Goal: Information Seeking & Learning: Learn about a topic

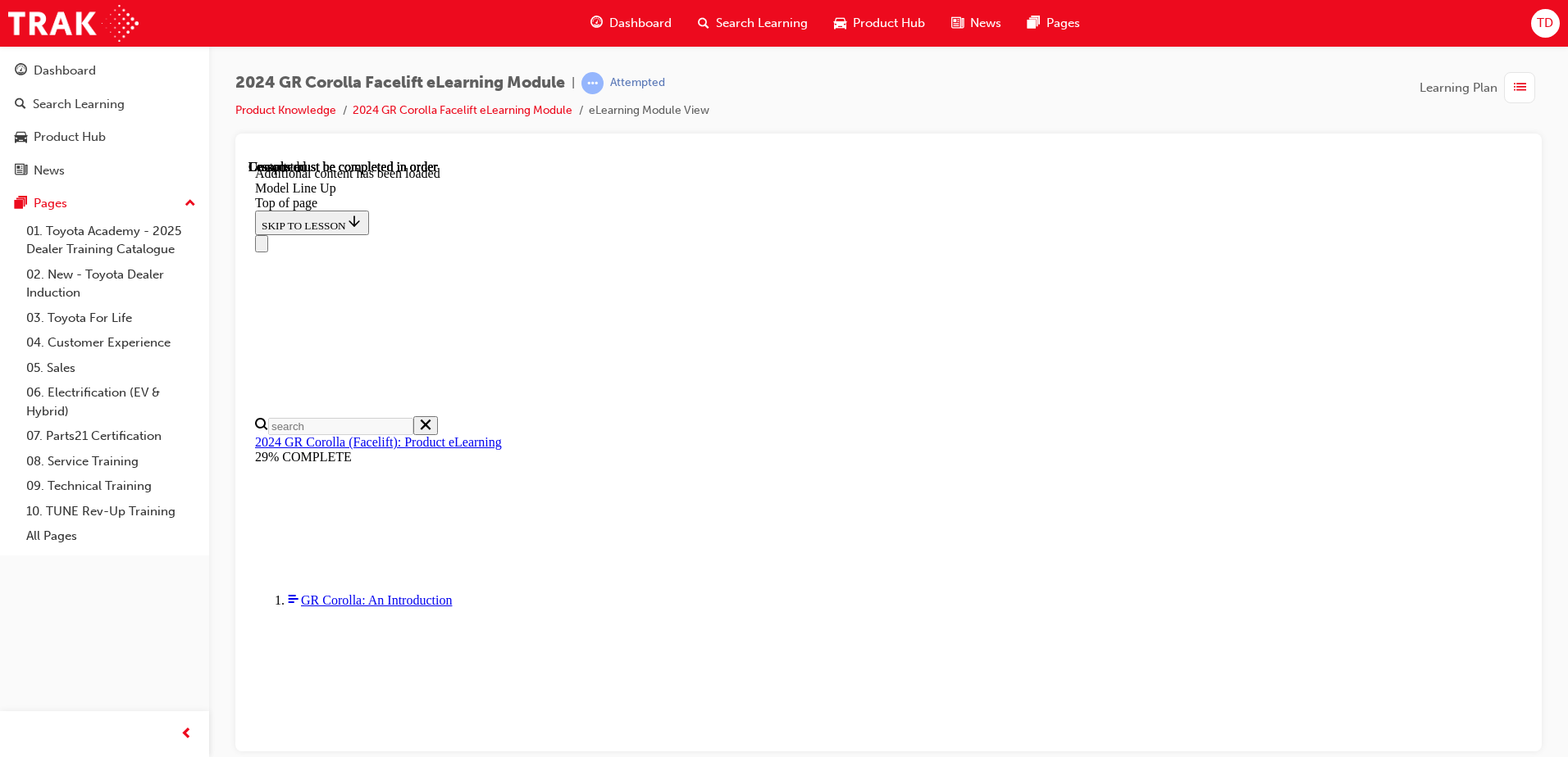
scroll to position [2002, 0]
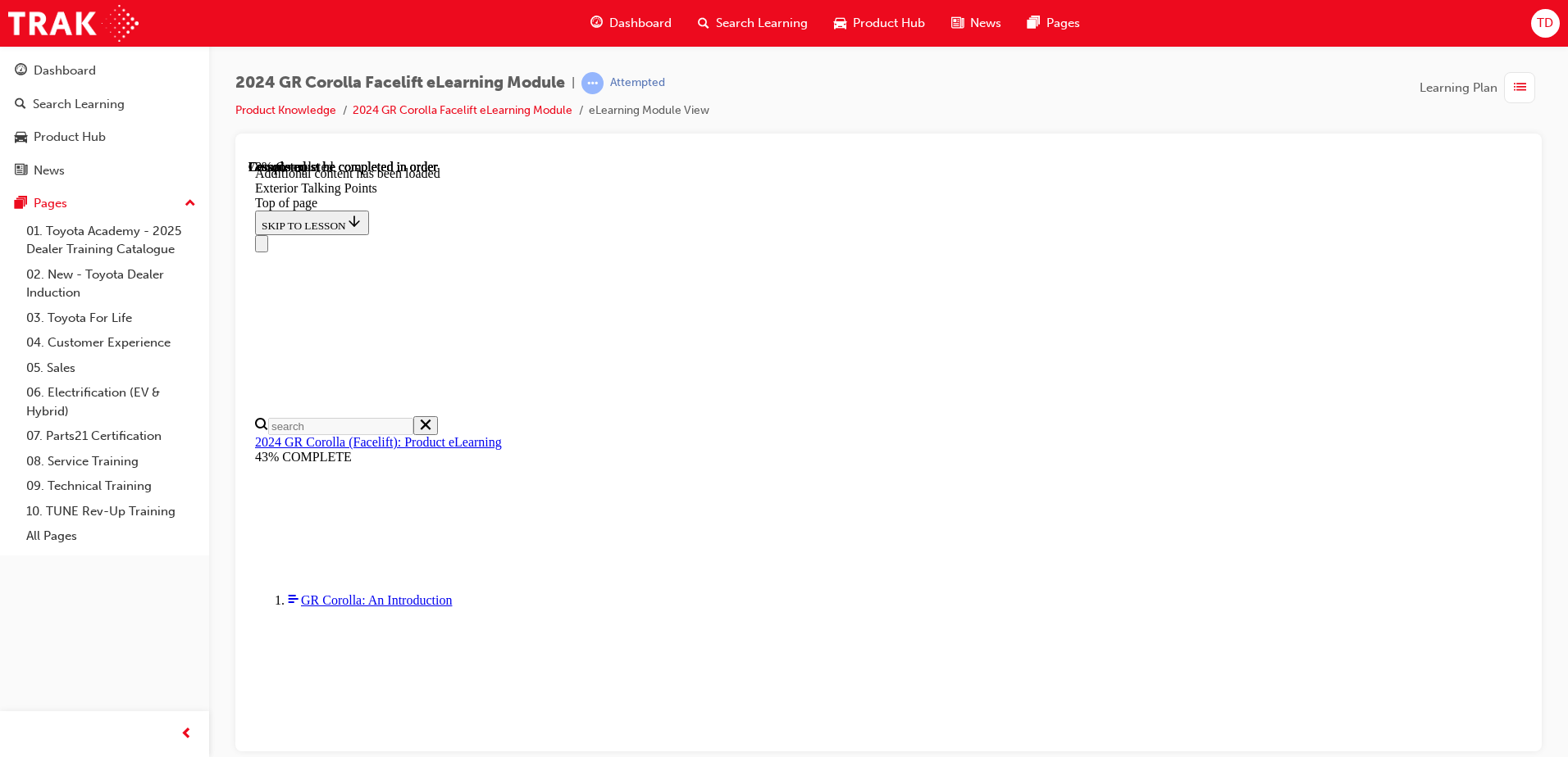
scroll to position [3920, 0]
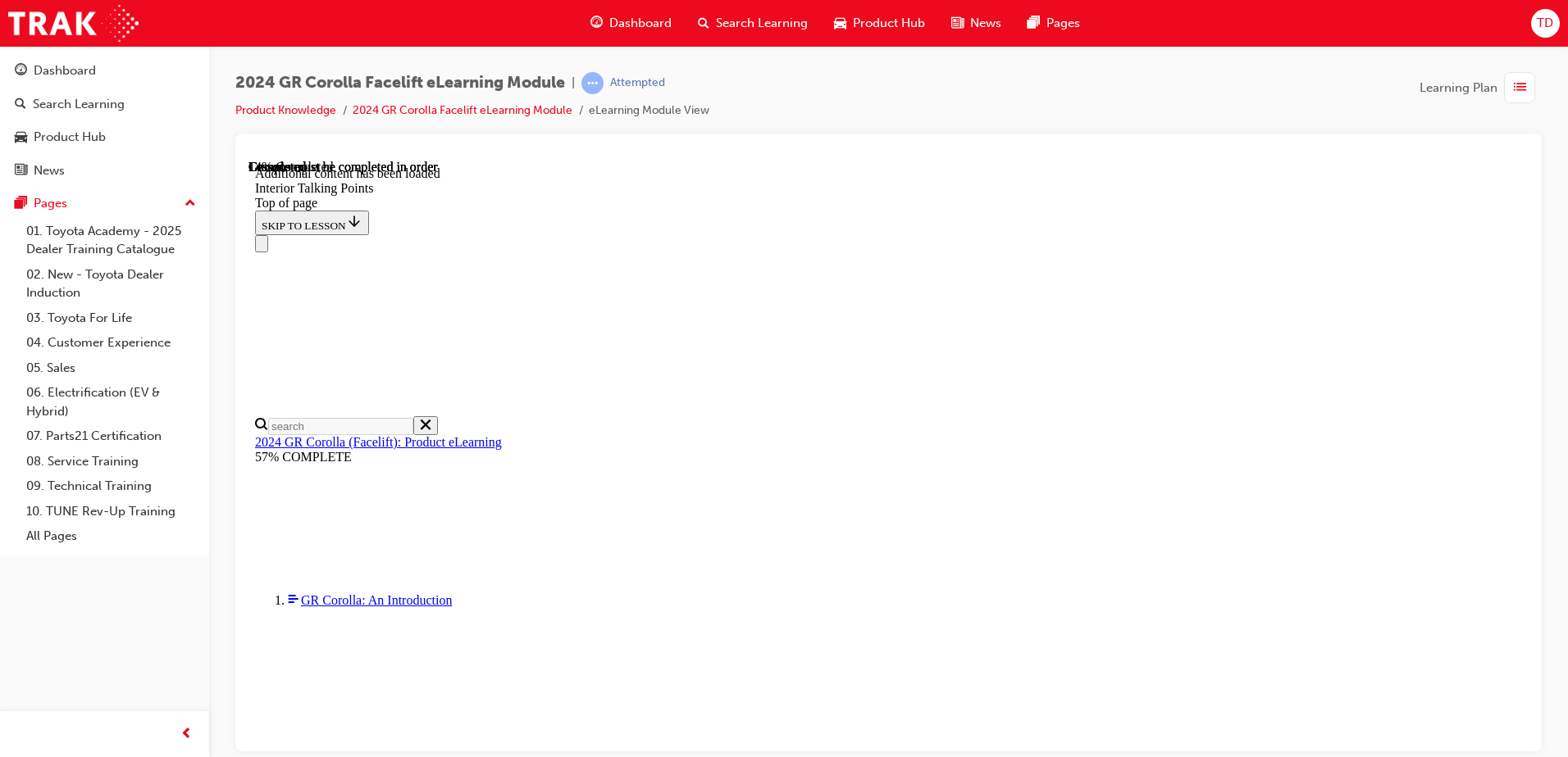
scroll to position [385, 0]
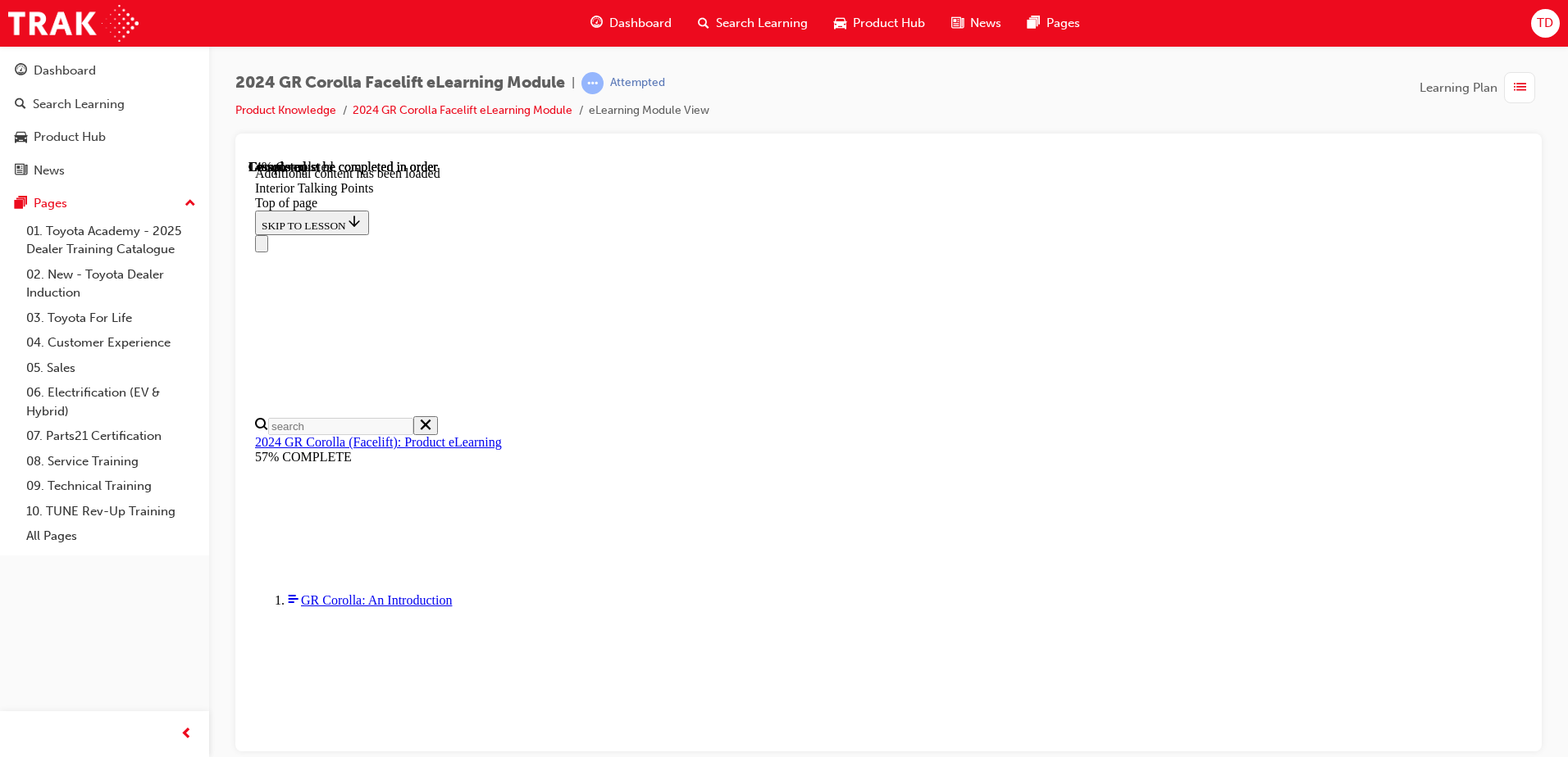
drag, startPoint x: 897, startPoint y: 619, endPoint x: 880, endPoint y: 578, distance: 44.4
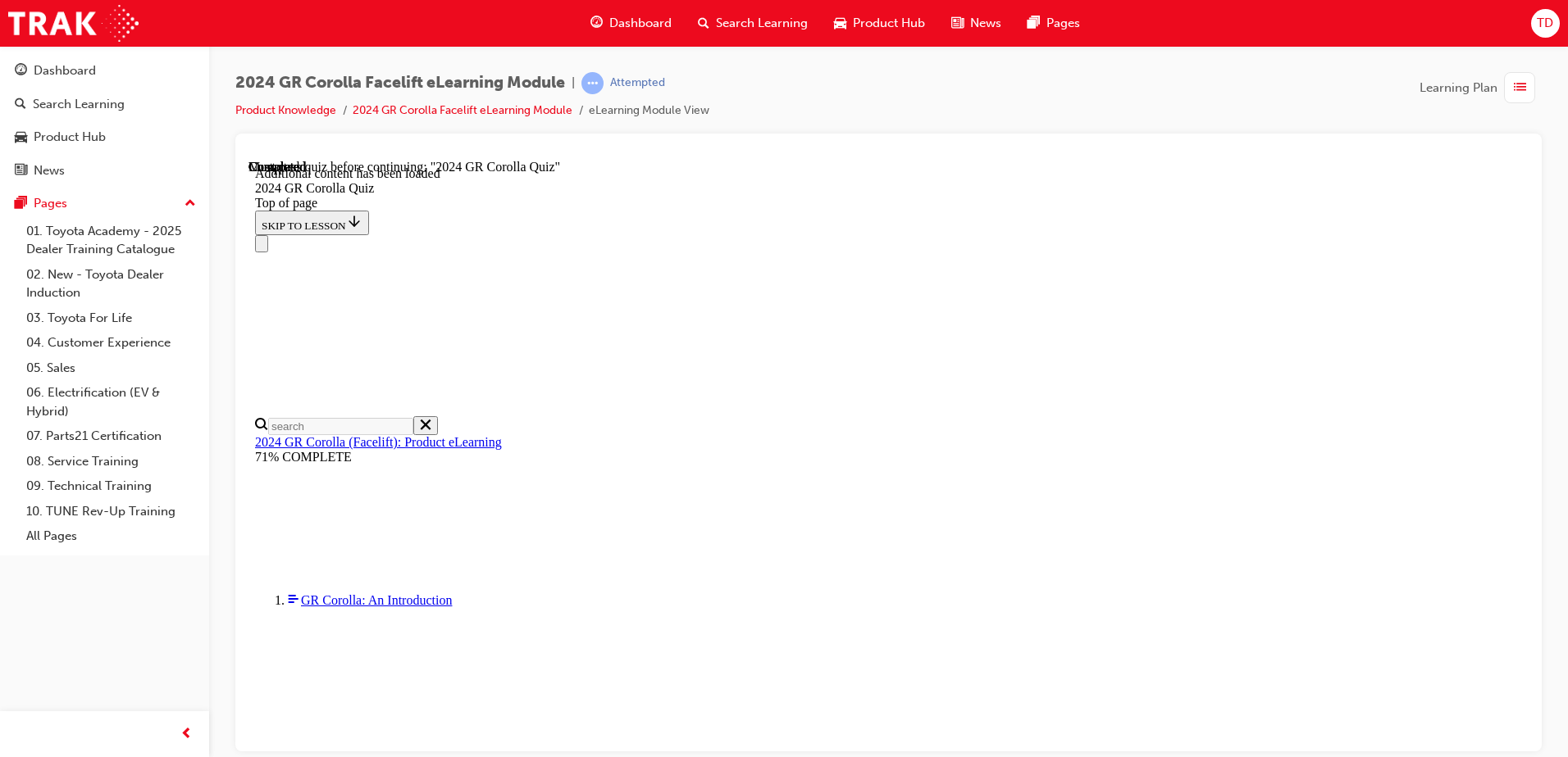
scroll to position [56, 0]
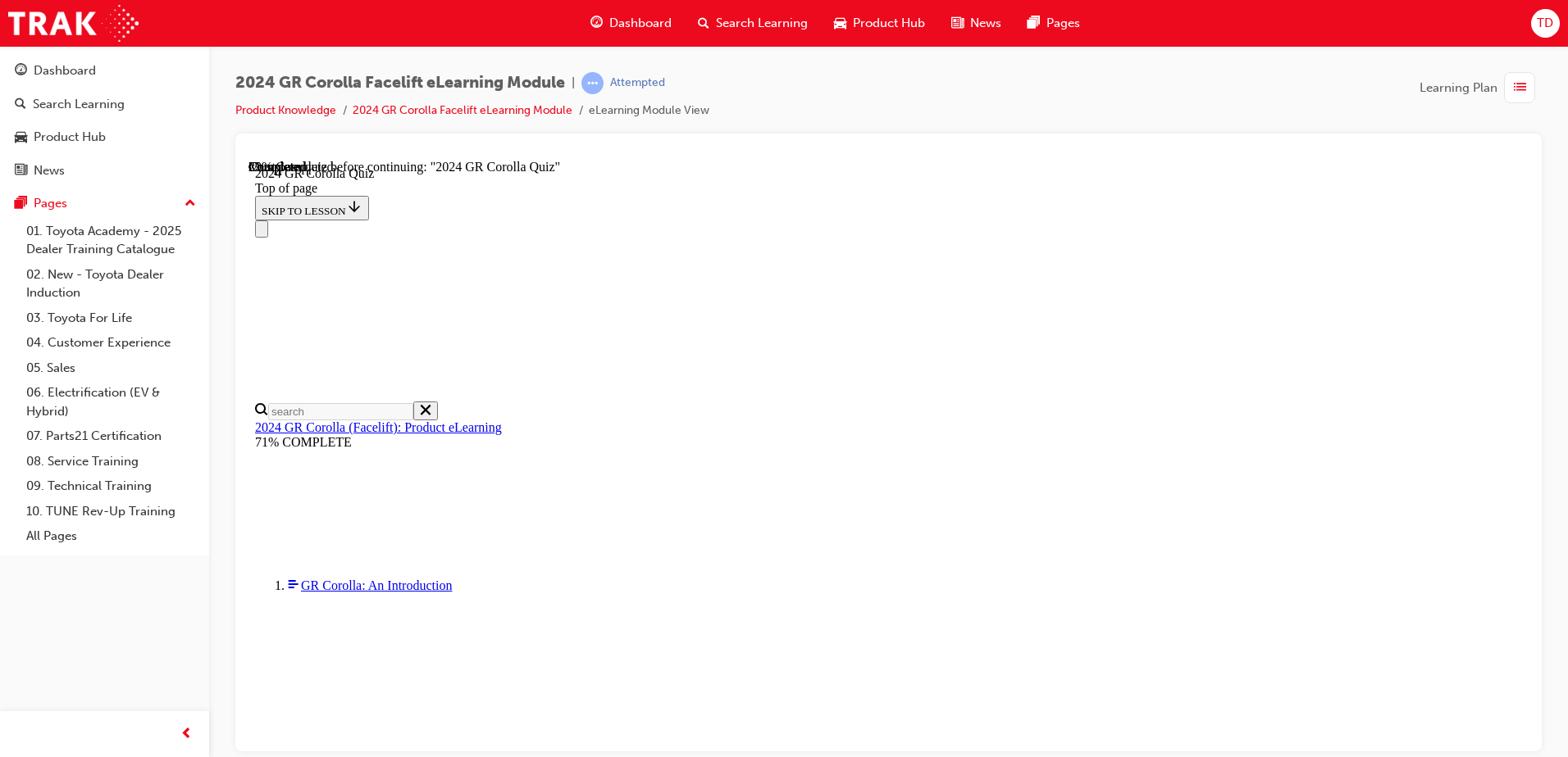
scroll to position [492, 0]
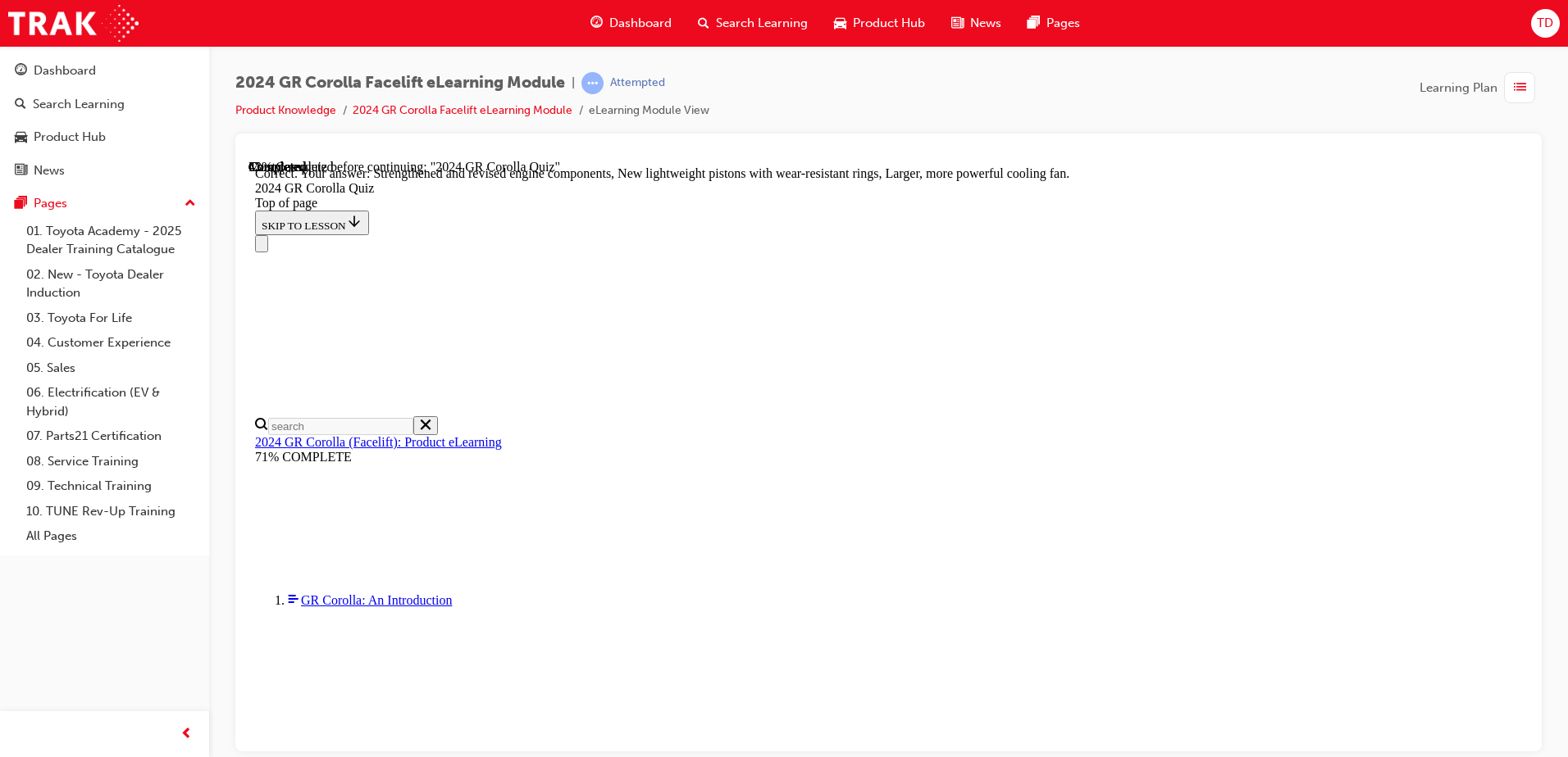
scroll to position [650, 0]
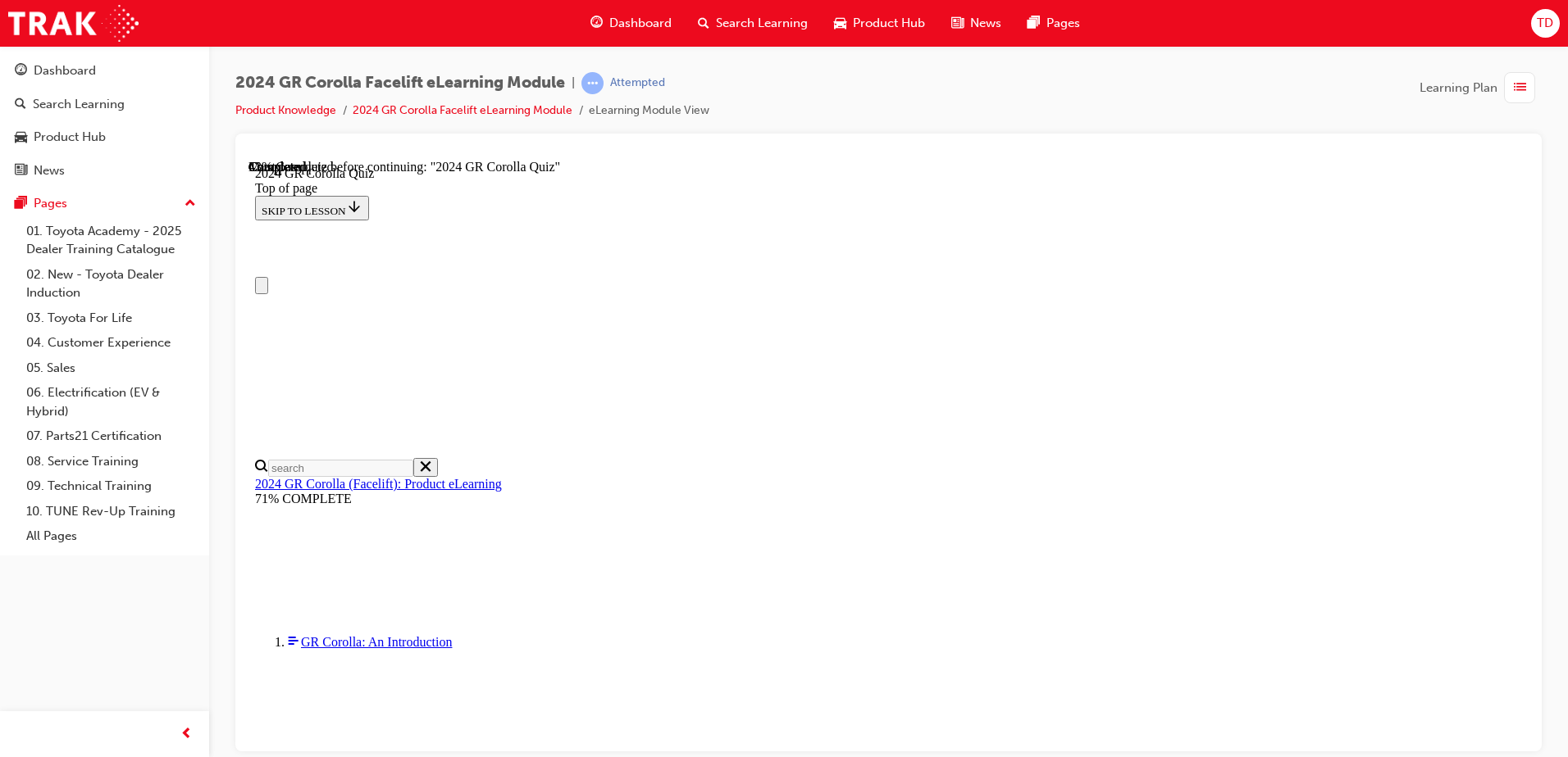
scroll to position [82, 0]
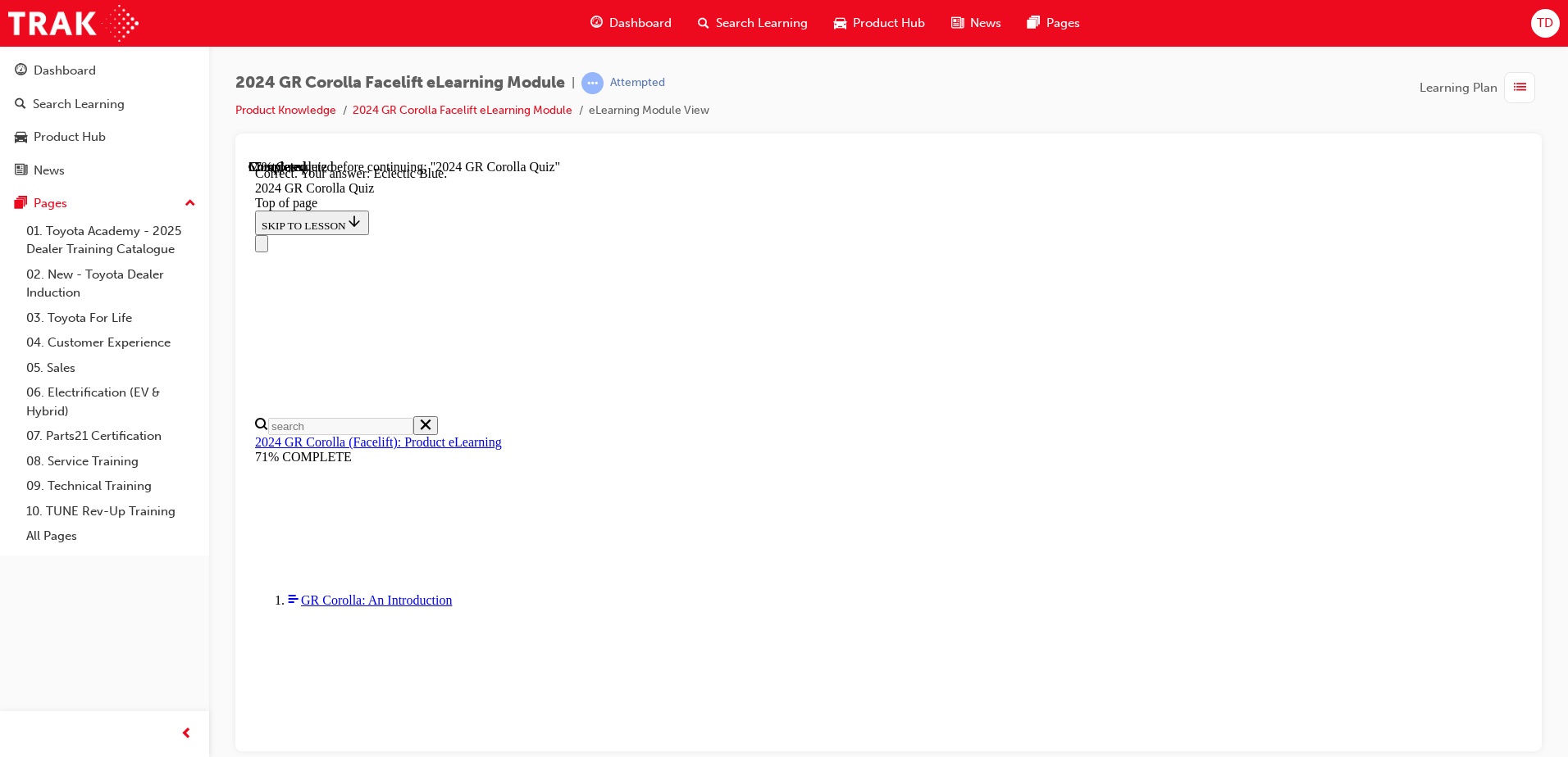
scroll to position [297, 0]
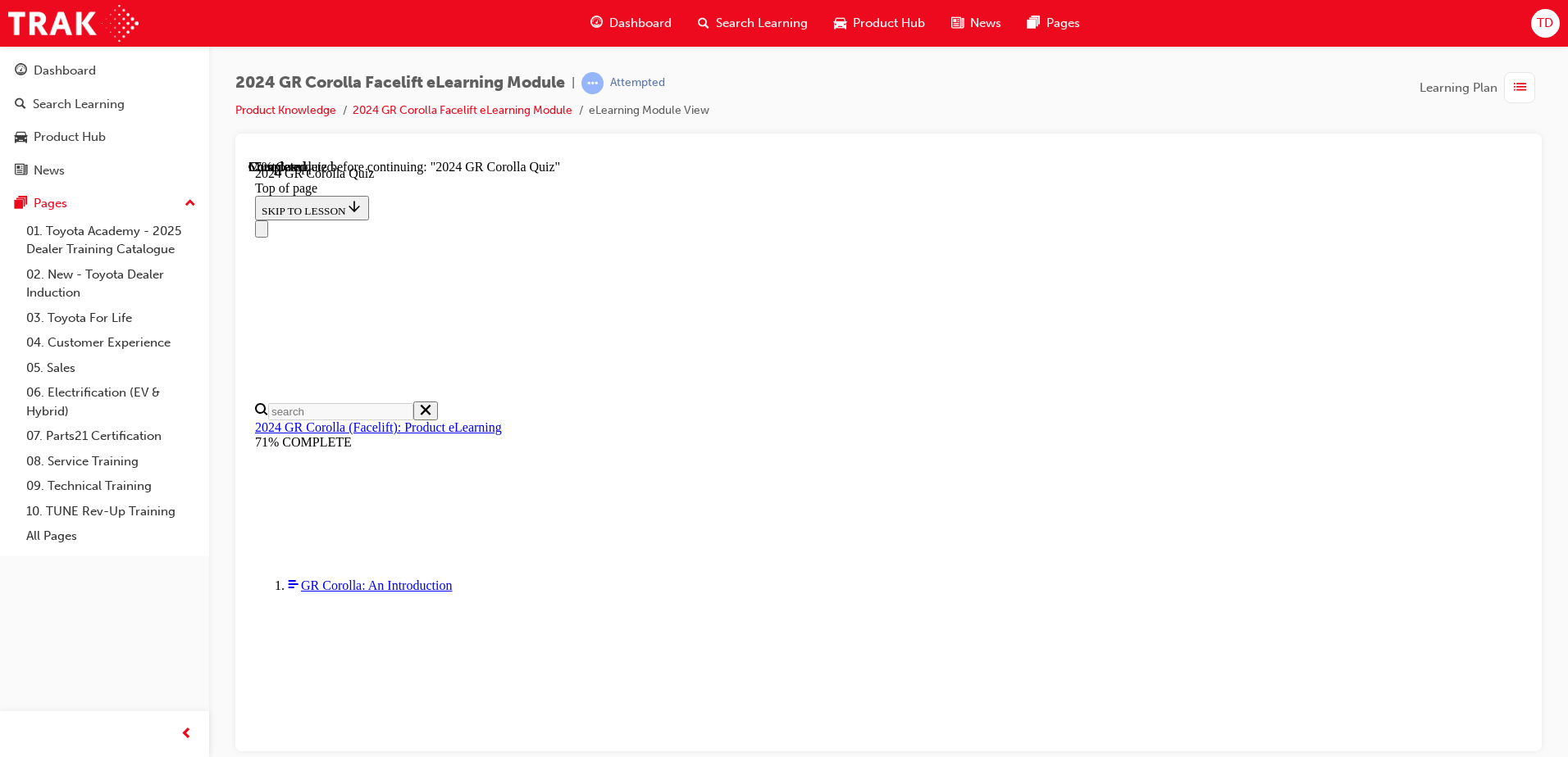
scroll to position [225, 0]
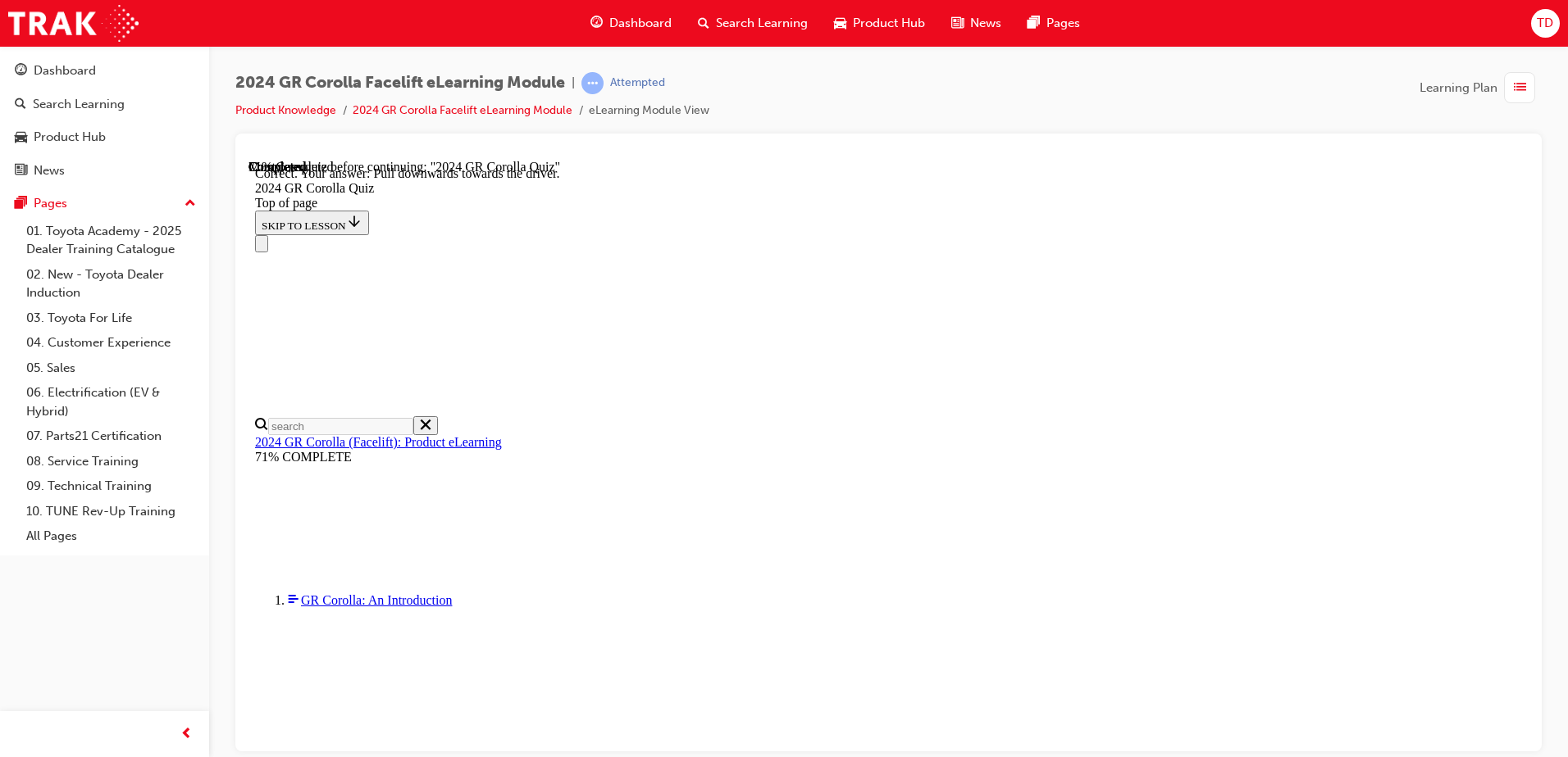
scroll to position [277, 0]
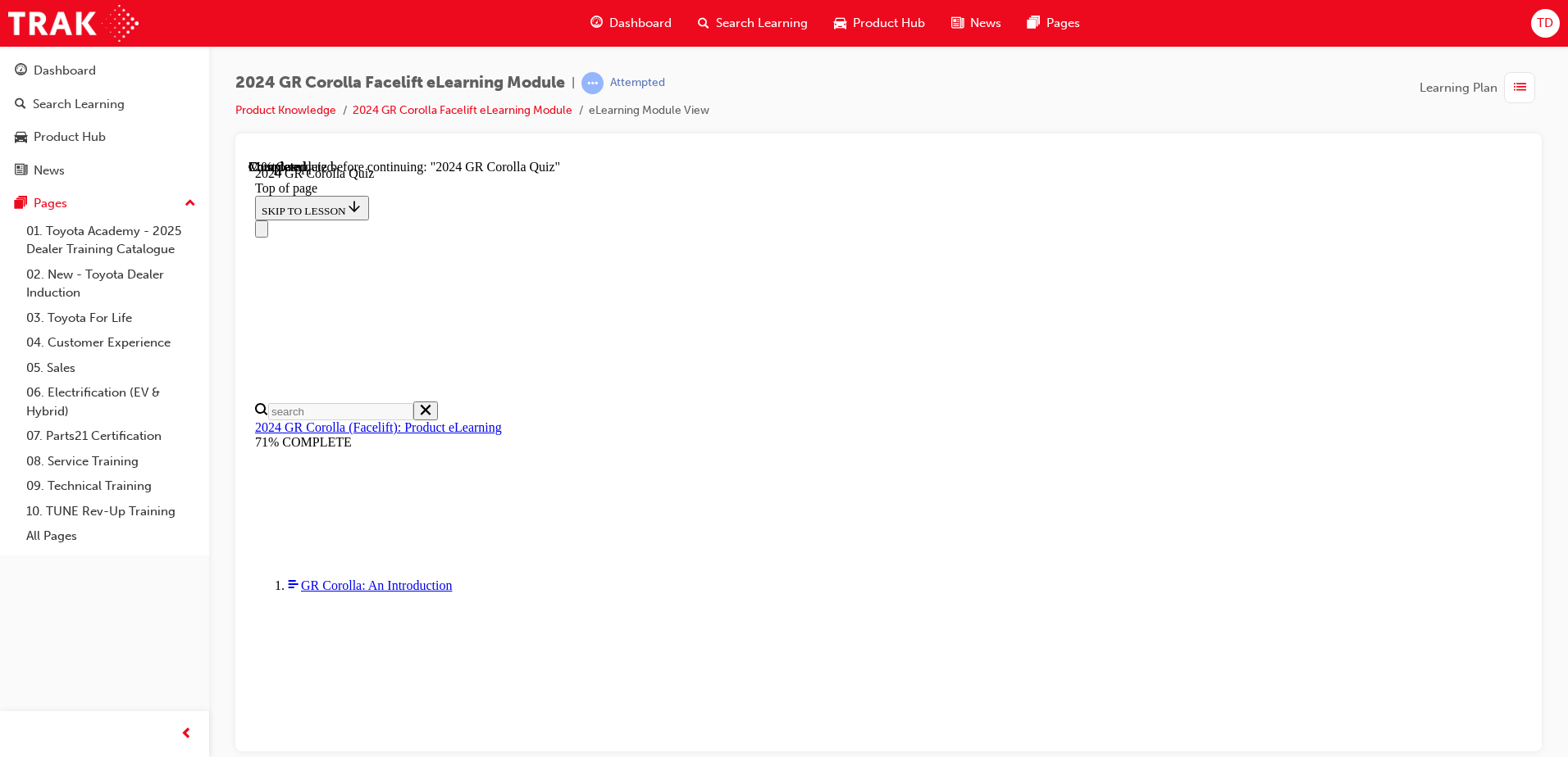
scroll to position [114, 0]
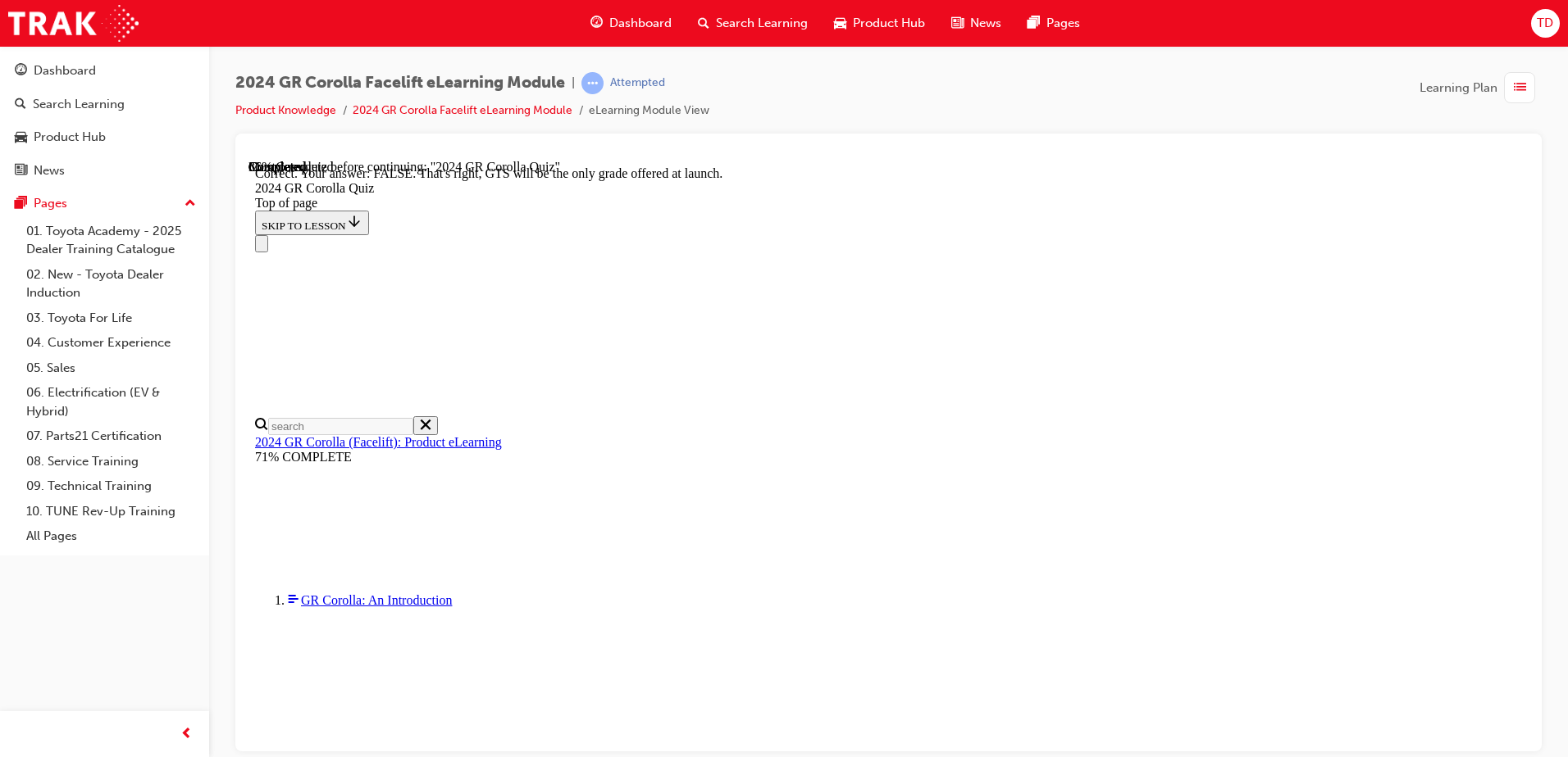
scroll to position [247, 0]
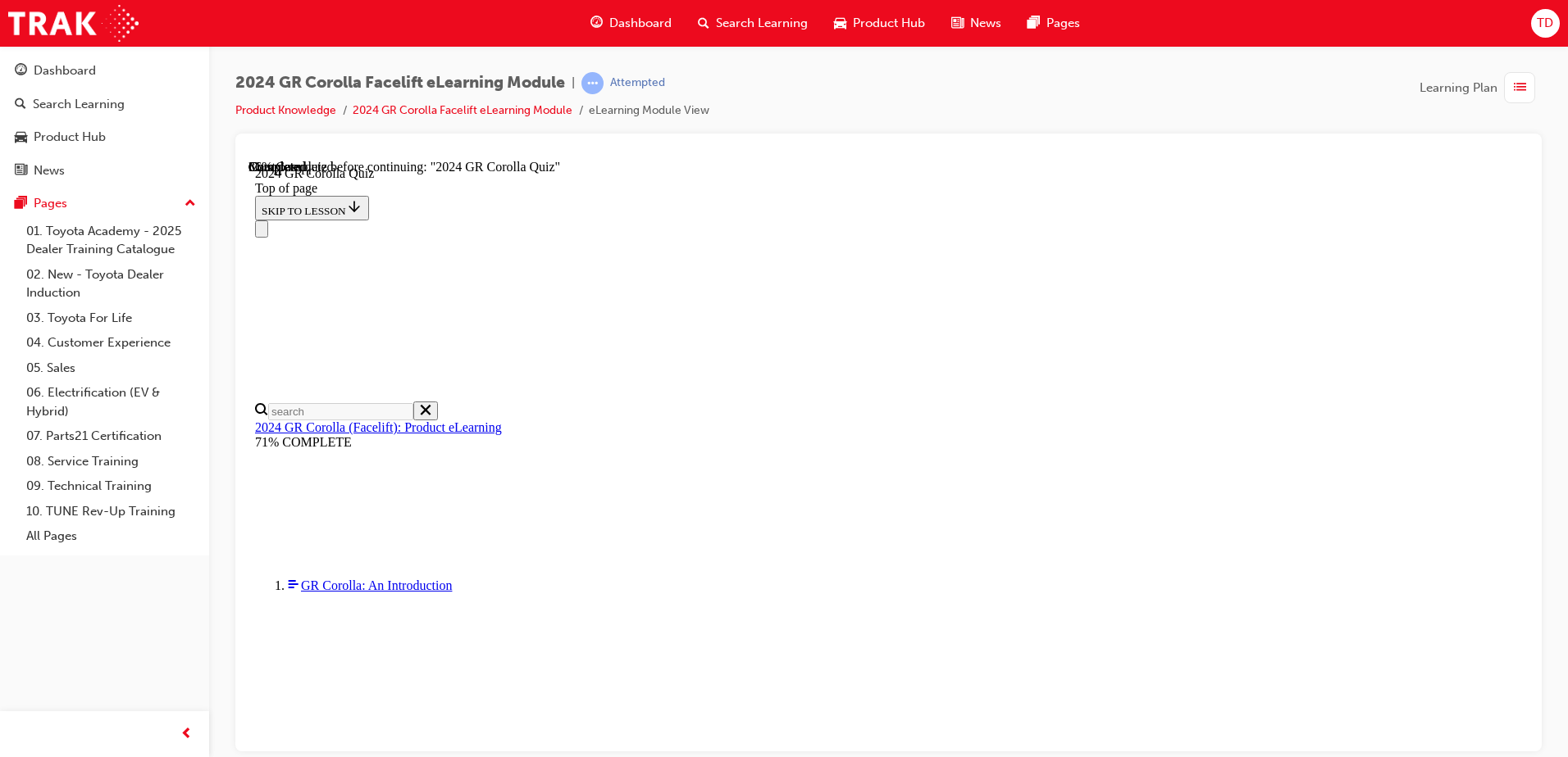
scroll to position [492, 0]
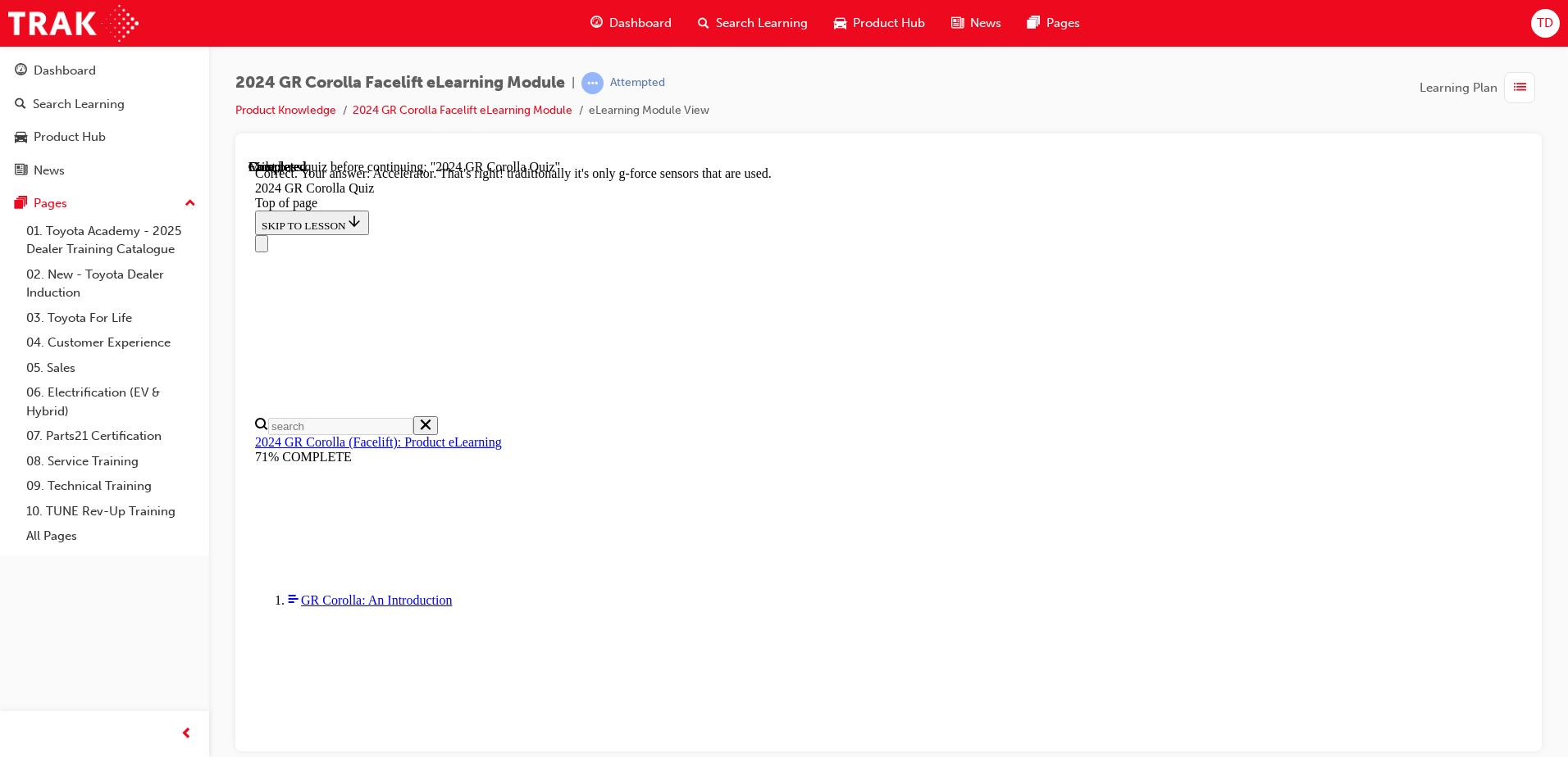
scroll to position [692, 0]
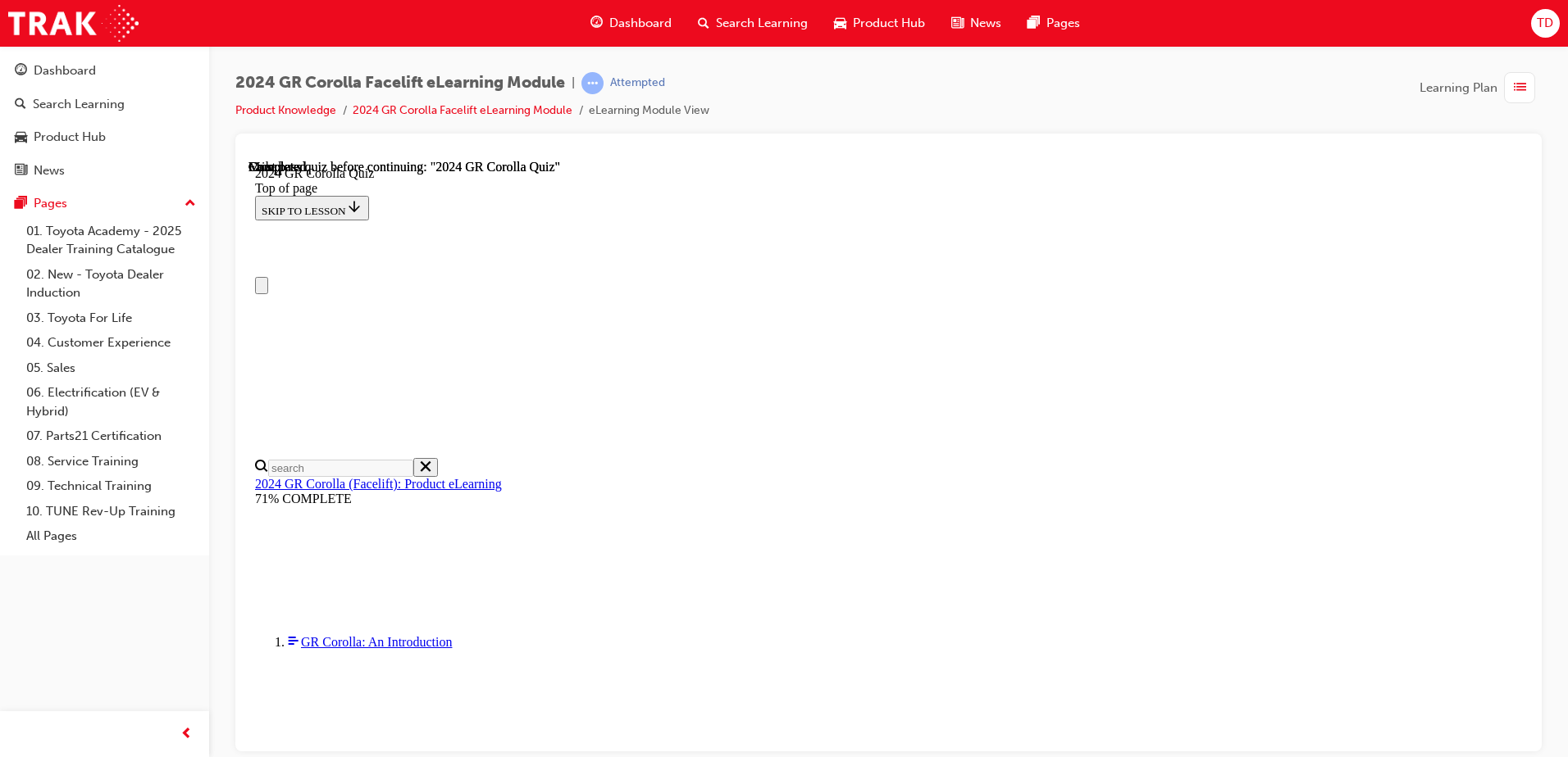
scroll to position [310, 0]
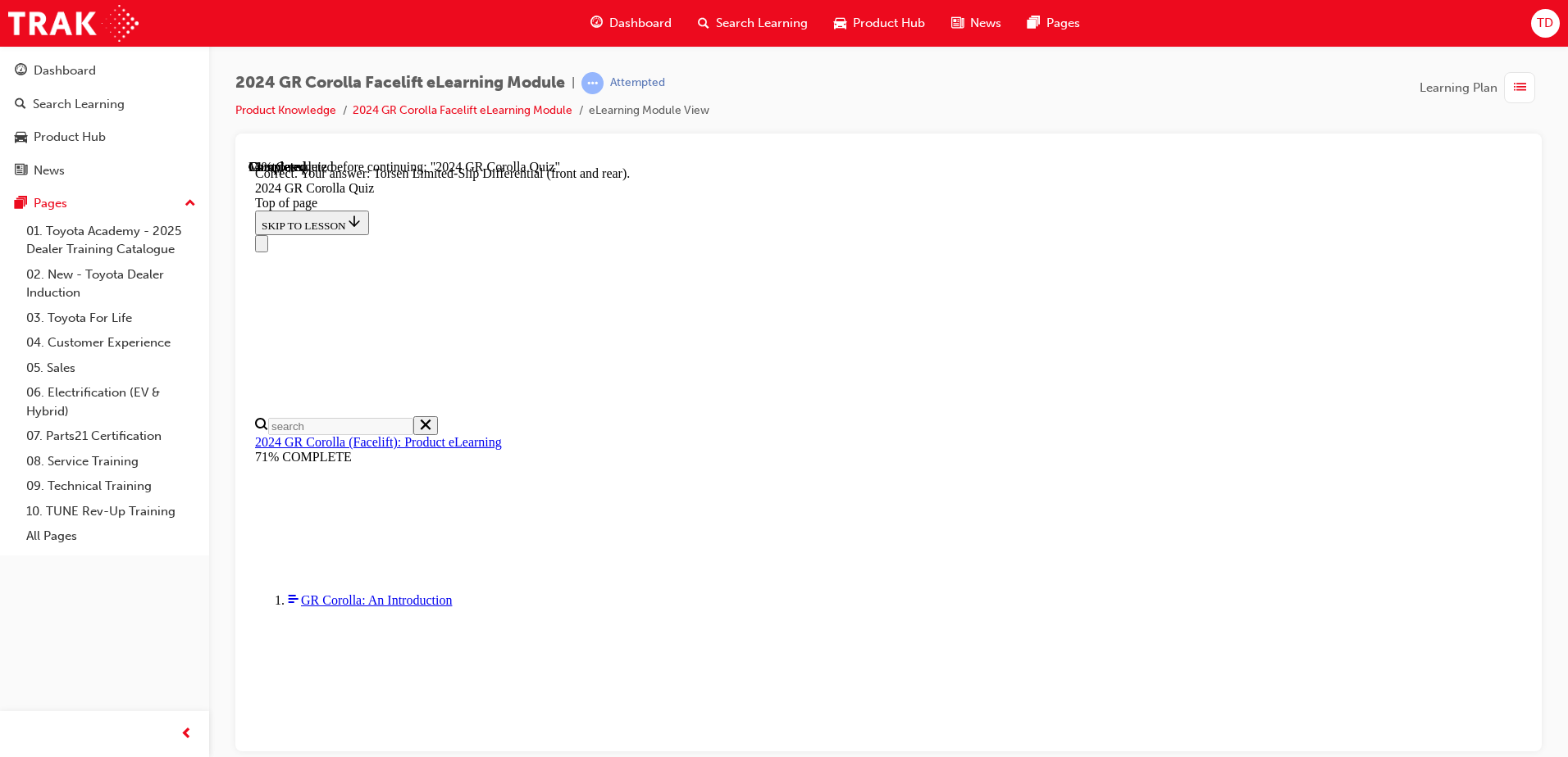
scroll to position [648, 0]
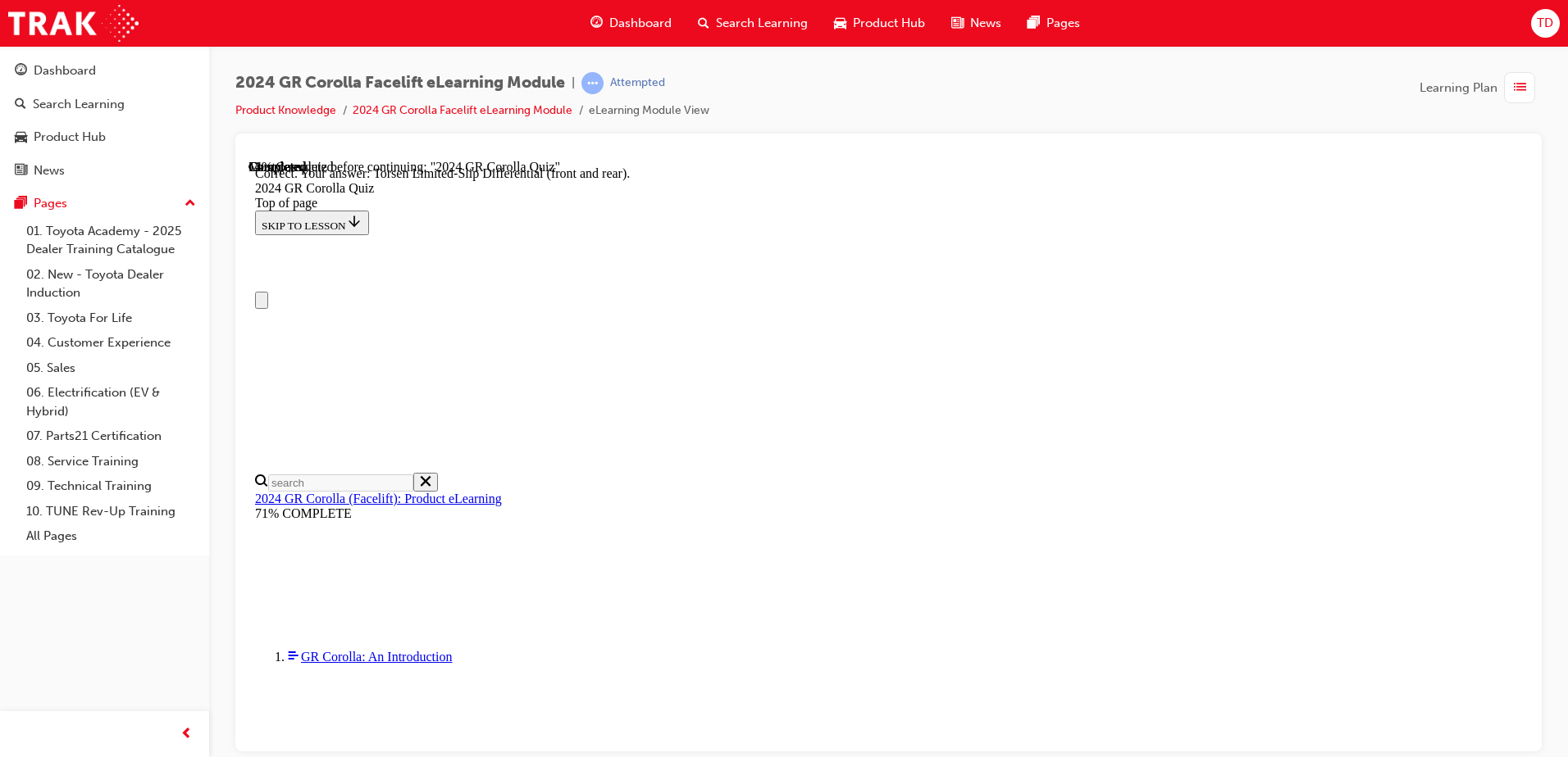
scroll to position [0, 0]
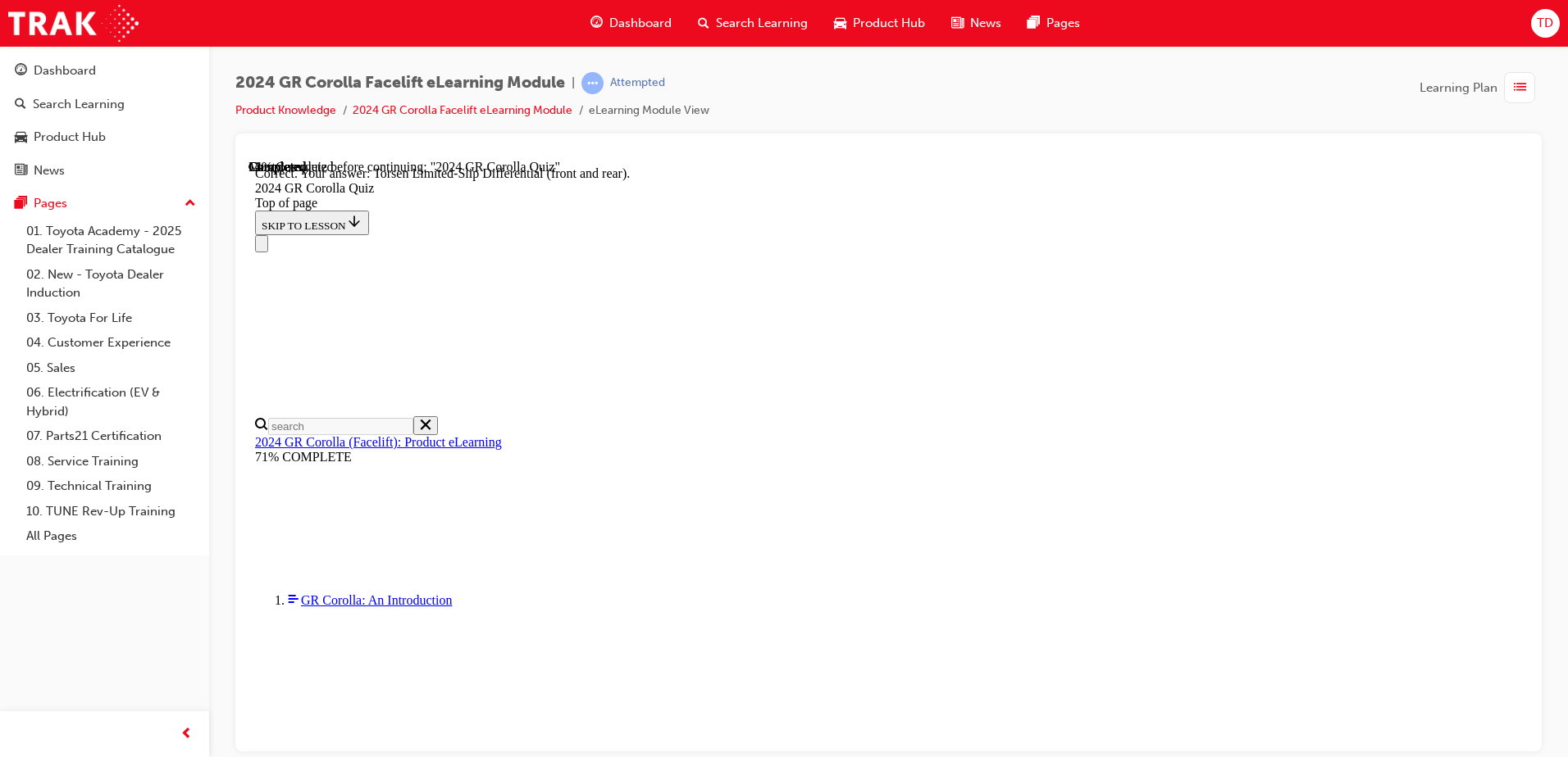
scroll to position [245, 0]
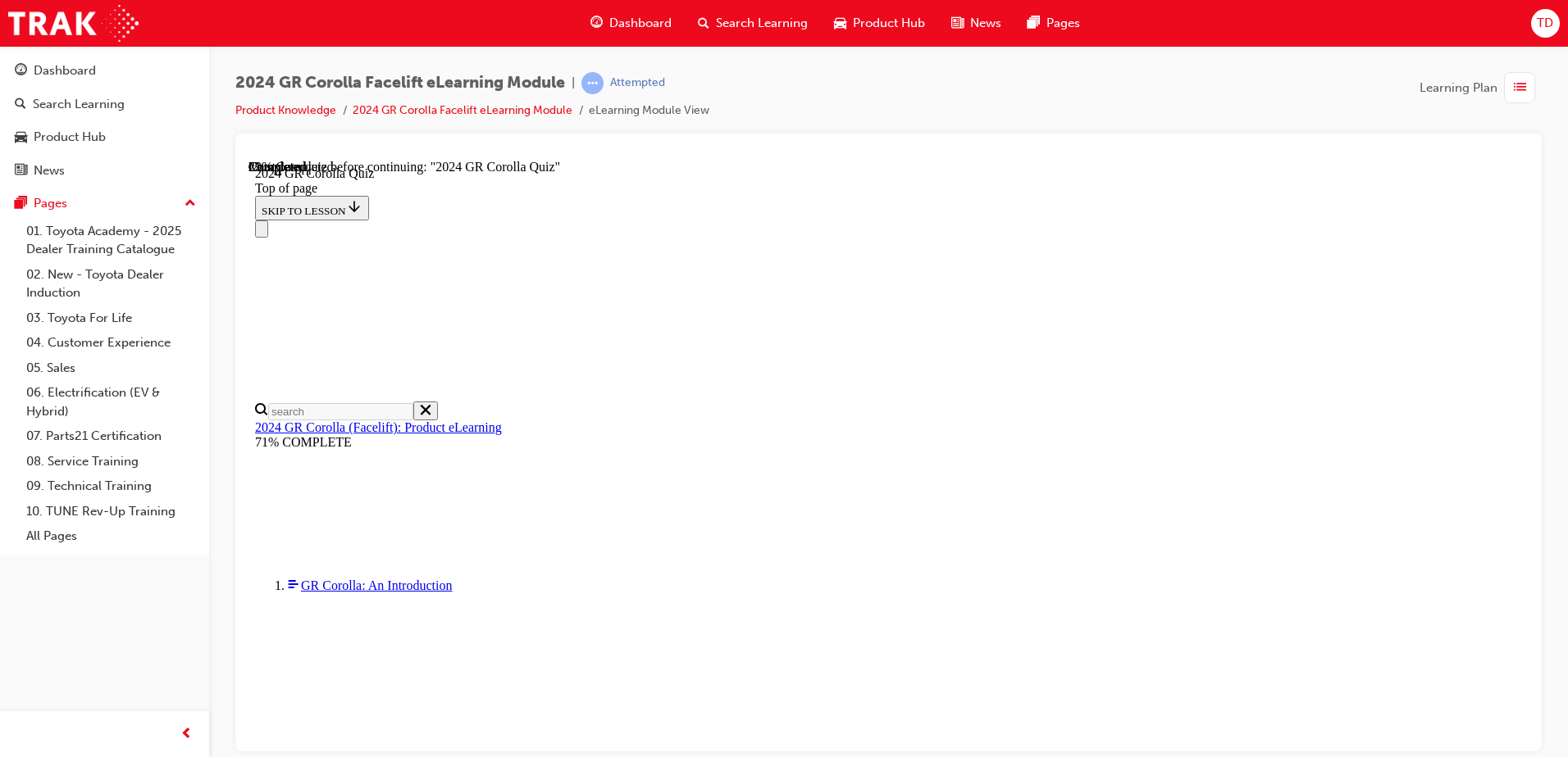
scroll to position [475, 0]
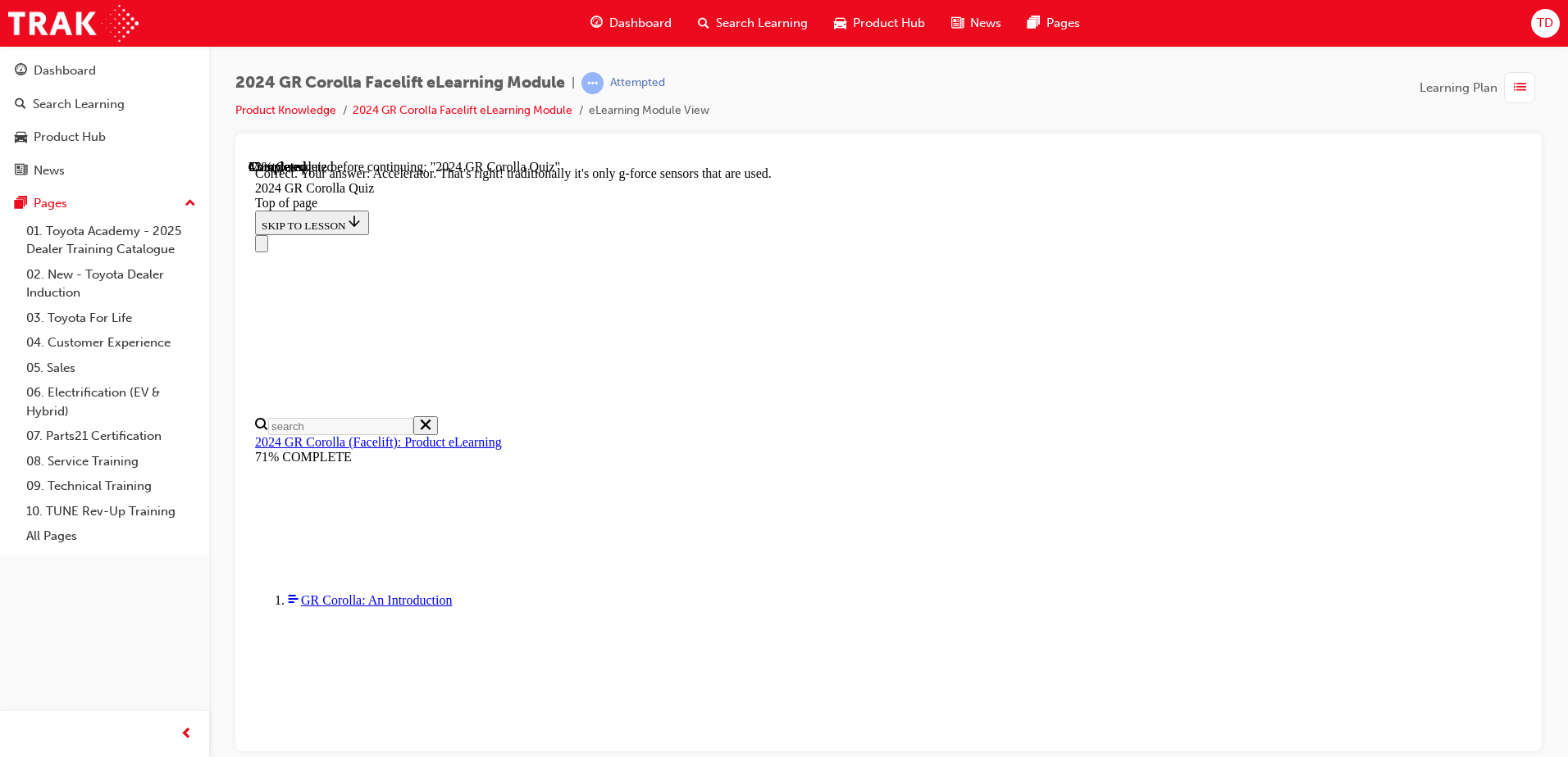
scroll to position [692, 0]
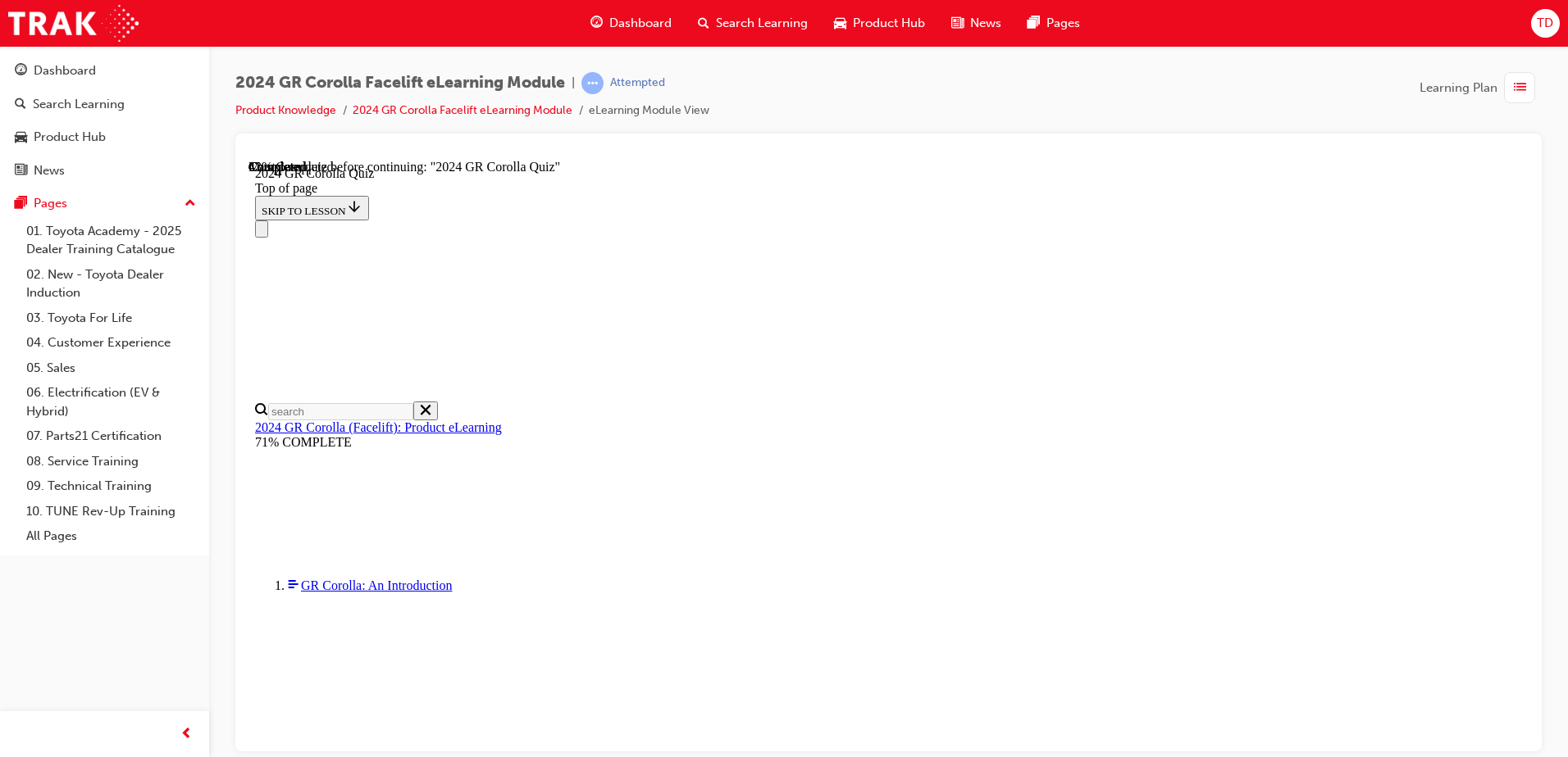
scroll to position [599, 0]
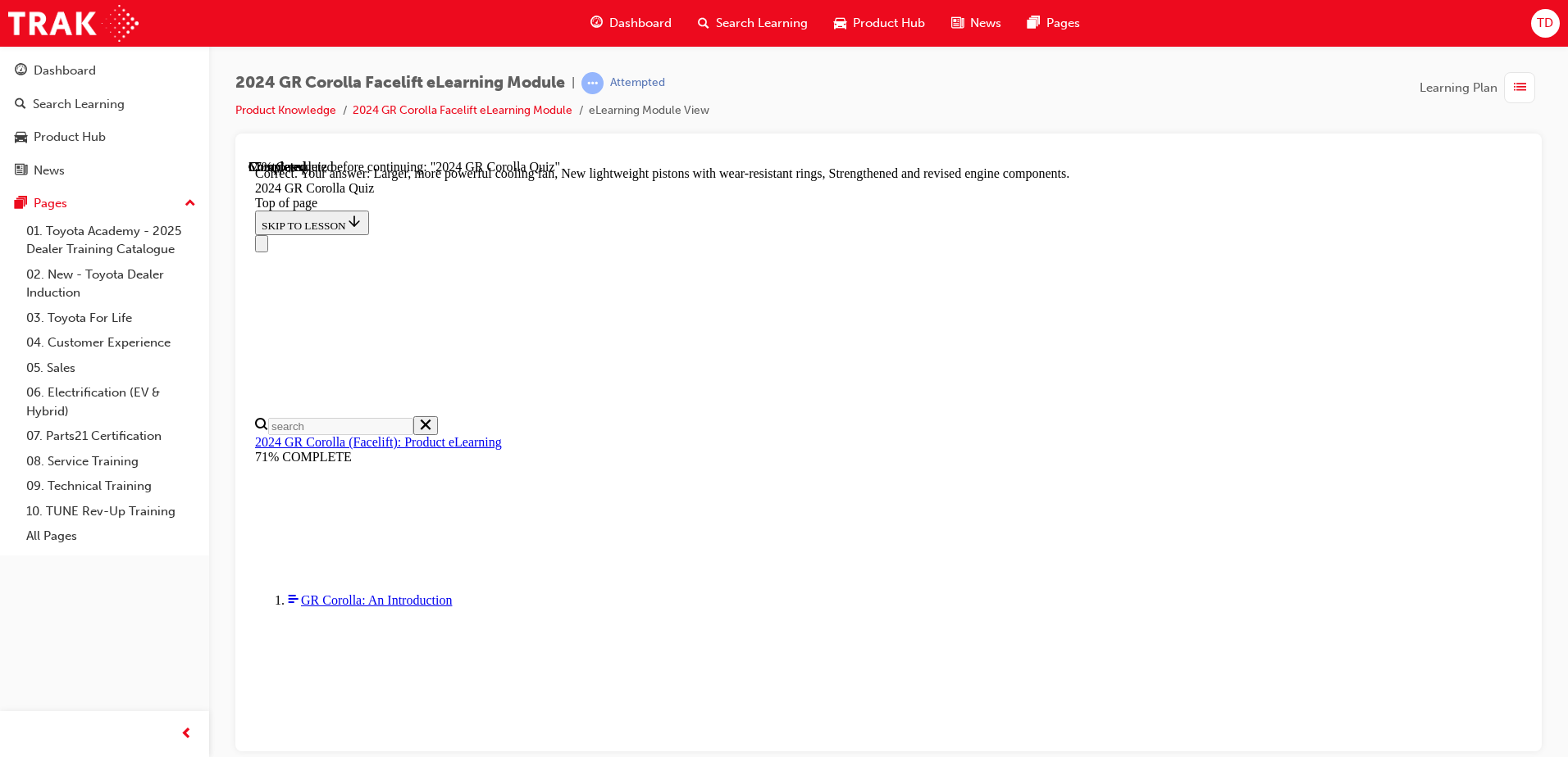
scroll to position [650, 0]
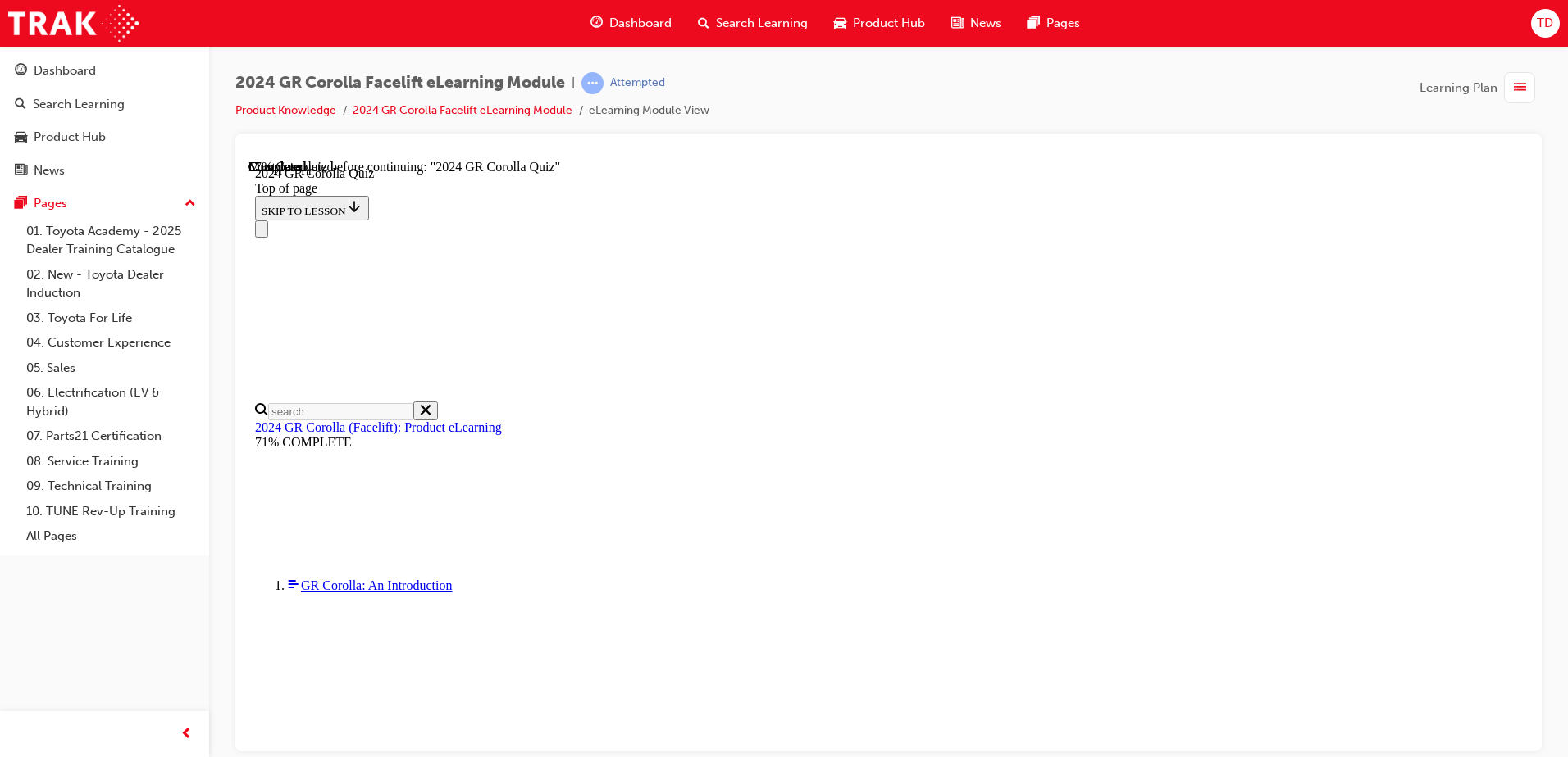
scroll to position [492, 0]
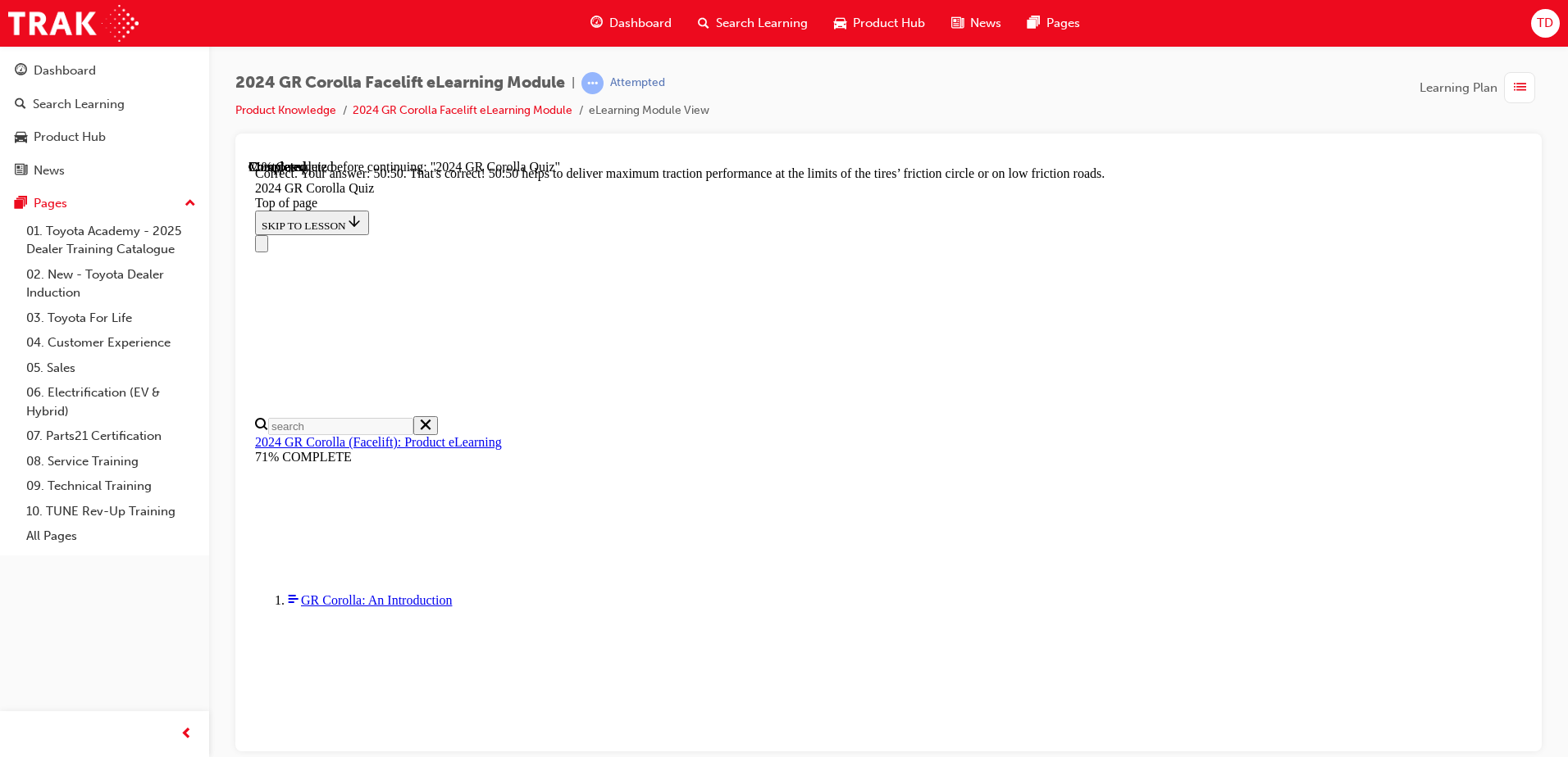
scroll to position [684, 0]
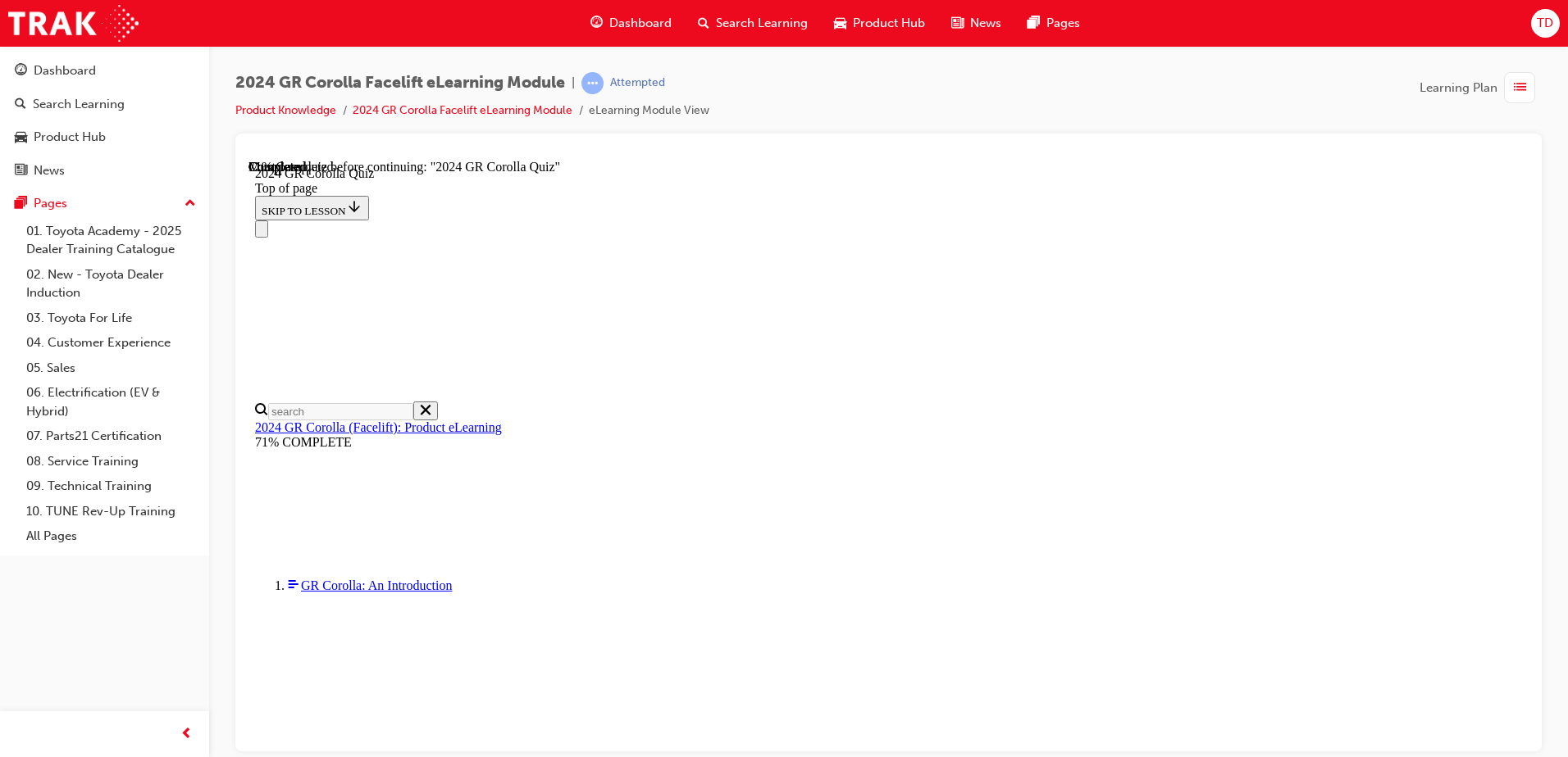
scroll to position [164, 0]
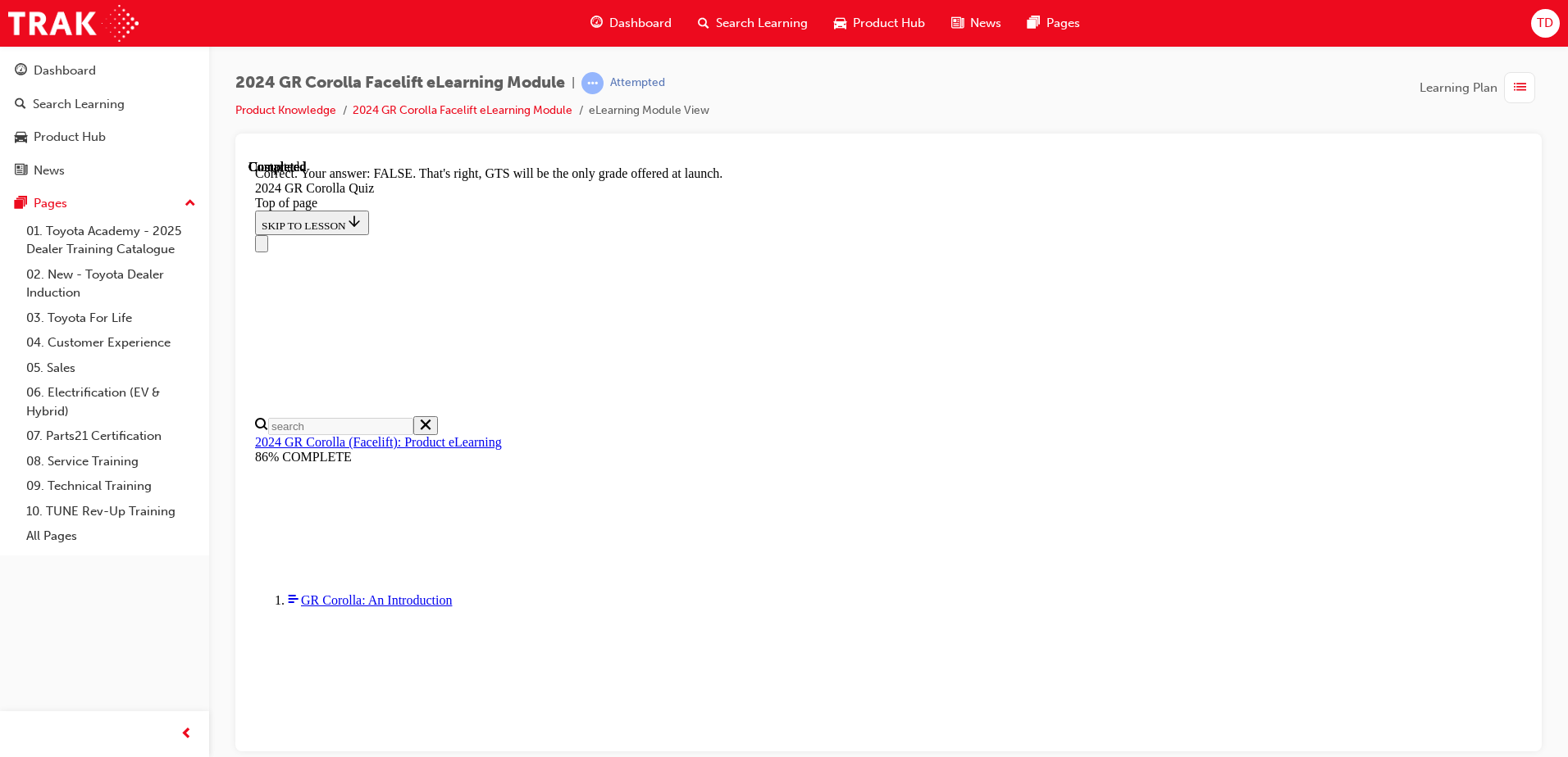
scroll to position [247, 0]
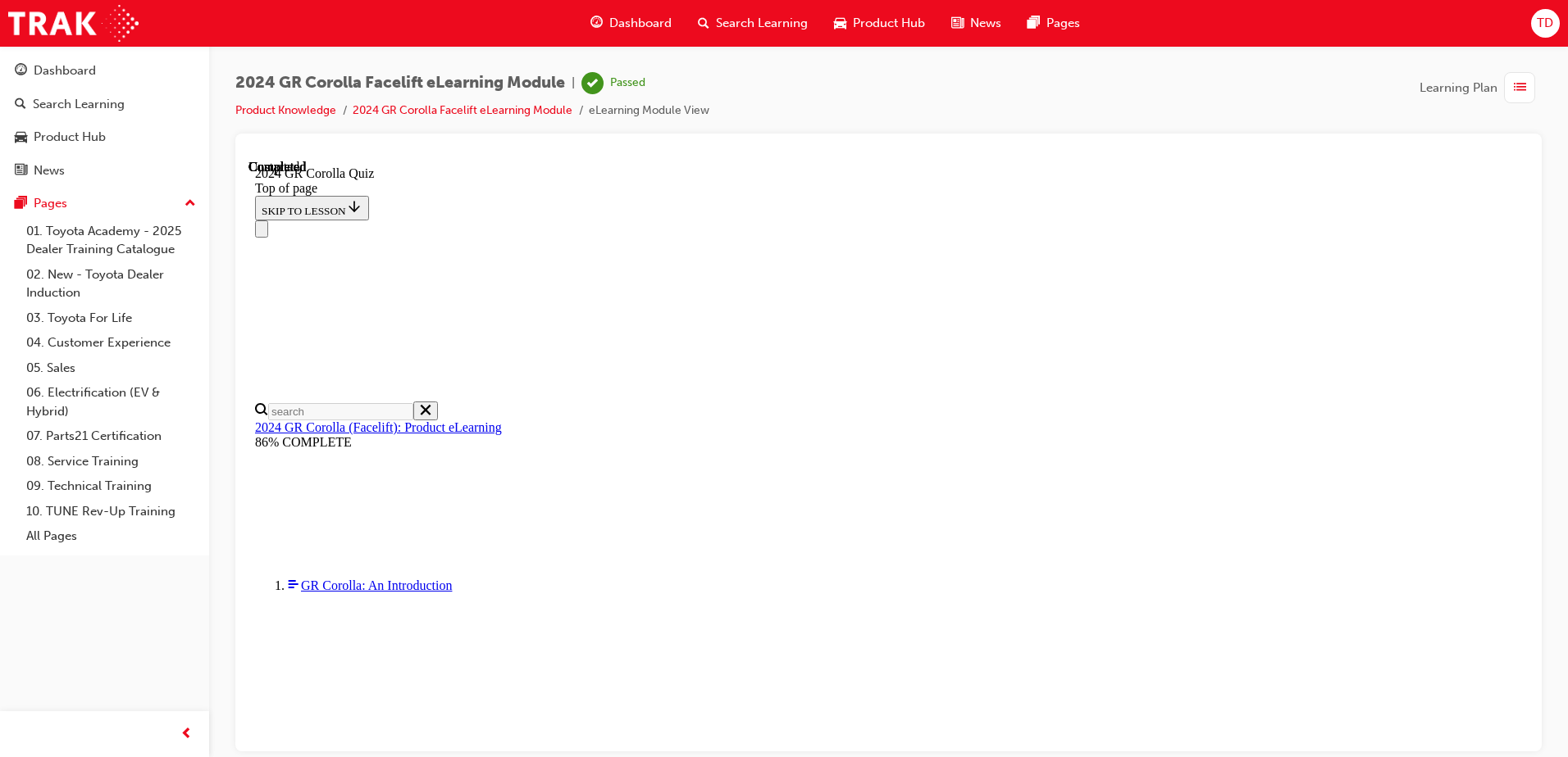
scroll to position [310, 0]
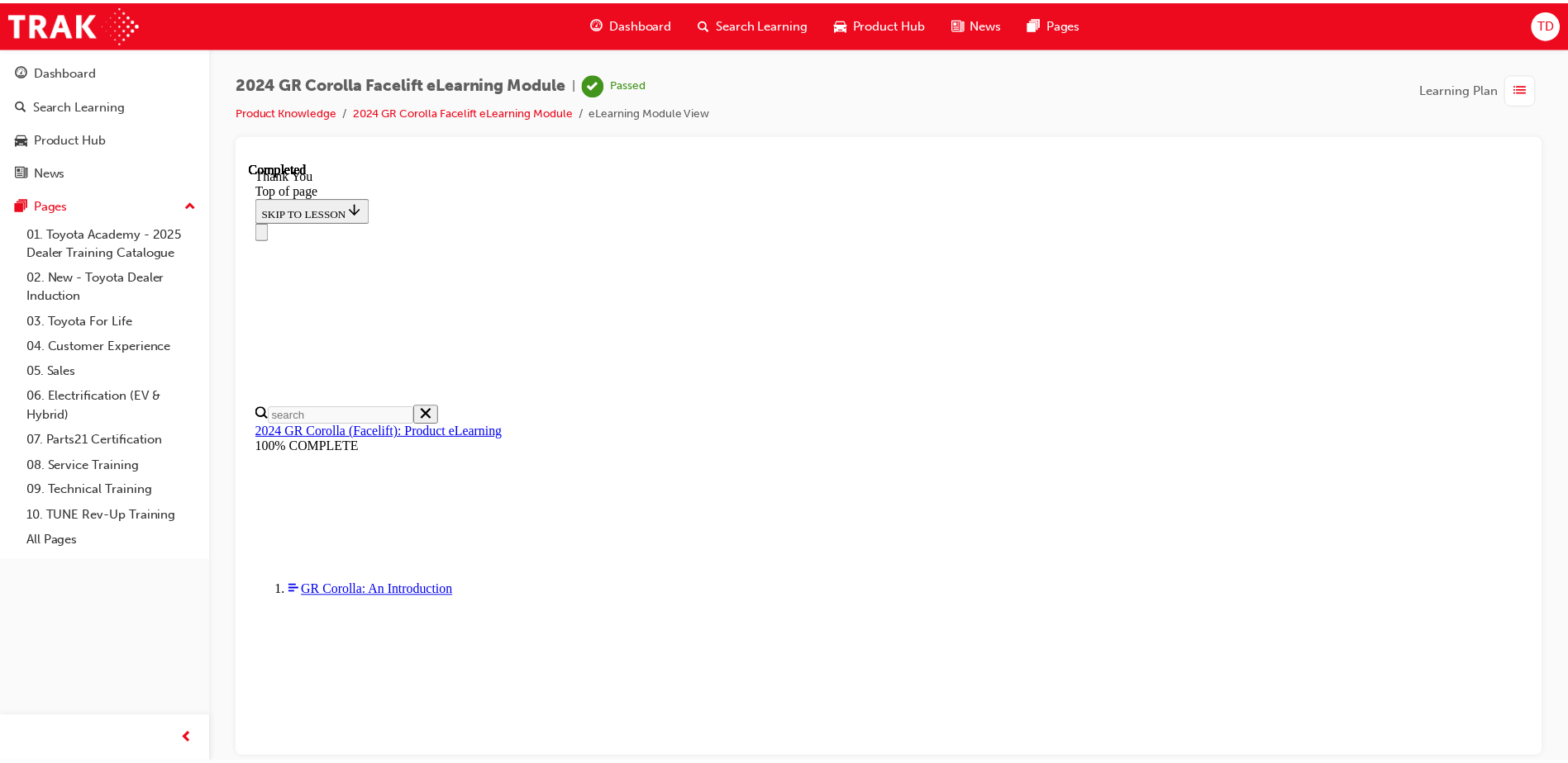
scroll to position [389, 0]
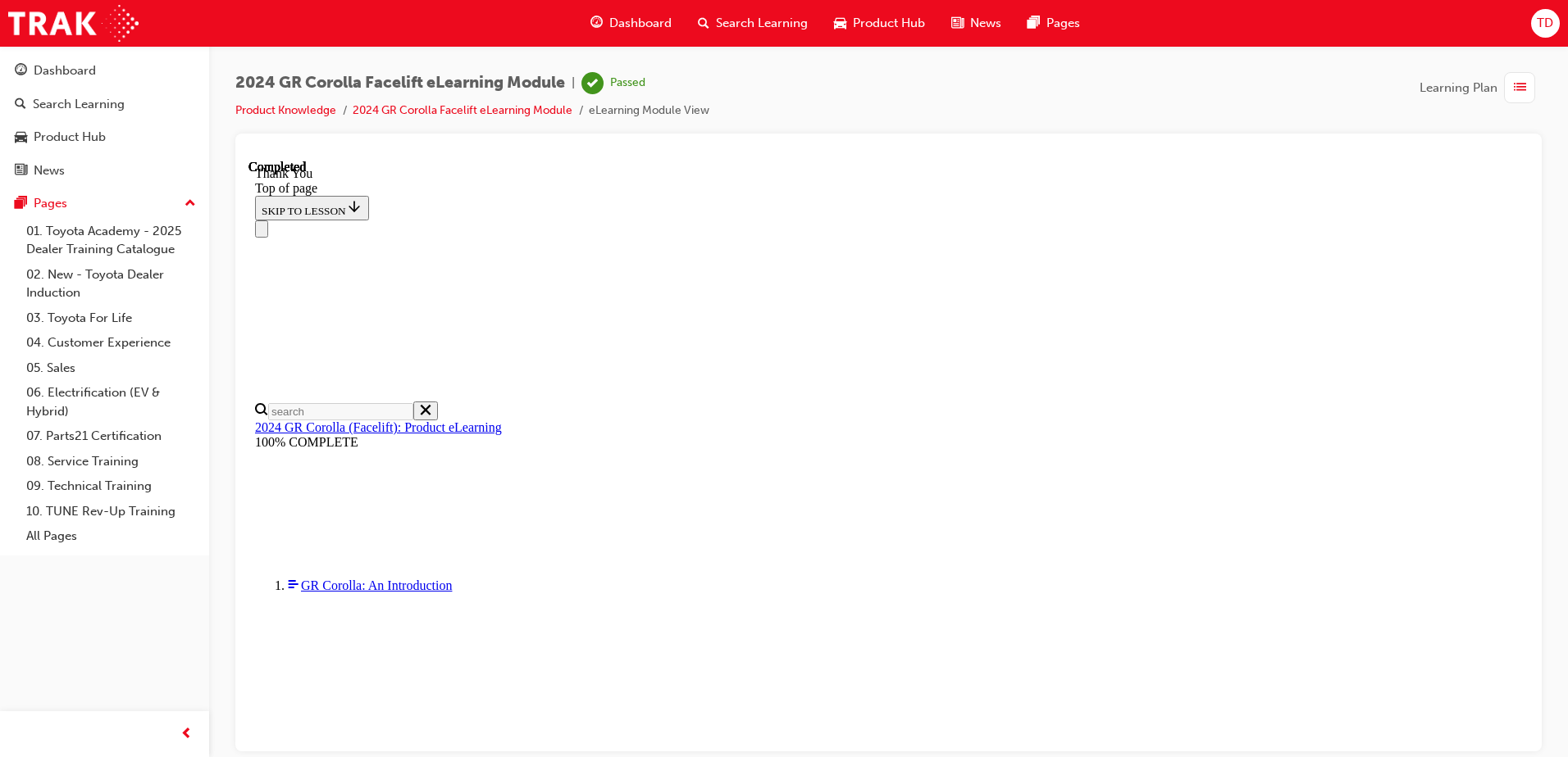
click at [619, 25] on span "Dashboard" at bounding box center [640, 23] width 63 height 19
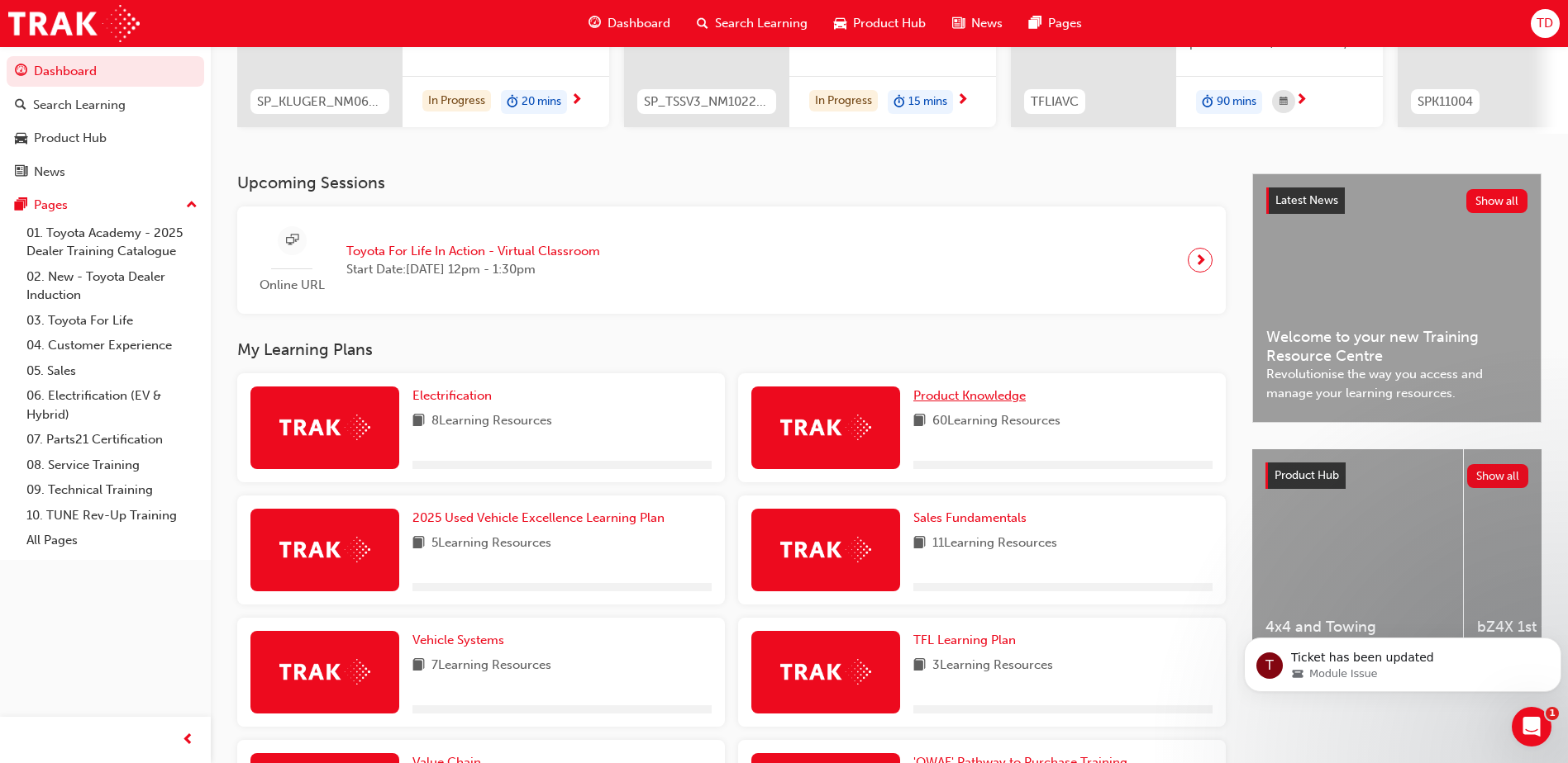
scroll to position [248, 0]
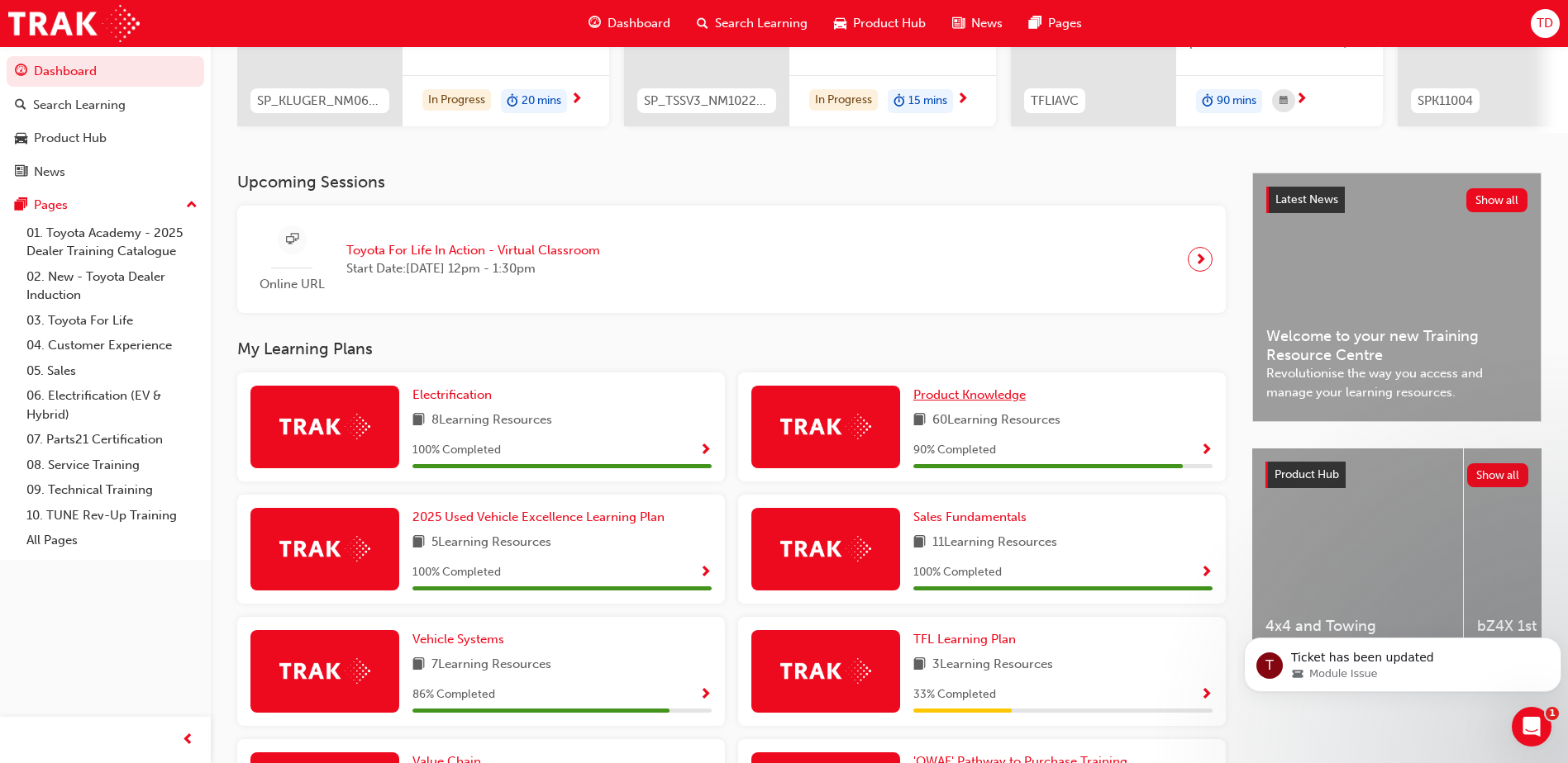
click at [980, 402] on span "Product Knowledge" at bounding box center [969, 395] width 113 height 15
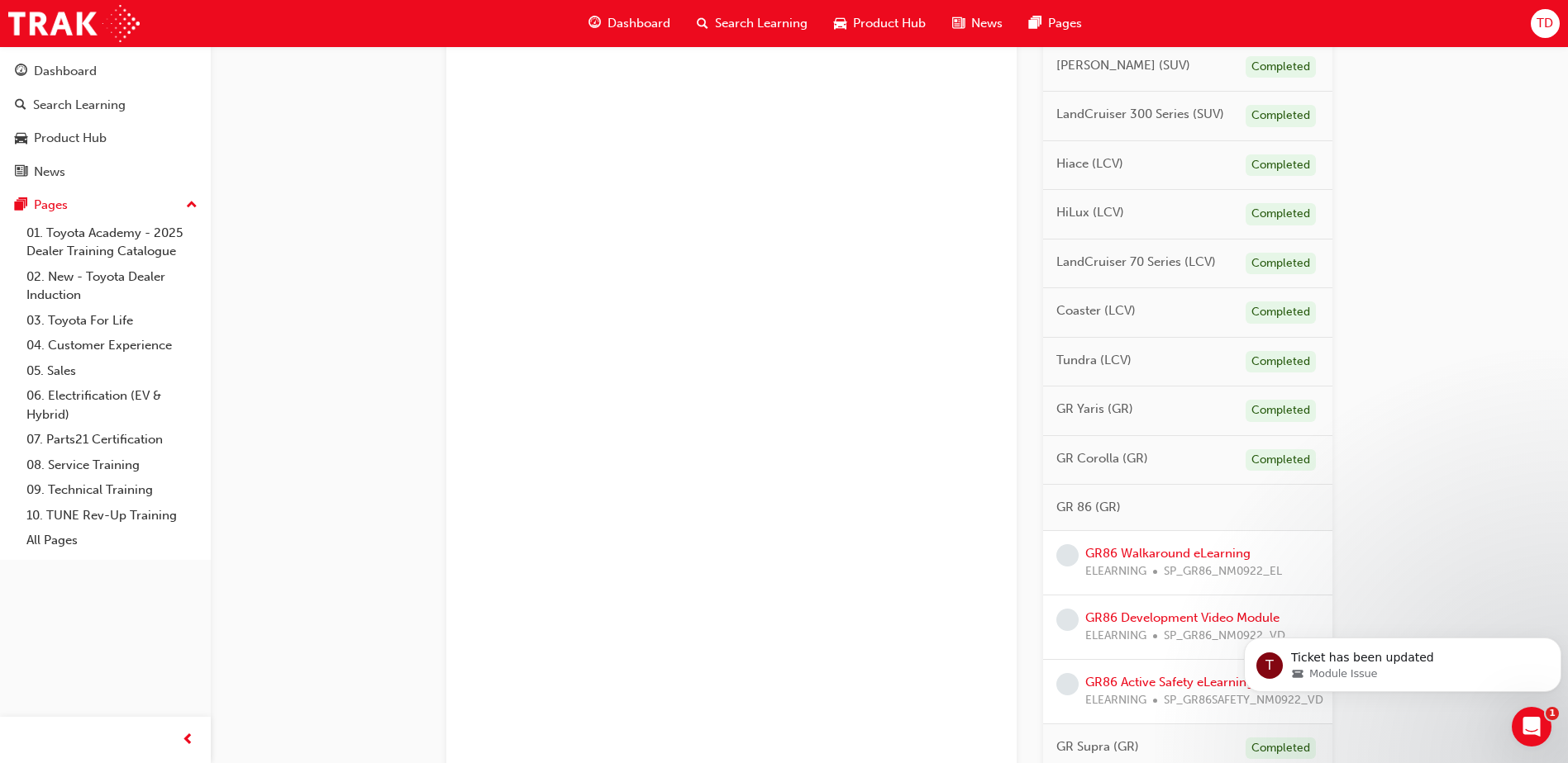
scroll to position [1074, 0]
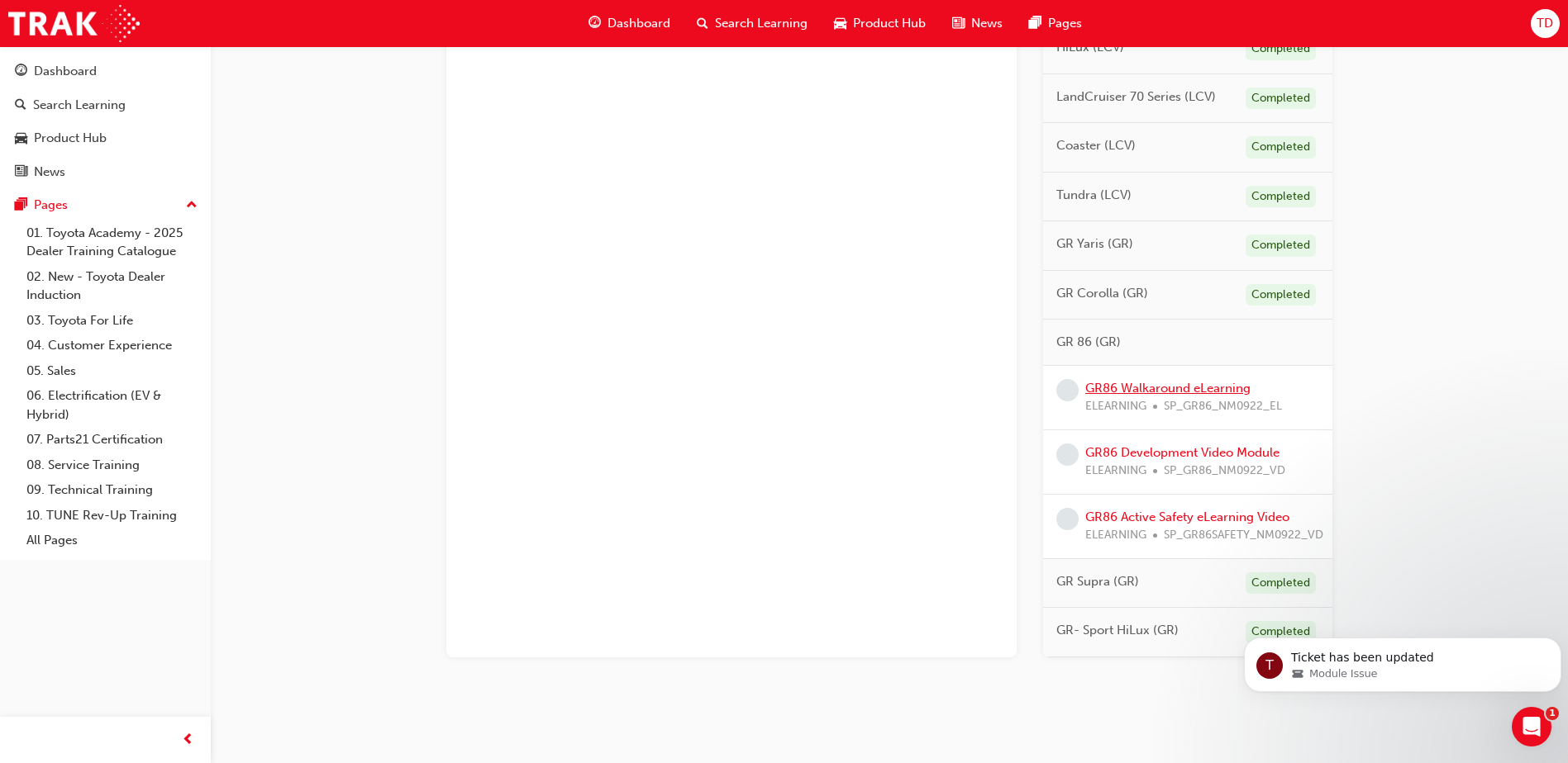
click at [1168, 395] on link "GR86 Walkaround eLearning" at bounding box center [1167, 388] width 165 height 15
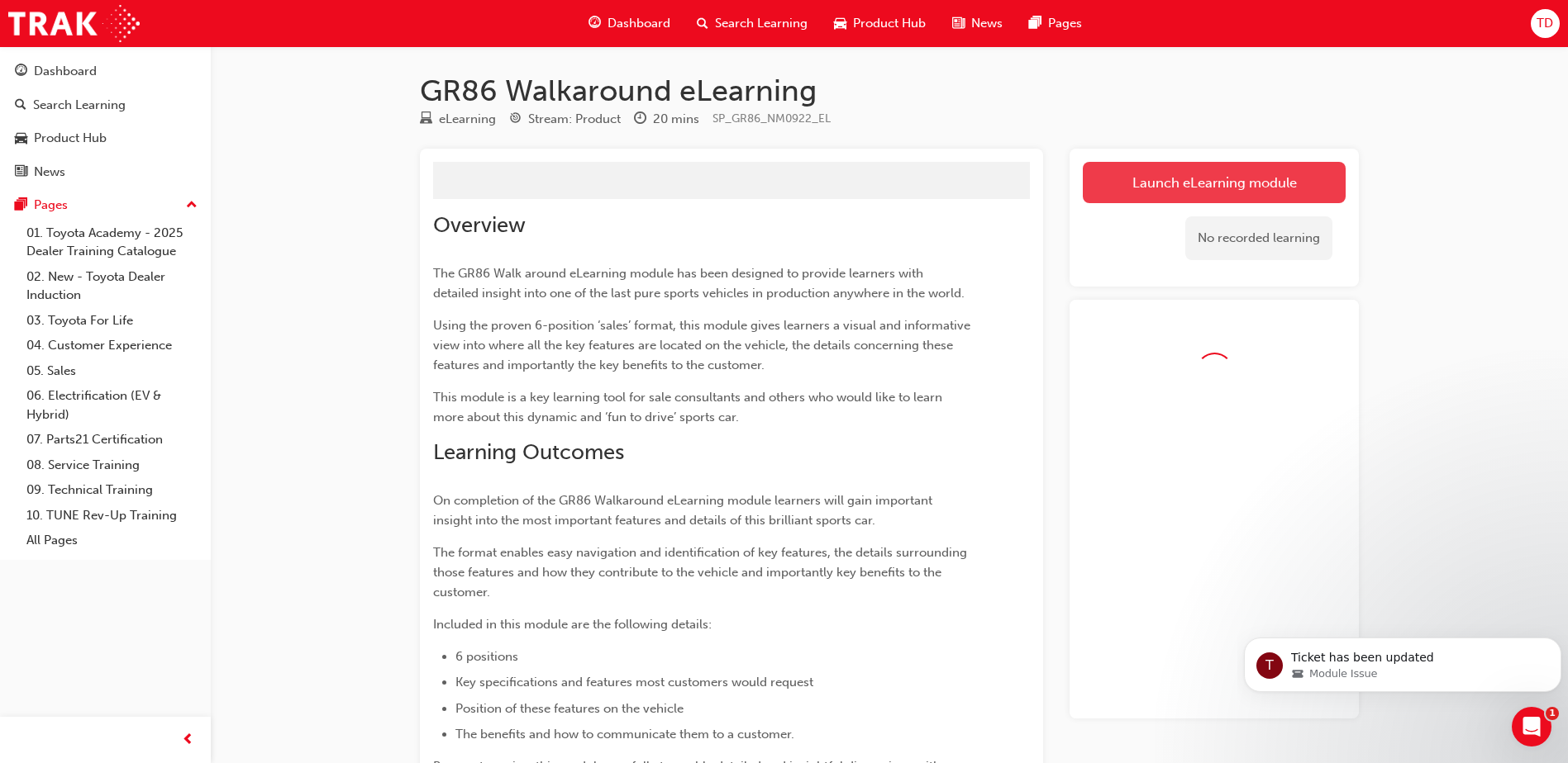
click at [1146, 172] on button "Launch eLearning module" at bounding box center [1214, 183] width 263 height 41
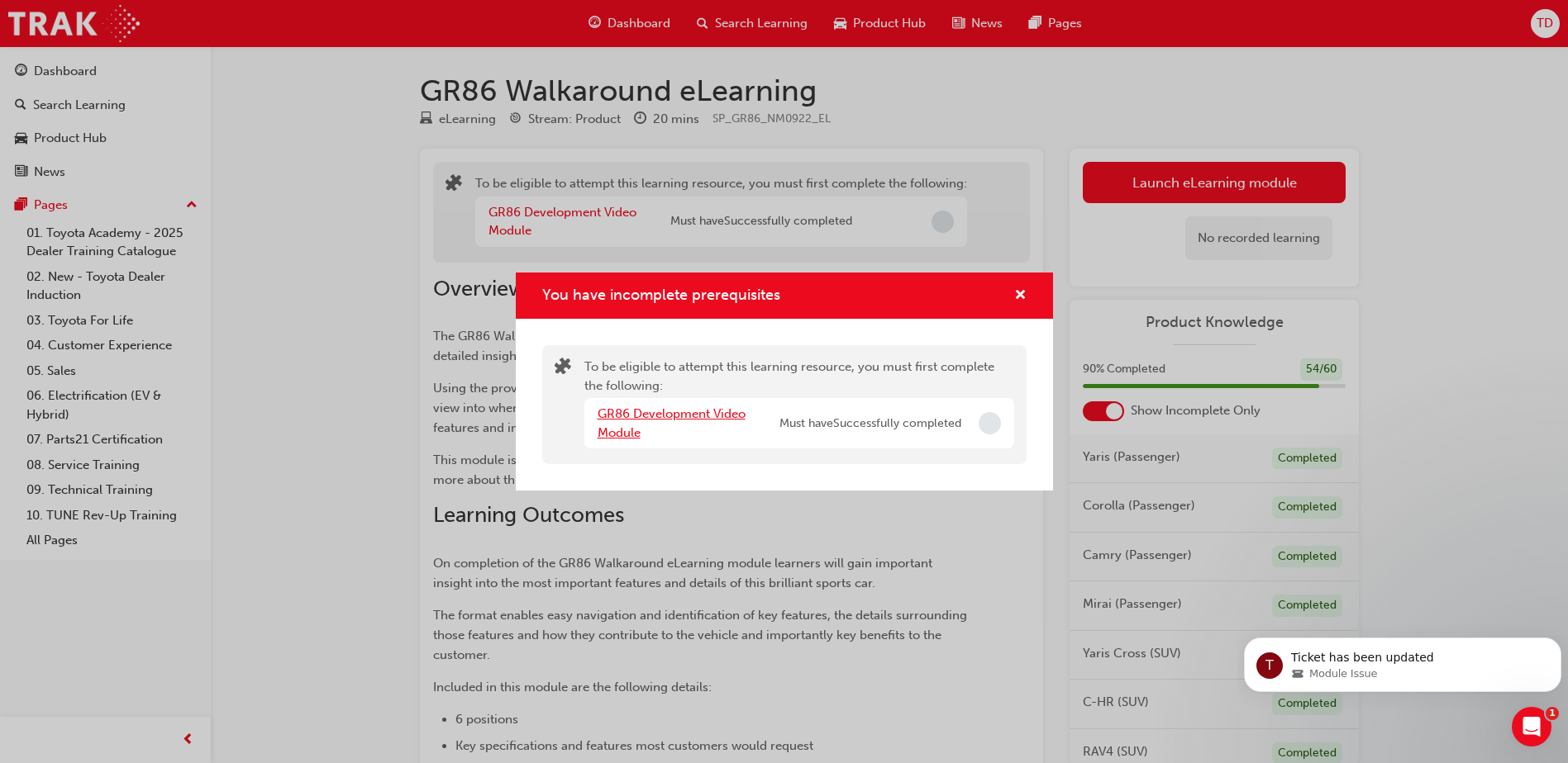
click at [701, 414] on link "GR86 Development Video Module" at bounding box center [671, 423] width 148 height 34
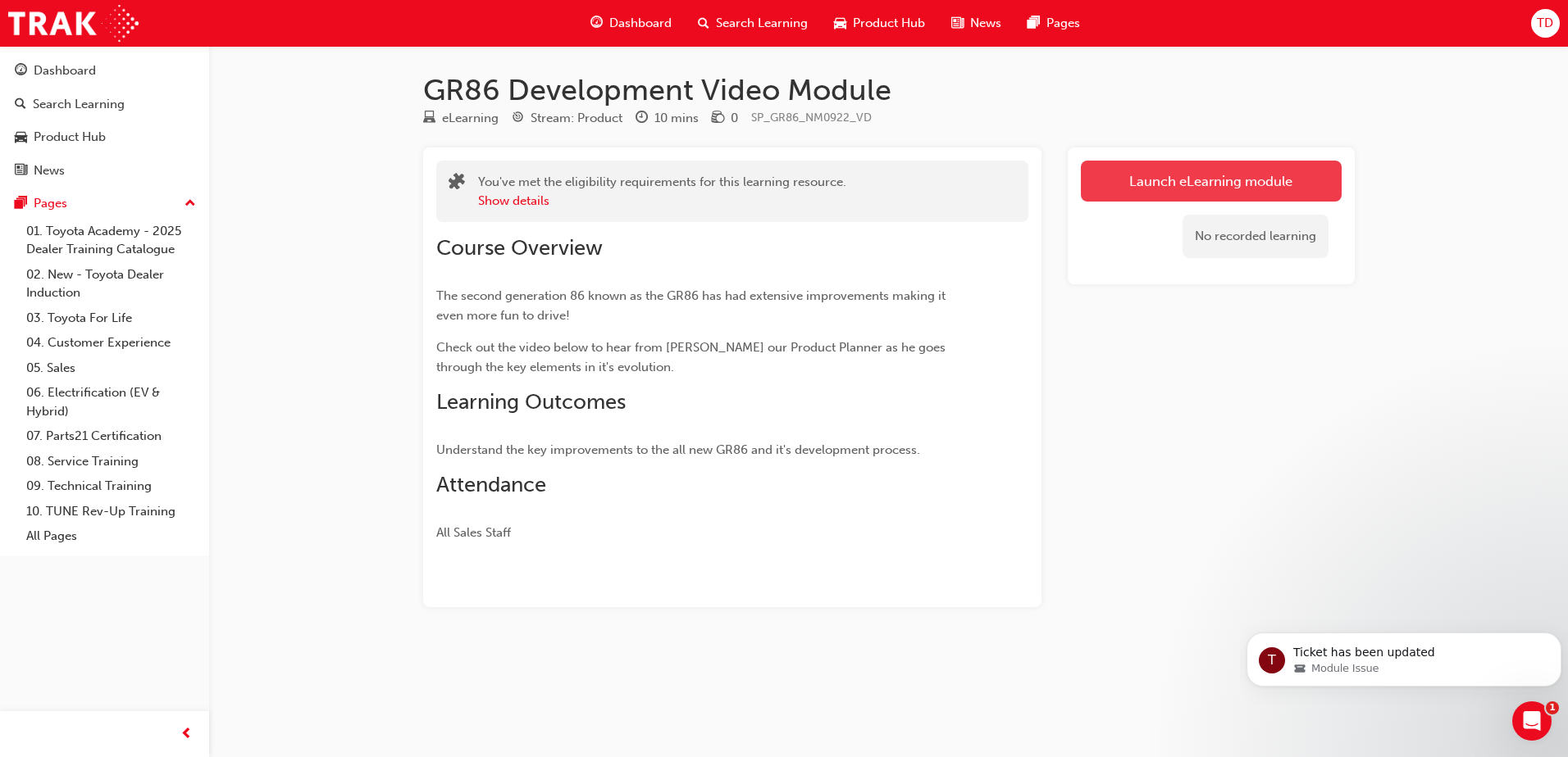
click at [1149, 178] on link "Launch eLearning module" at bounding box center [1211, 181] width 261 height 41
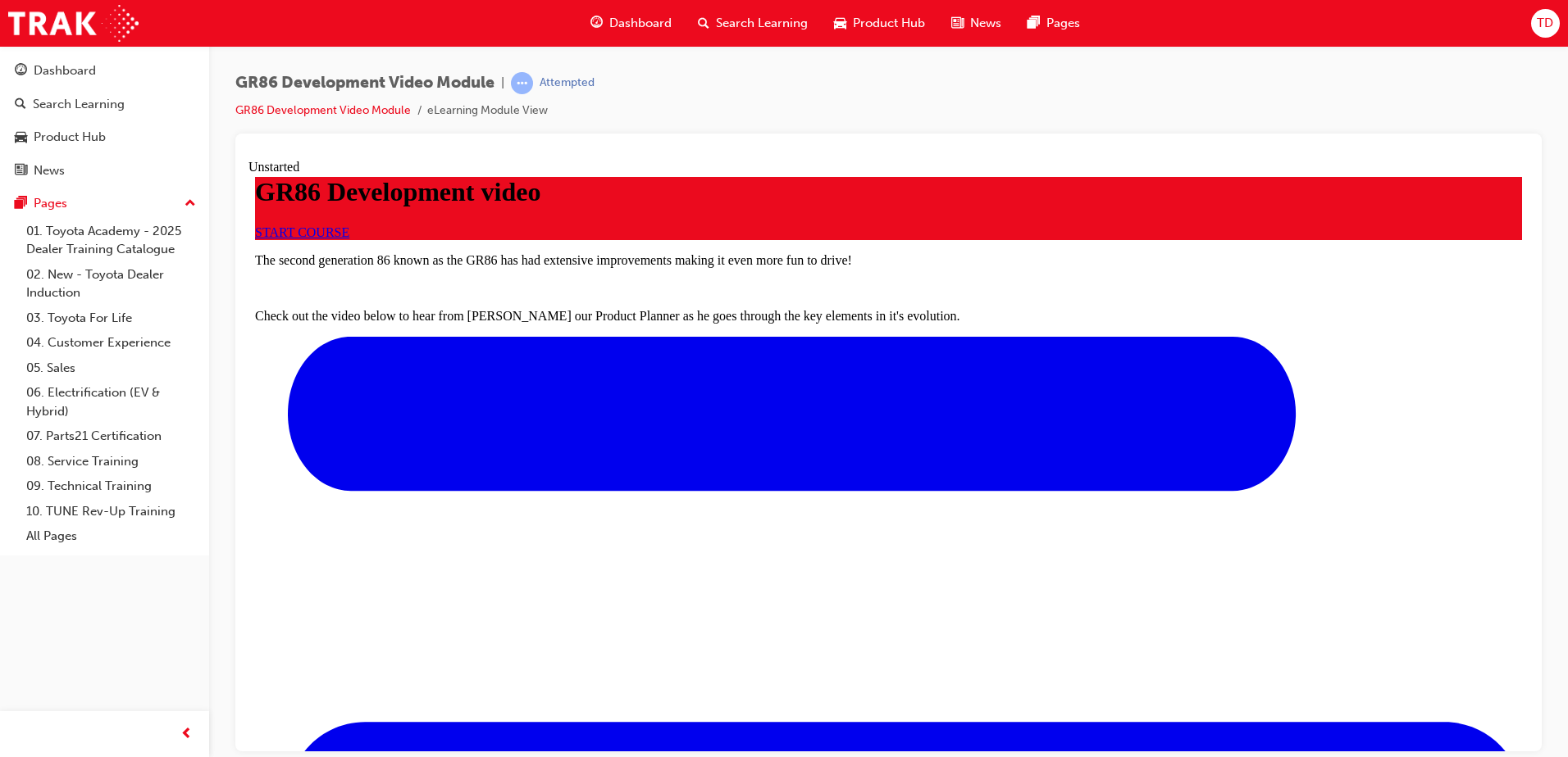
click at [350, 239] on span "START COURSE" at bounding box center [301, 231] width 94 height 14
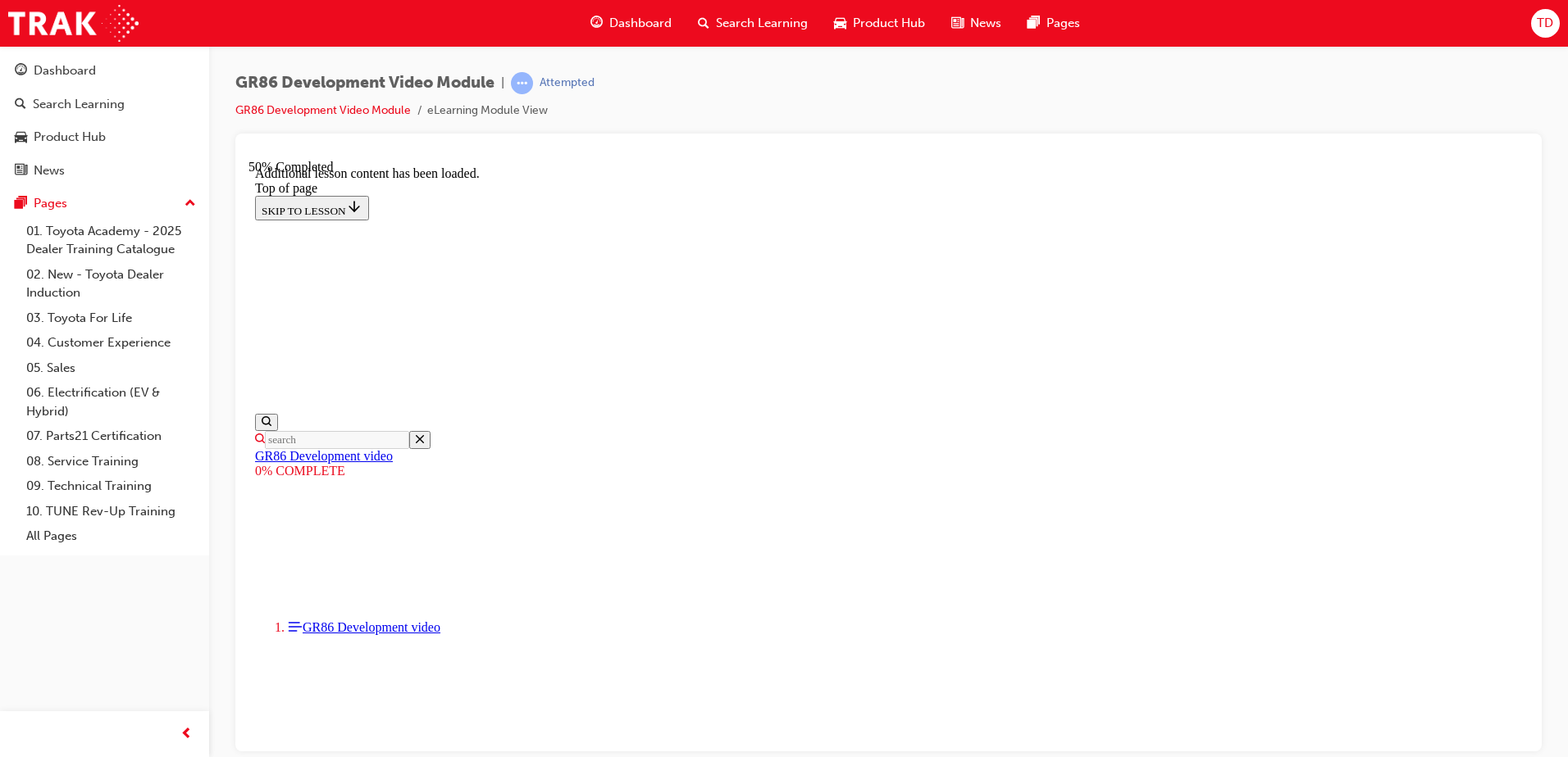
scroll to position [1059, 0]
drag, startPoint x: 979, startPoint y: 450, endPoint x: 968, endPoint y: 449, distance: 11.0
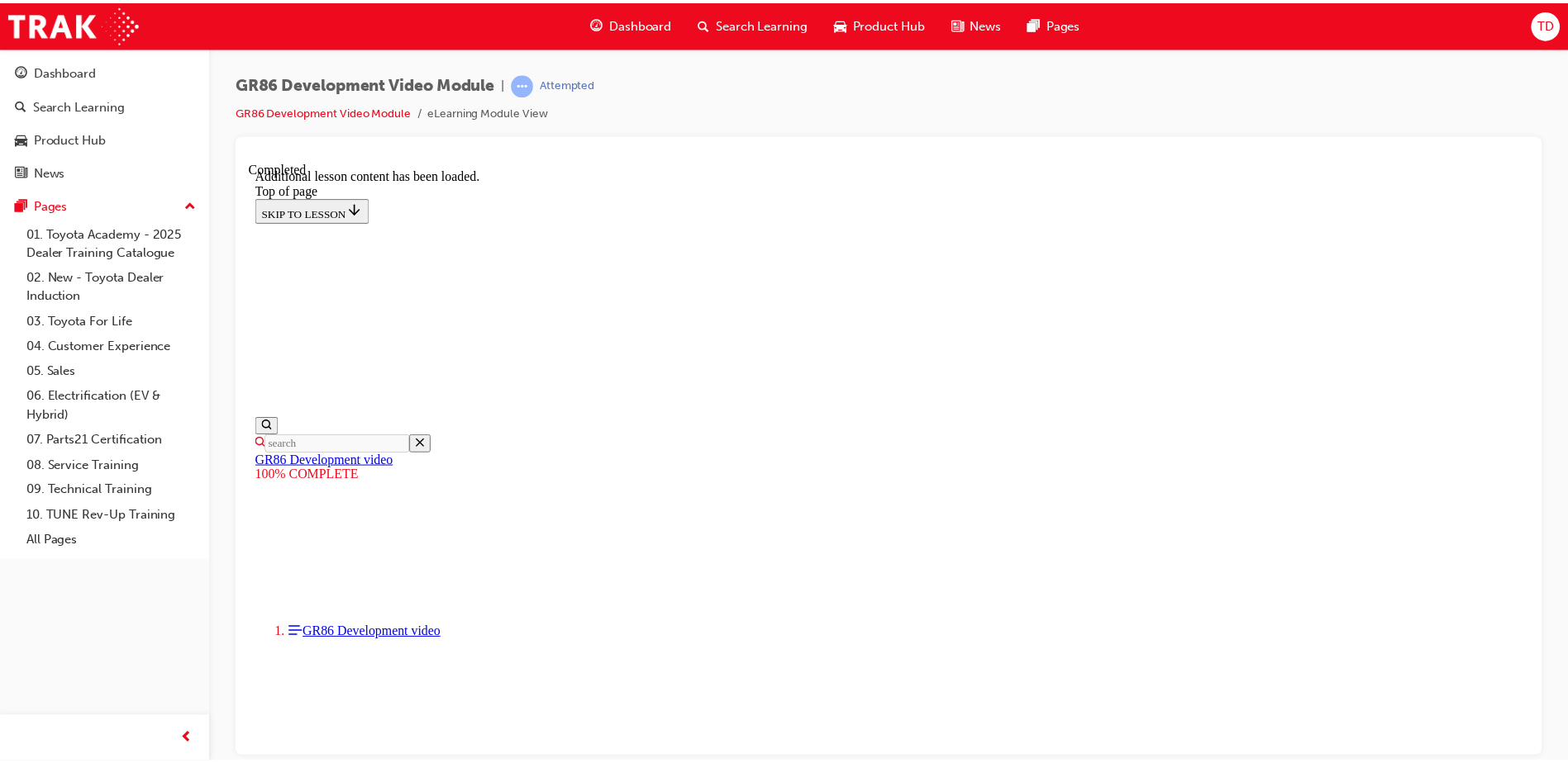
scroll to position [1432, 0]
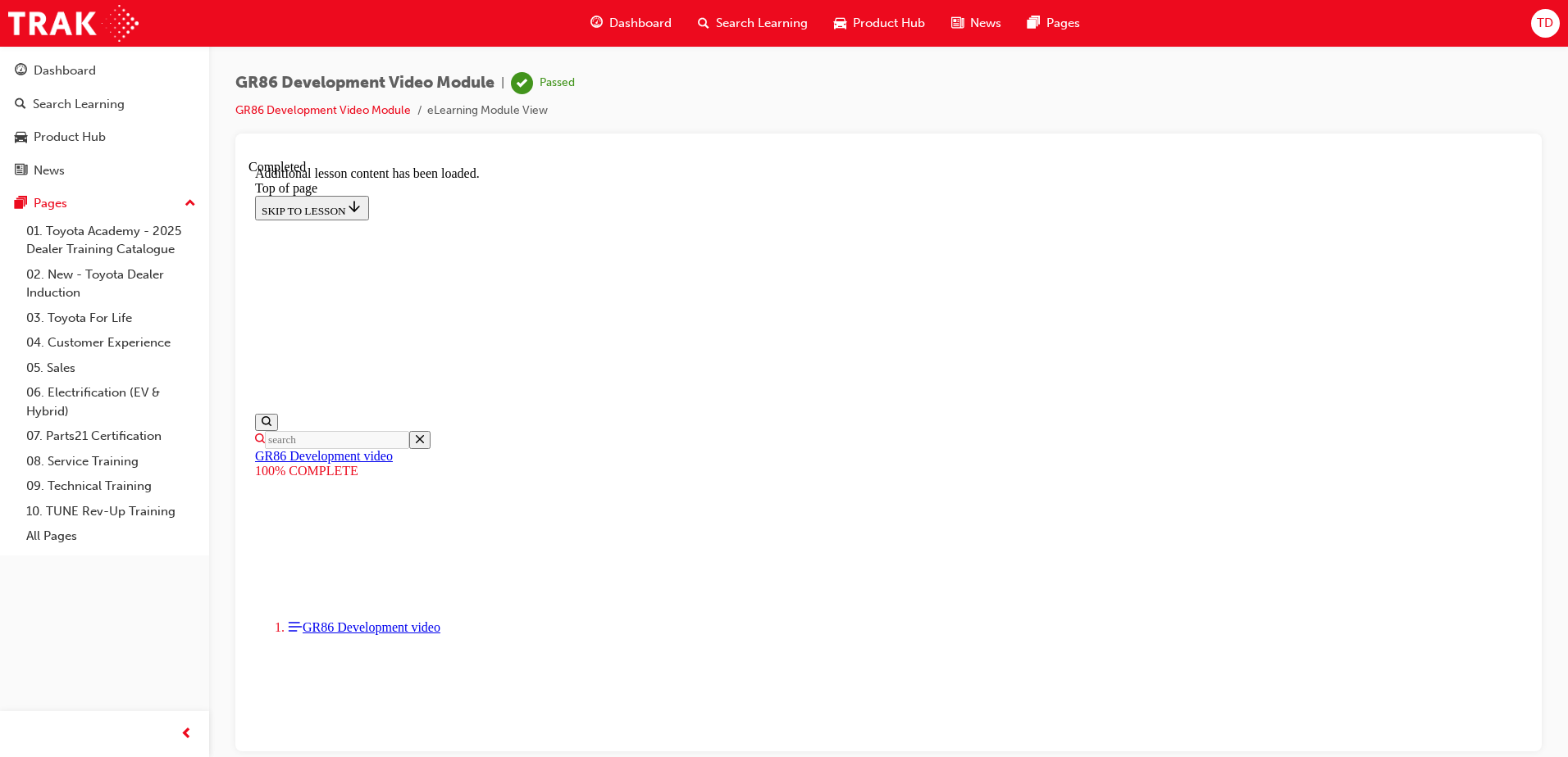
click at [623, 24] on span "Dashboard" at bounding box center [640, 23] width 63 height 19
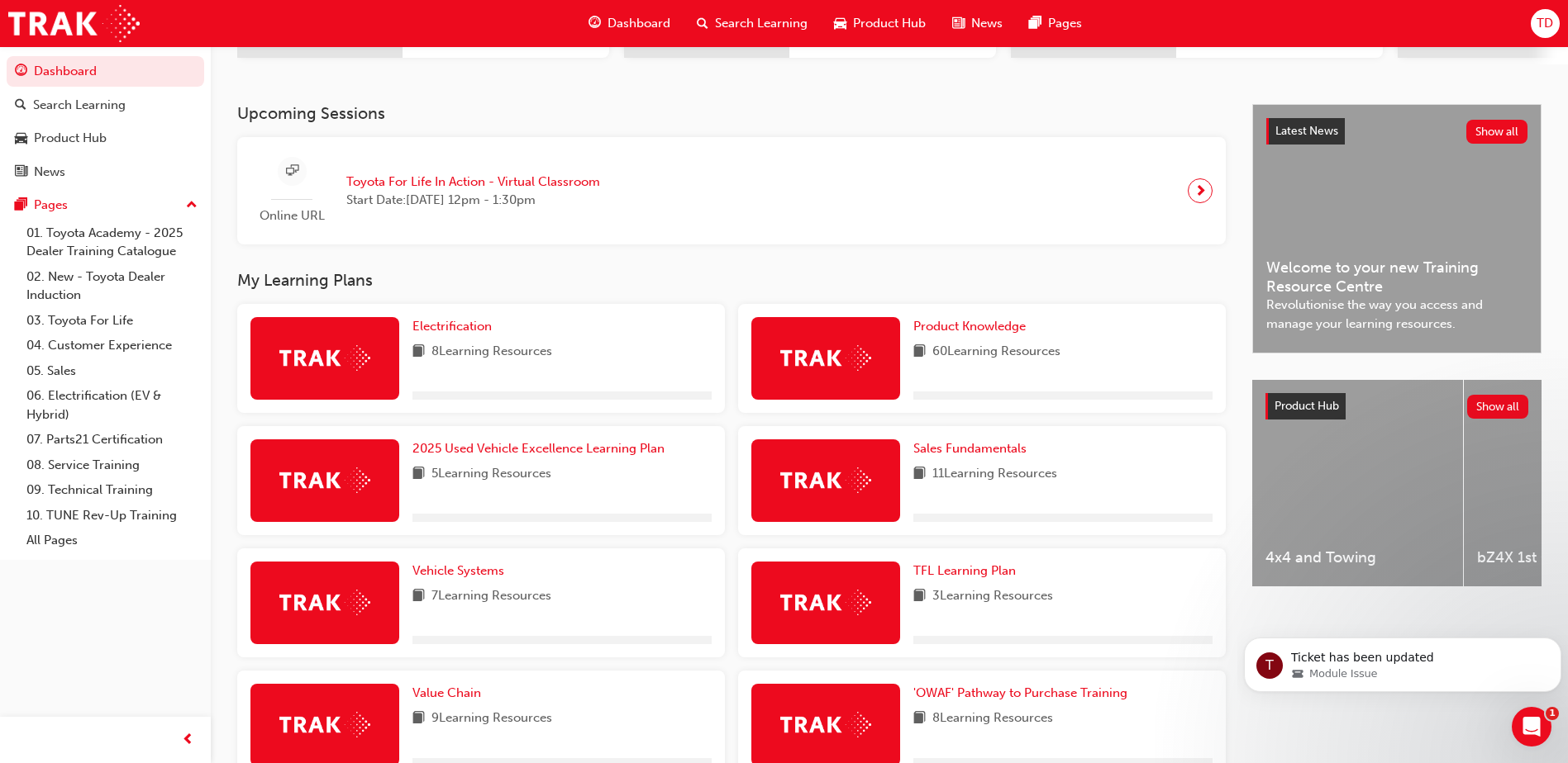
scroll to position [331, 0]
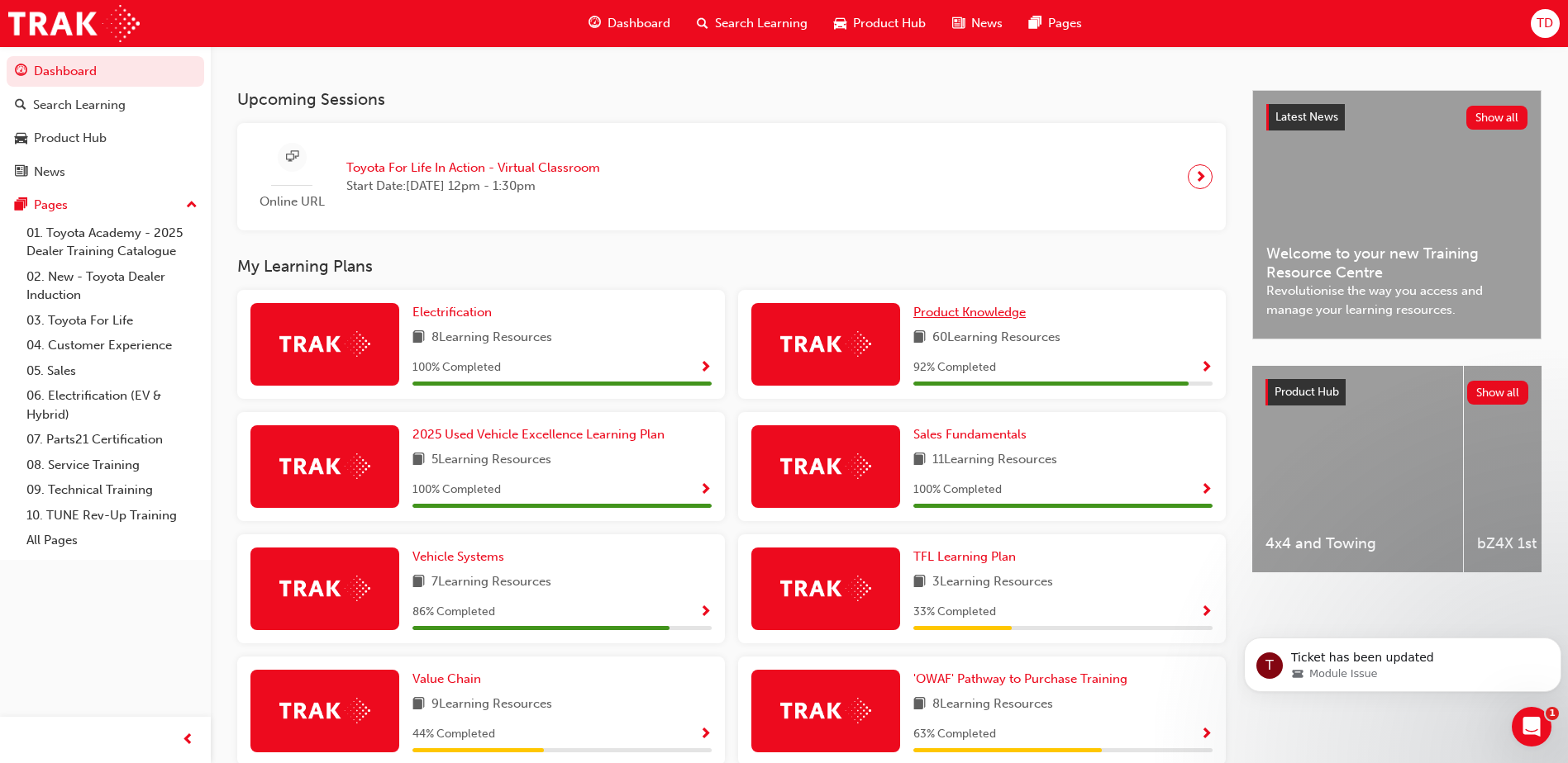
click at [1004, 318] on span "Product Knowledge" at bounding box center [969, 312] width 113 height 15
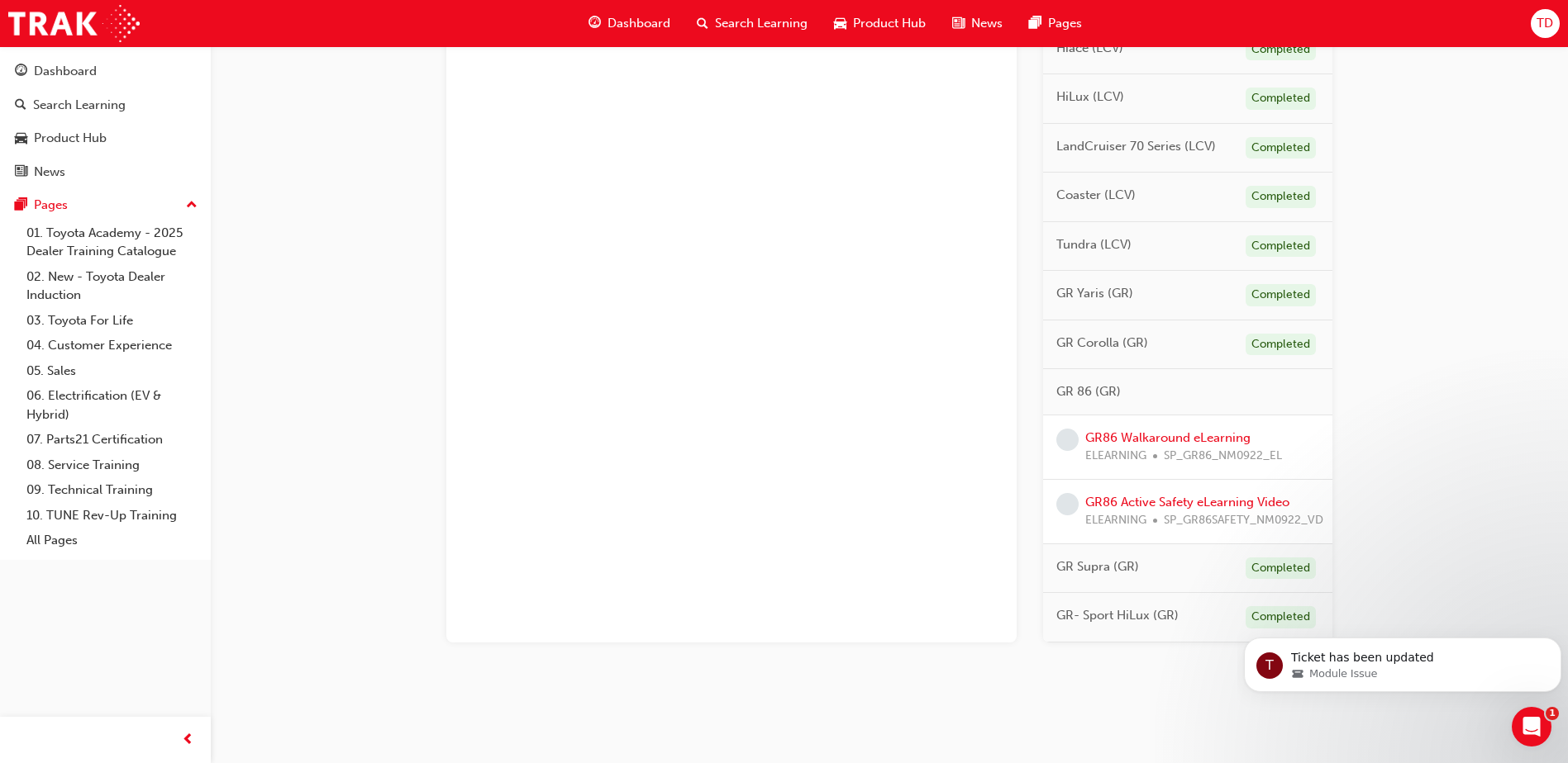
scroll to position [1042, 0]
click at [1190, 431] on link "GR86 Walkaround eLearning" at bounding box center [1167, 438] width 165 height 15
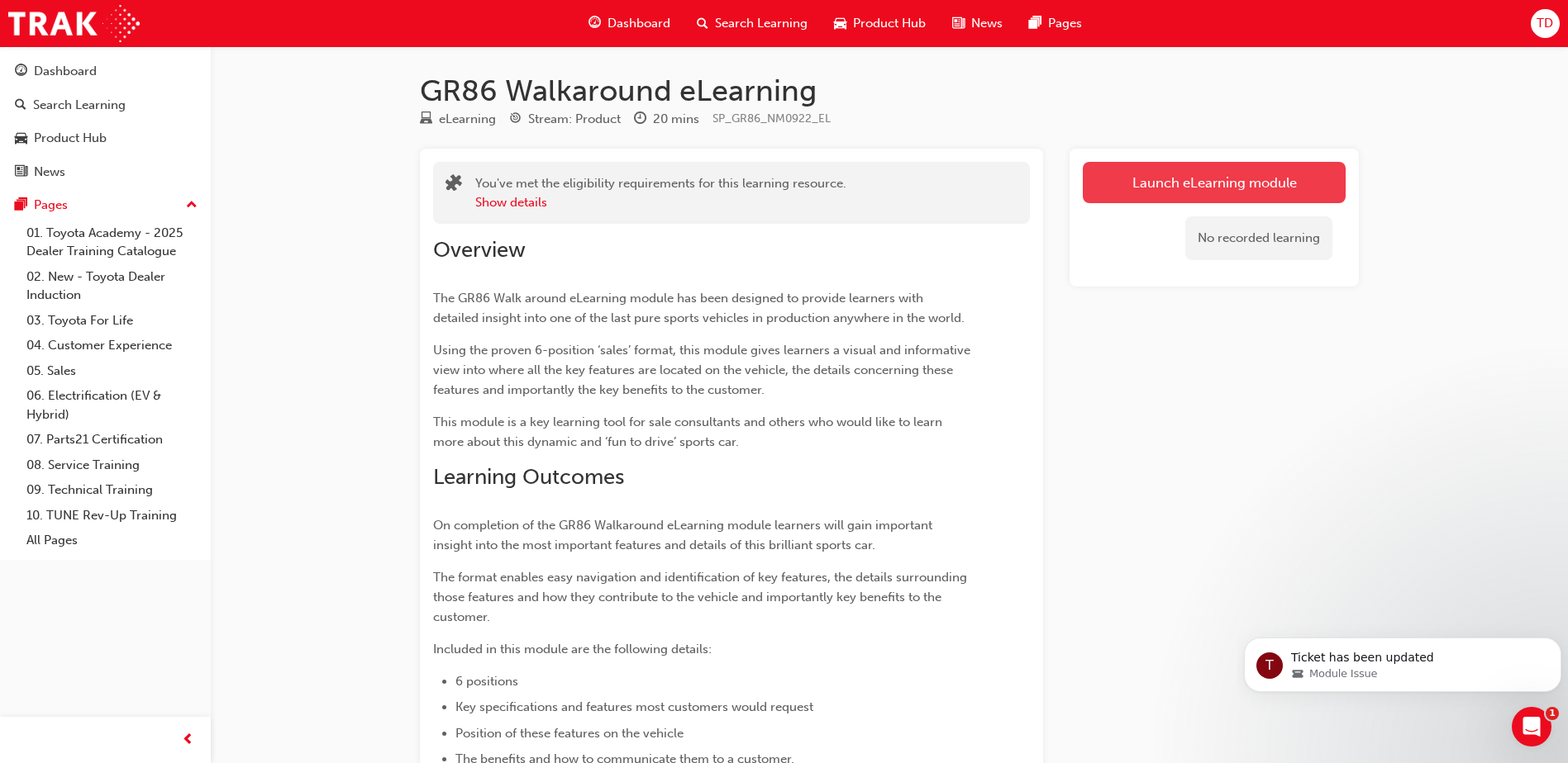
click at [1164, 175] on link "Launch eLearning module" at bounding box center [1214, 183] width 263 height 41
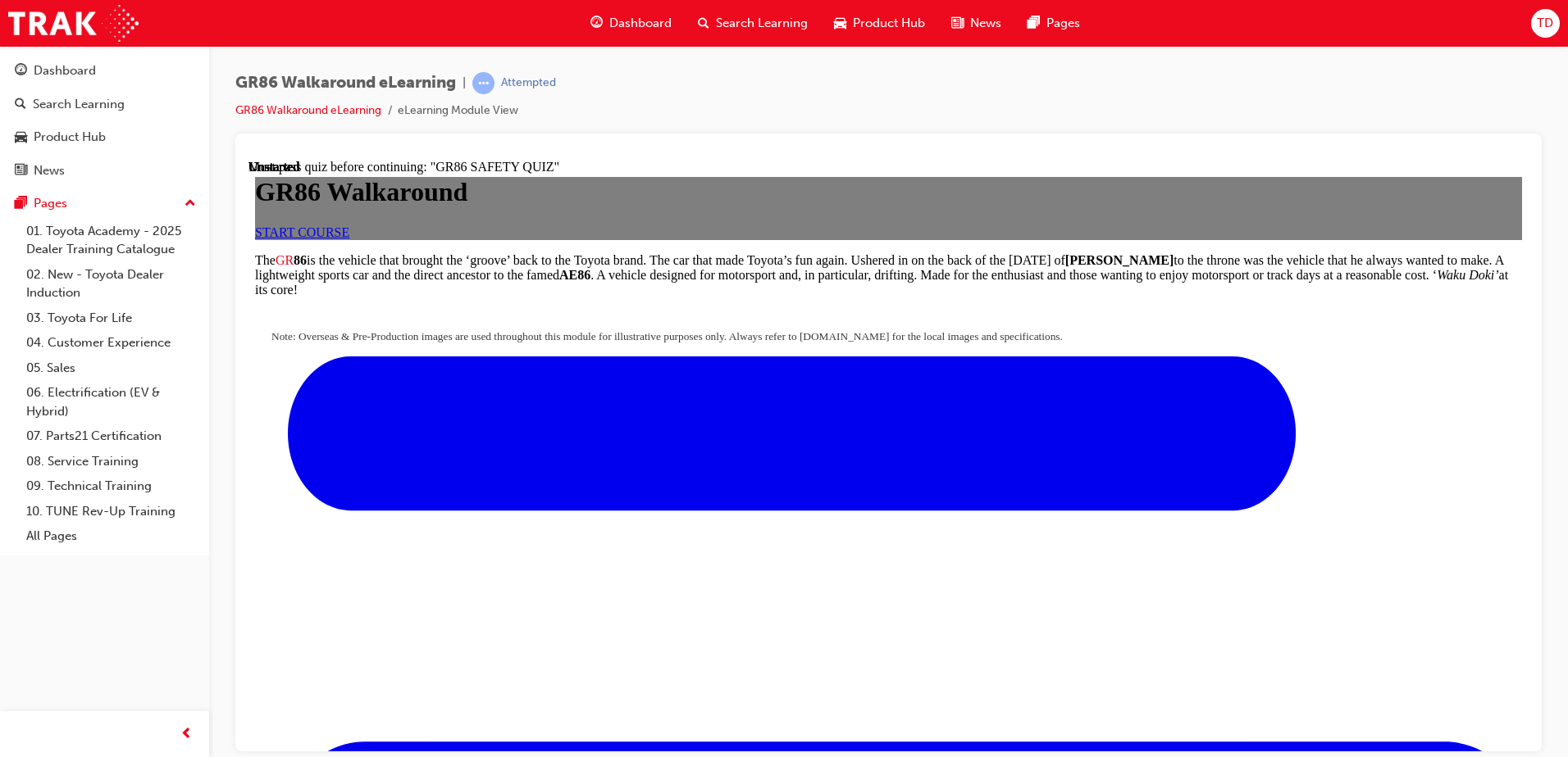
click at [350, 239] on link "START COURSE" at bounding box center [301, 231] width 94 height 14
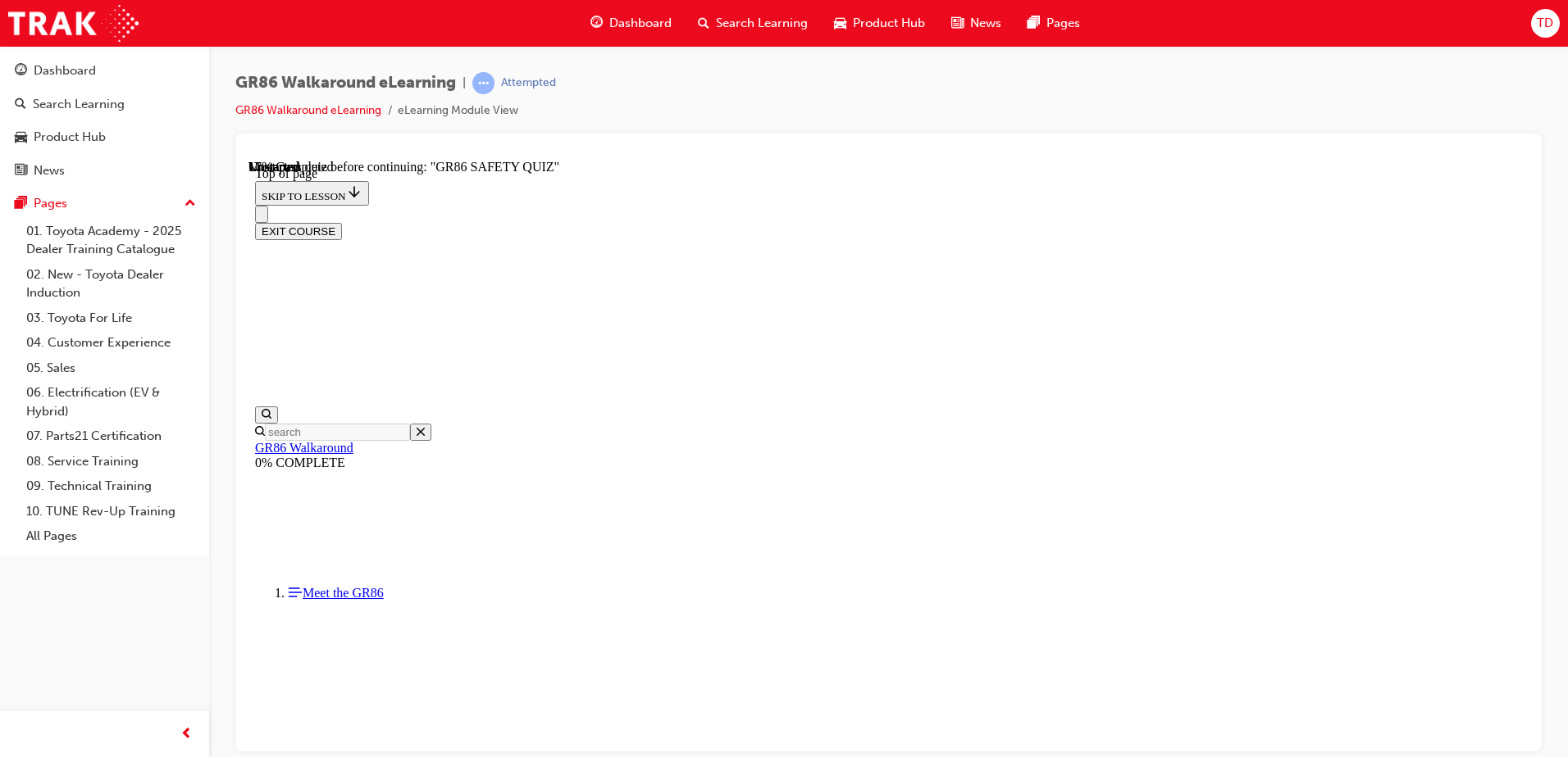
scroll to position [416, 0]
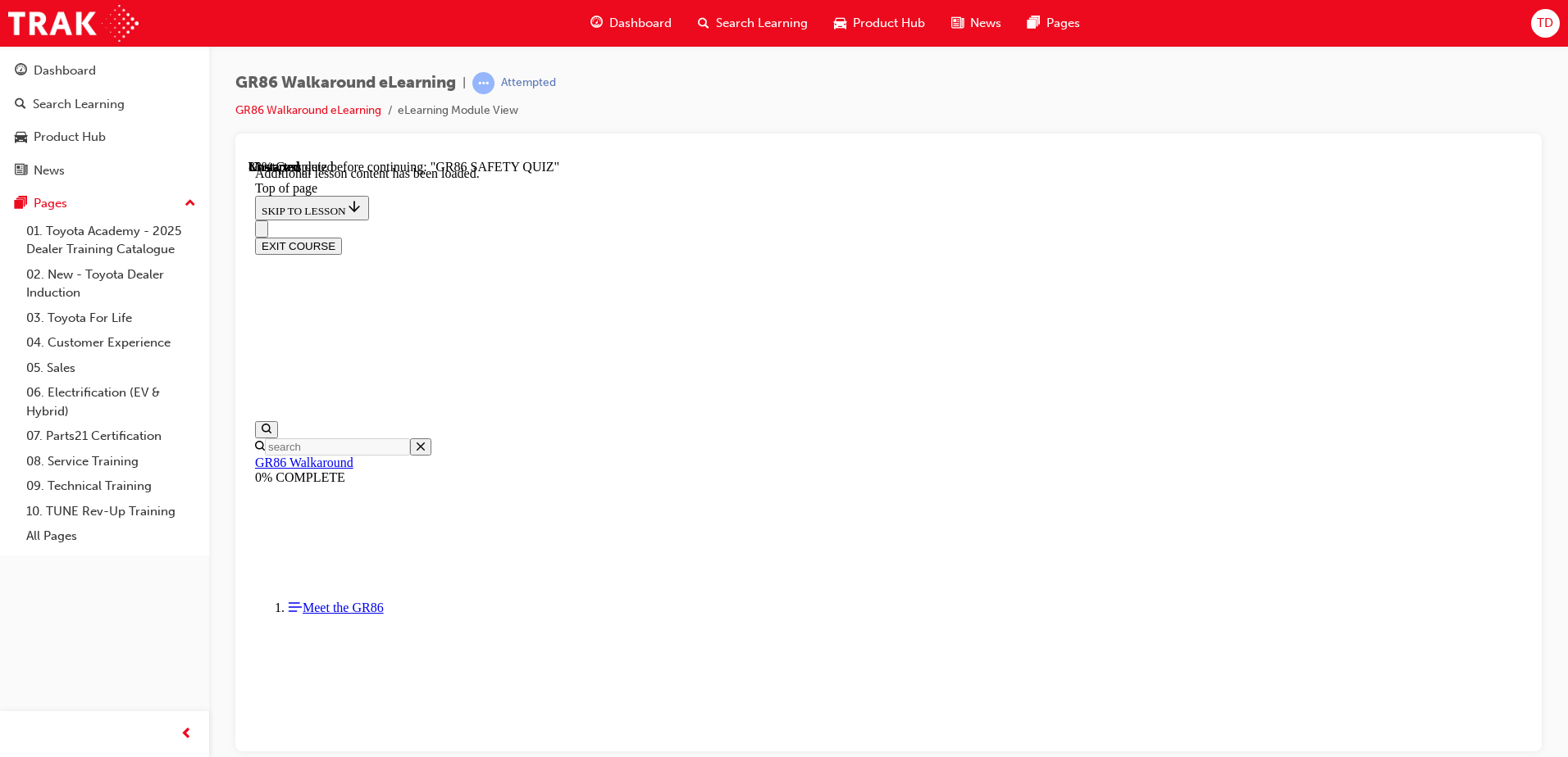
scroll to position [1926, 0]
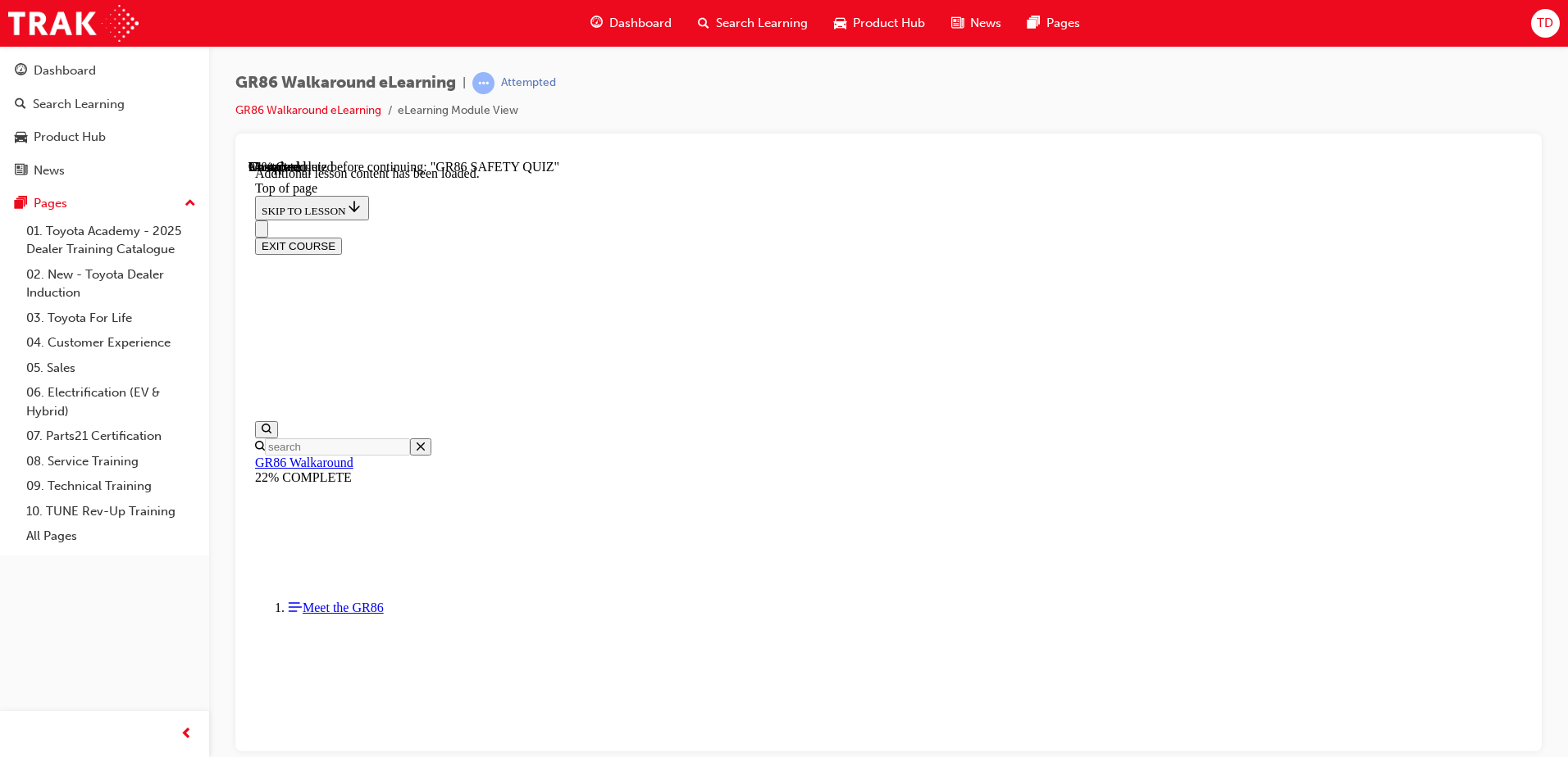
scroll to position [3290, 0]
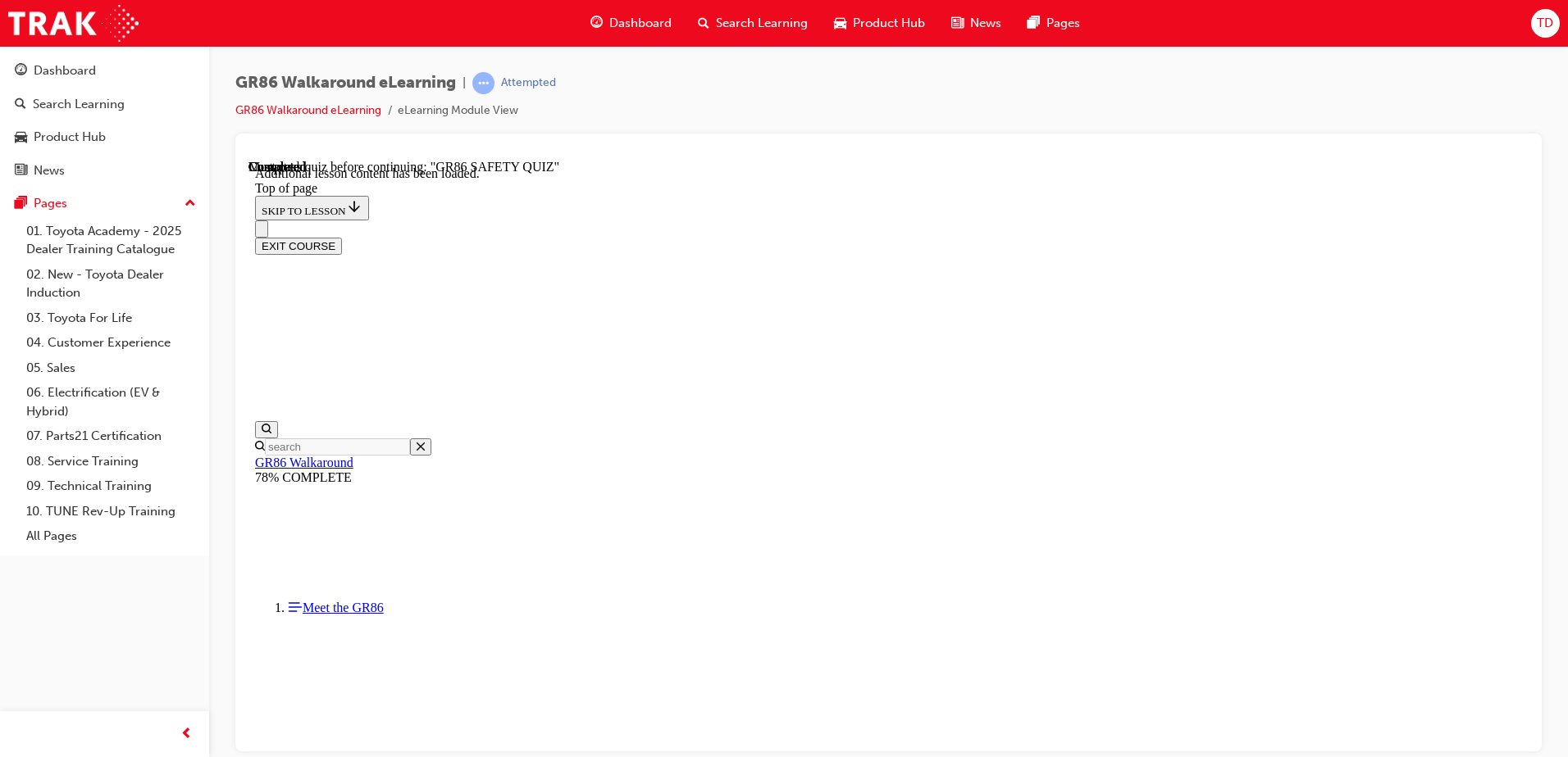
scroll to position [51, 0]
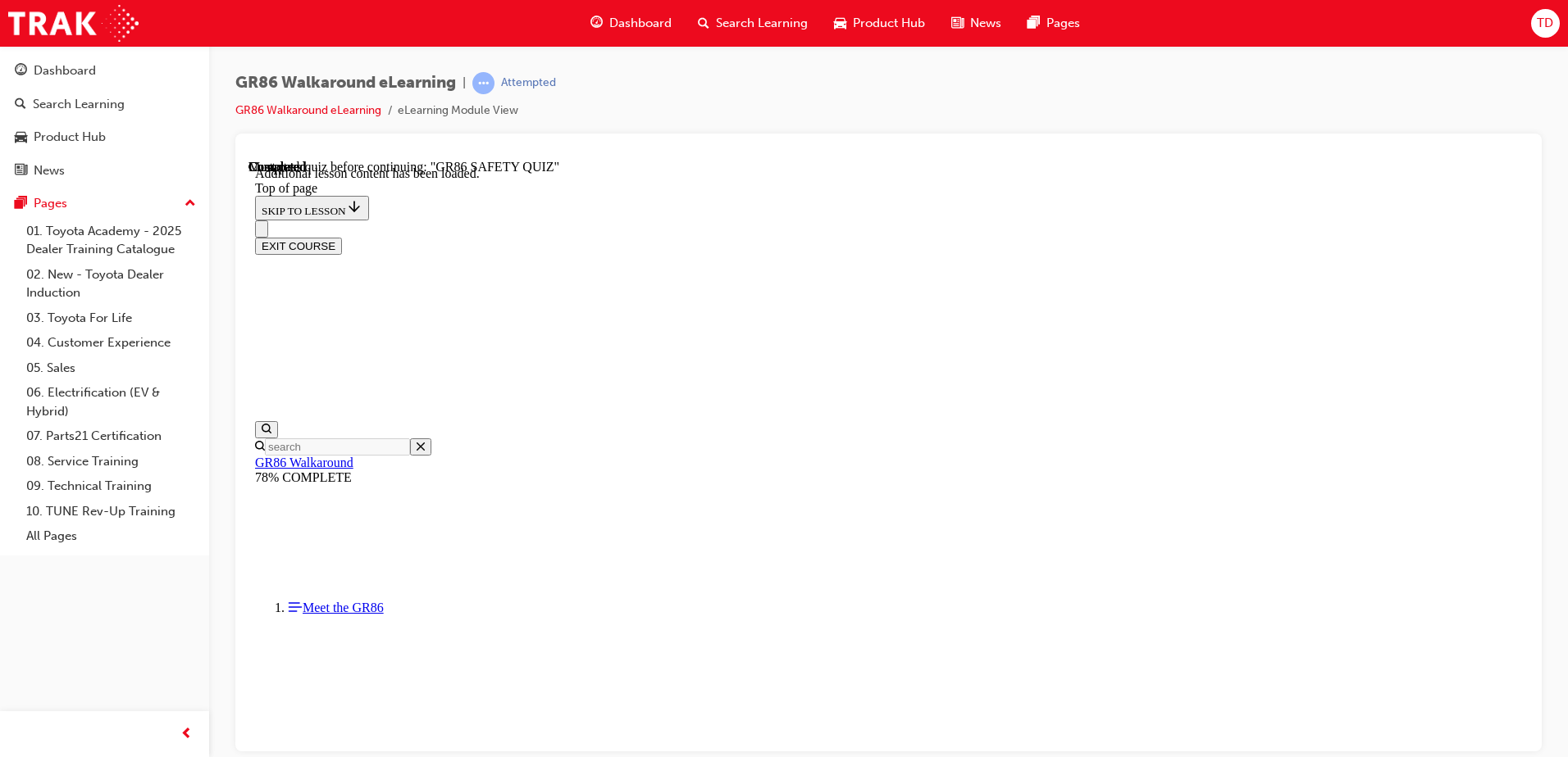
drag, startPoint x: 1023, startPoint y: 373, endPoint x: 722, endPoint y: 307, distance: 308.2
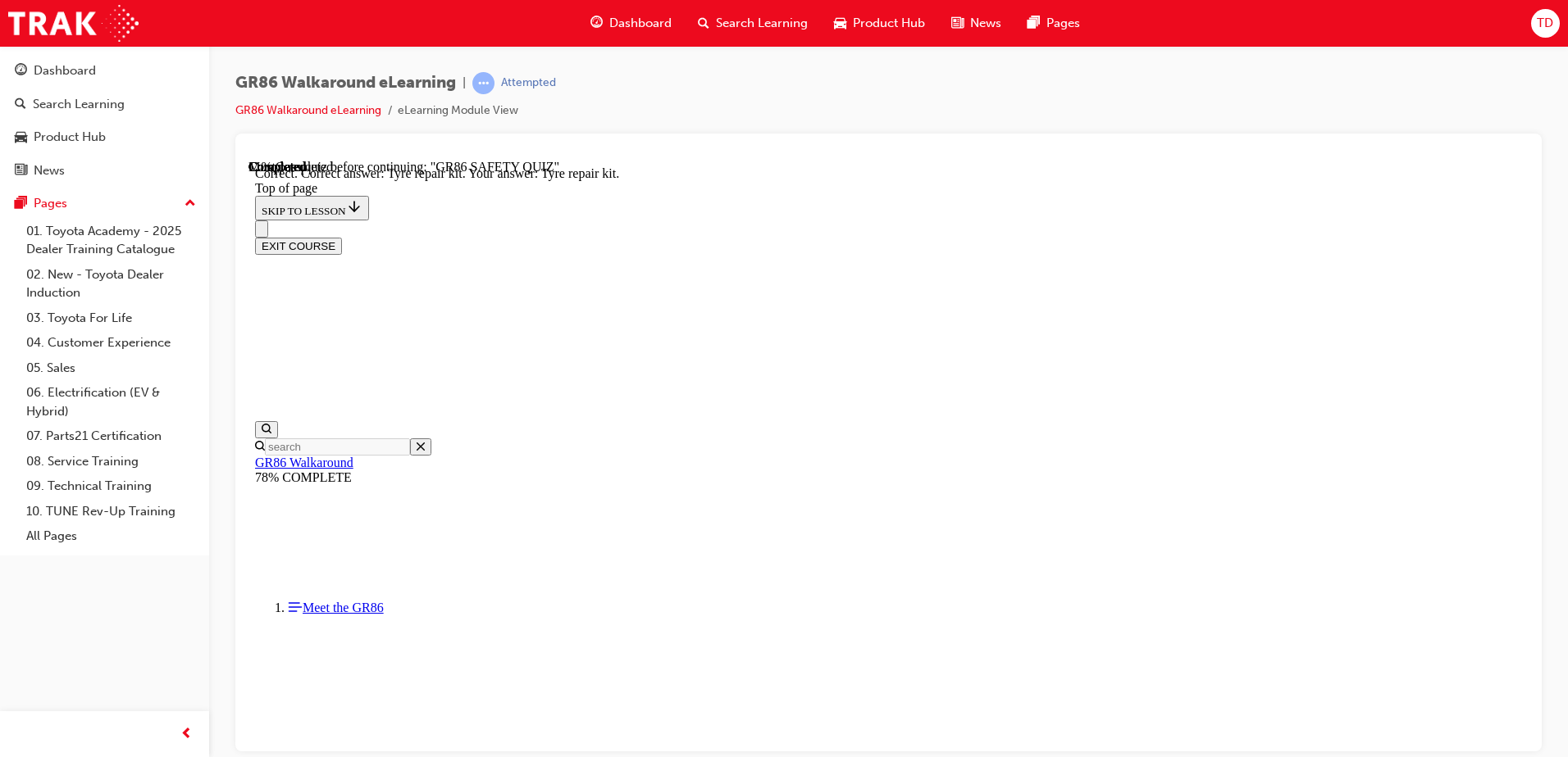
drag, startPoint x: 718, startPoint y: 314, endPoint x: 1016, endPoint y: 442, distance: 324.3
copy div "The new GR 86 cabin continues the ' focused ' drivers theme of the previous veh…"
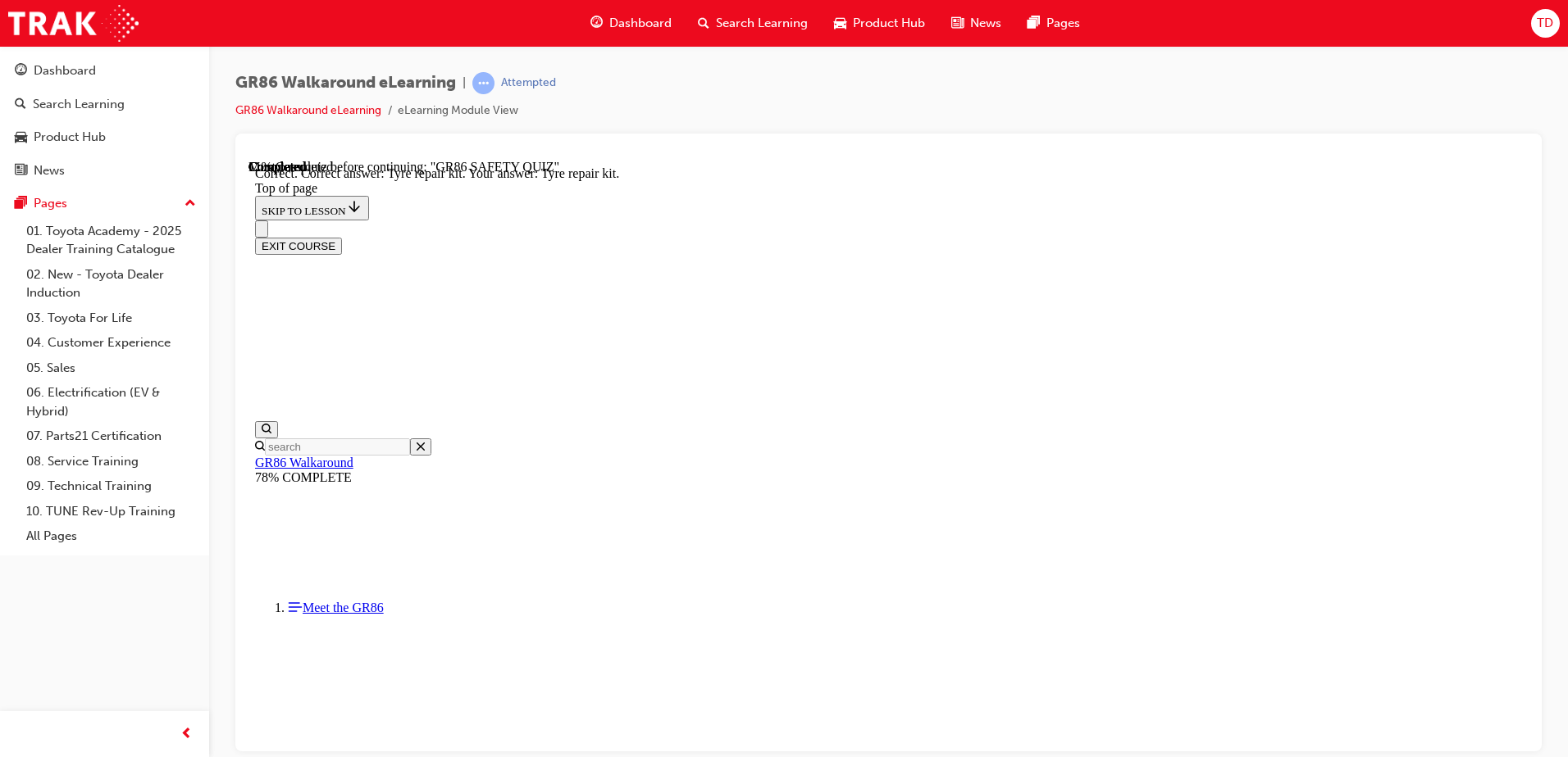
scroll to position [542, 0]
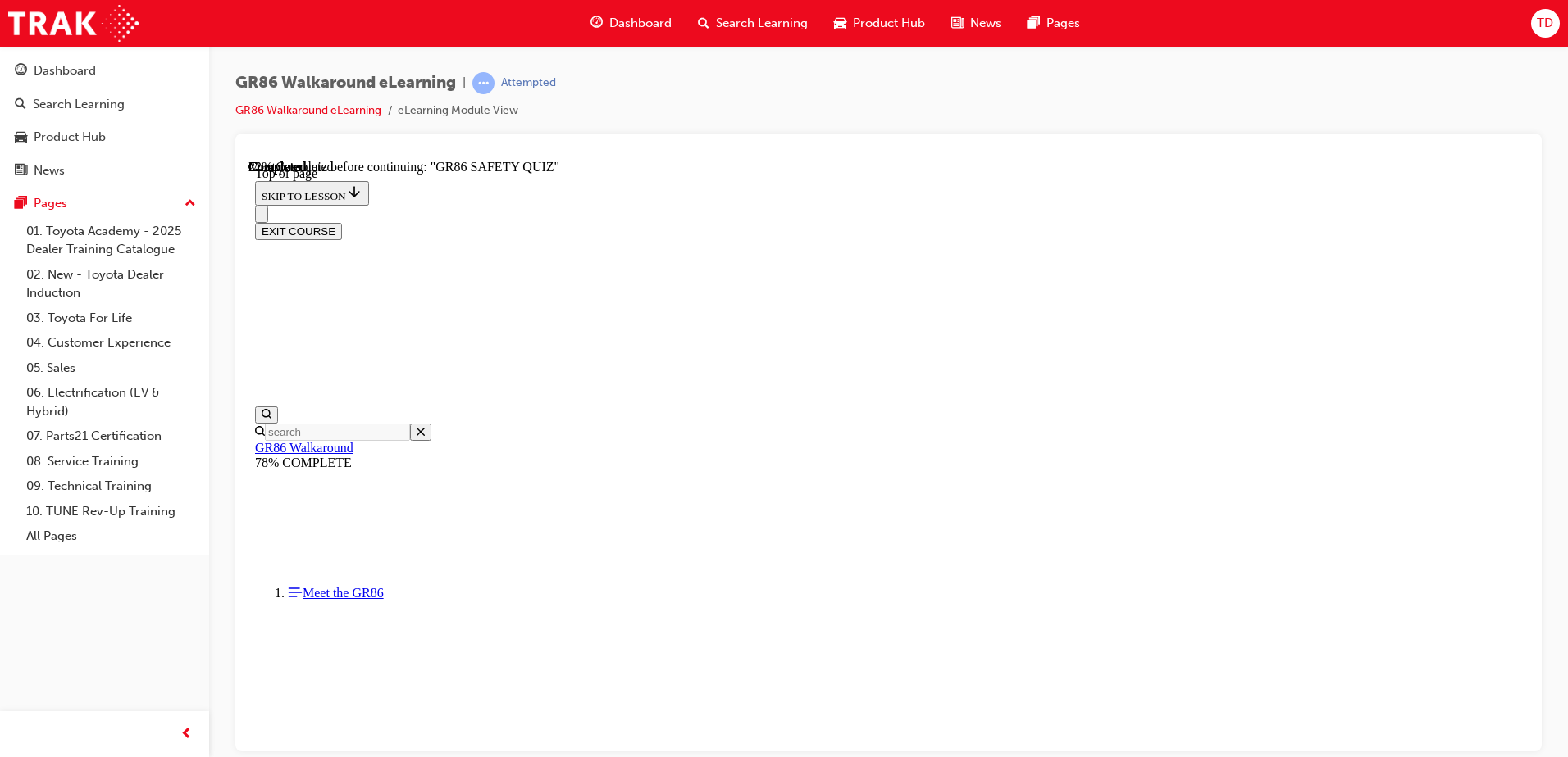
scroll to position [214, 0]
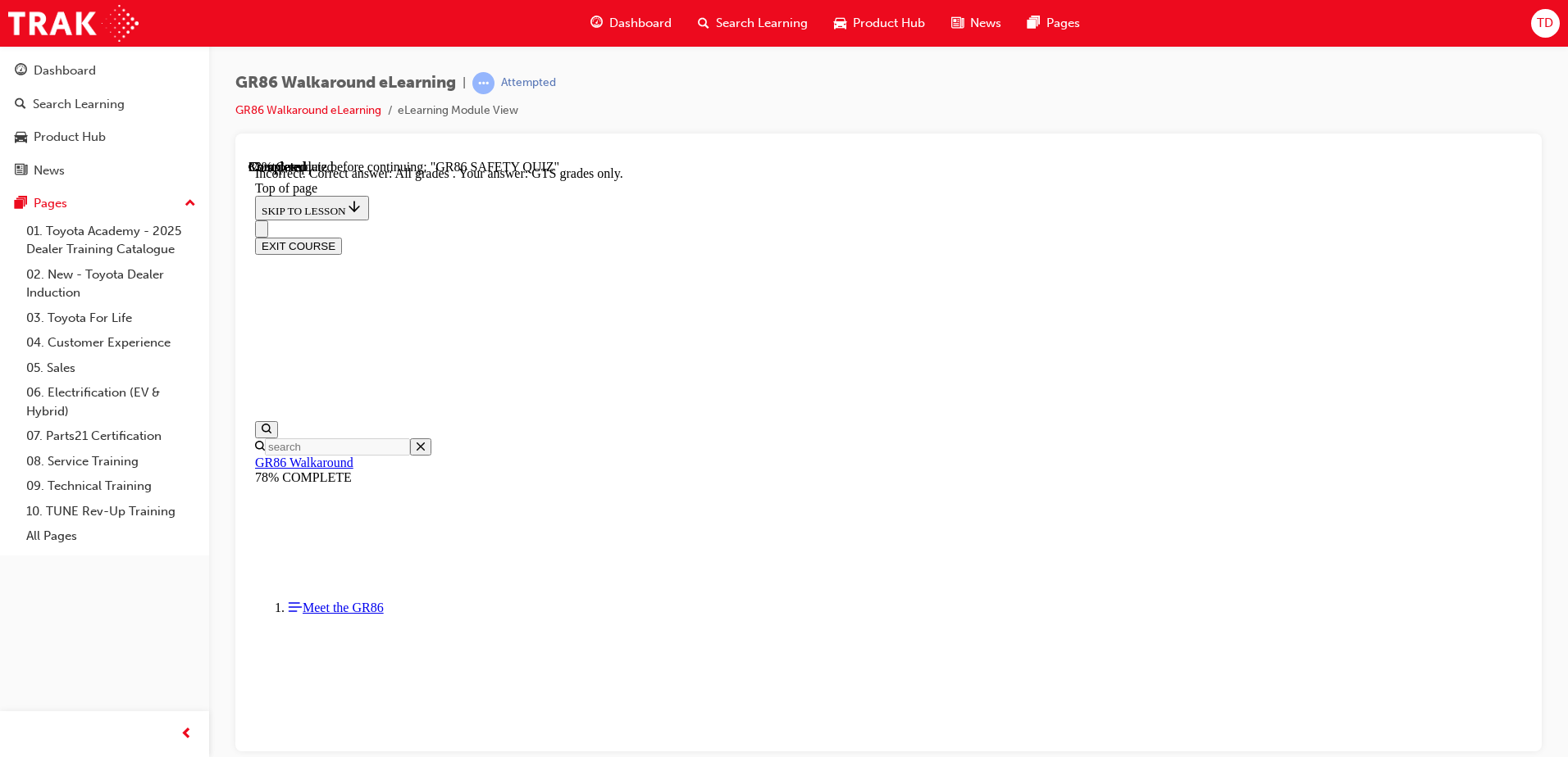
scroll to position [55, 0]
drag, startPoint x: 712, startPoint y: 394, endPoint x: 820, endPoint y: 522, distance: 167.5
copy div "Limited Slip Differentials or LSDs are designed to reduce slippage or wheel-spi…"
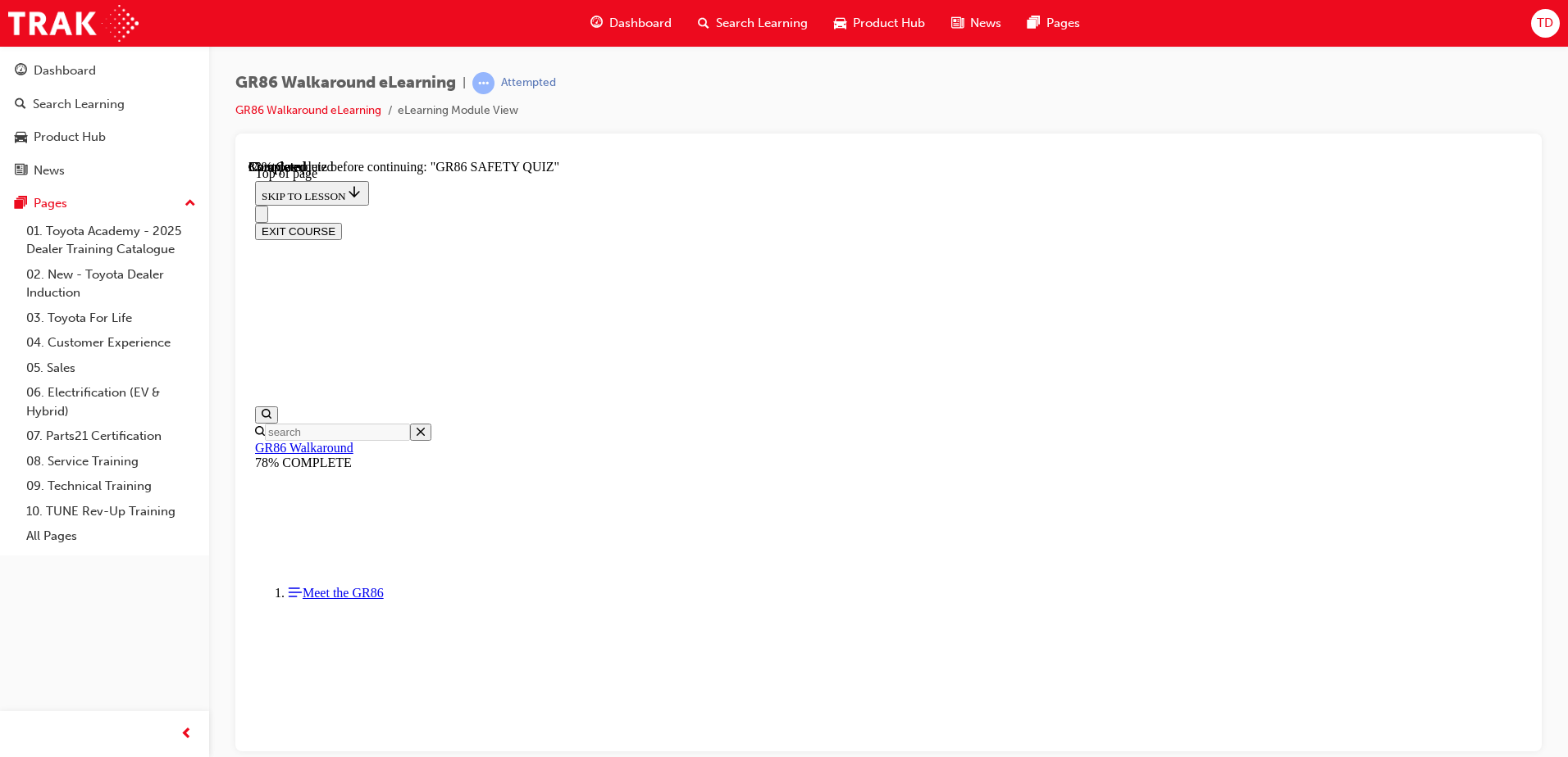
scroll to position [50, 0]
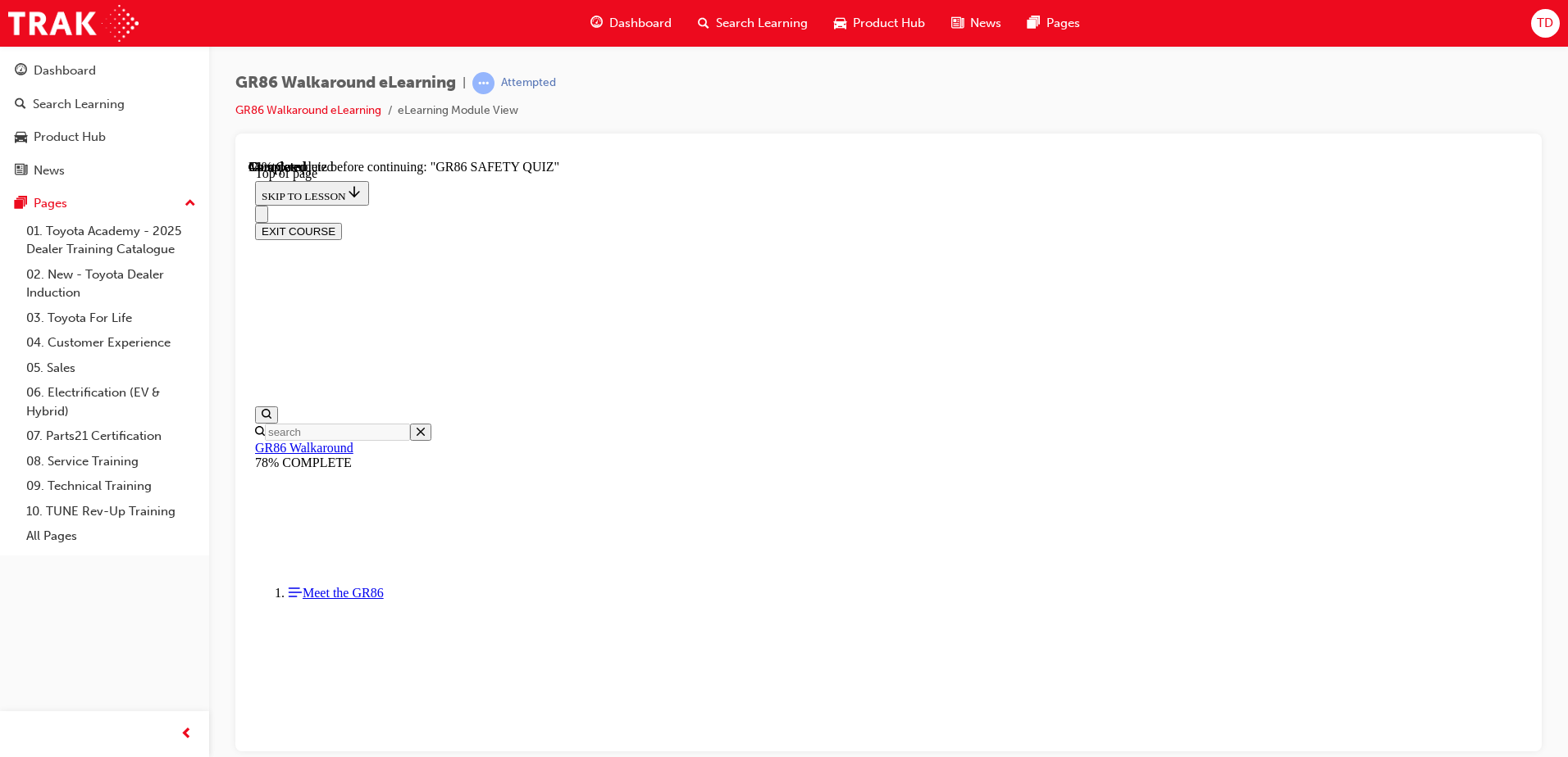
scroll to position [132, 0]
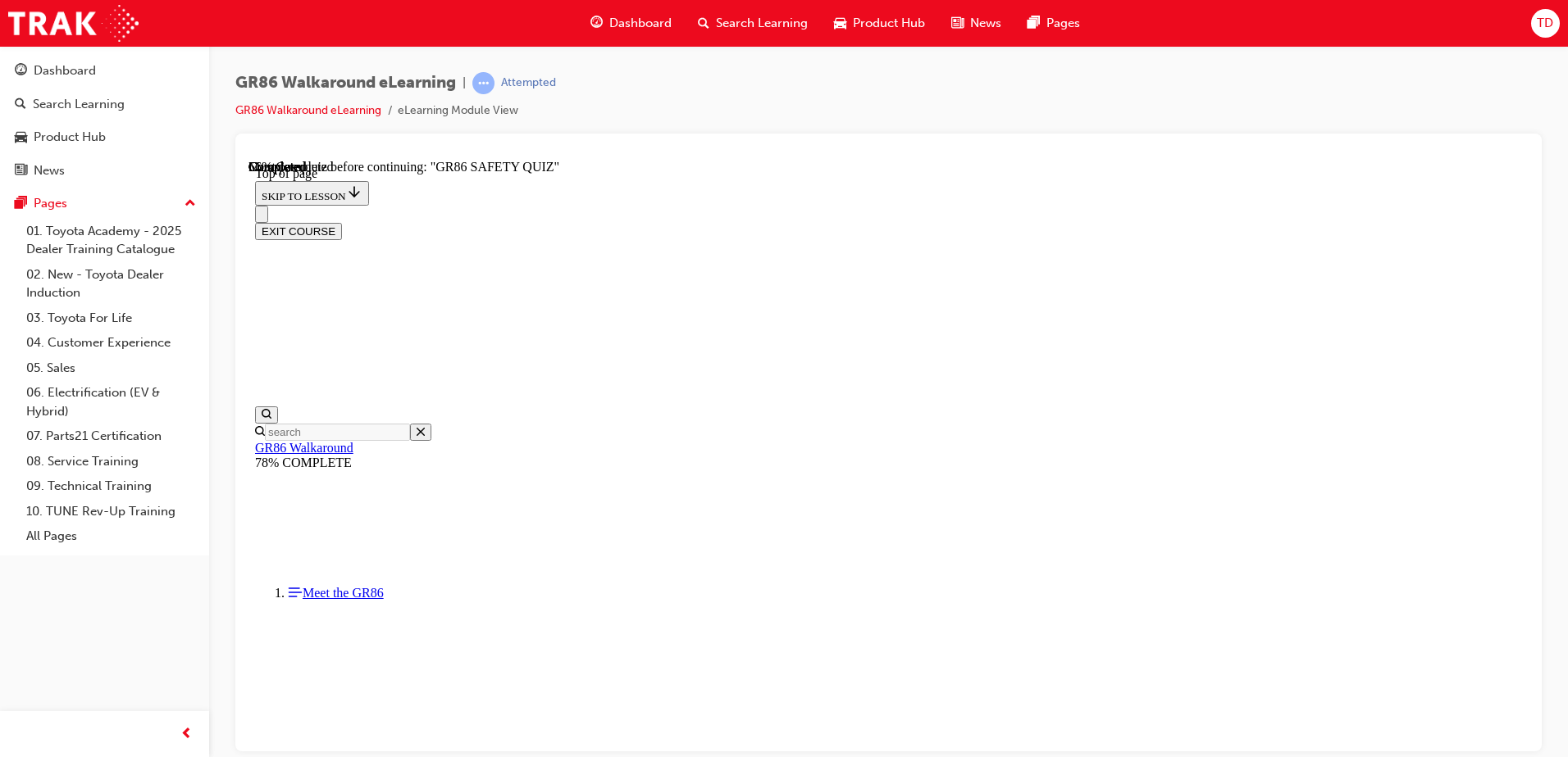
scroll to position [624, 0]
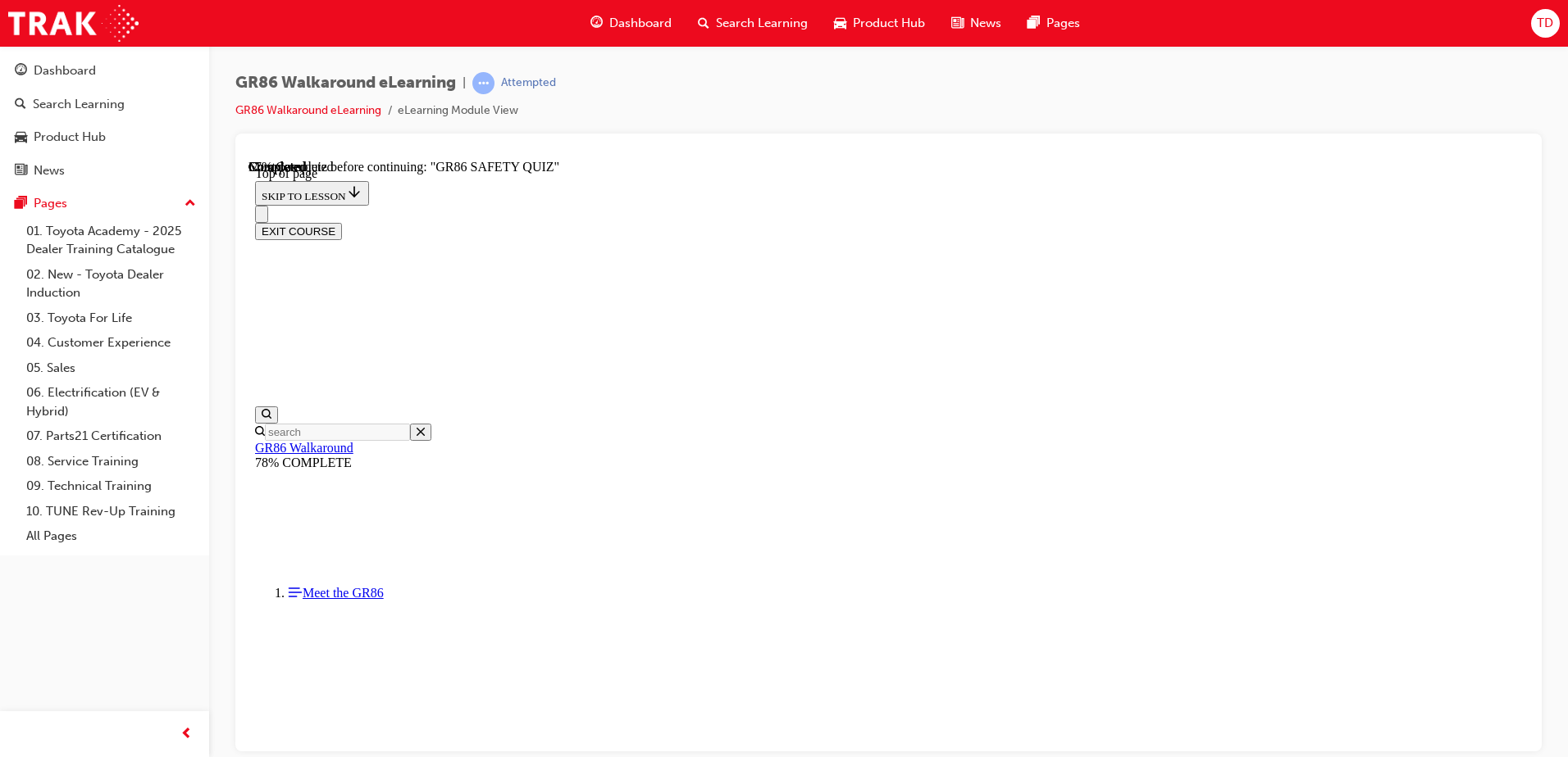
scroll to position [378, 0]
drag, startPoint x: 806, startPoint y: 527, endPoint x: 854, endPoint y: 552, distance: 54.1
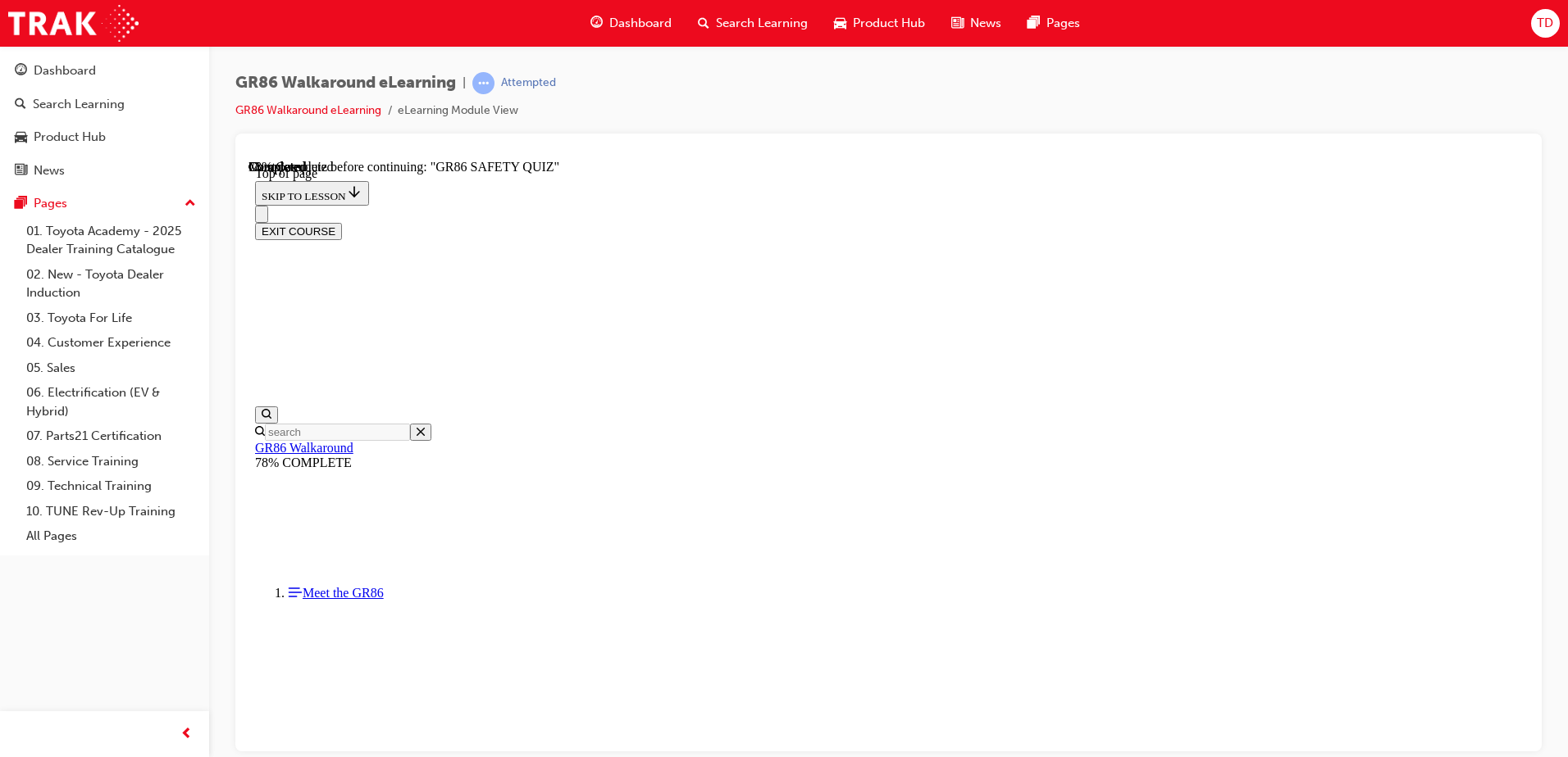
scroll to position [214, 0]
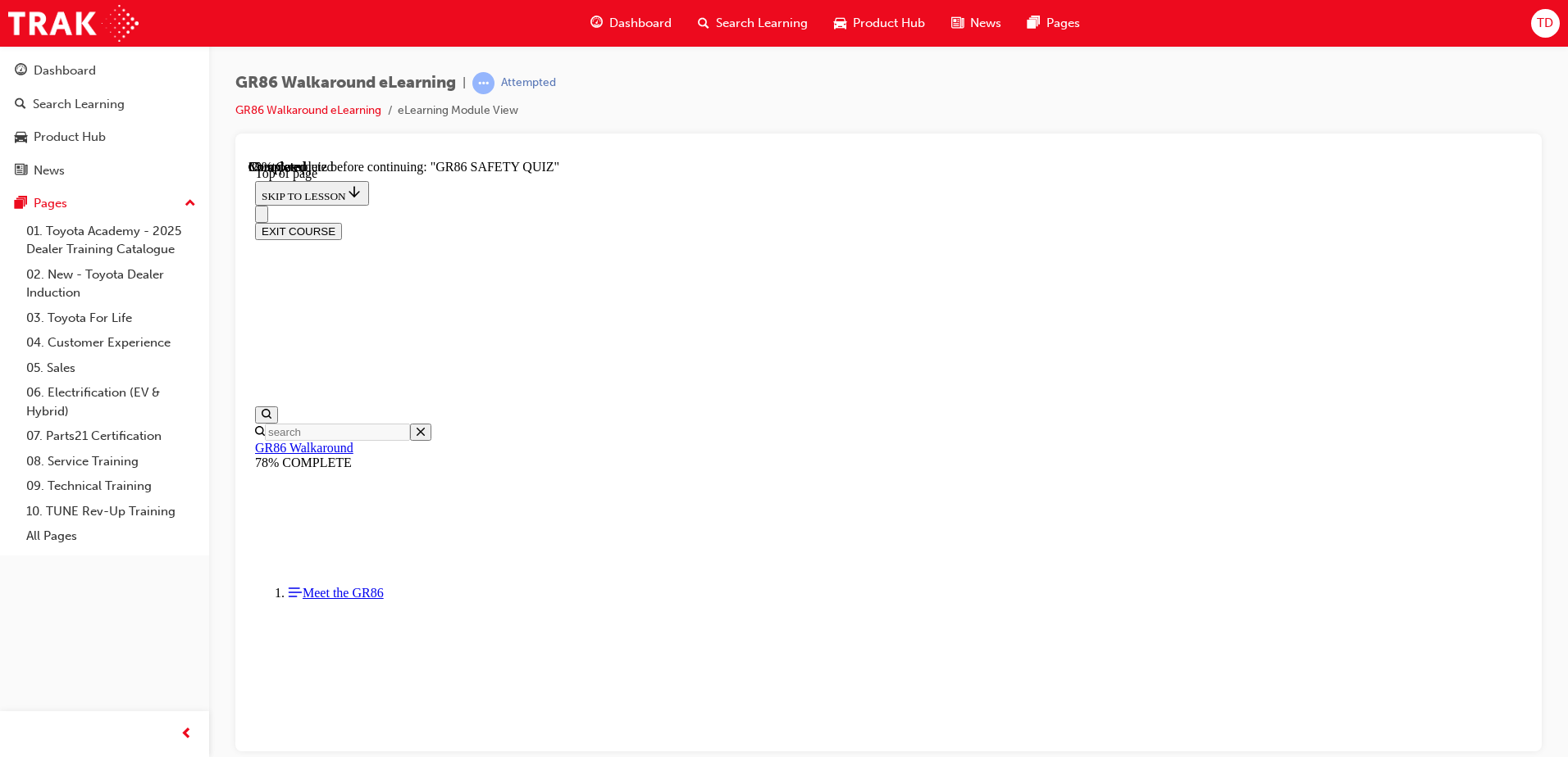
scroll to position [460, 0]
drag, startPoint x: 691, startPoint y: 398, endPoint x: 1081, endPoint y: 506, distance: 404.7
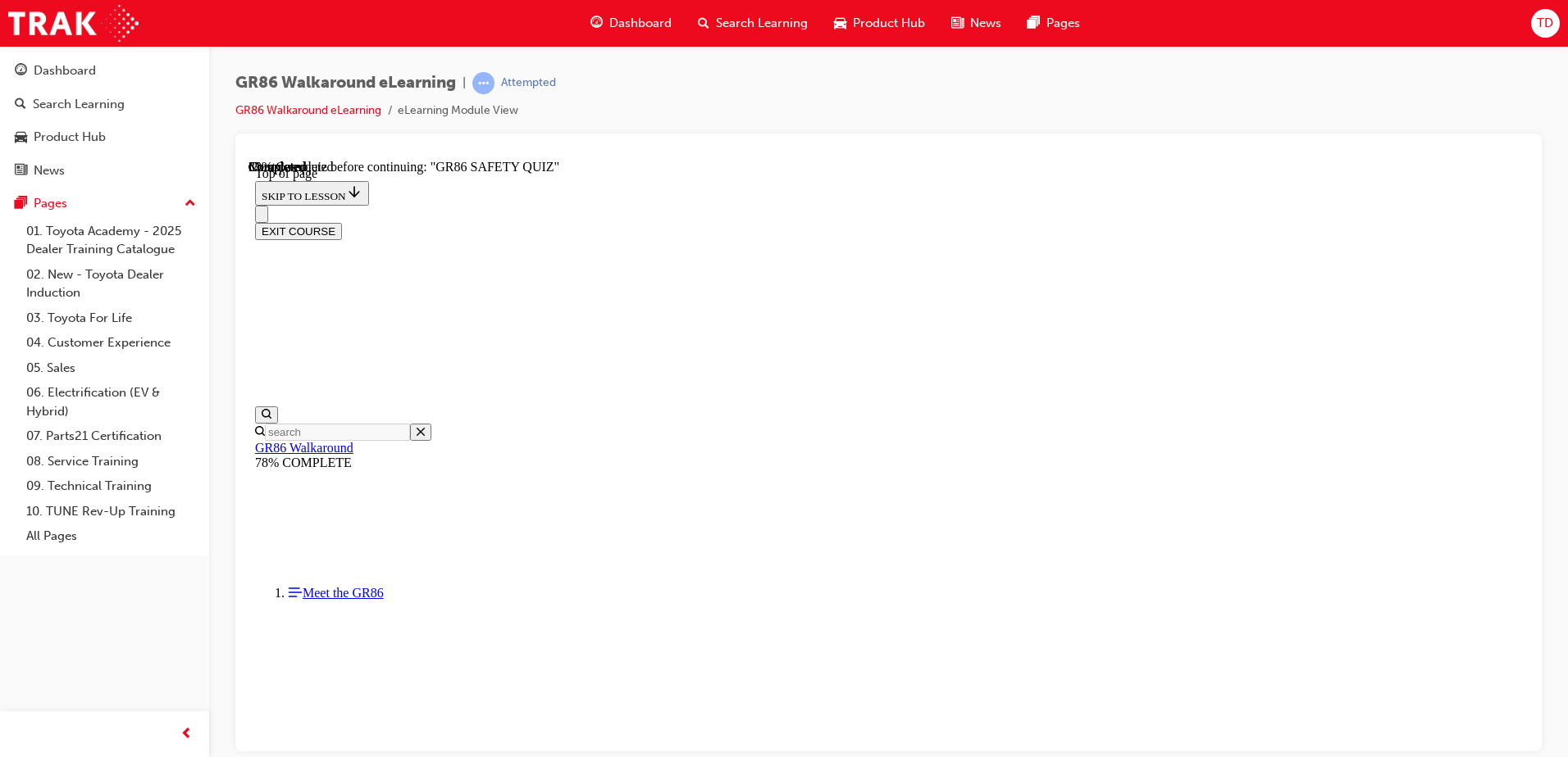
copy div "What important headlamp technology enables the new GR 86 GTS grade to illuminat…"
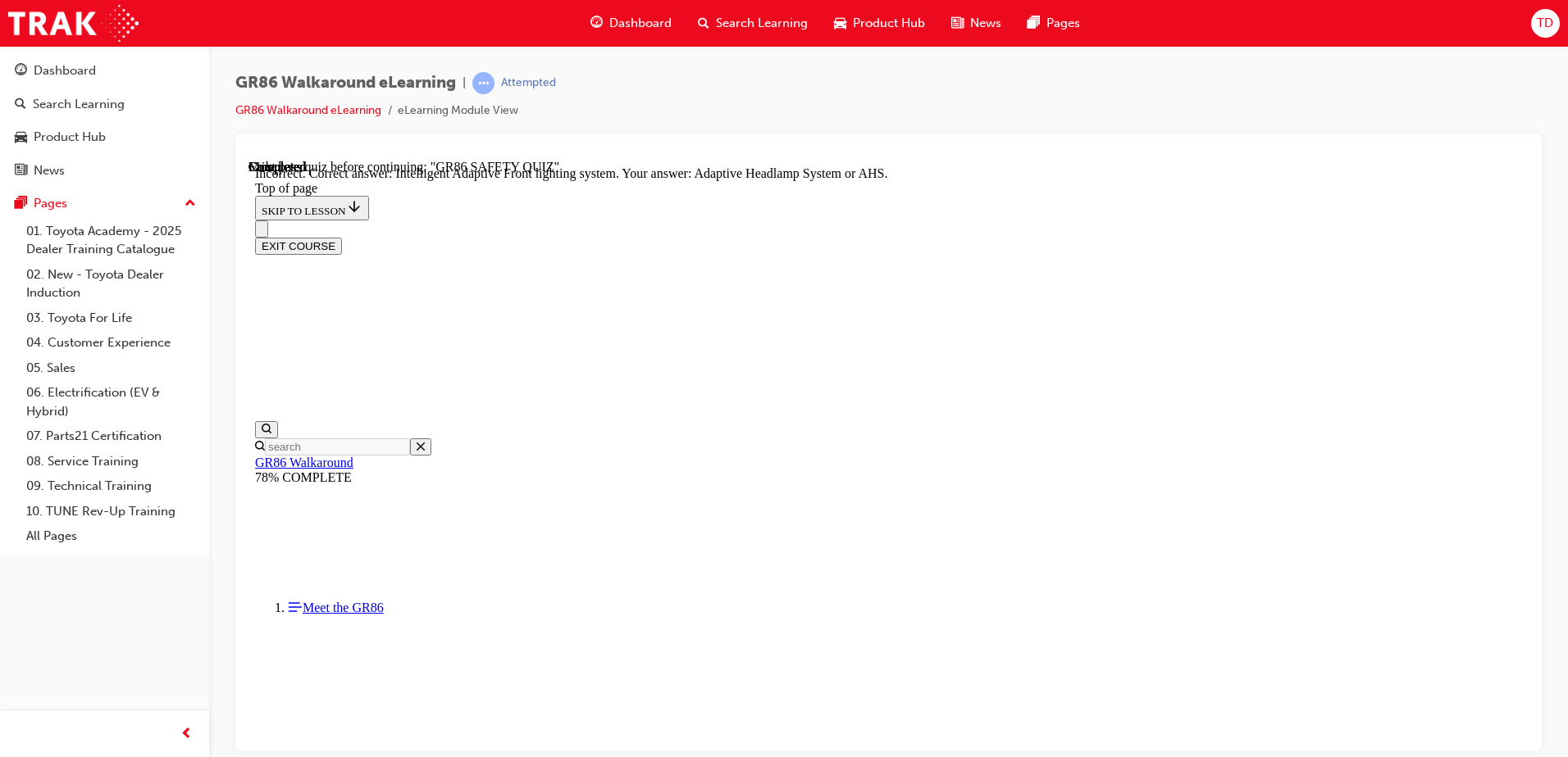
scroll to position [624, 0]
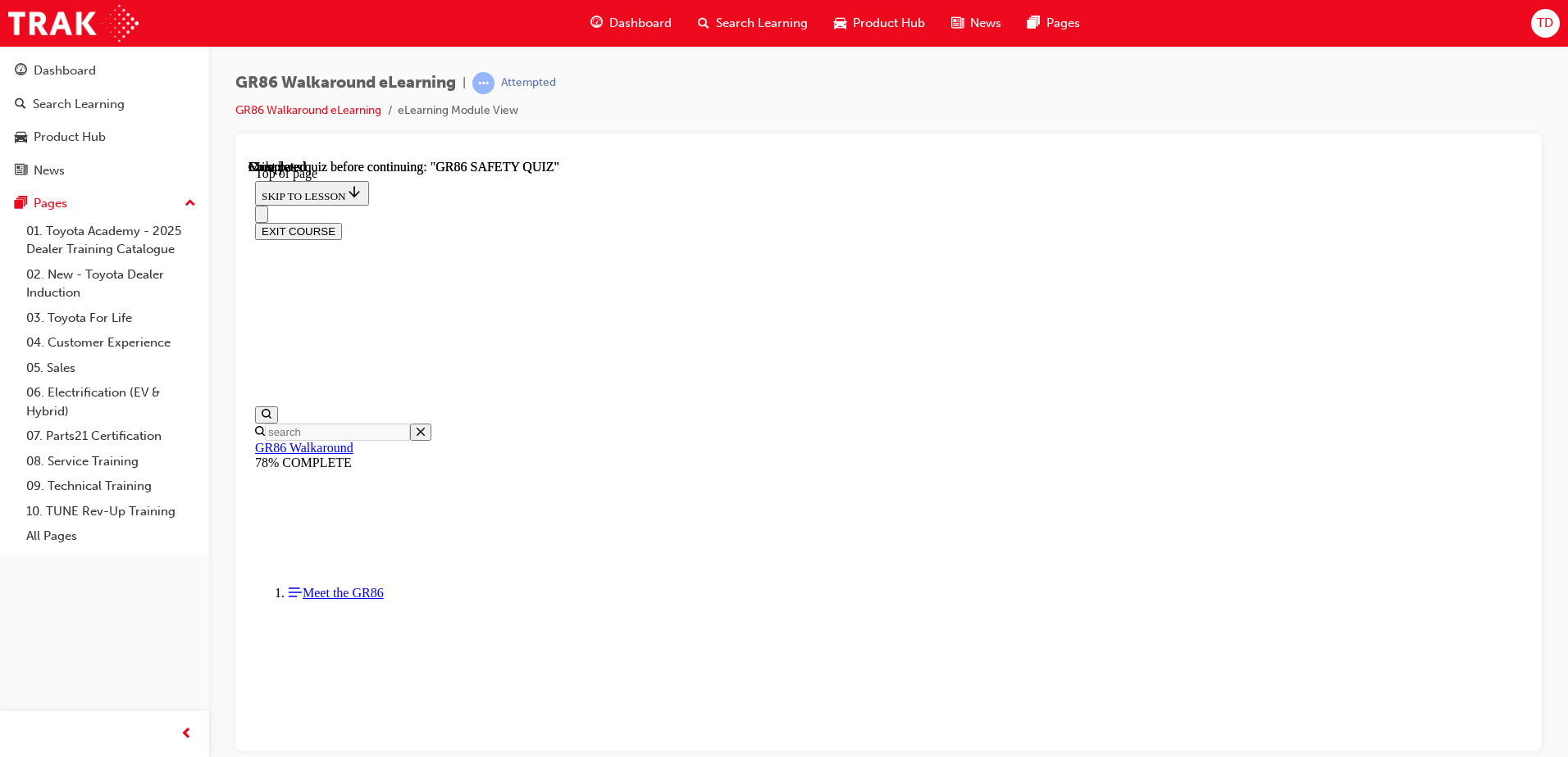
scroll to position [299, 0]
drag, startPoint x: 695, startPoint y: 492, endPoint x: 745, endPoint y: 499, distance: 50.5
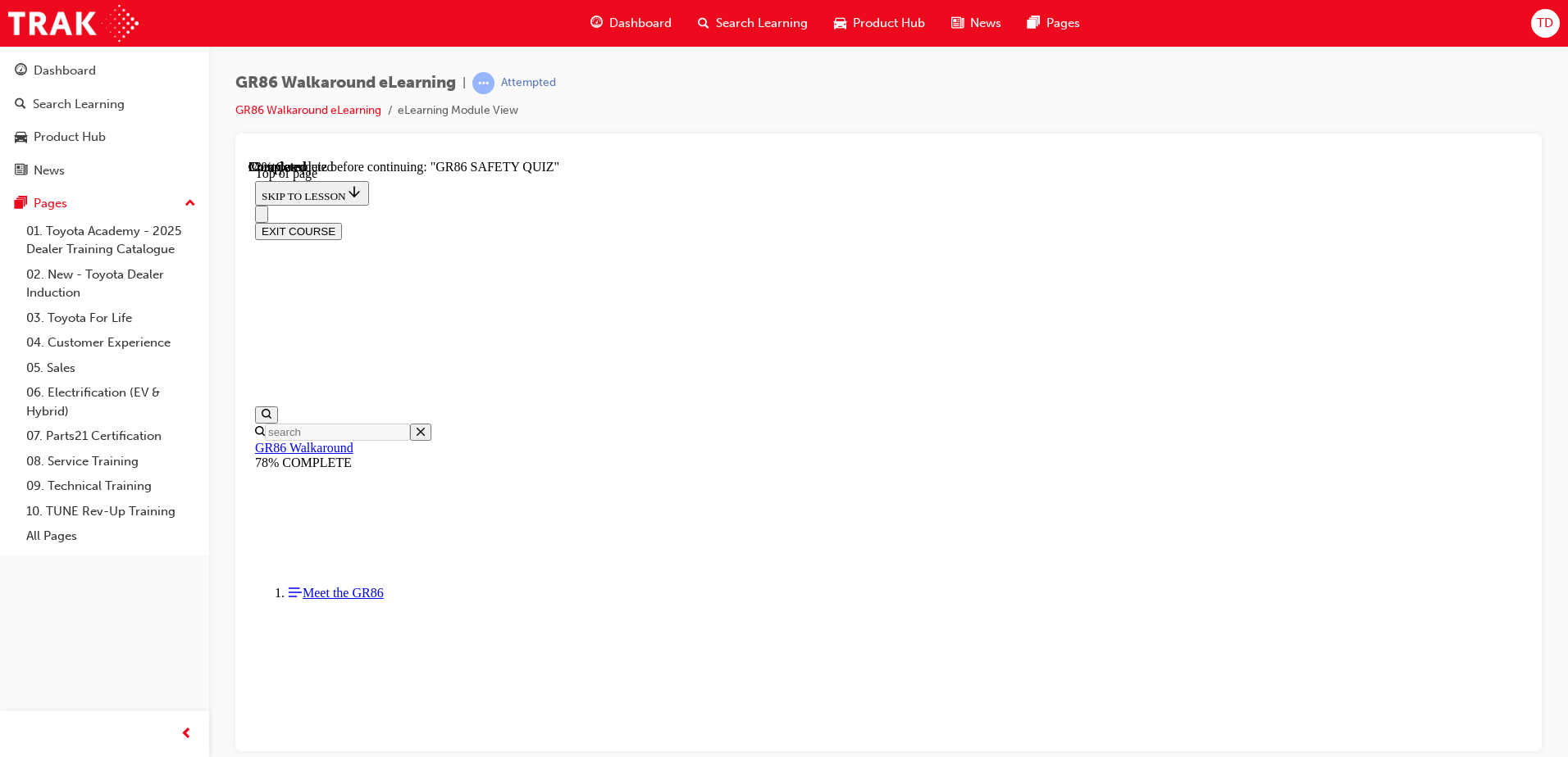
scroll to position [276, 0]
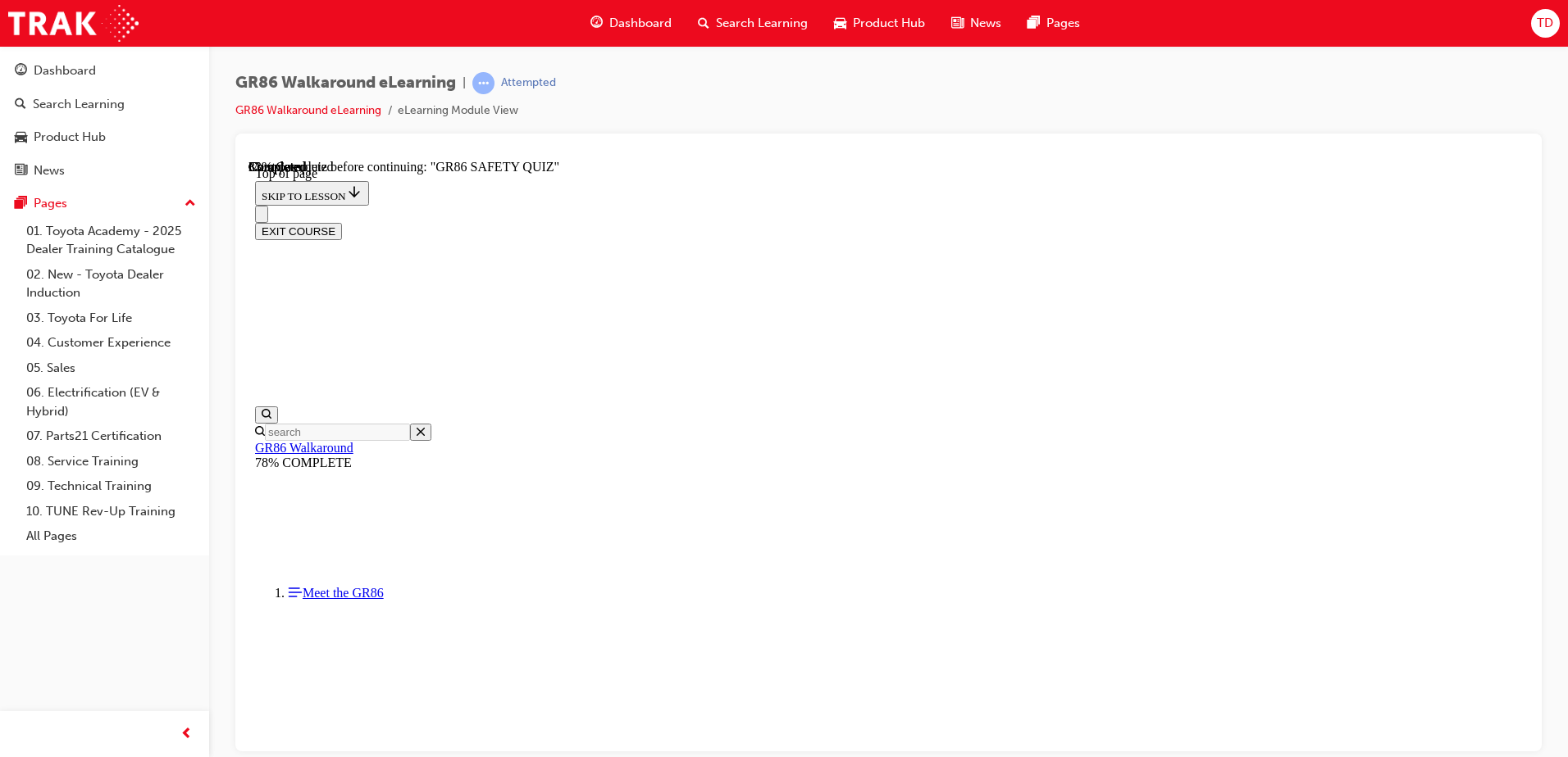
scroll to position [296, 0]
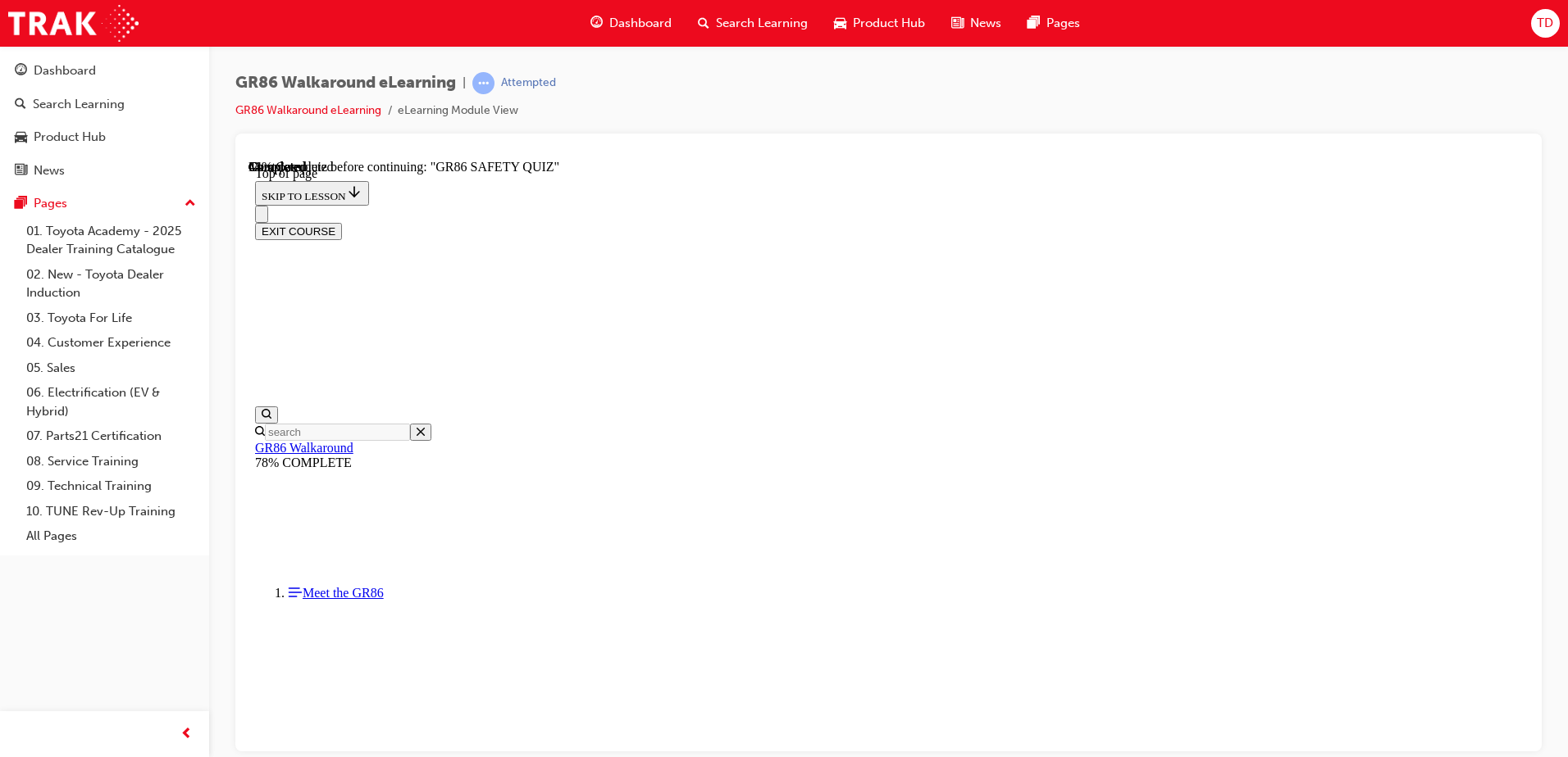
scroll to position [542, 0]
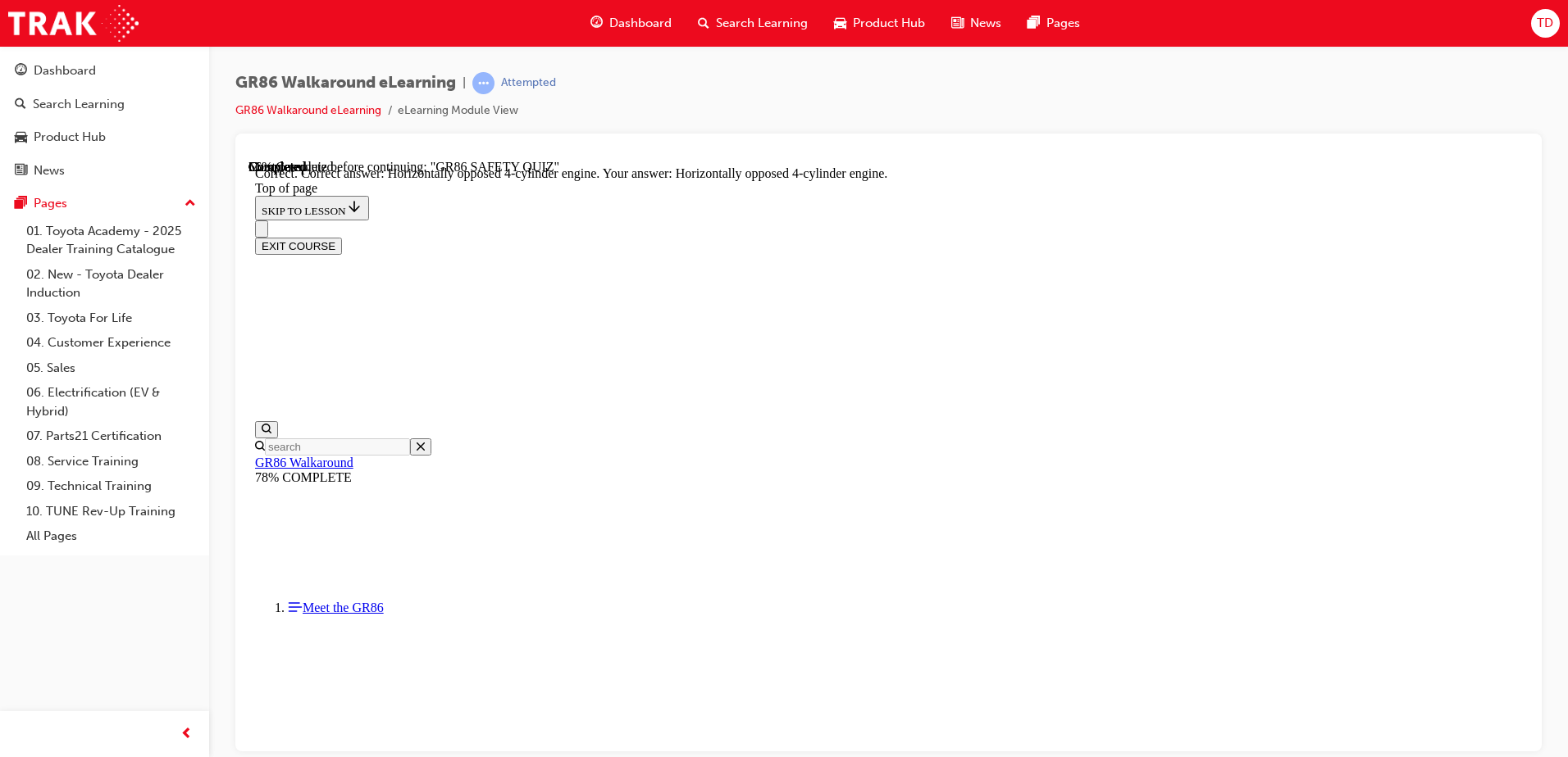
scroll to position [736, 0]
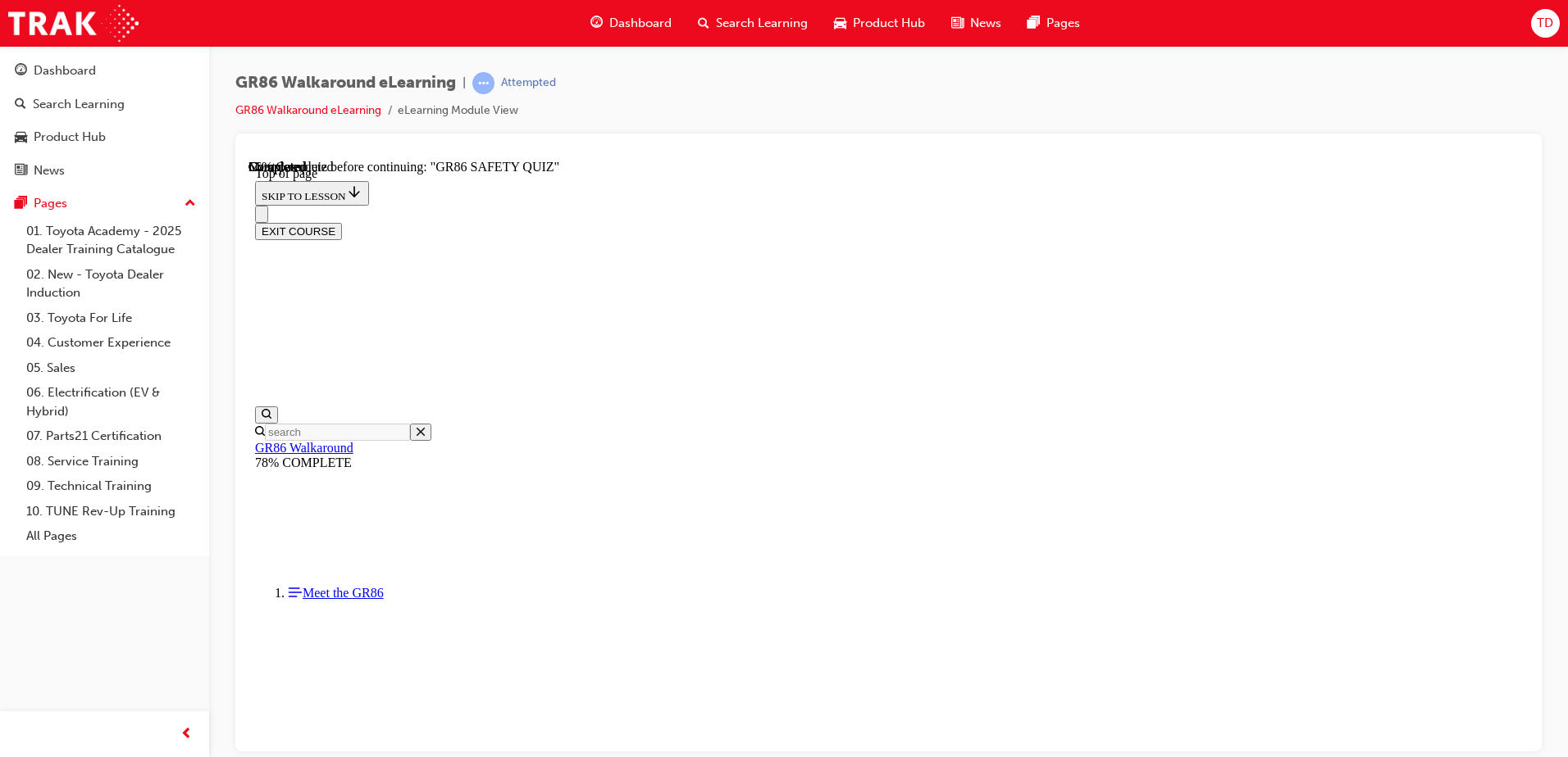
scroll to position [332, 0]
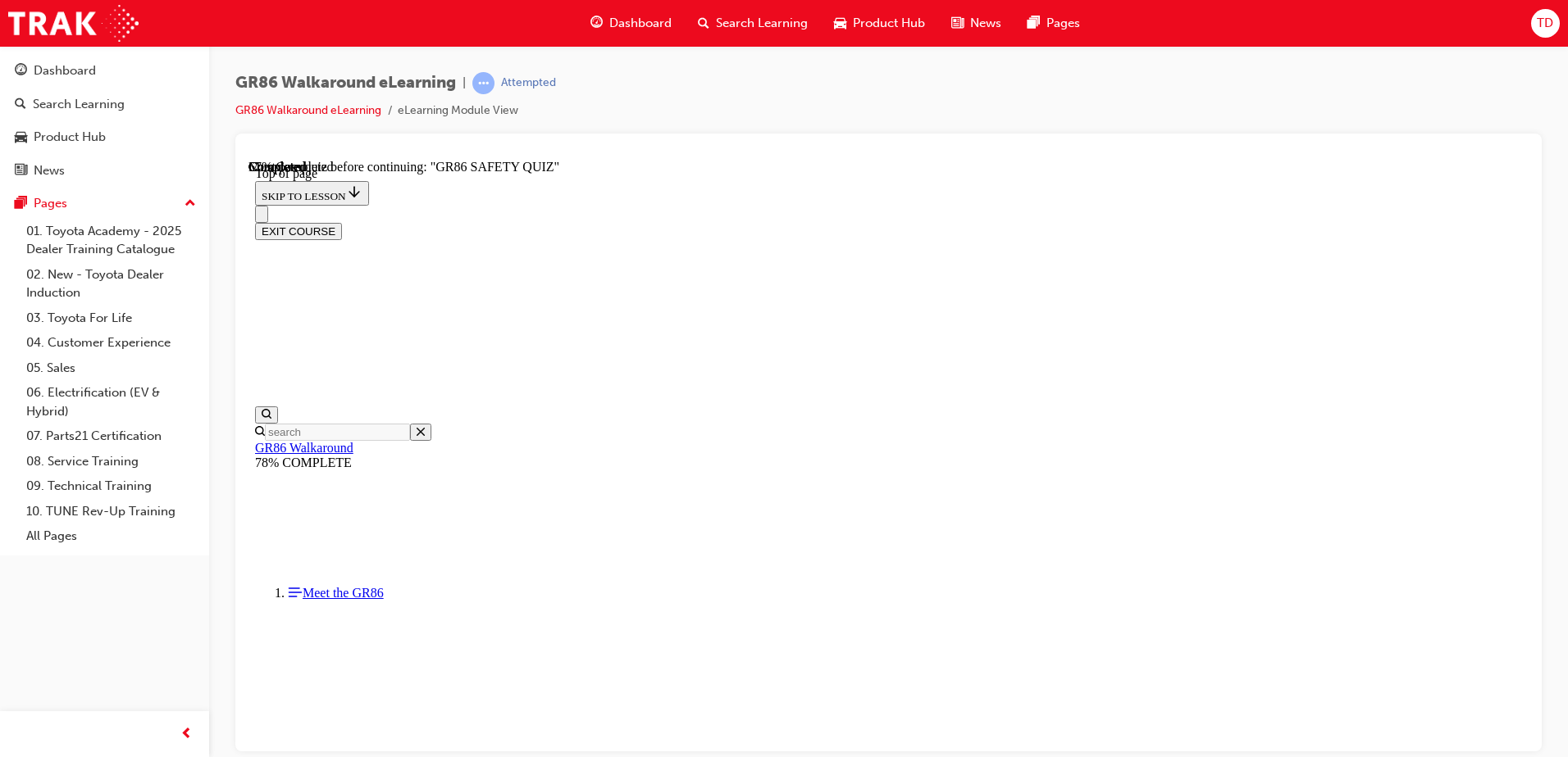
scroll to position [542, 0]
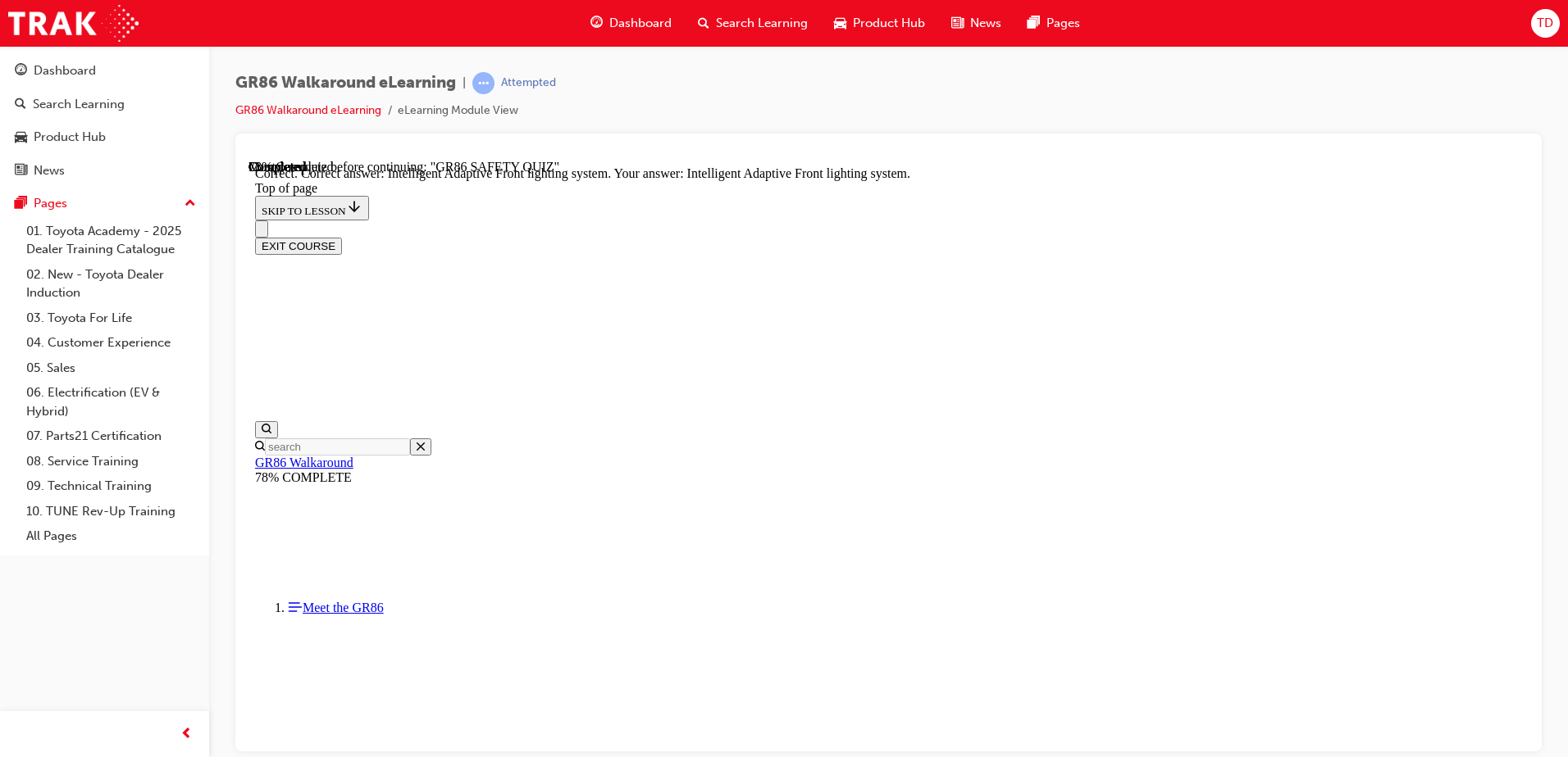
scroll to position [624, 0]
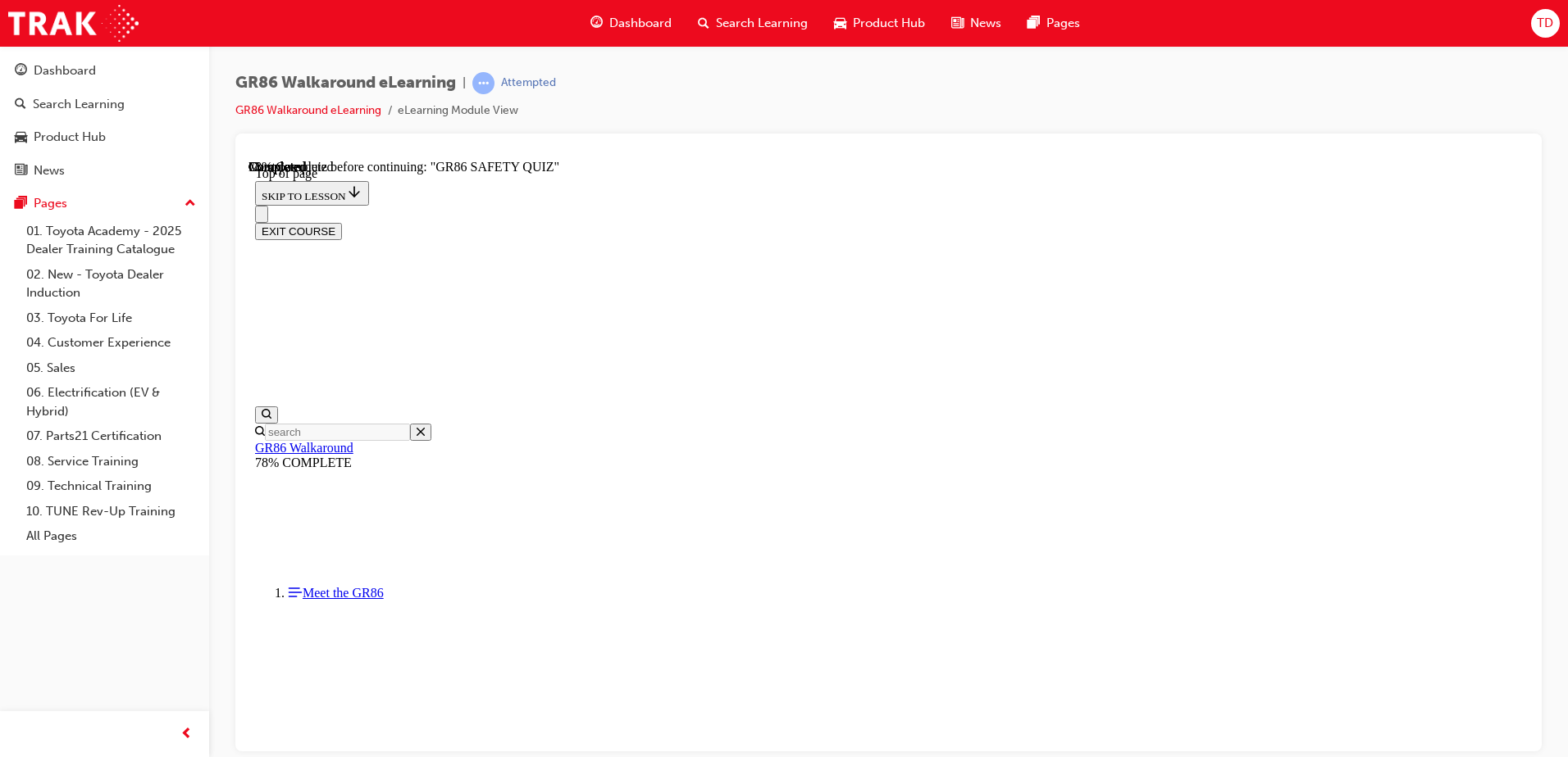
scroll to position [246, 0]
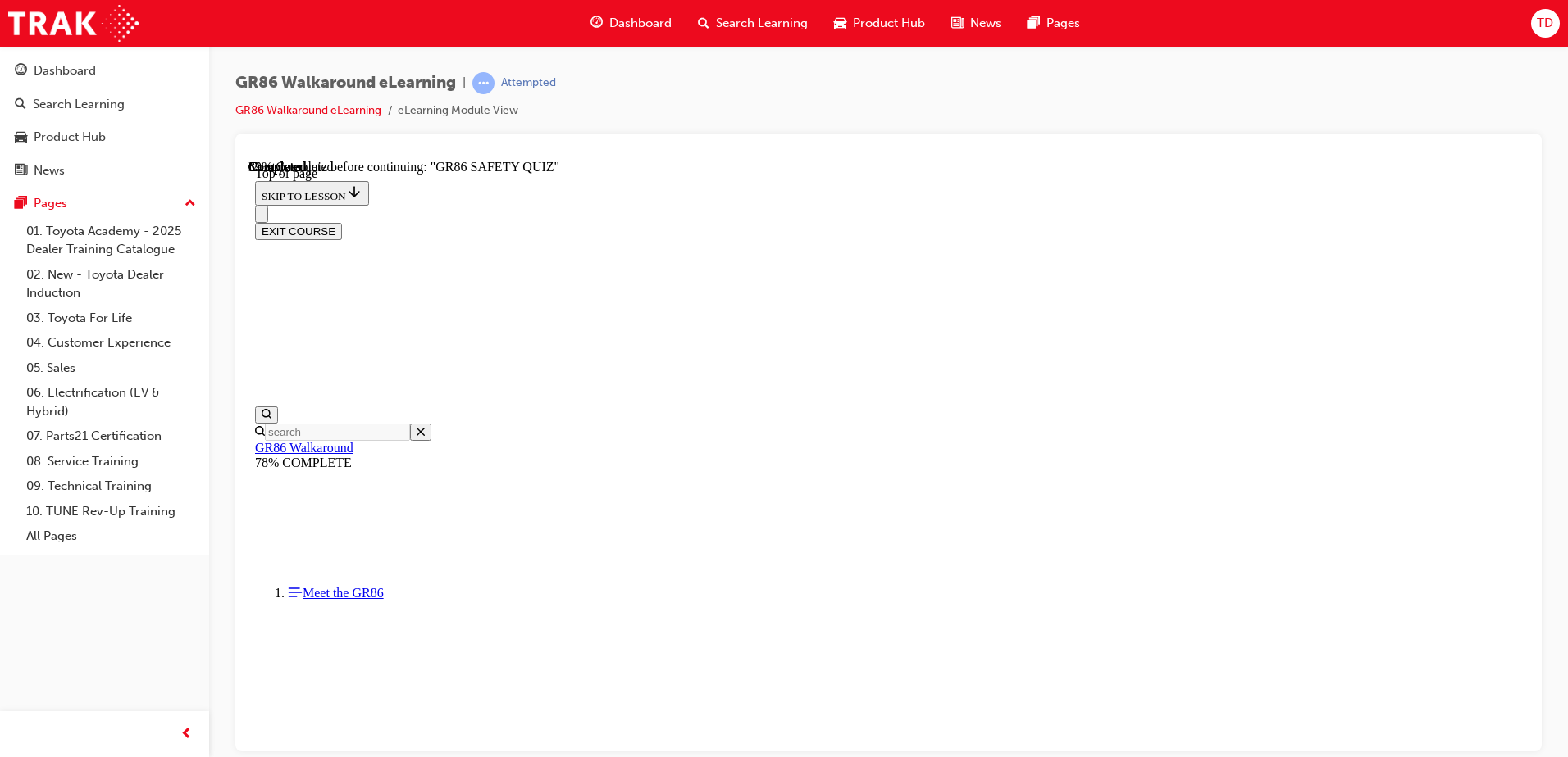
scroll to position [276, 0]
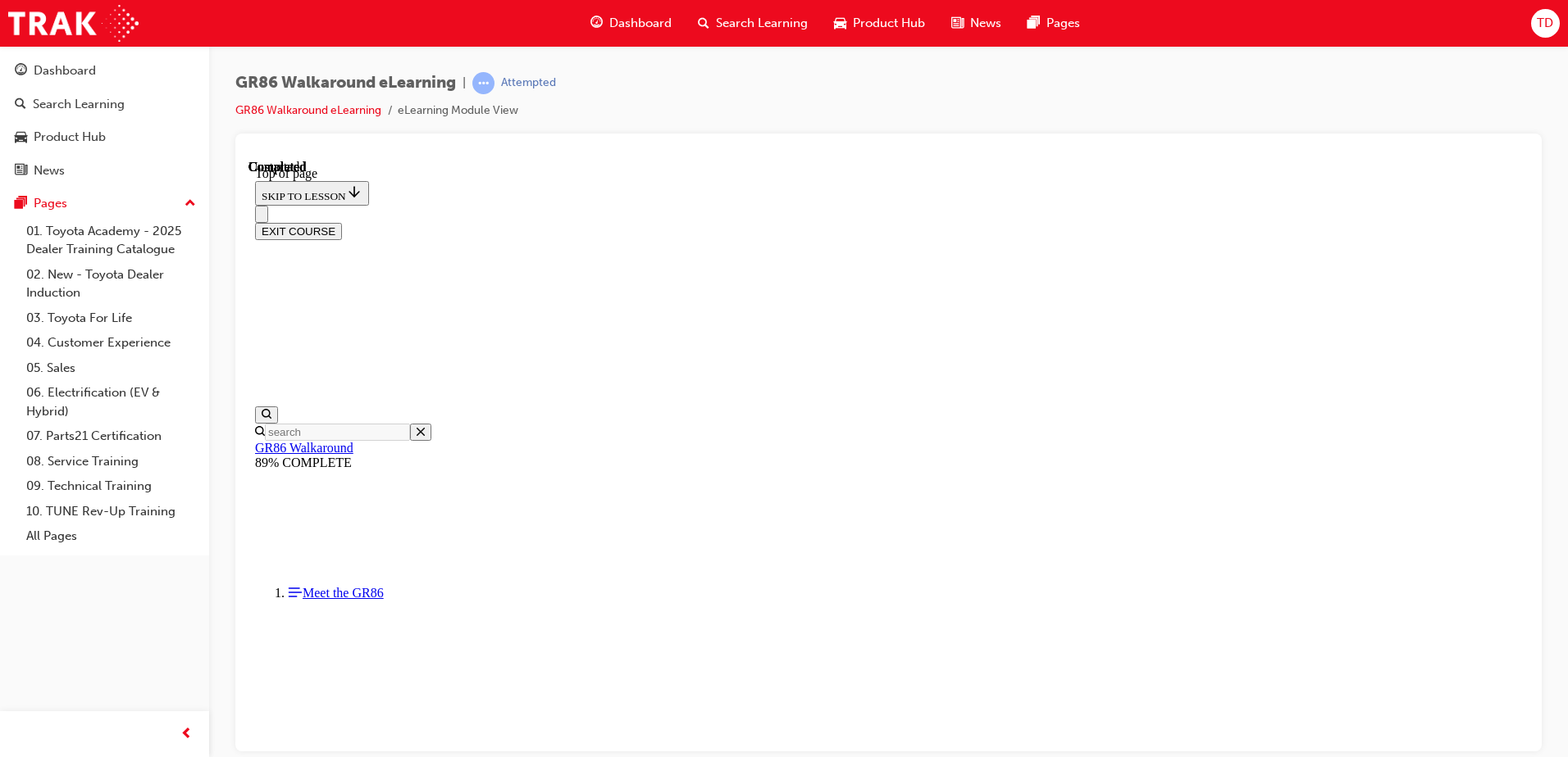
scroll to position [299, 0]
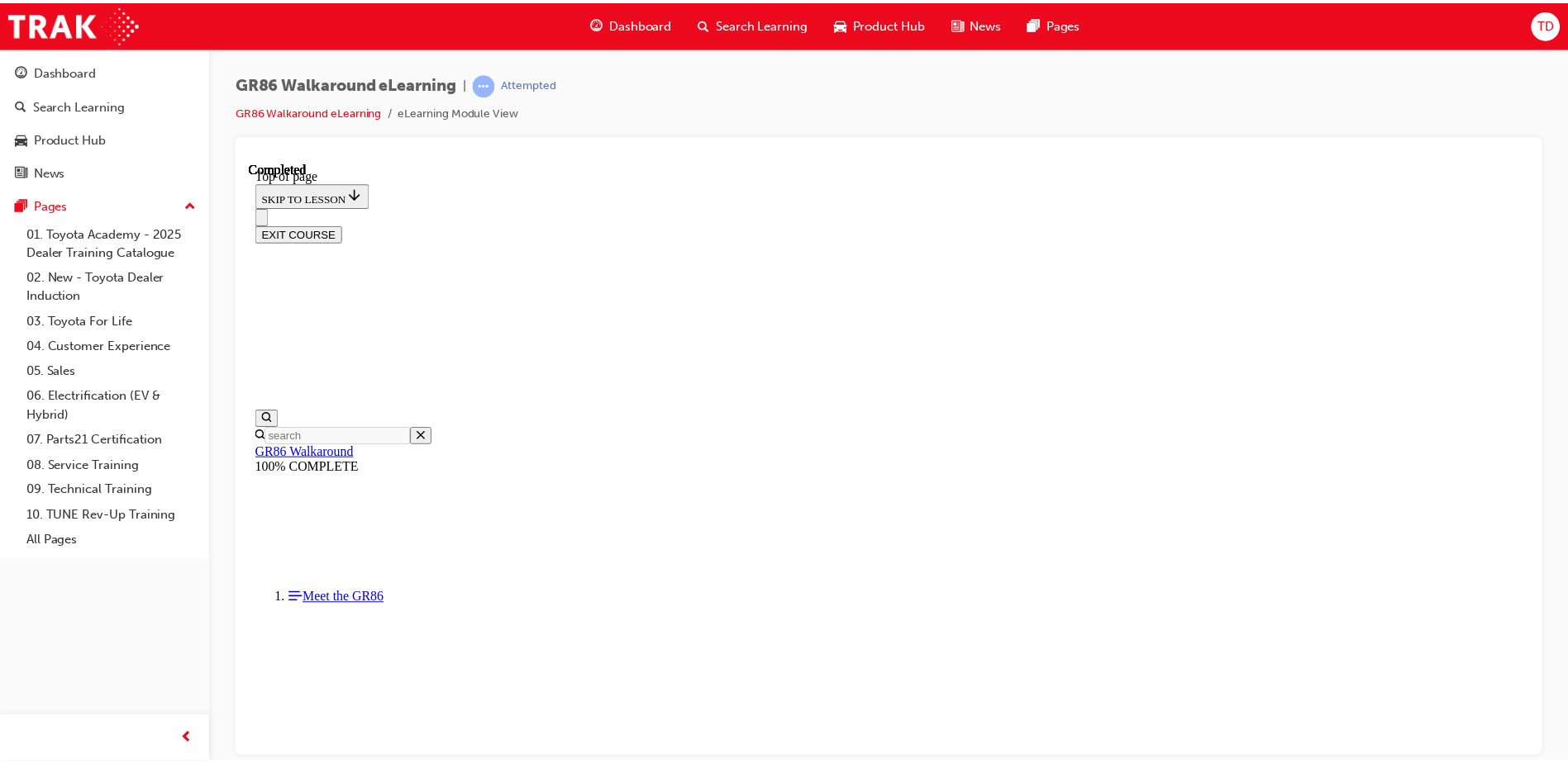
scroll to position [286, 0]
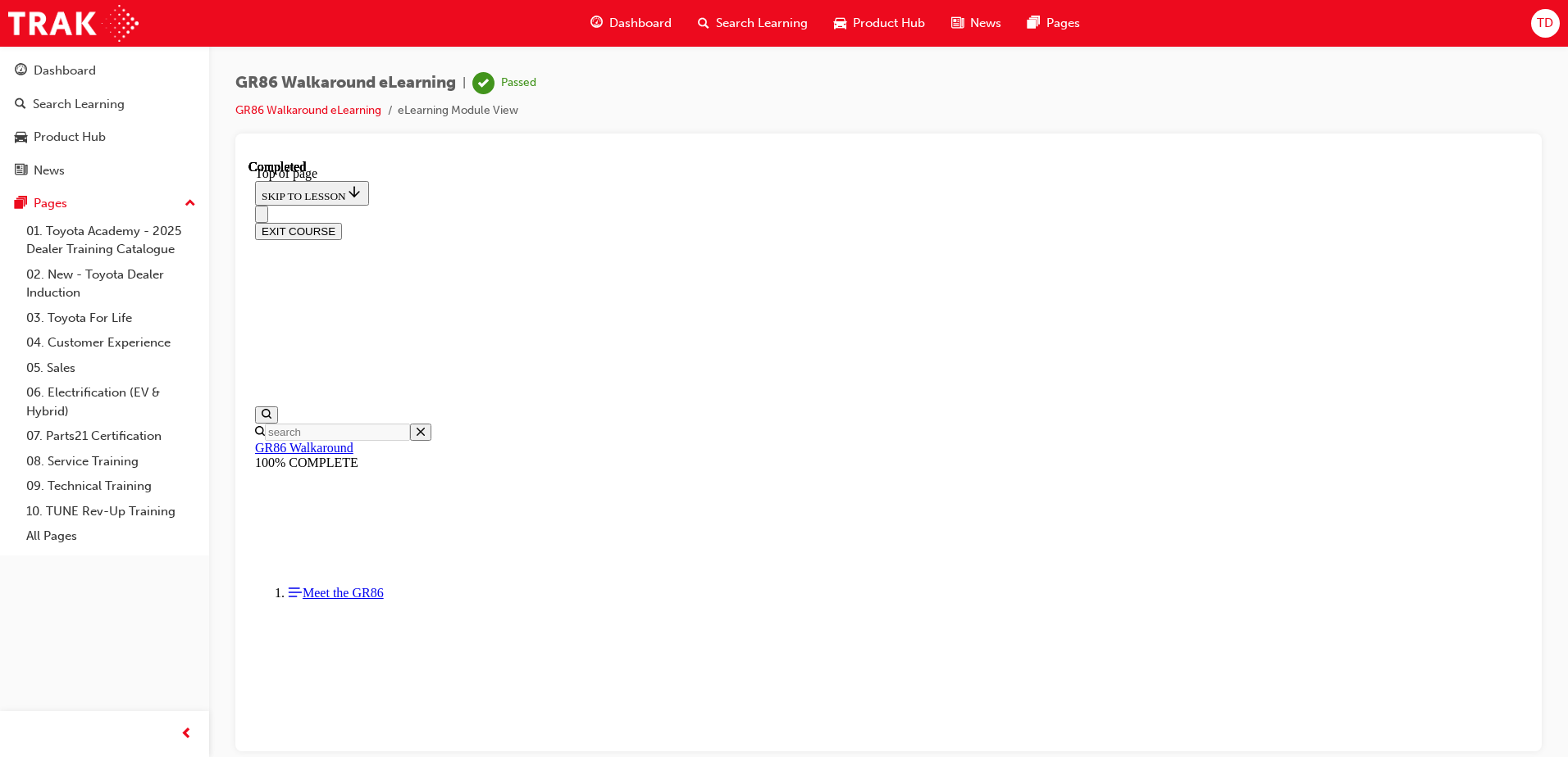
click at [630, 17] on span "Dashboard" at bounding box center [640, 23] width 63 height 19
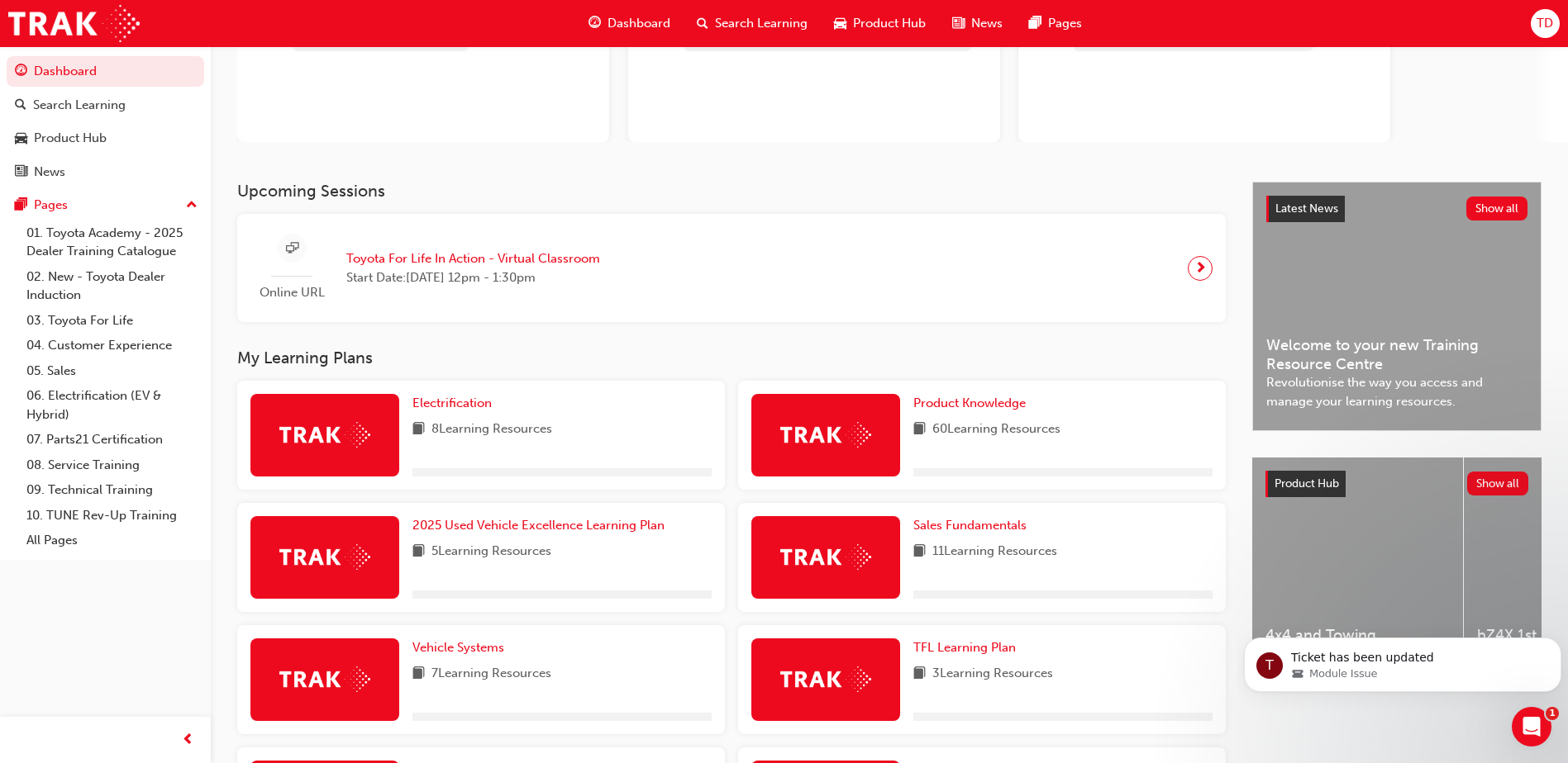
scroll to position [248, 0]
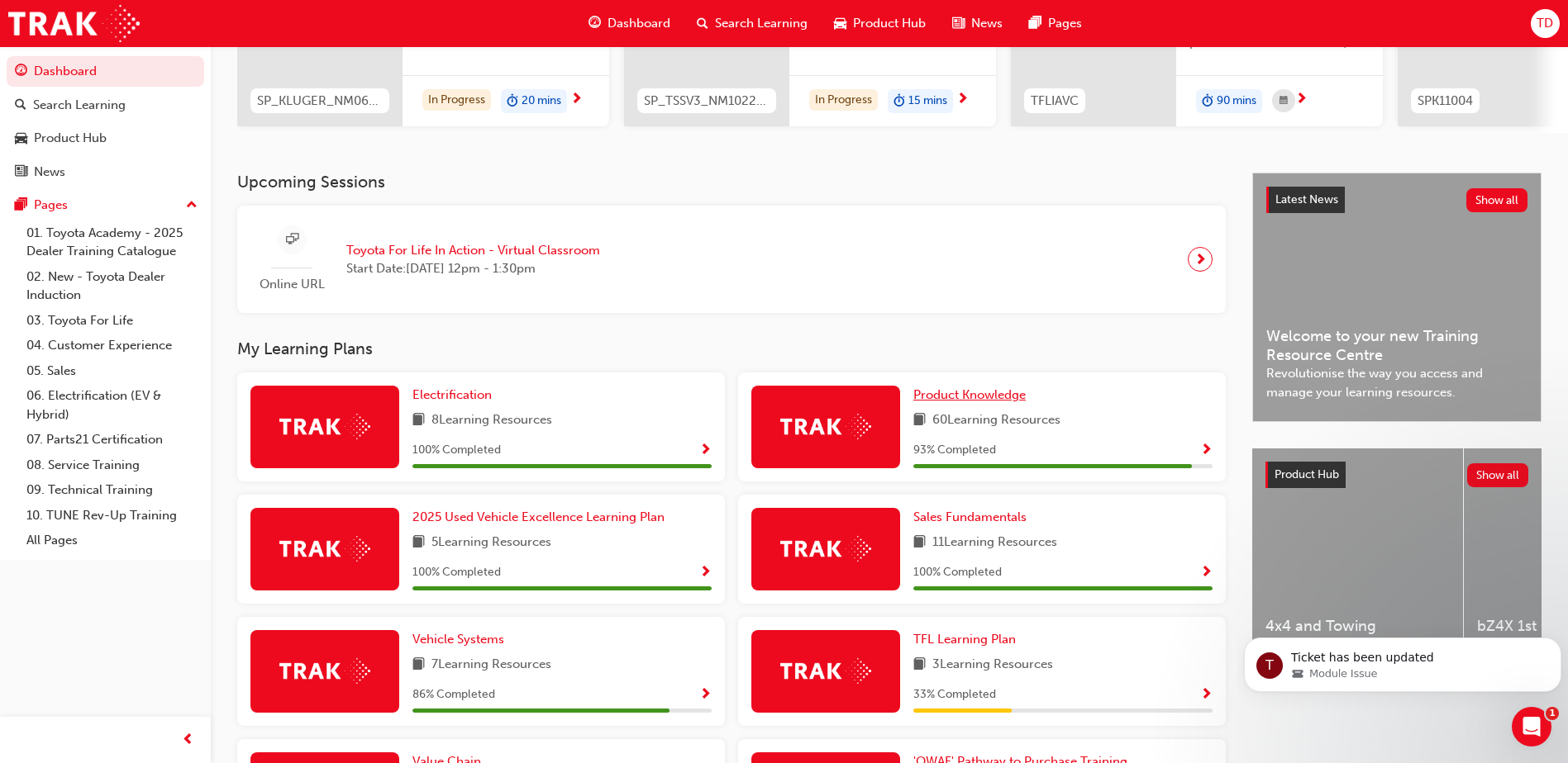
click at [953, 396] on span "Product Knowledge" at bounding box center [969, 395] width 113 height 15
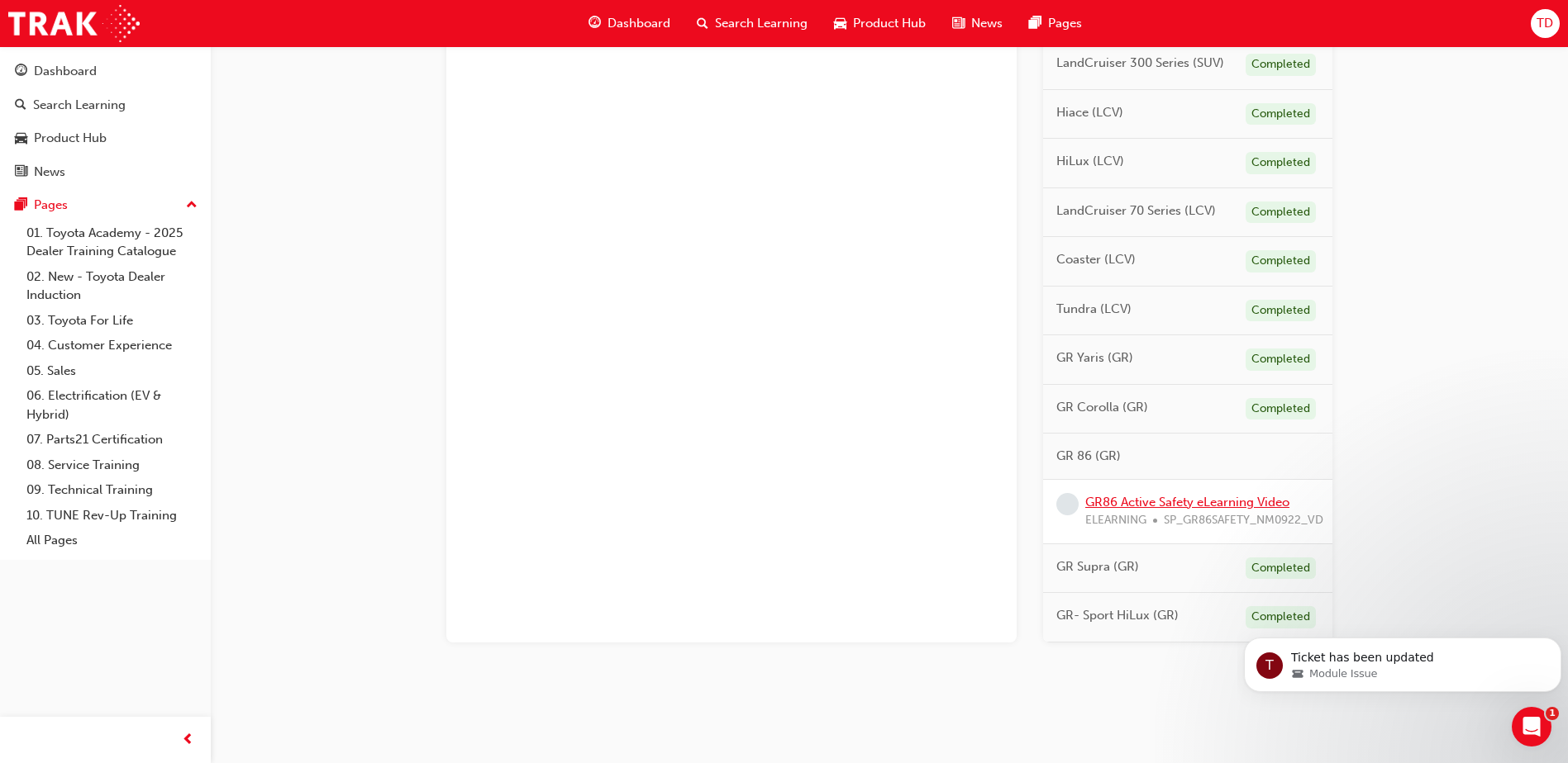
click at [1137, 505] on link "GR86 Active Safety eLearning Video" at bounding box center [1187, 502] width 205 height 15
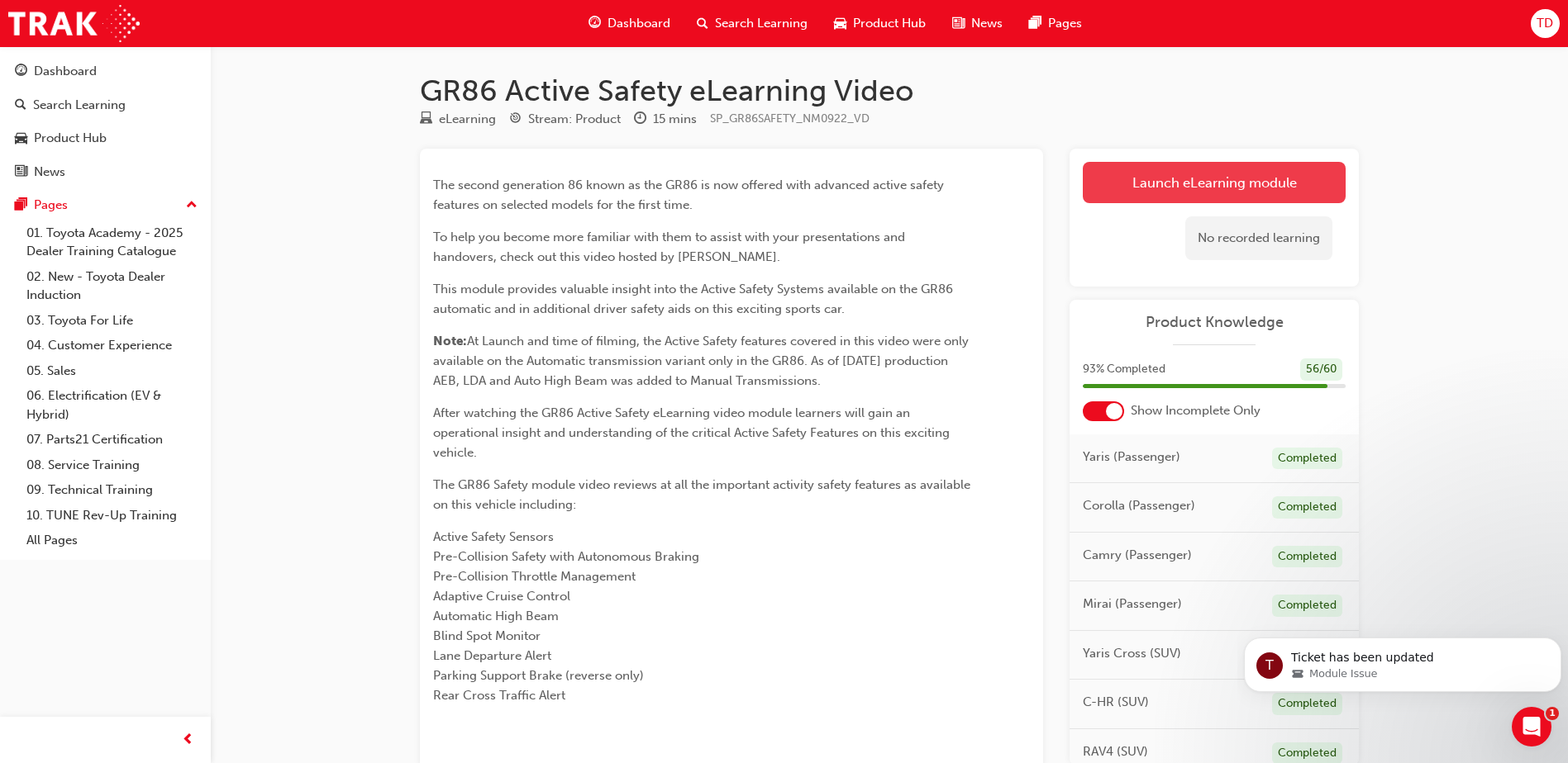
click at [1181, 164] on link "Launch eLearning module" at bounding box center [1214, 183] width 263 height 41
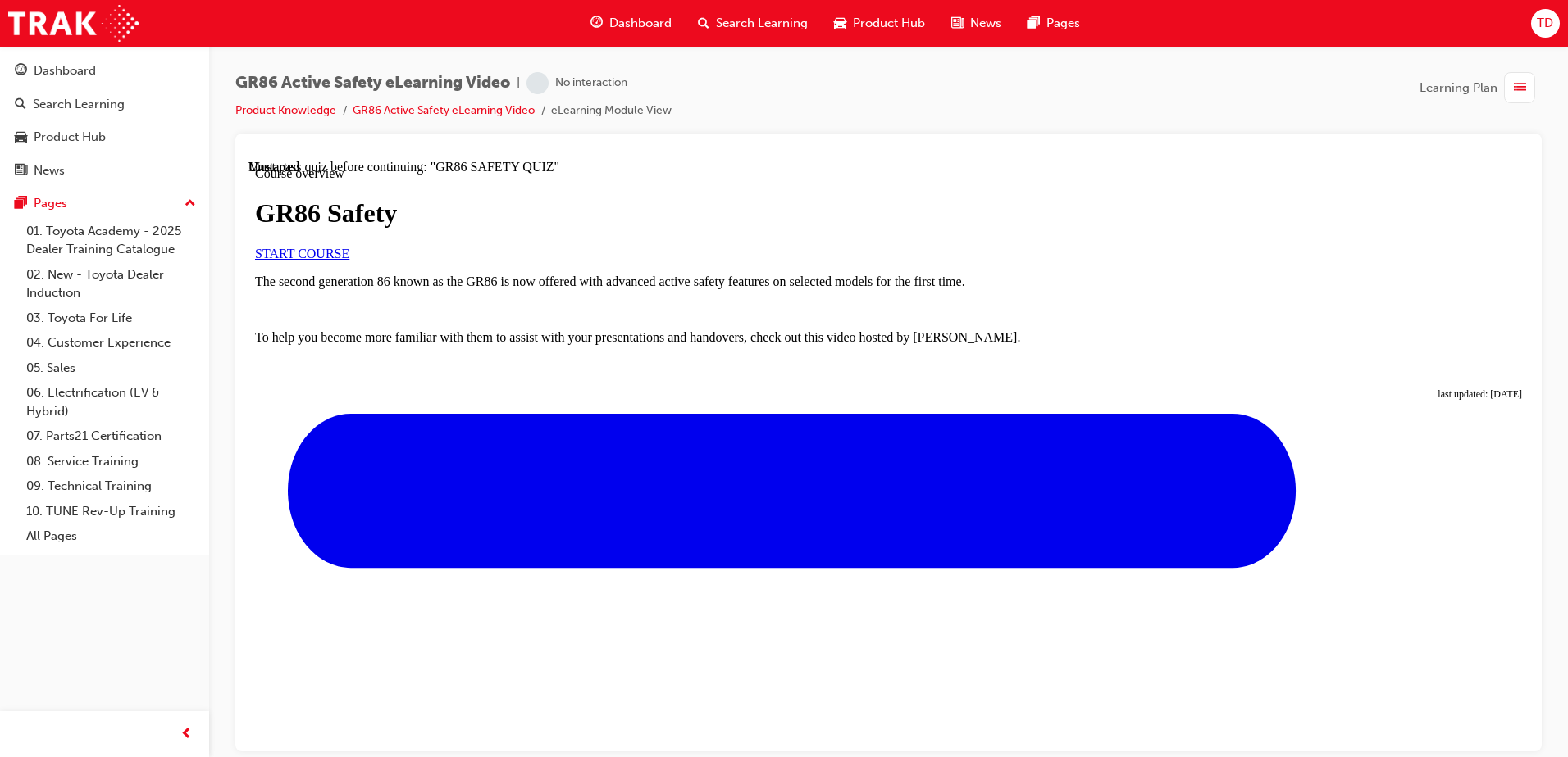
click at [350, 260] on link "START COURSE" at bounding box center [301, 253] width 94 height 14
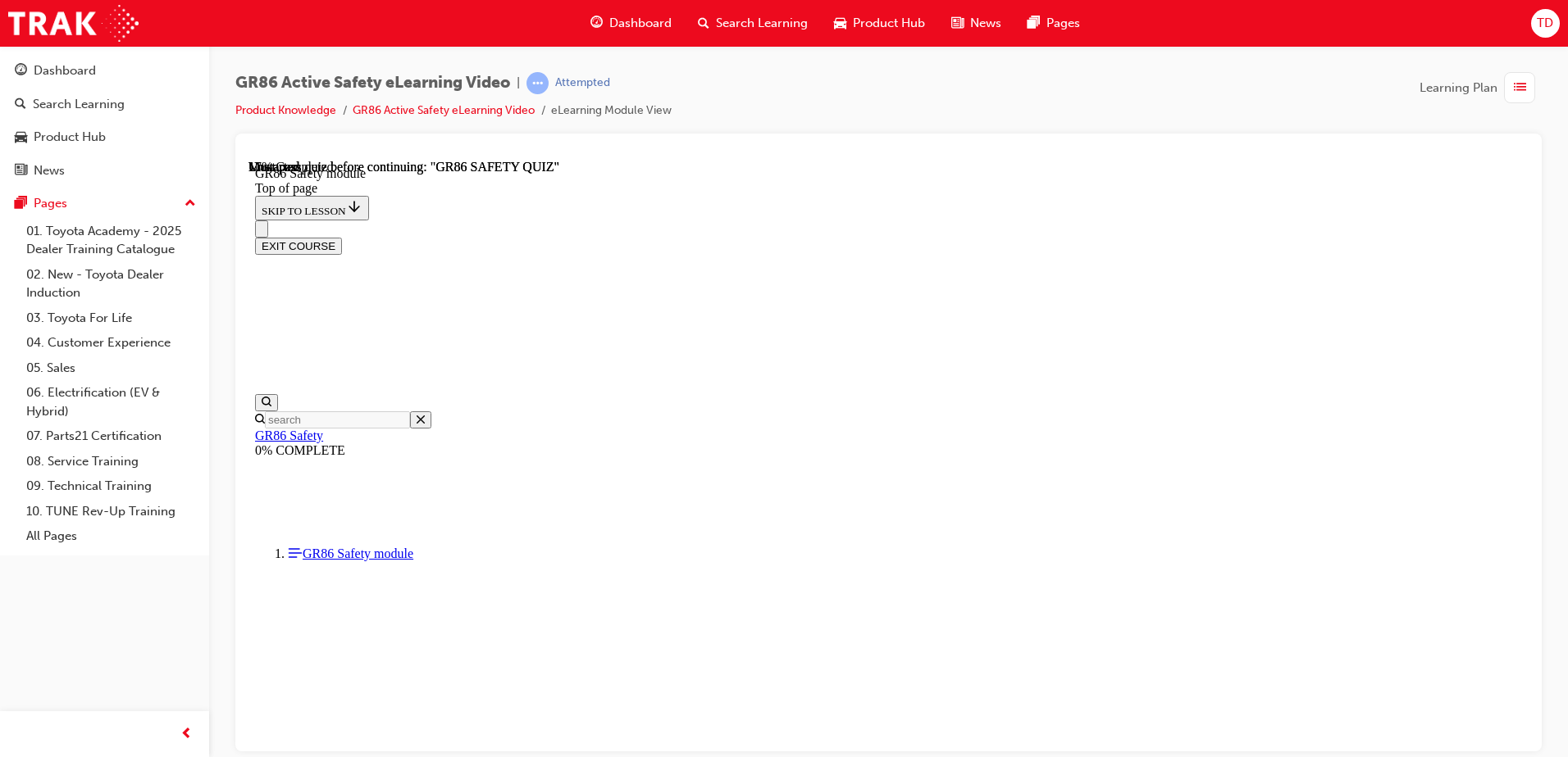
scroll to position [51, 0]
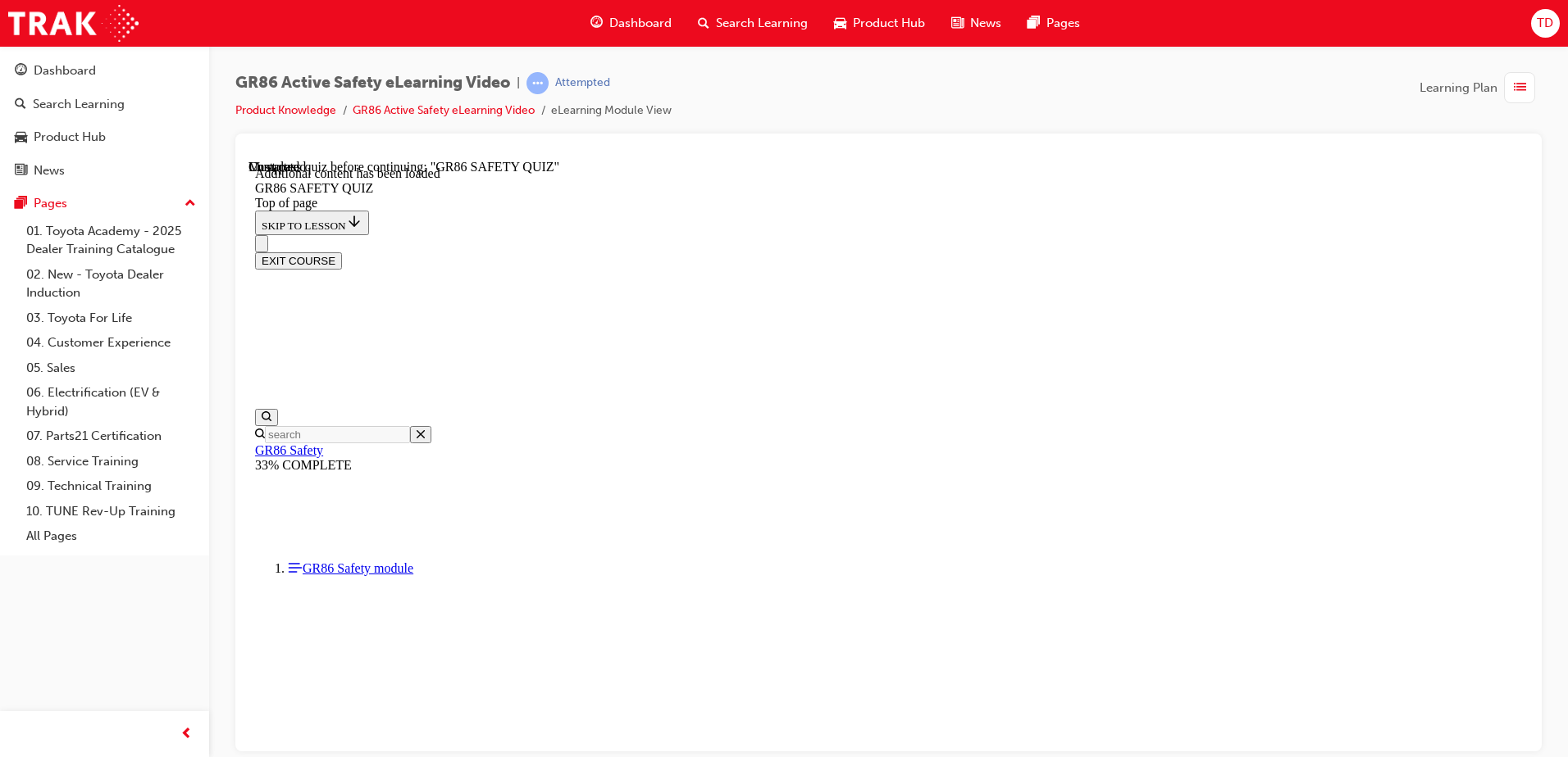
scroll to position [51, 0]
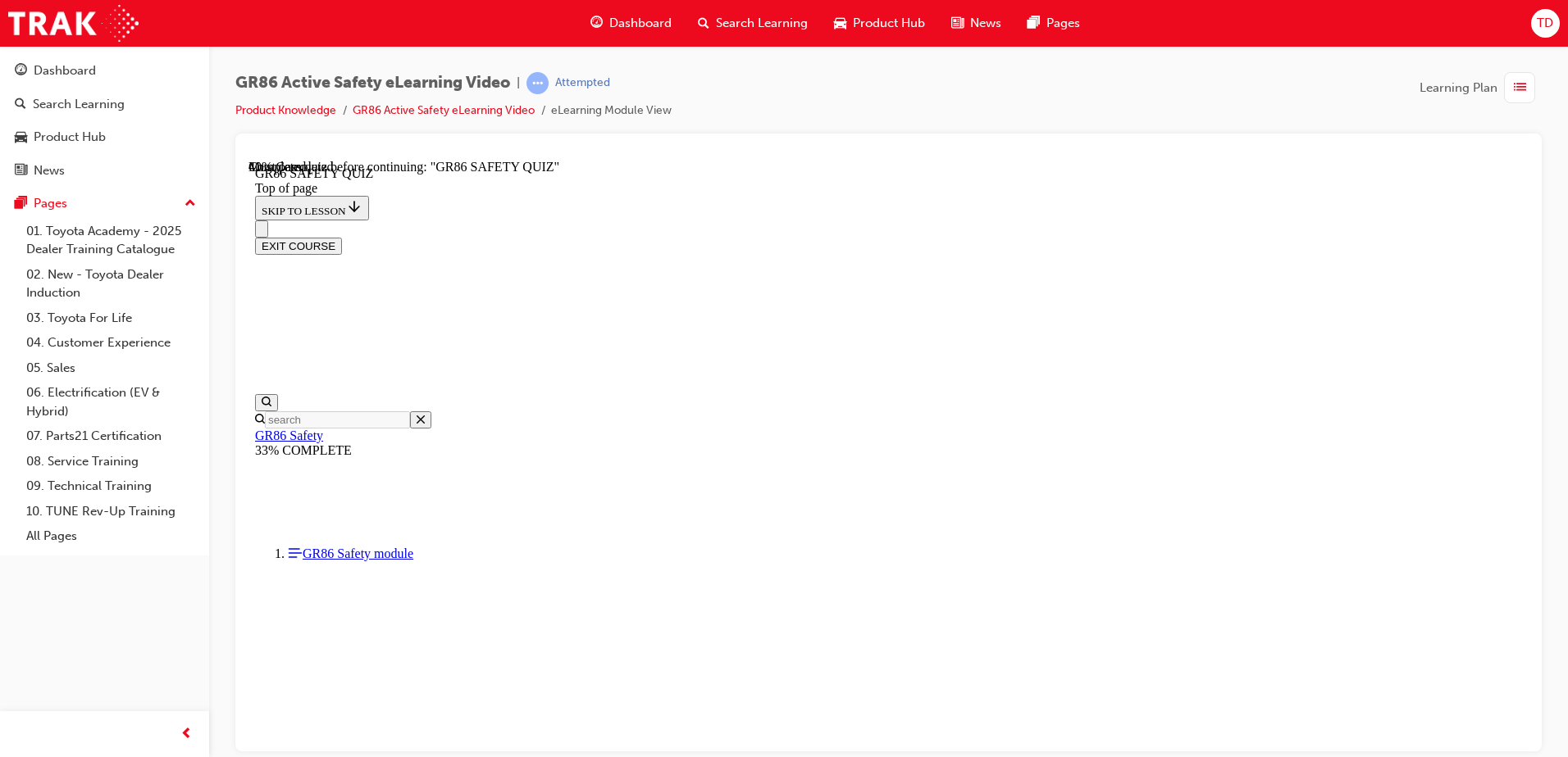
scroll to position [542, 0]
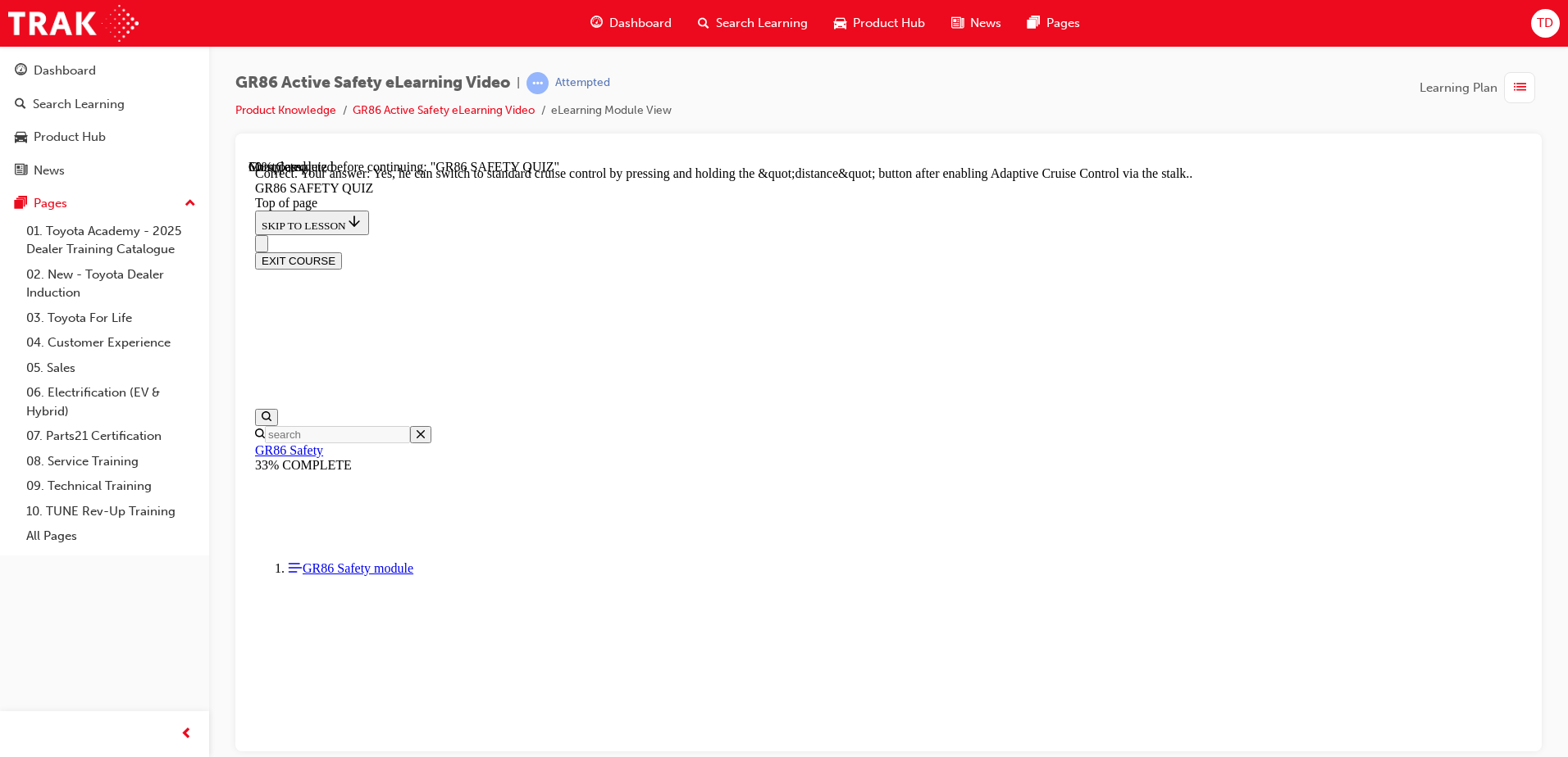
scroll to position [627, 0]
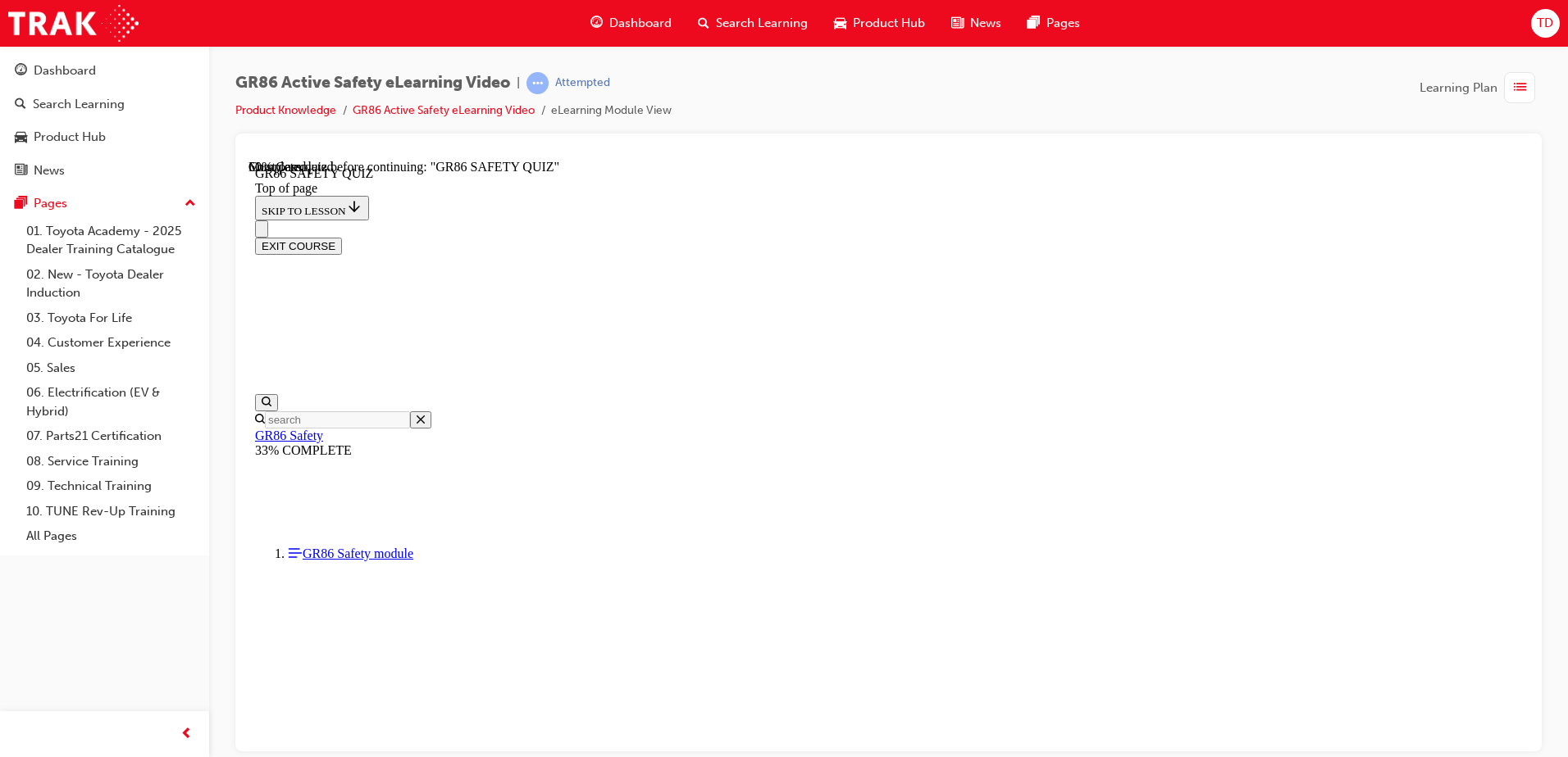
scroll to position [378, 0]
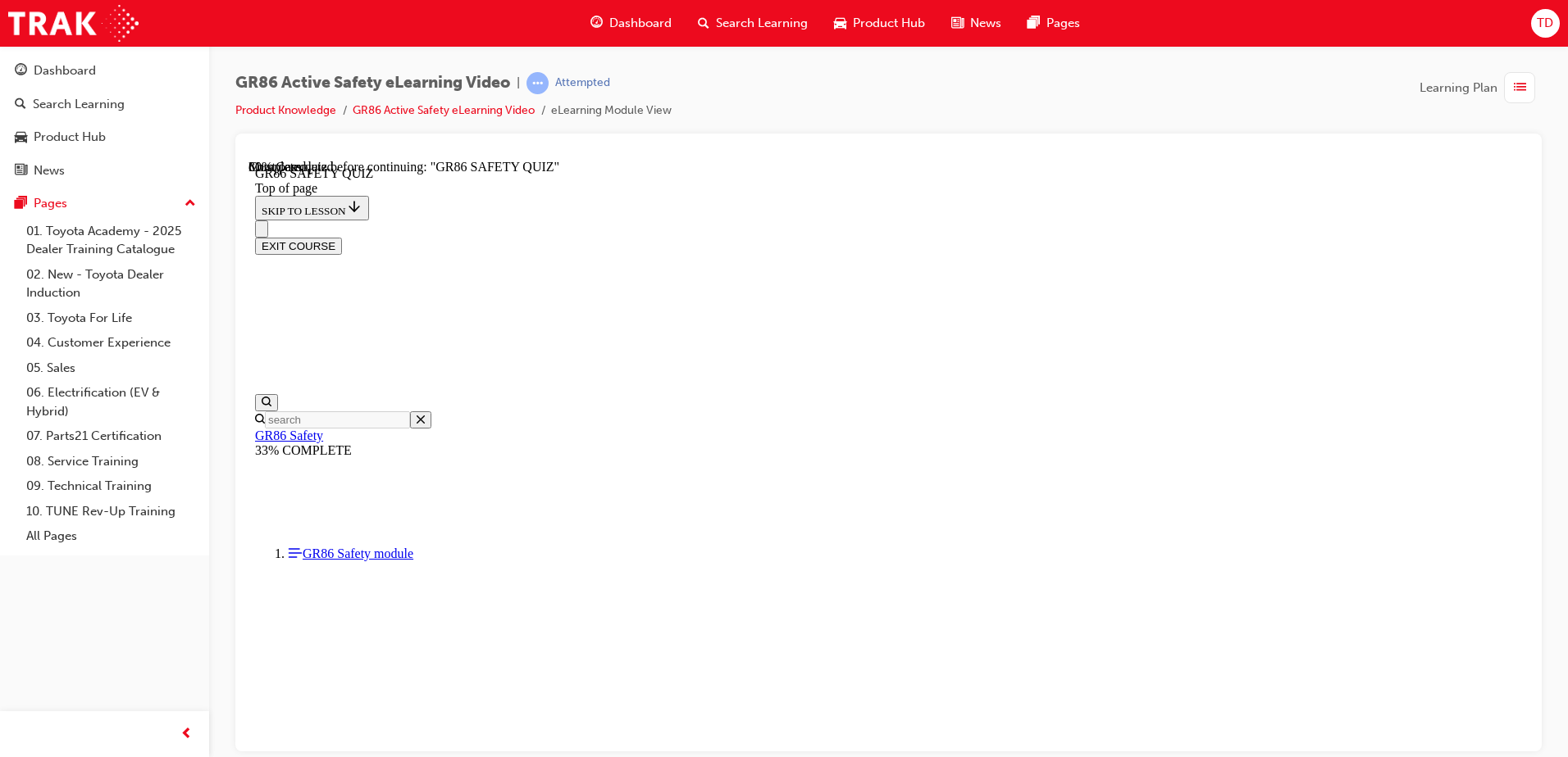
scroll to position [460, 0]
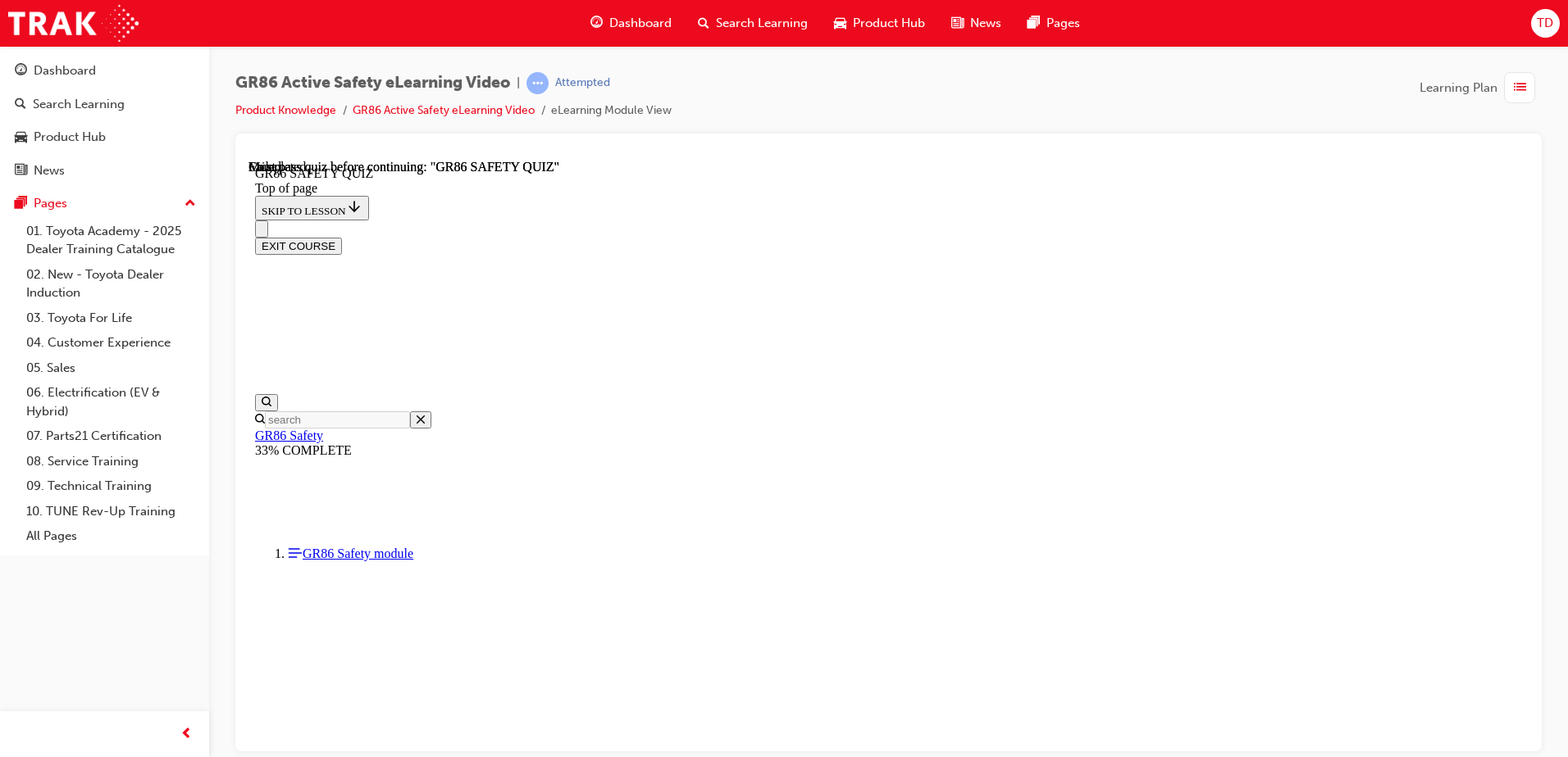
scroll to position [299, 0]
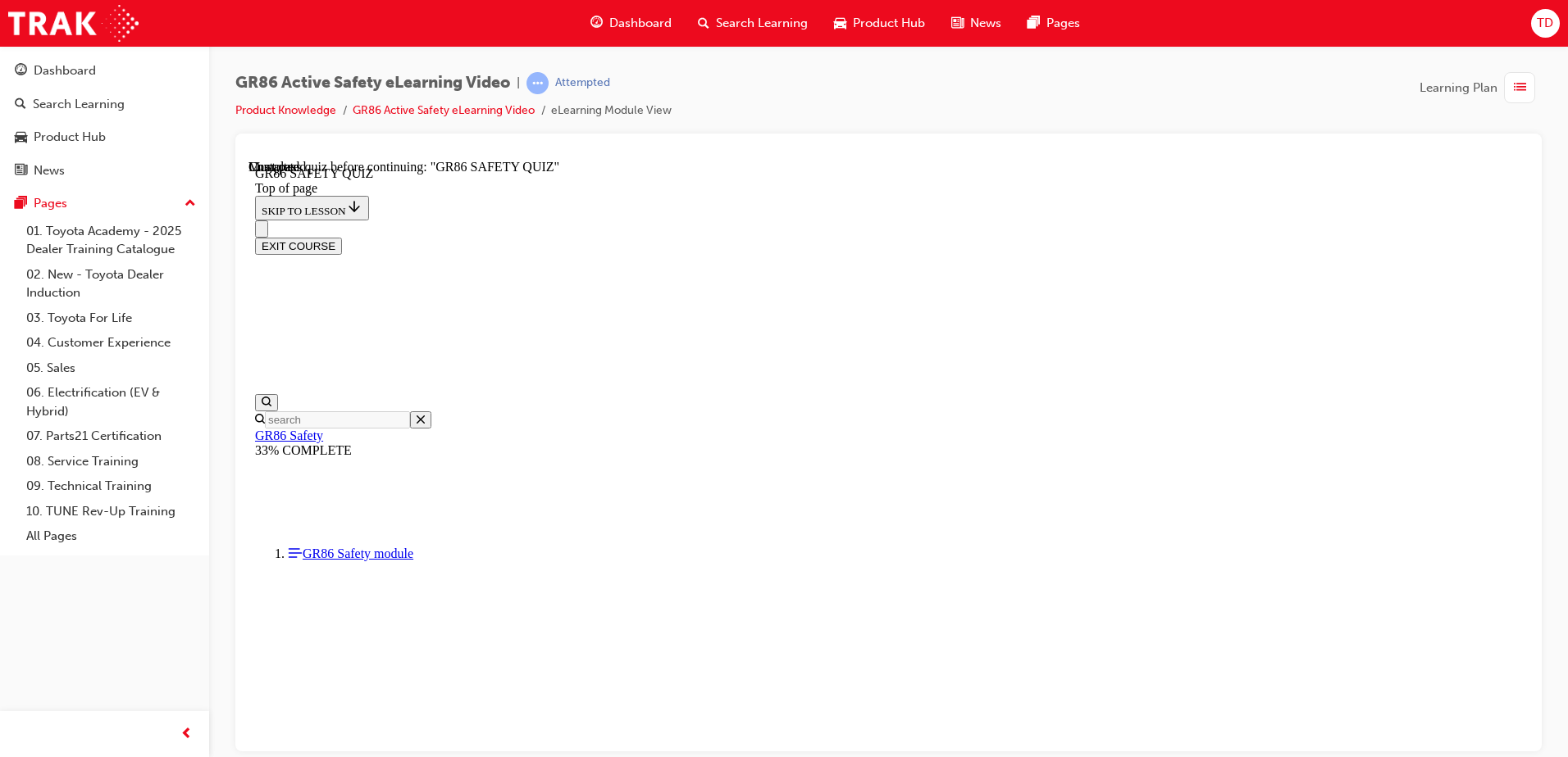
drag, startPoint x: 713, startPoint y: 400, endPoint x: 1132, endPoint y: 612, distance: 469.6
drag, startPoint x: 1132, startPoint y: 612, endPoint x: 1311, endPoint y: 622, distance: 179.3
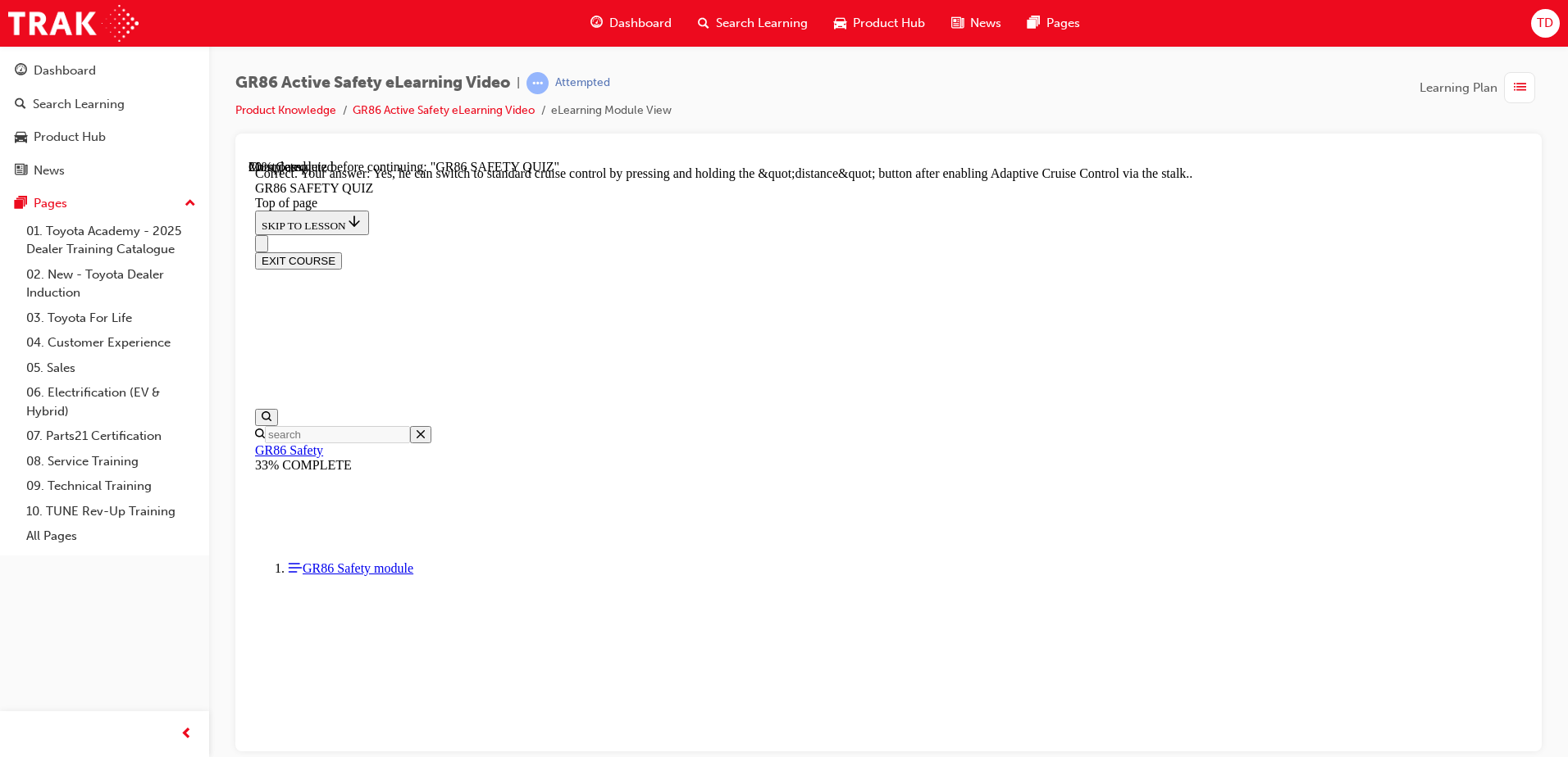
scroll to position [627, 0]
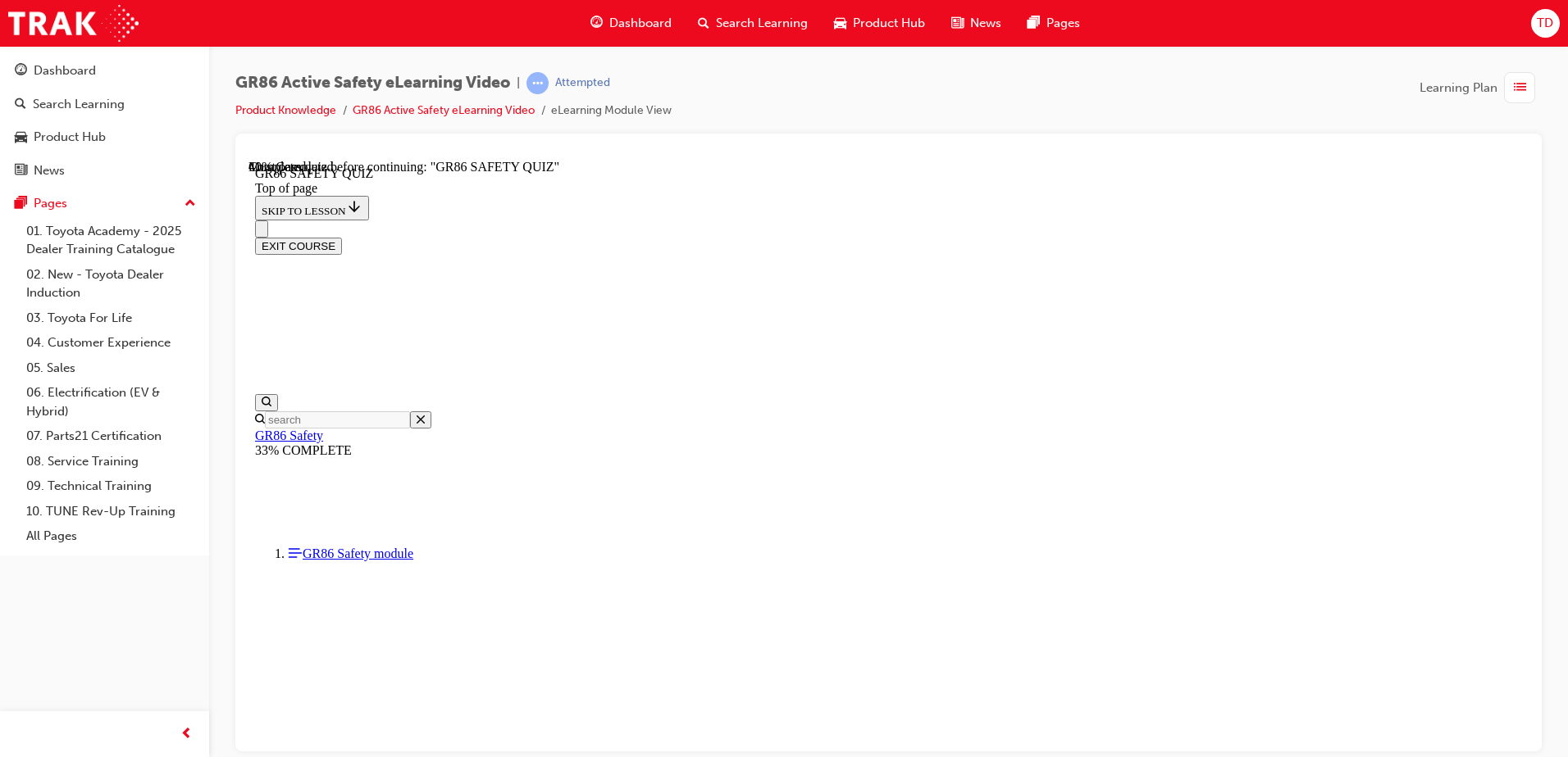
scroll to position [460, 0]
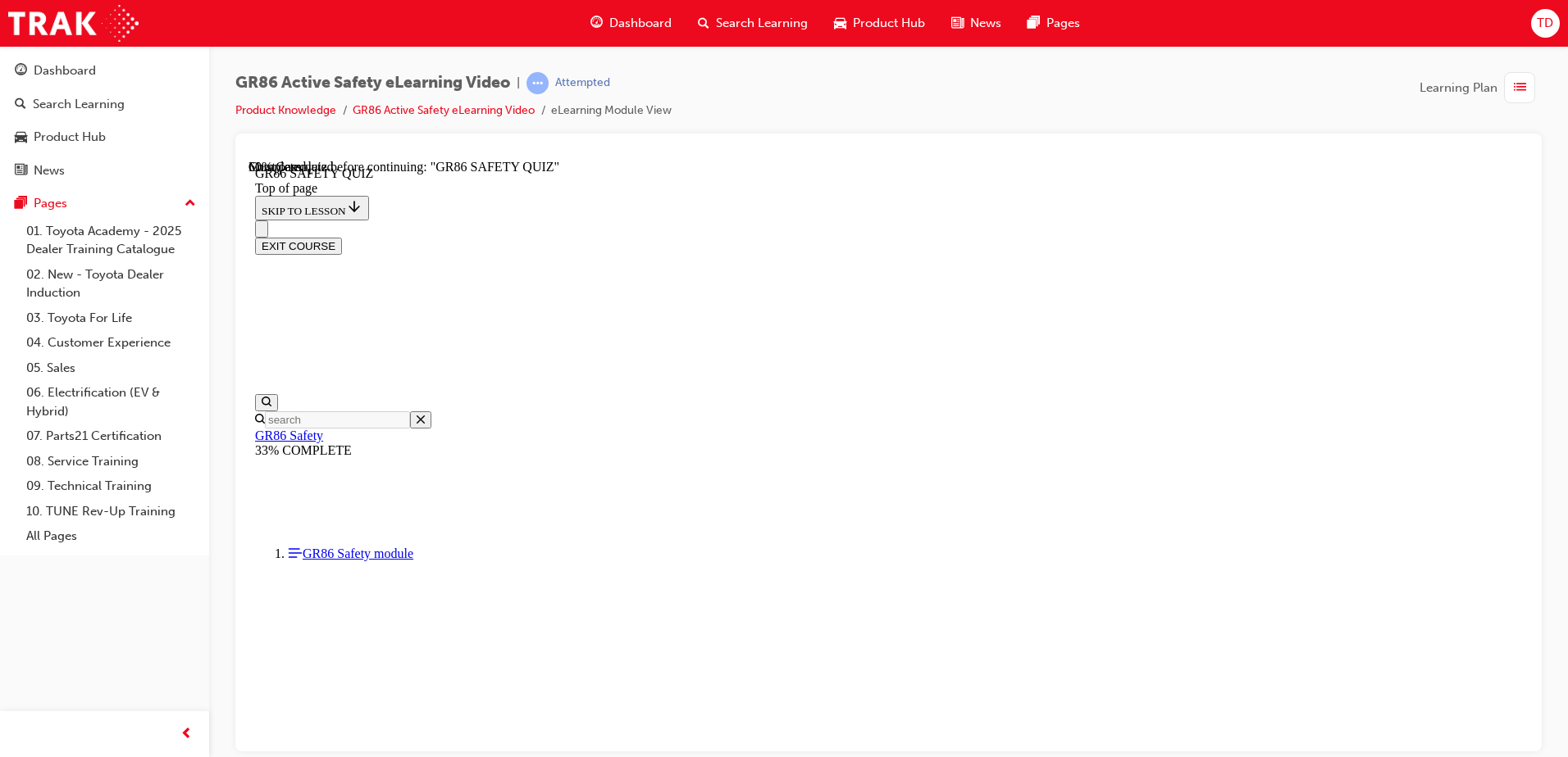
scroll to position [460, 0]
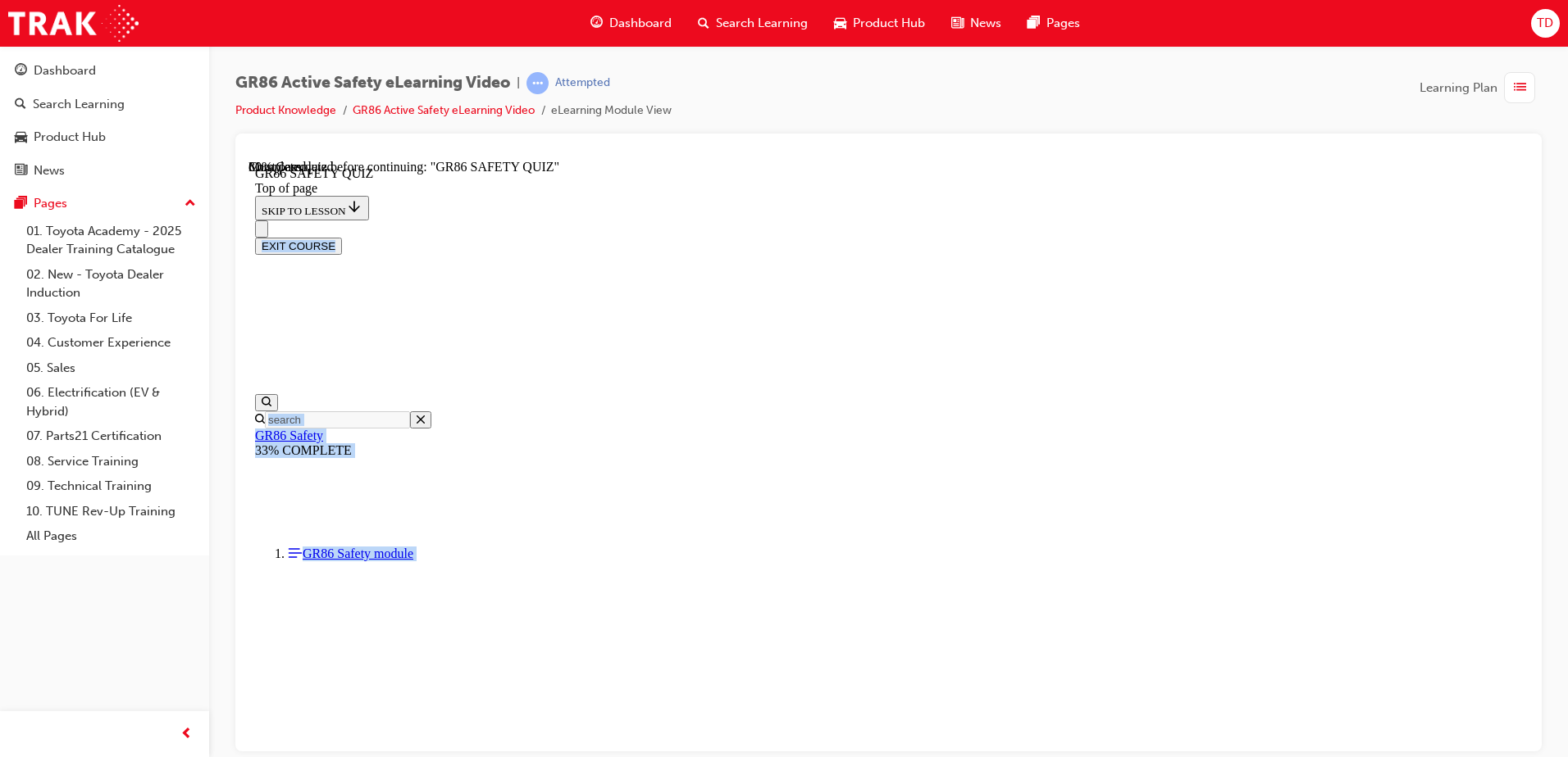
scroll to position [554, 0]
drag, startPoint x: 702, startPoint y: 231, endPoint x: 926, endPoint y: 525, distance: 369.6
copy div "COMPLETE THIS SENTENCE: Pre-Collision _____________ Management may assist in av…"
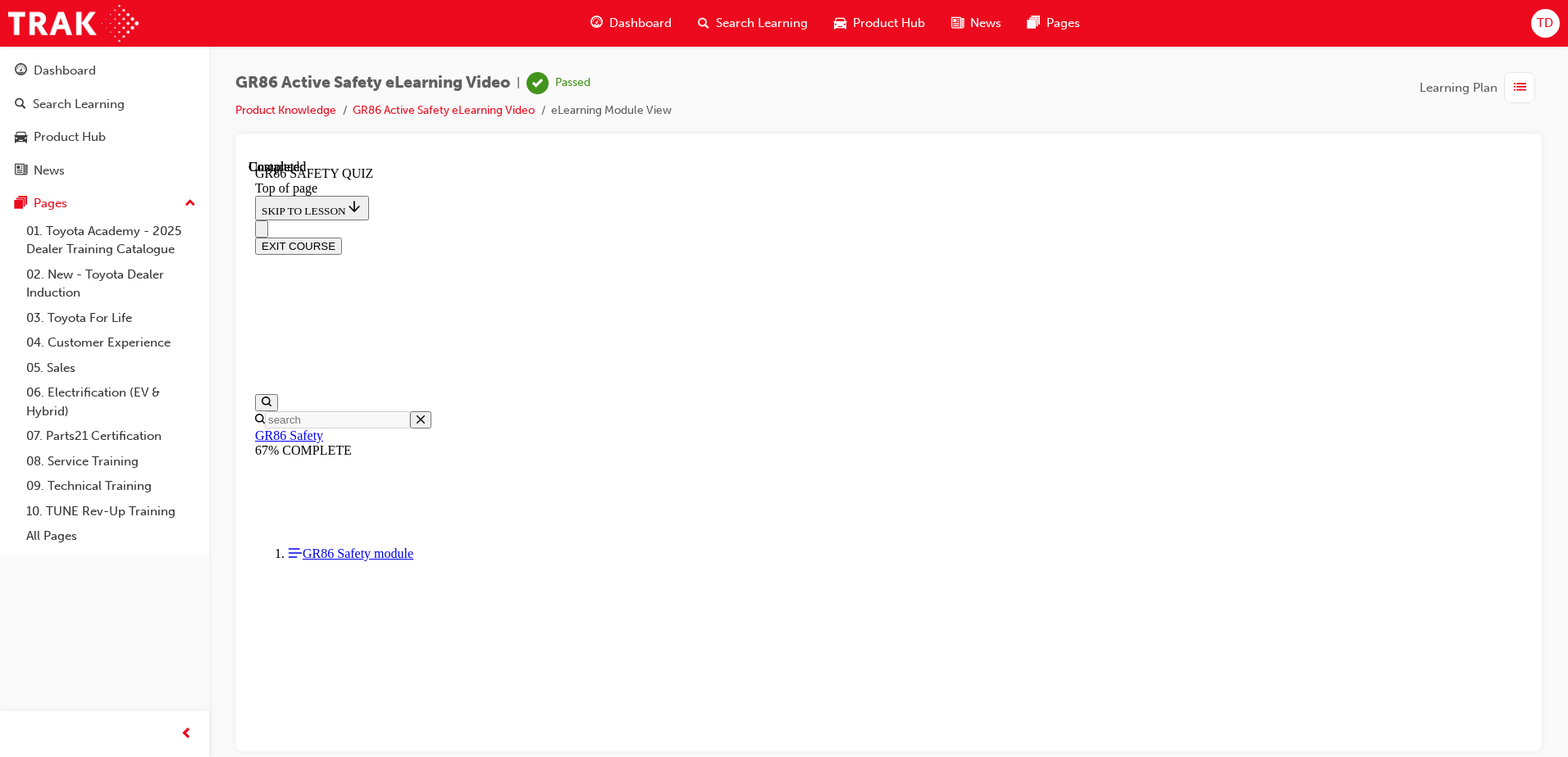
scroll to position [299, 0]
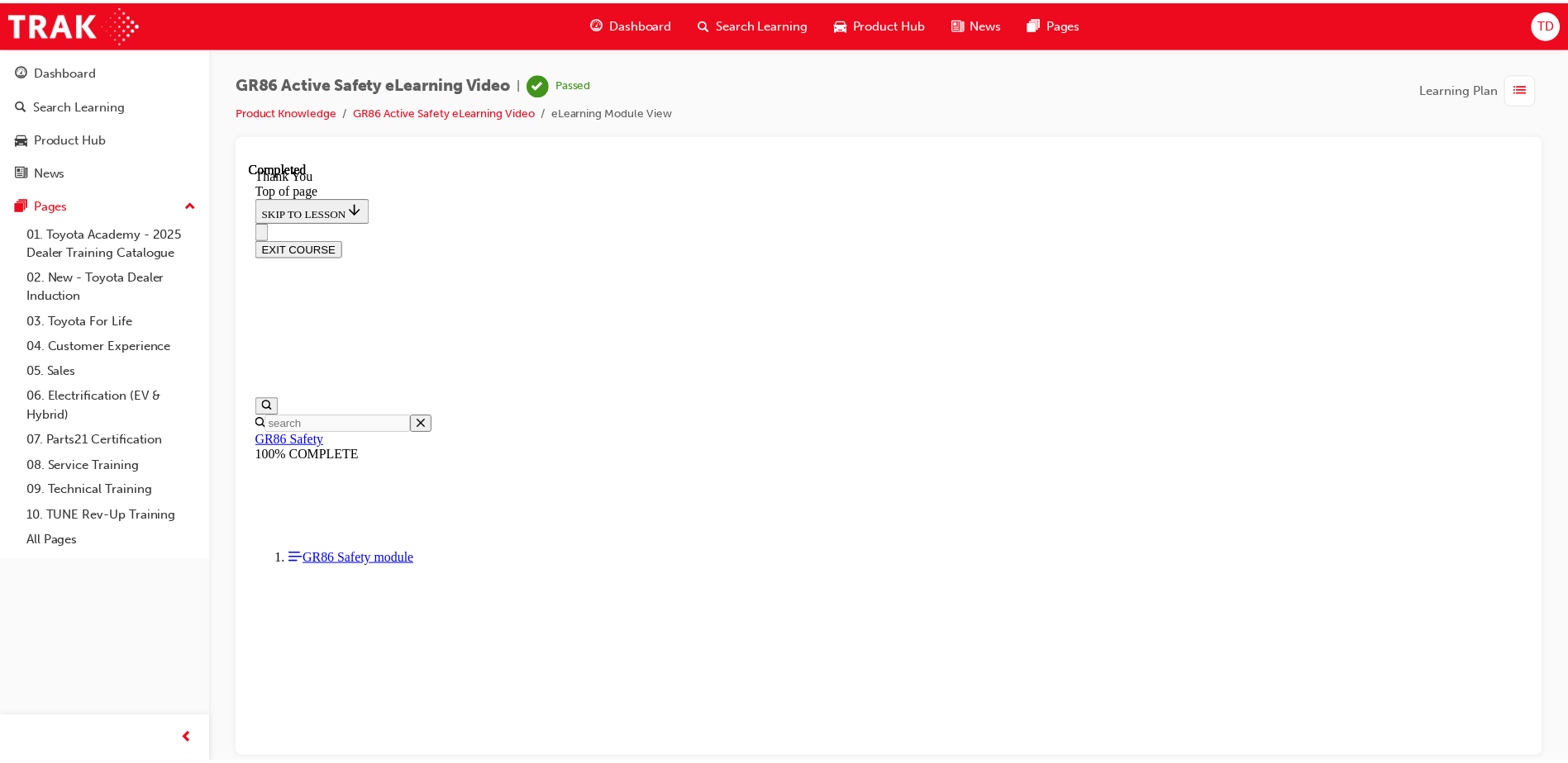
scroll to position [286, 0]
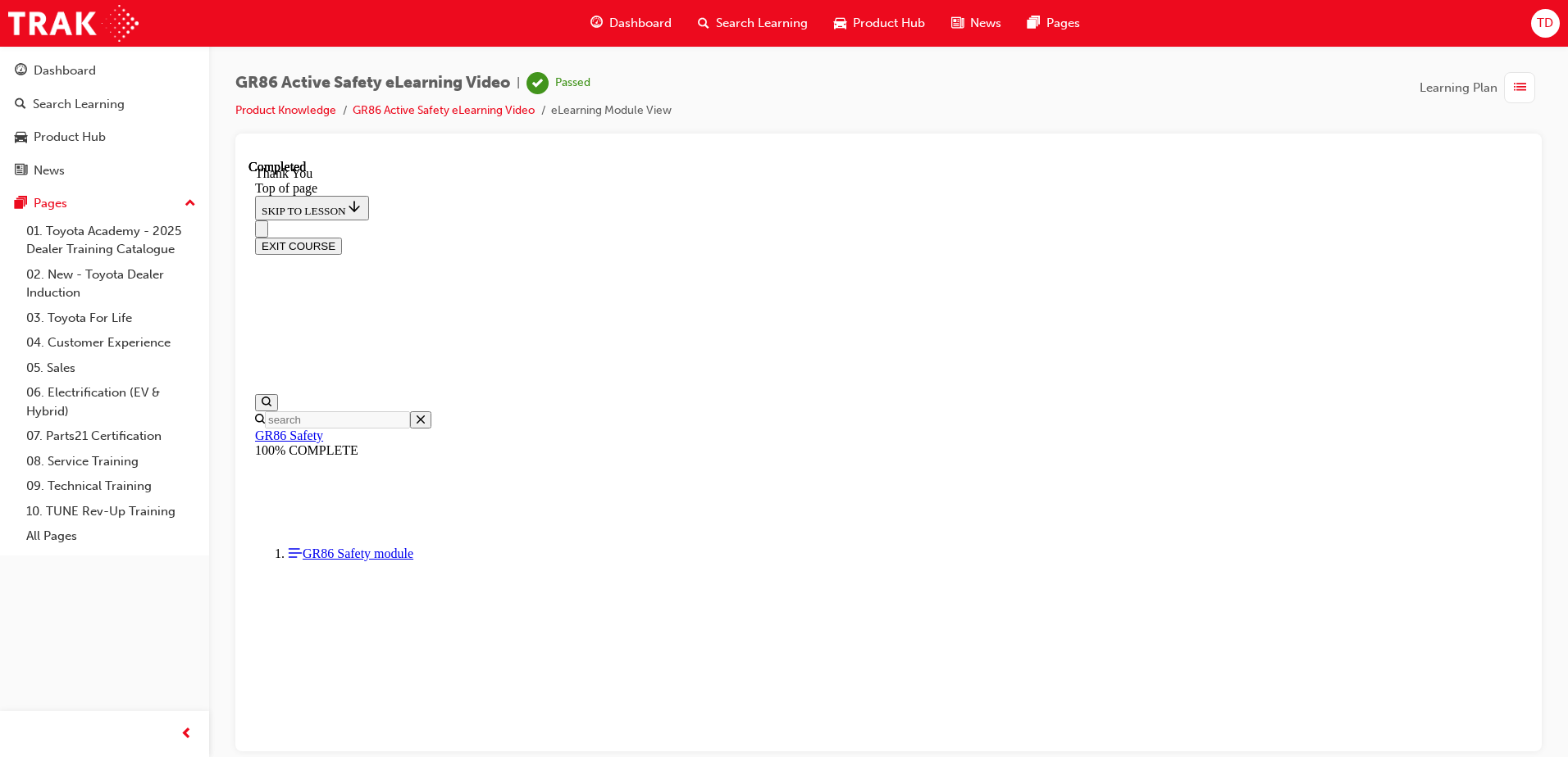
click at [628, 22] on span "Dashboard" at bounding box center [640, 23] width 63 height 19
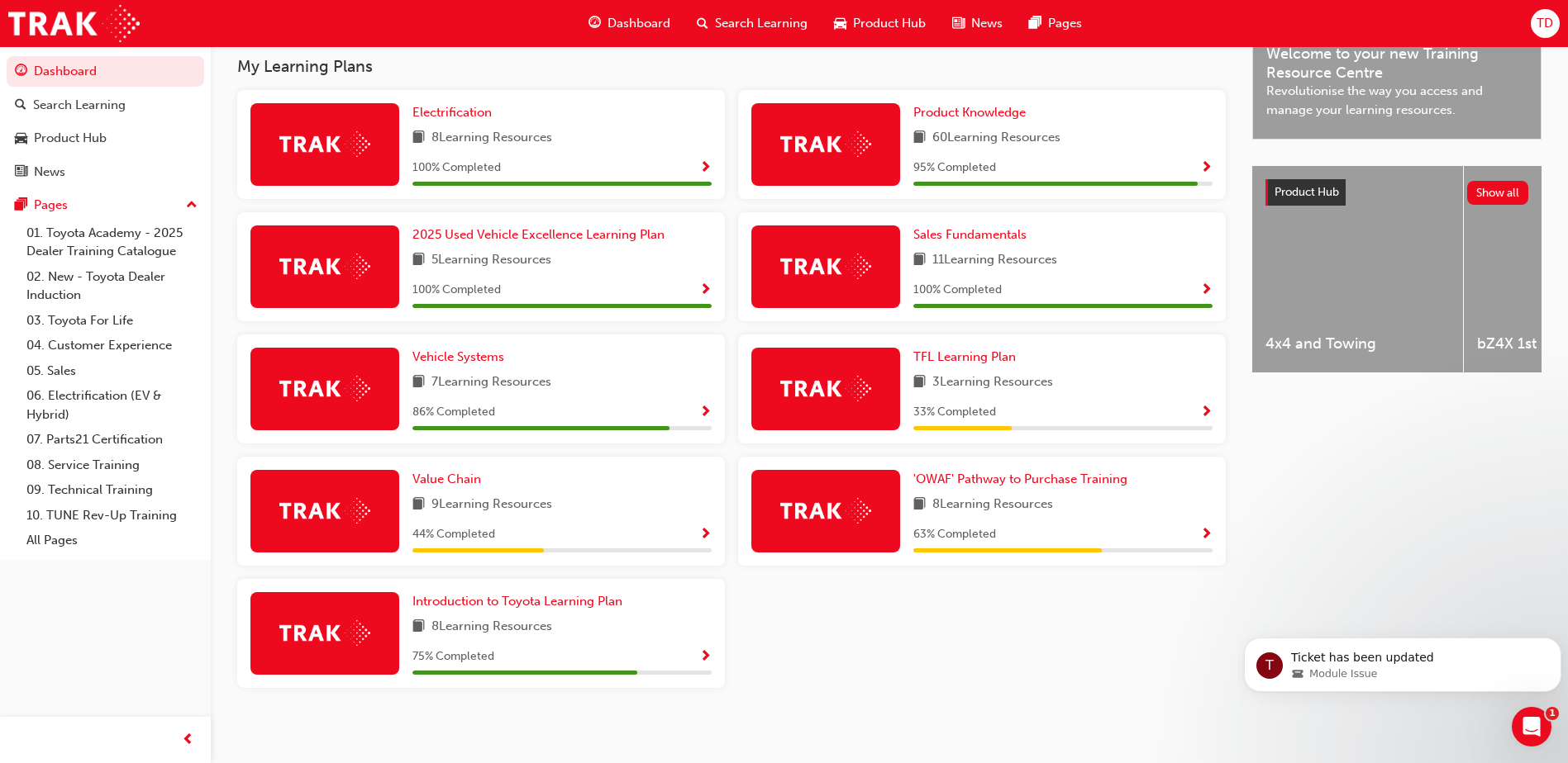
scroll to position [543, 0]
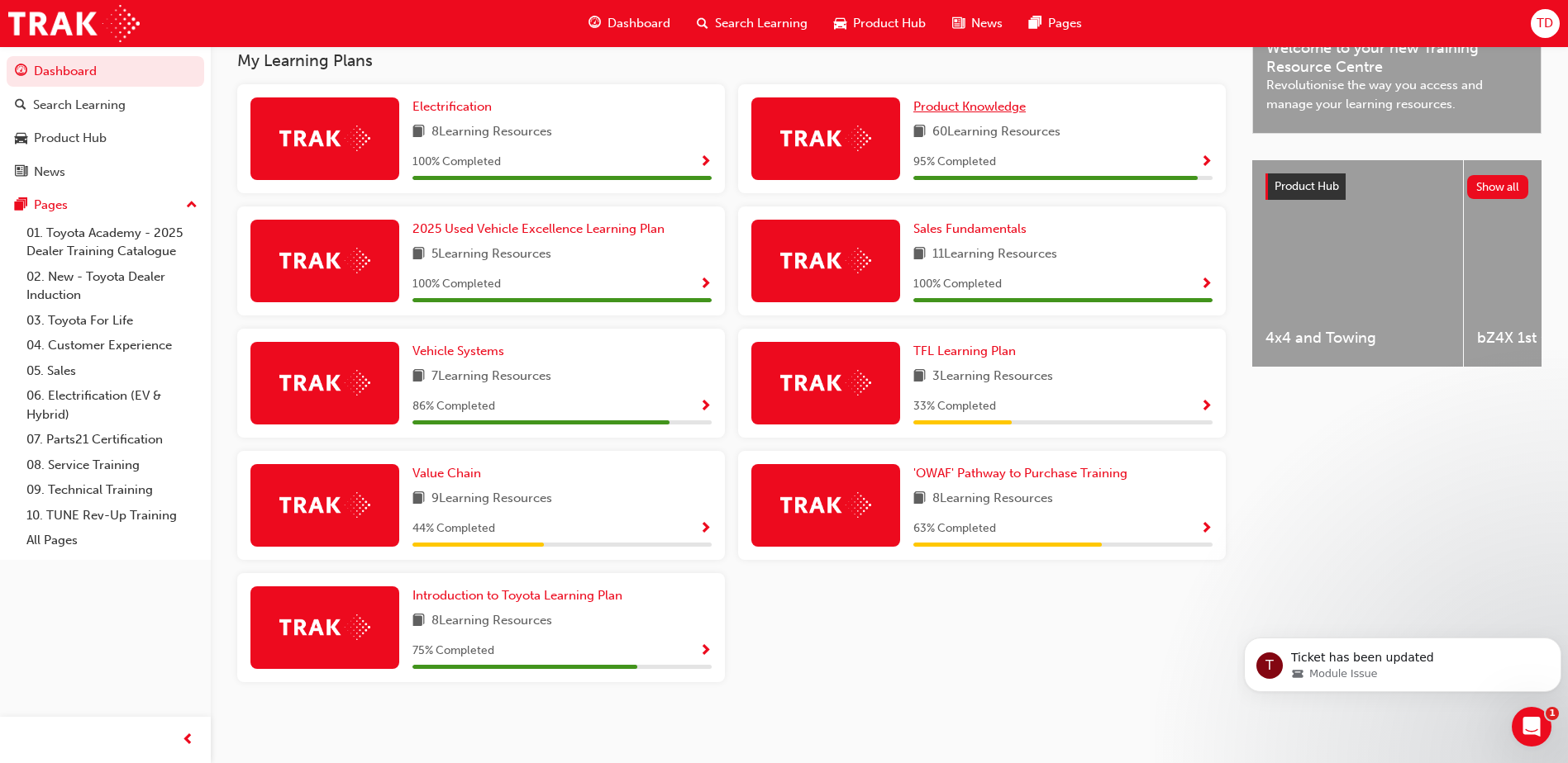
click at [980, 106] on span "Product Knowledge" at bounding box center [969, 106] width 113 height 15
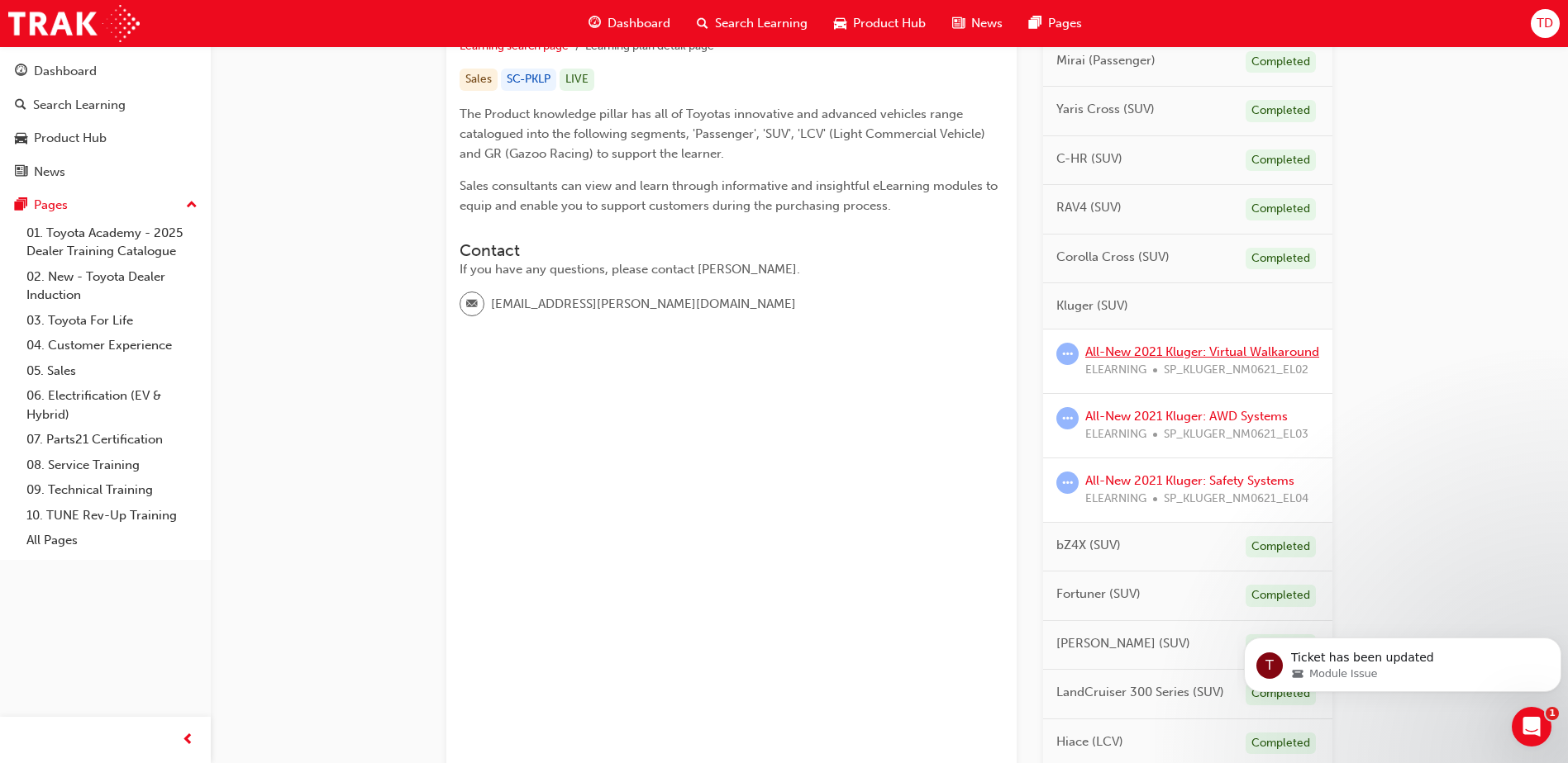
click at [1151, 354] on link "All-New 2021 Kluger: Virtual Walkaround" at bounding box center [1202, 351] width 234 height 15
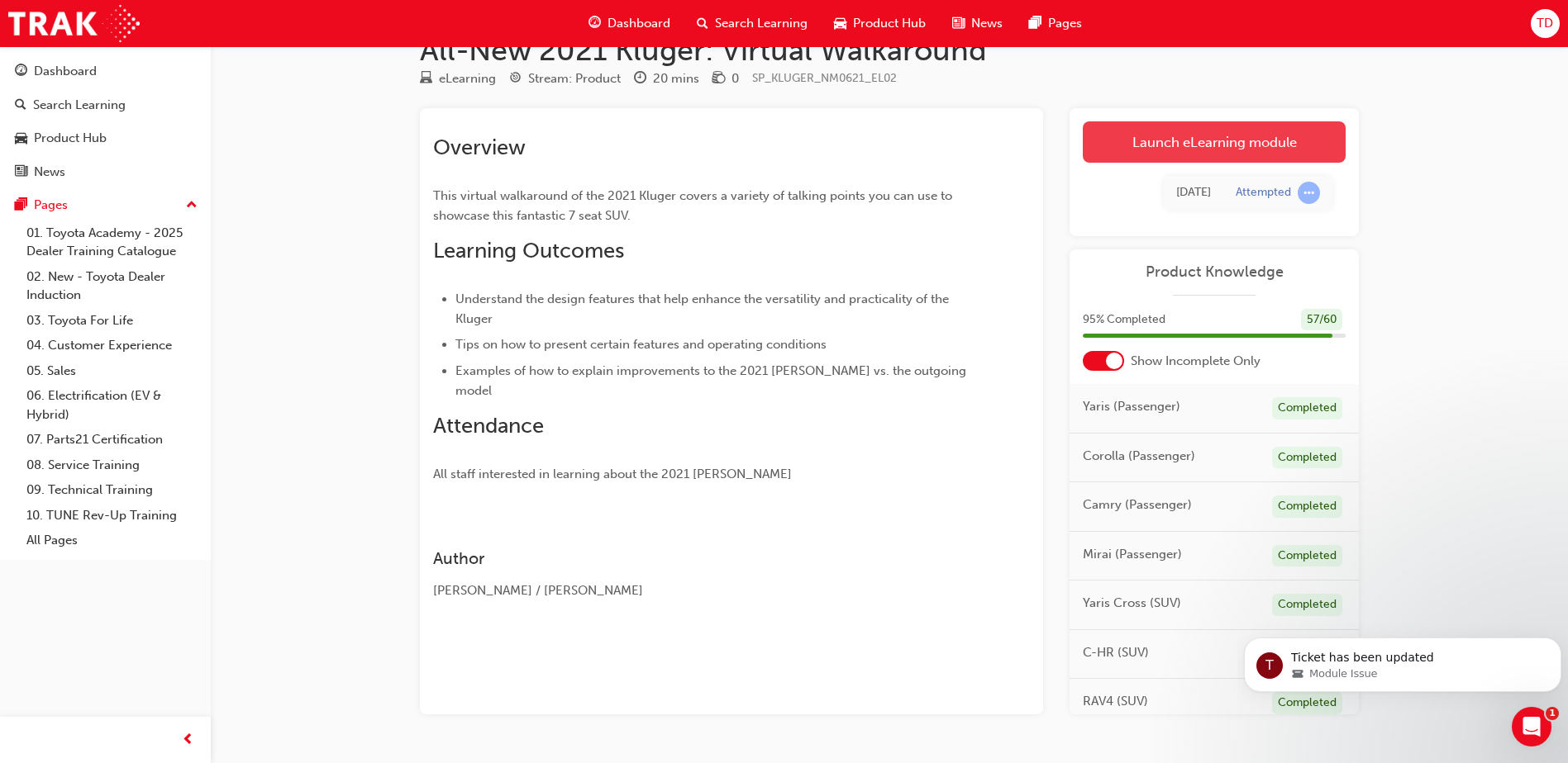
scroll to position [86, 0]
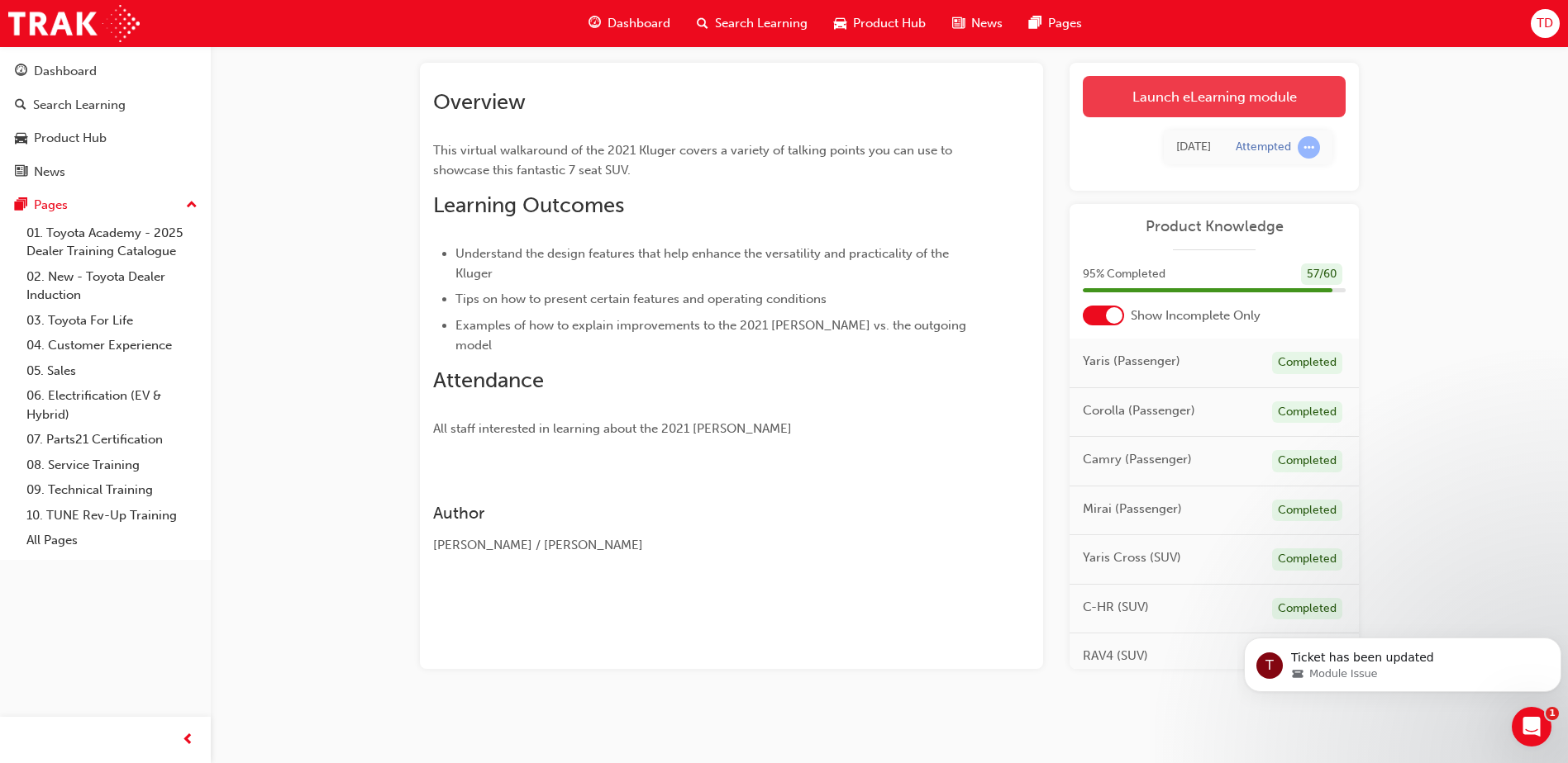
click at [1192, 101] on link "Launch eLearning module" at bounding box center [1214, 96] width 263 height 41
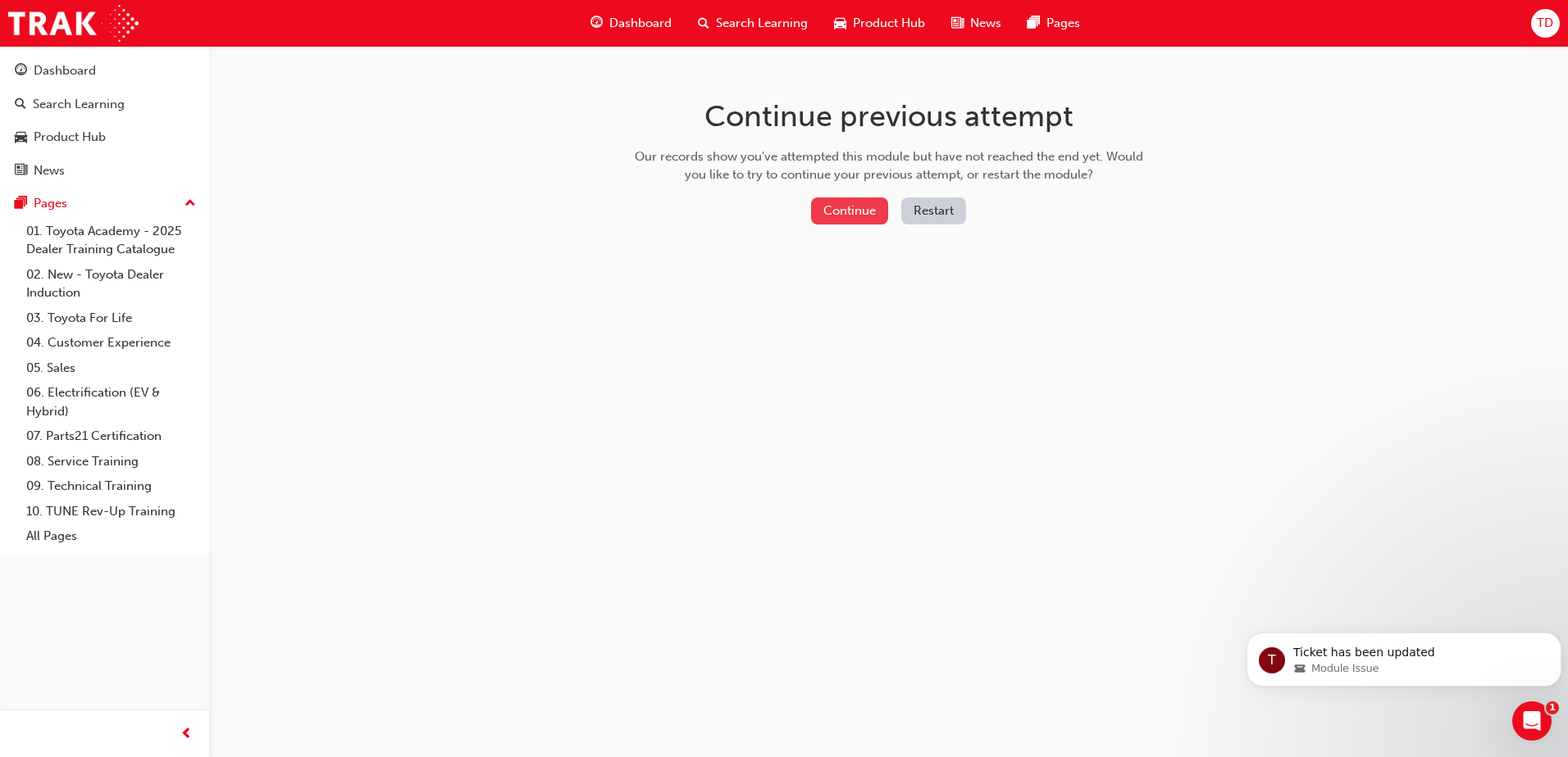
click at [840, 215] on button "Continue" at bounding box center [849, 211] width 77 height 27
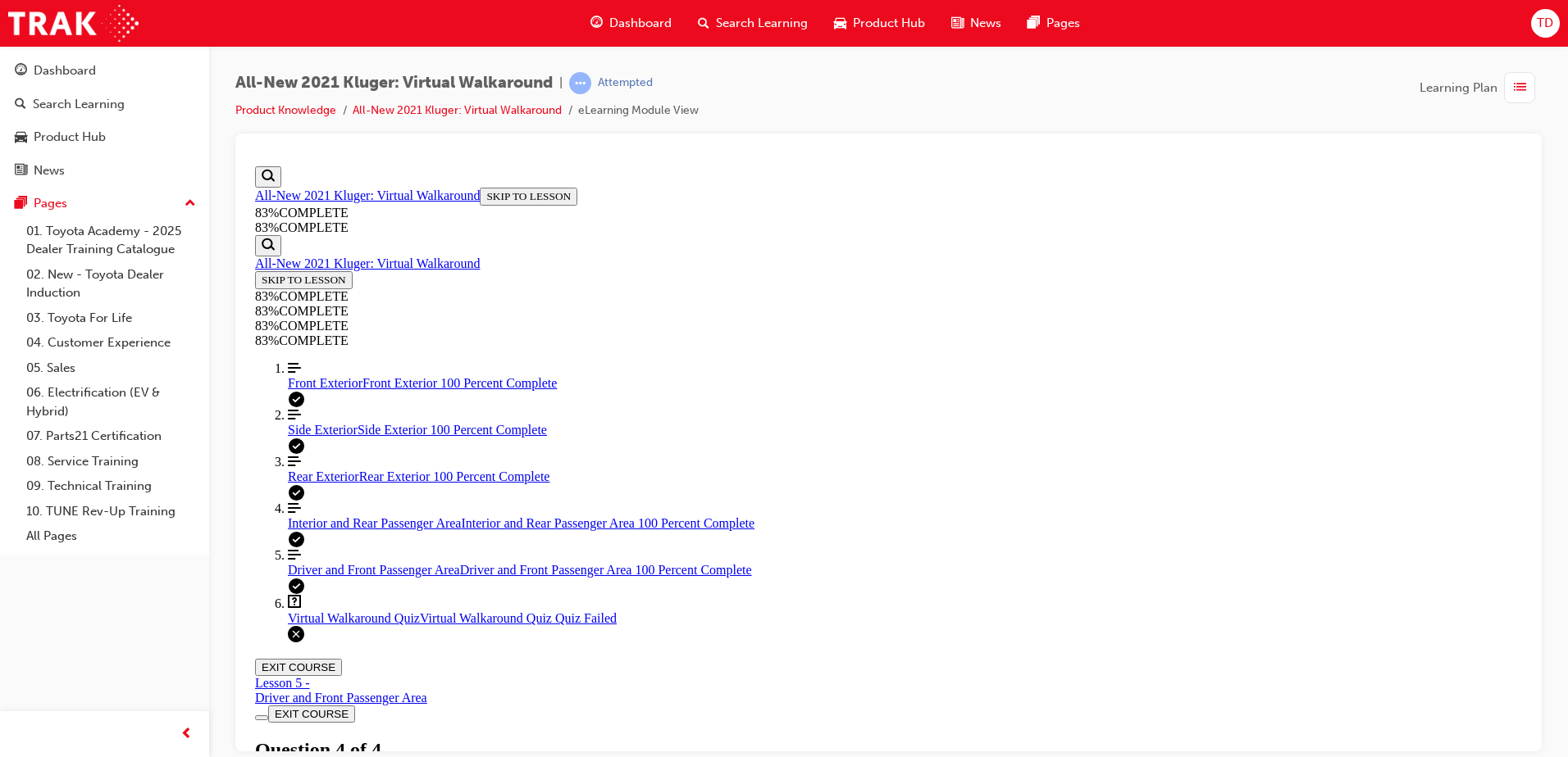
scroll to position [256, 0]
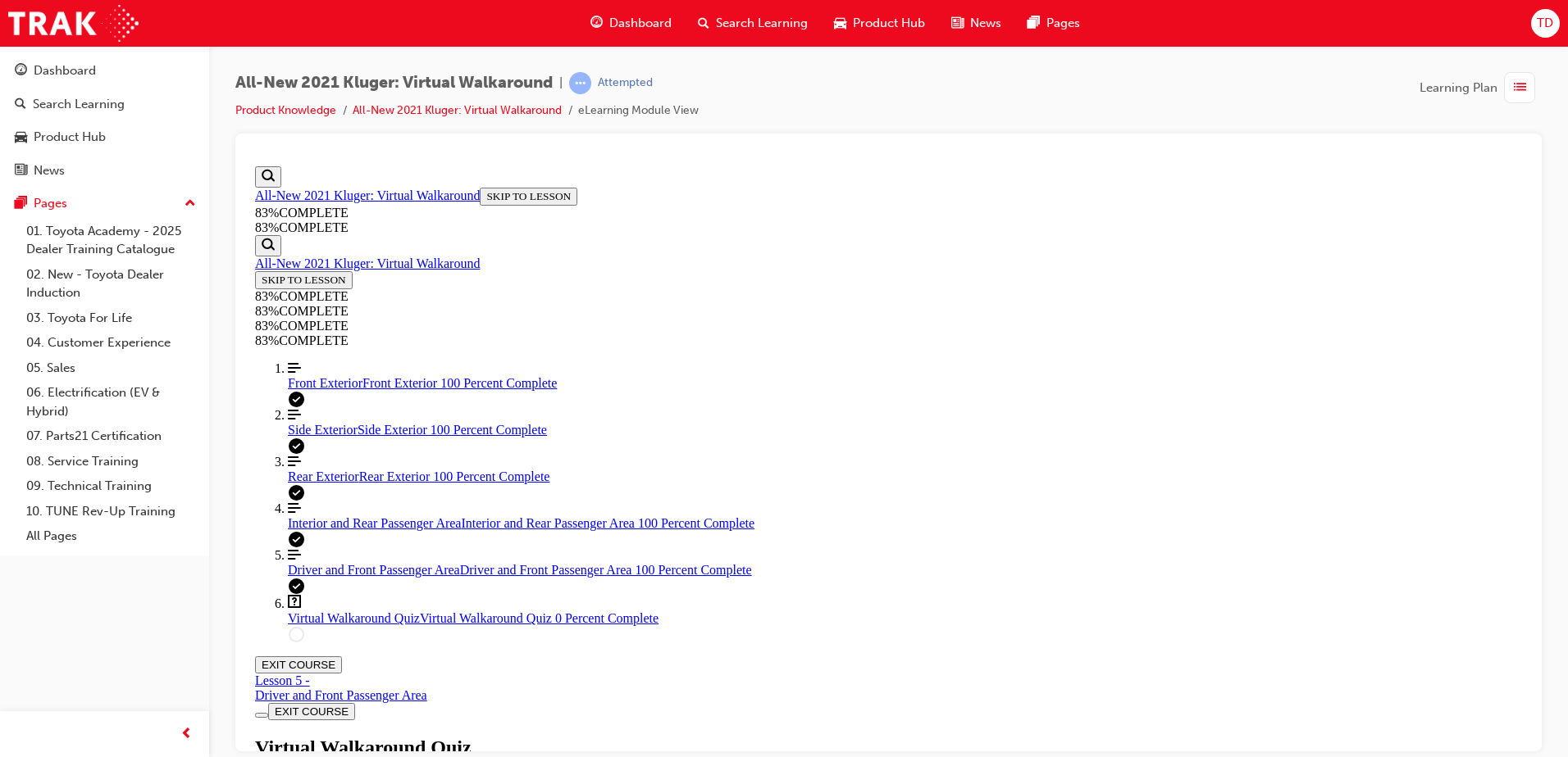
scroll to position [203, 0]
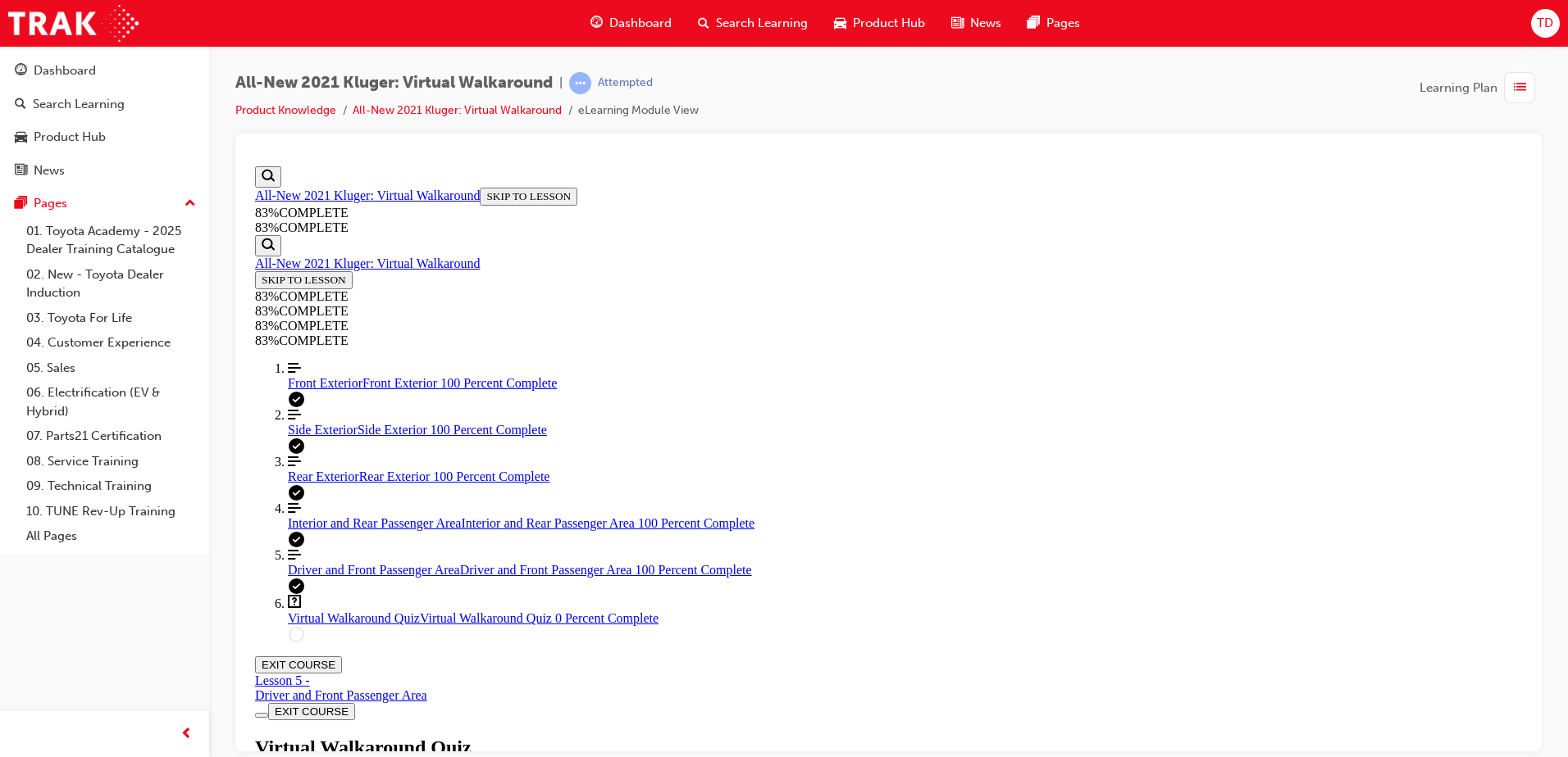
scroll to position [59, 0]
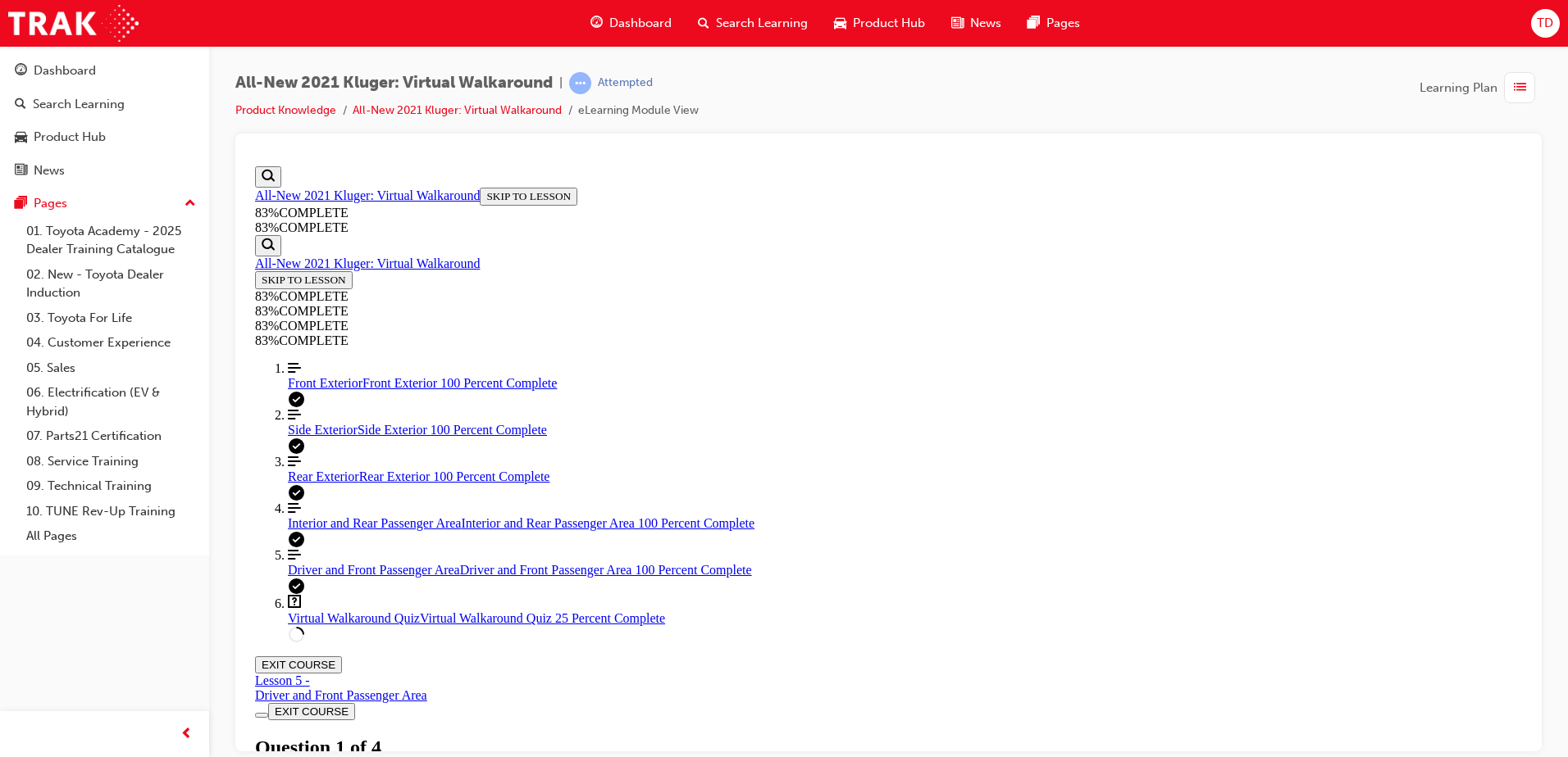
scroll to position [223, 0]
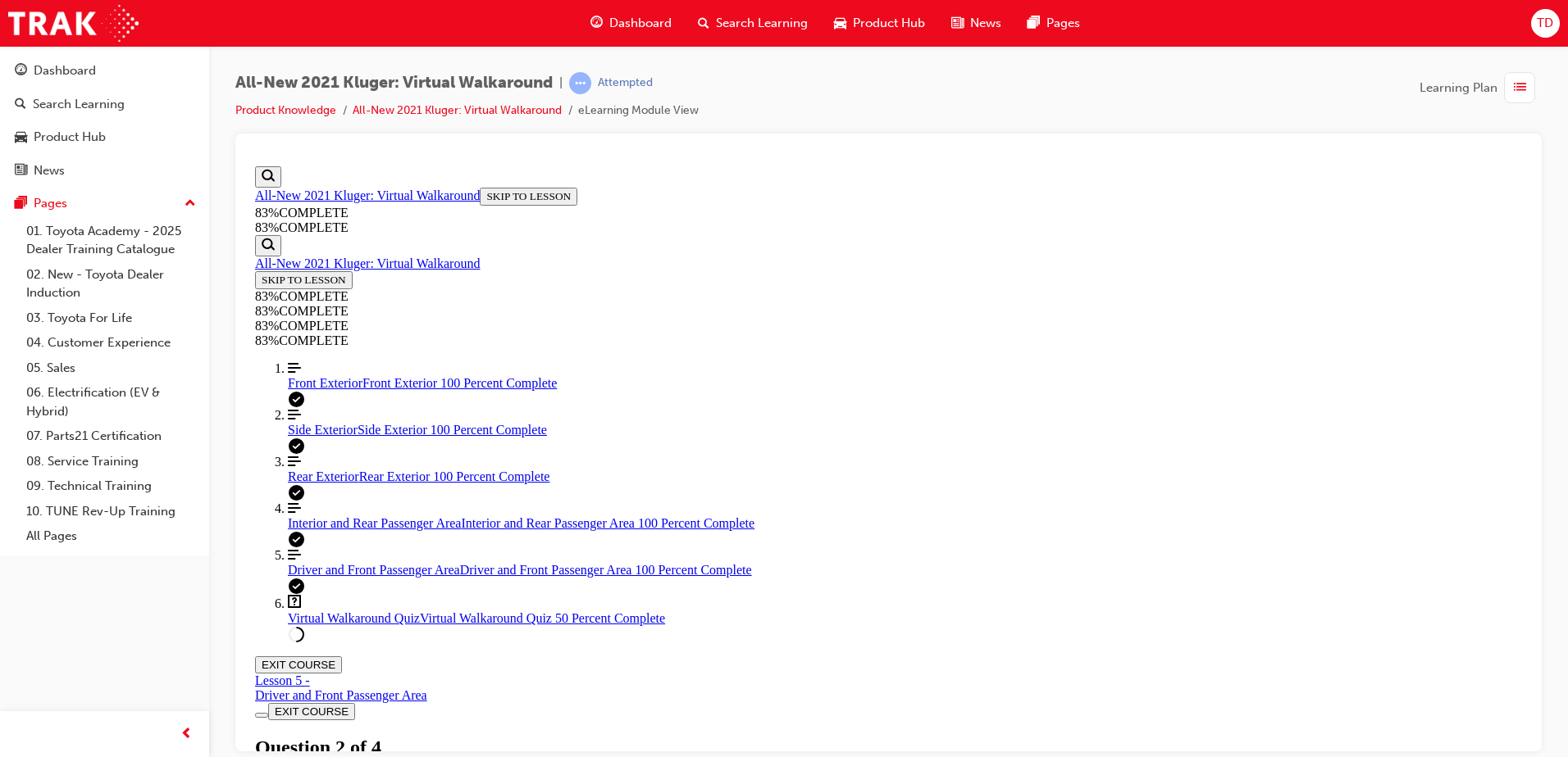
drag, startPoint x: 1007, startPoint y: 652, endPoint x: 865, endPoint y: 498, distance: 209.5
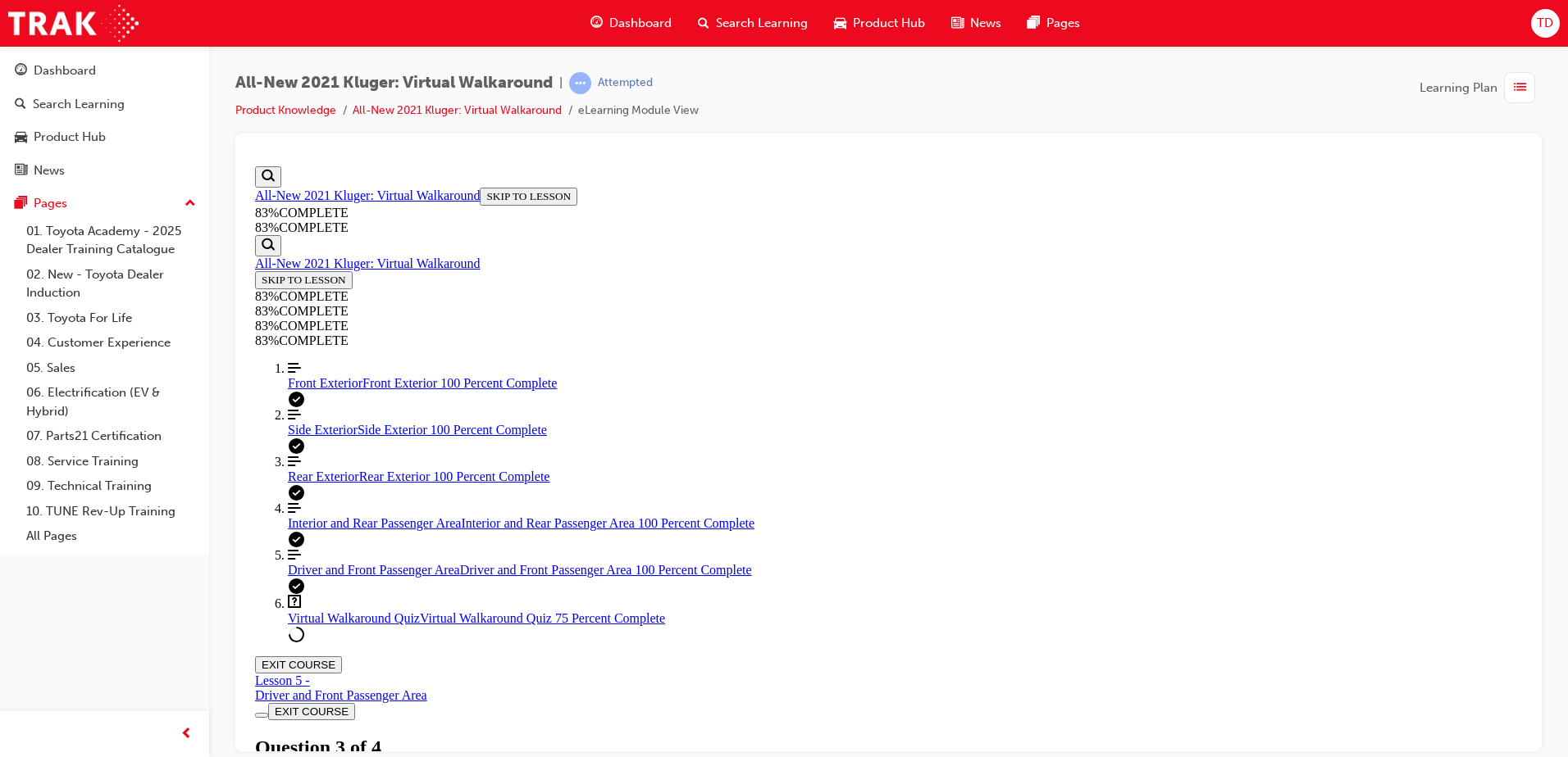
scroll to position [203, 0]
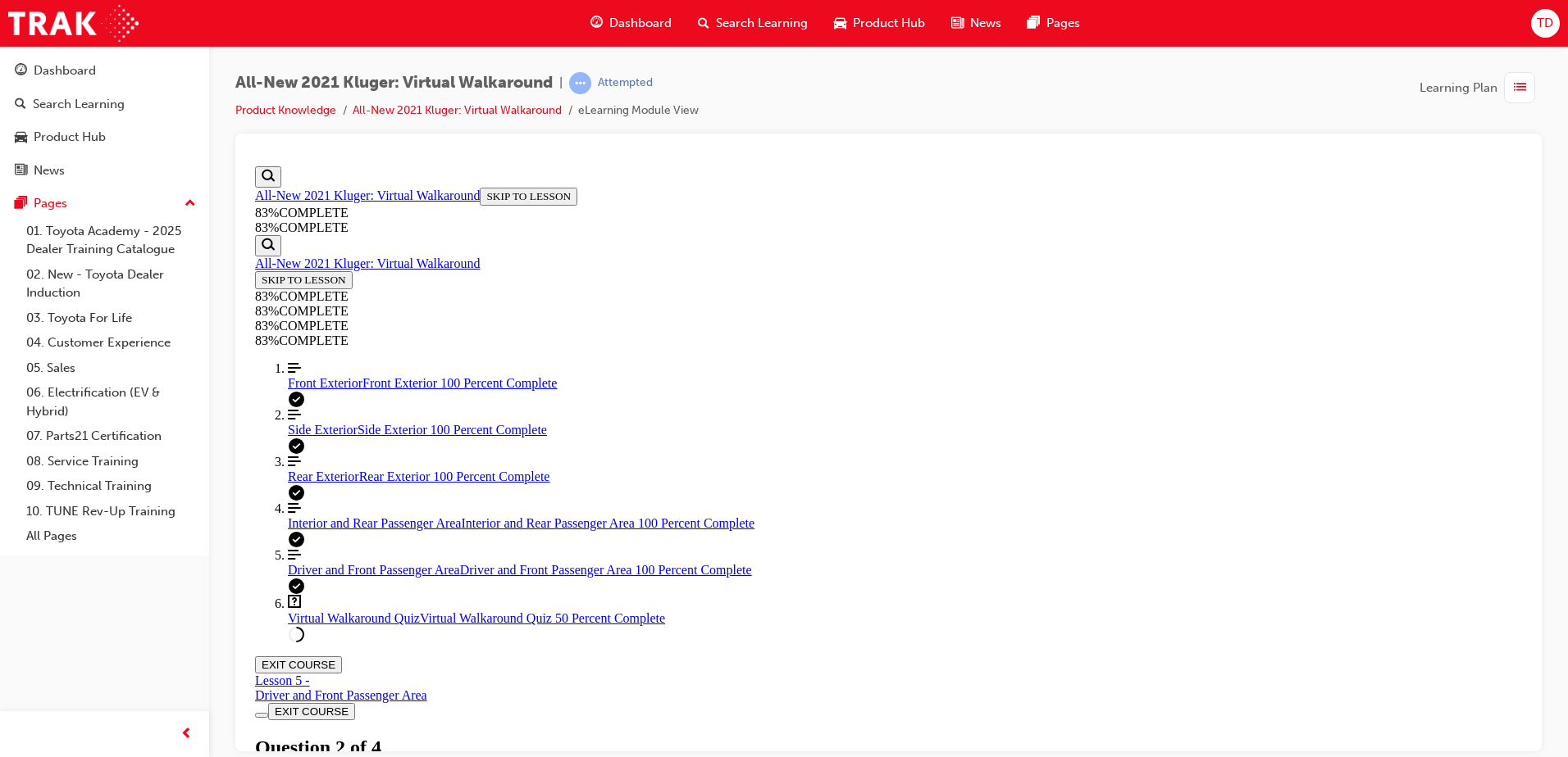
scroll to position [187, 0]
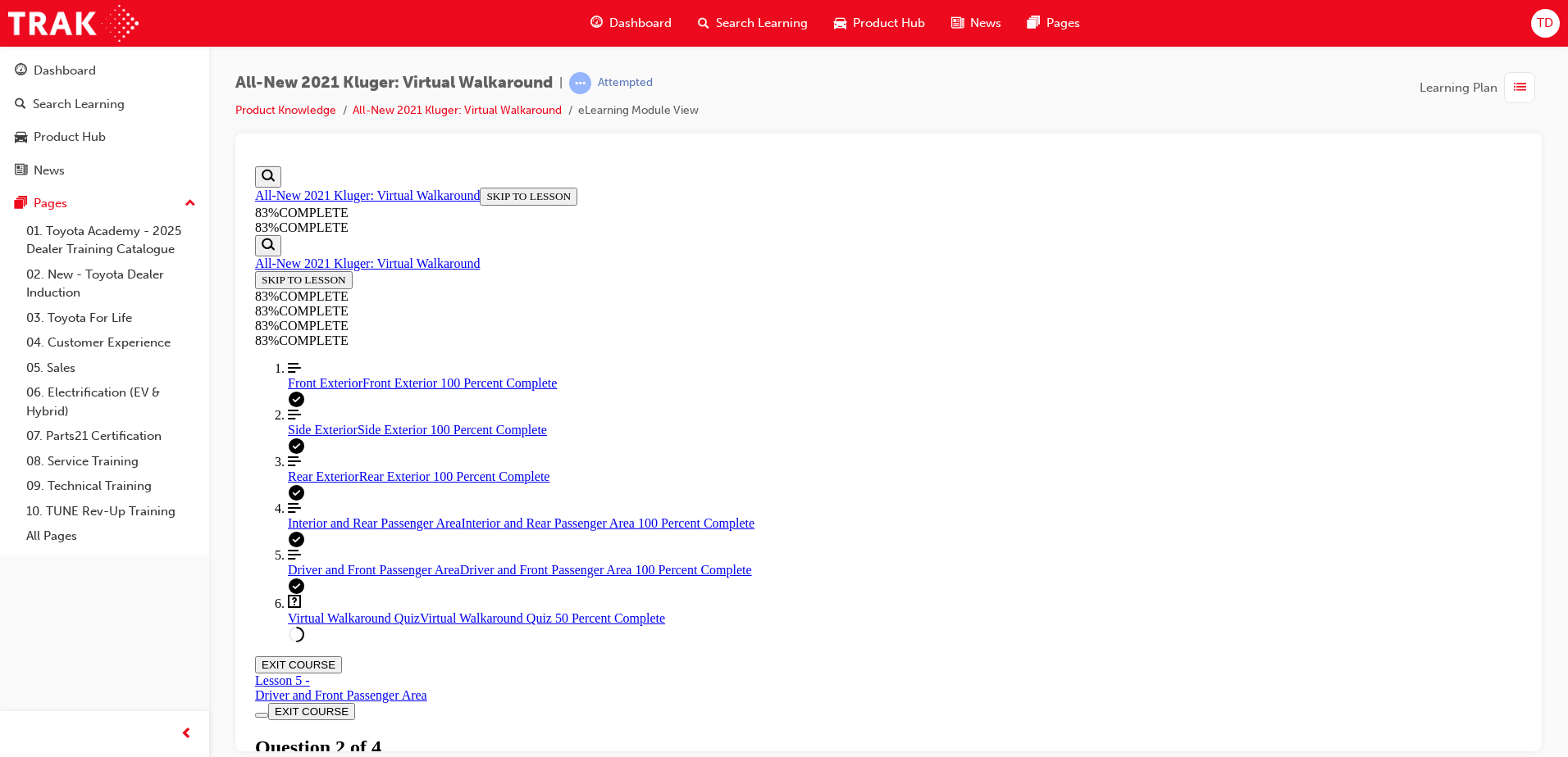
scroll to position [60, 0]
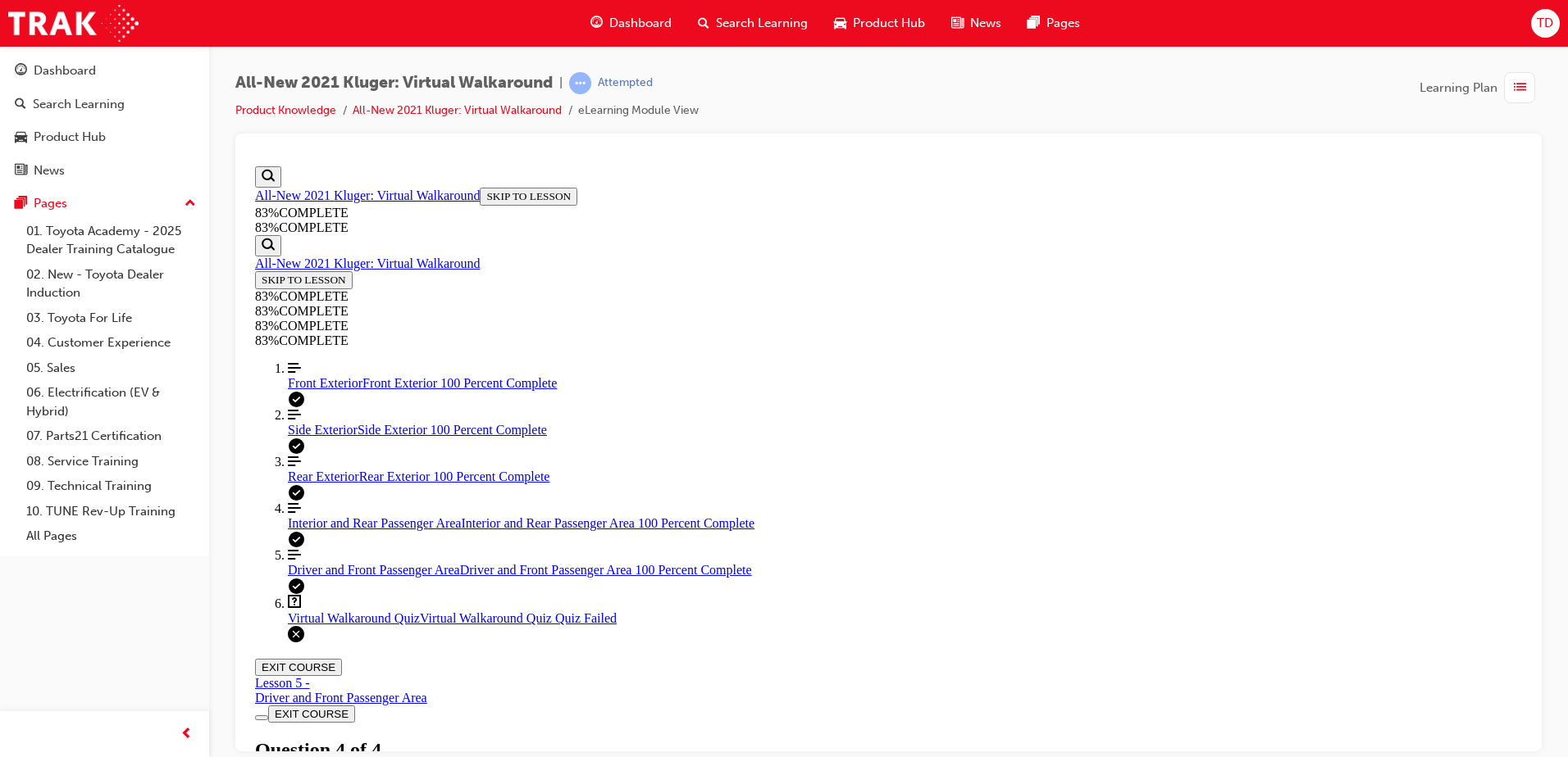
scroll to position [256, 0]
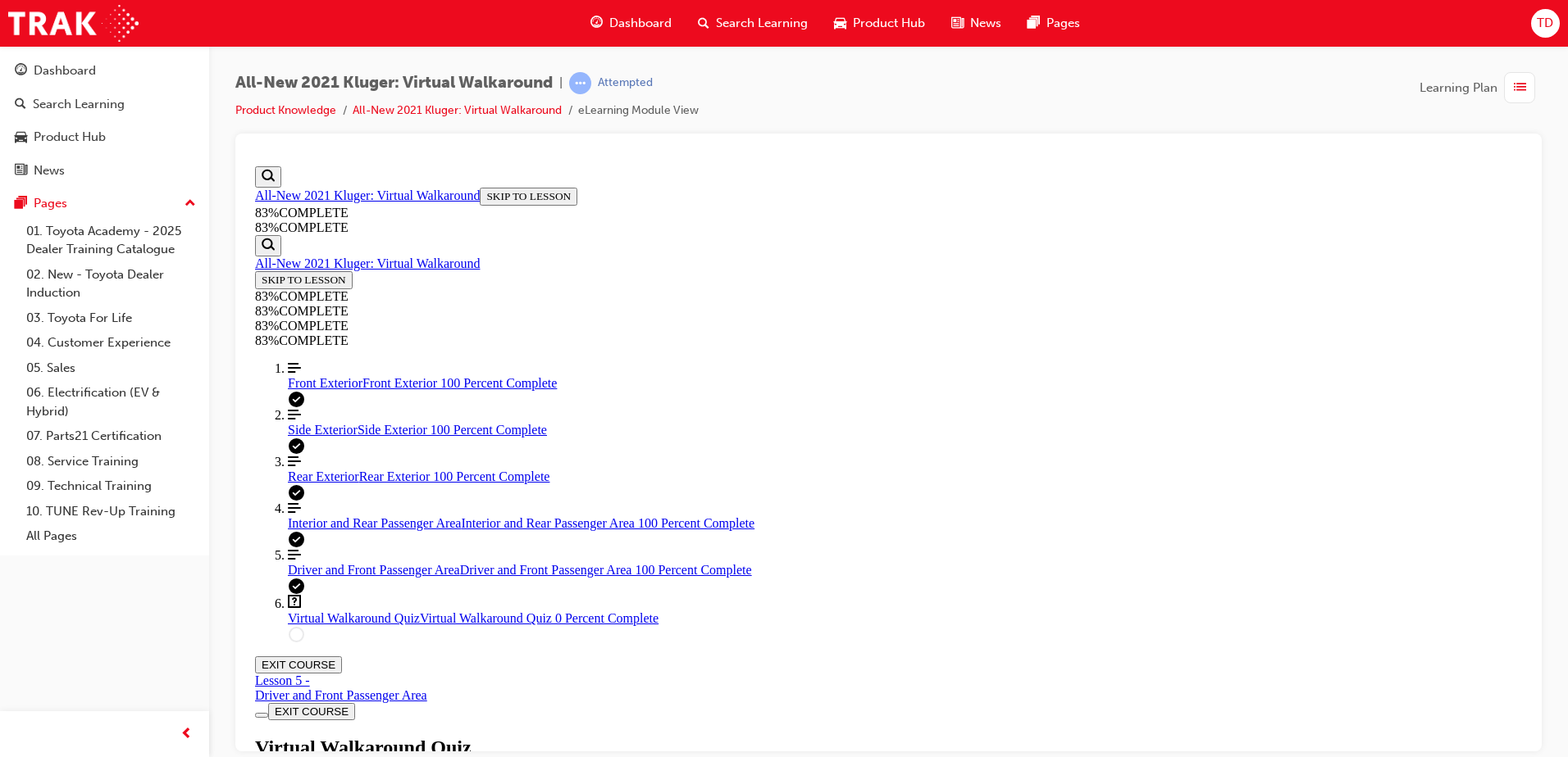
scroll to position [187, 0]
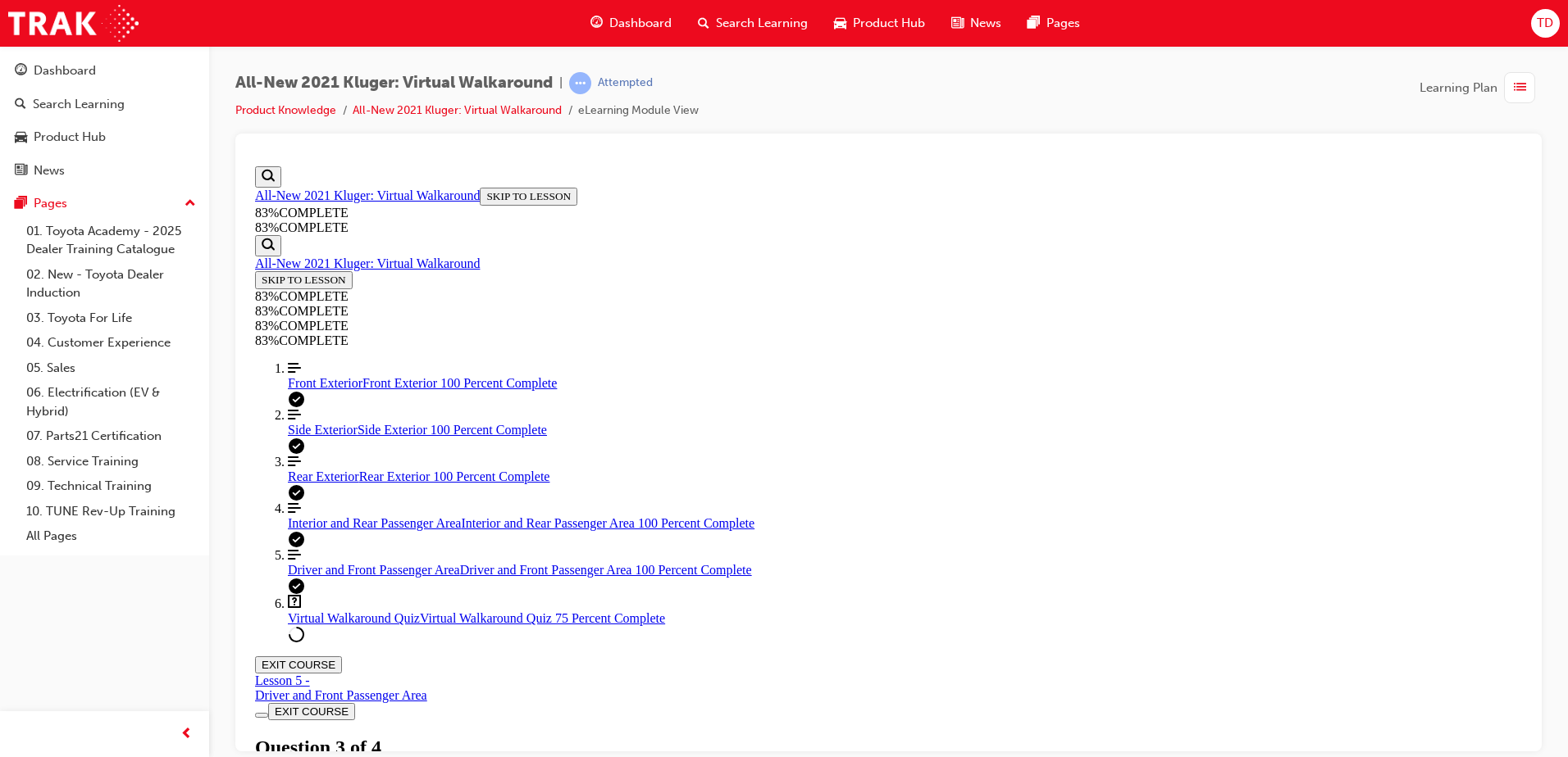
scroll to position [248, 0]
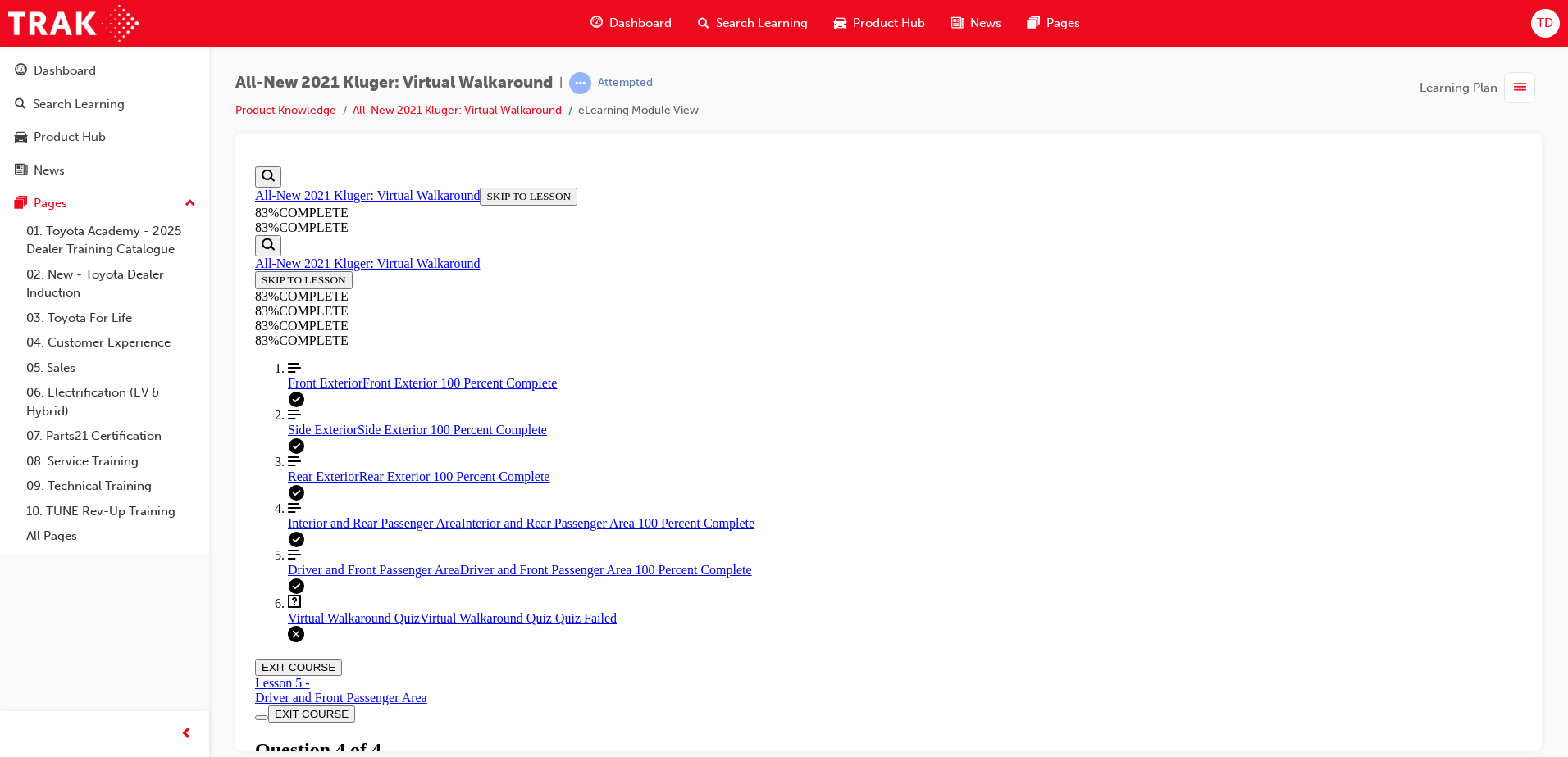
scroll to position [59, 0]
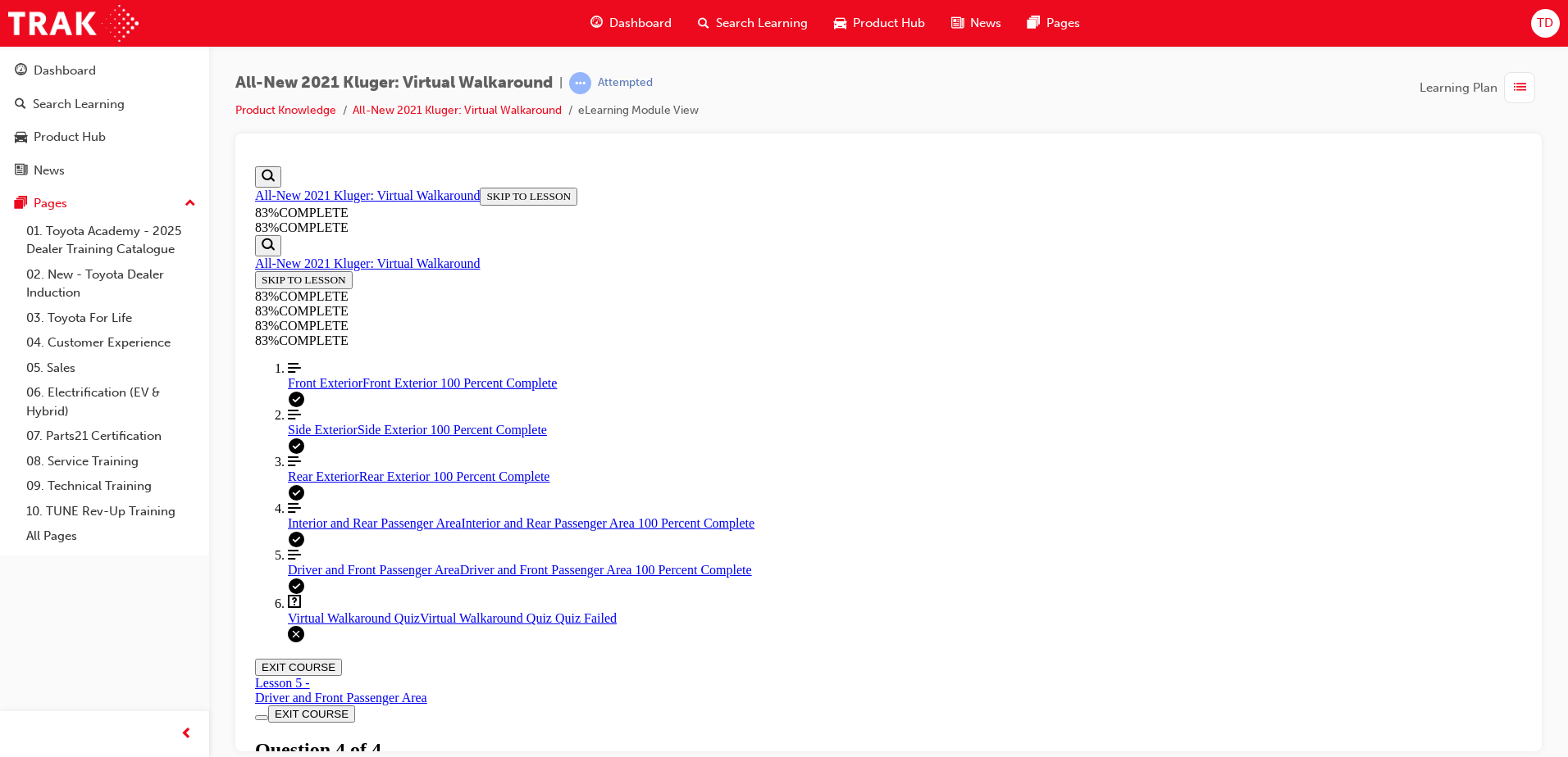
scroll to position [256, 0]
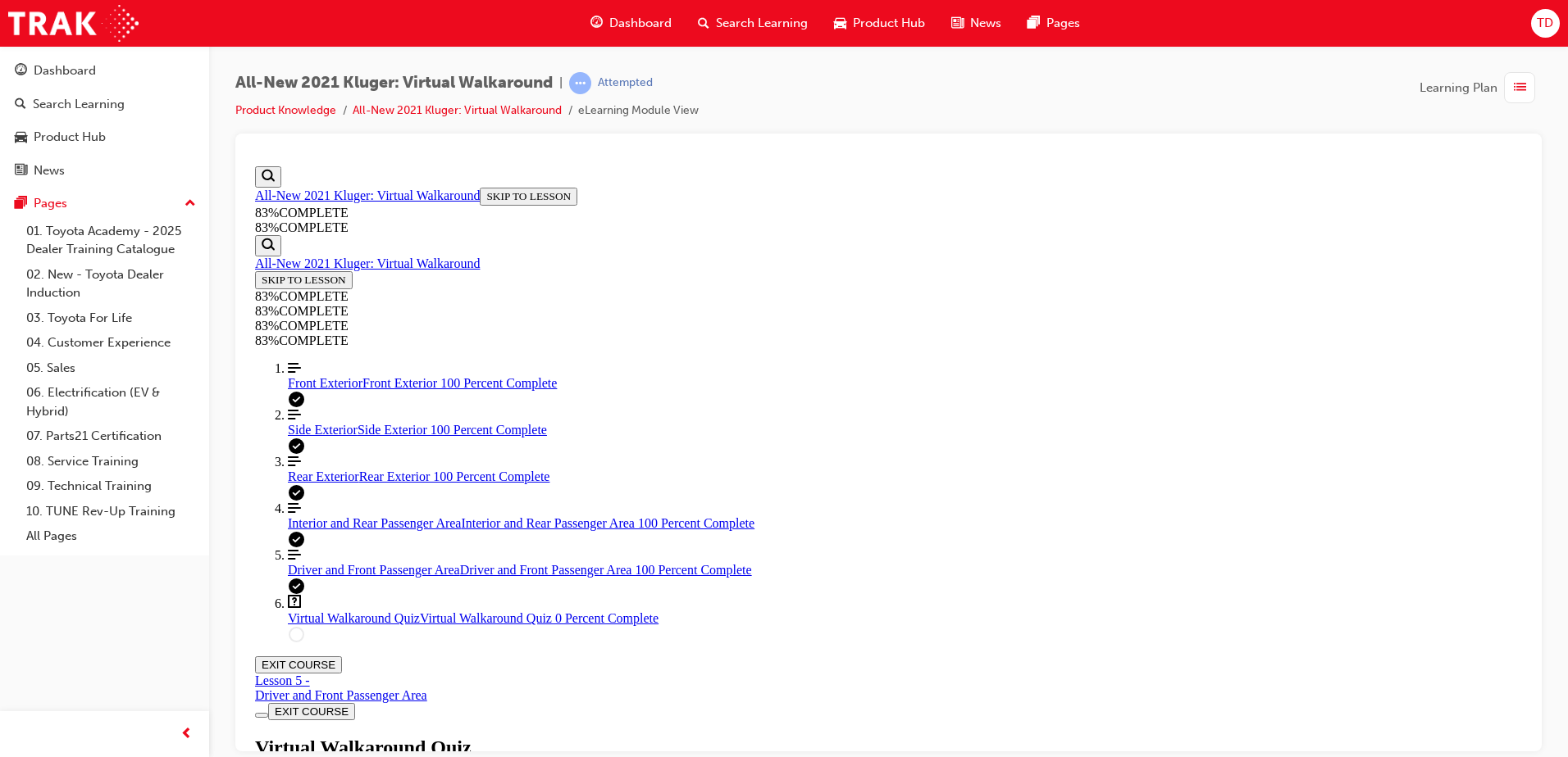
scroll to position [60, 0]
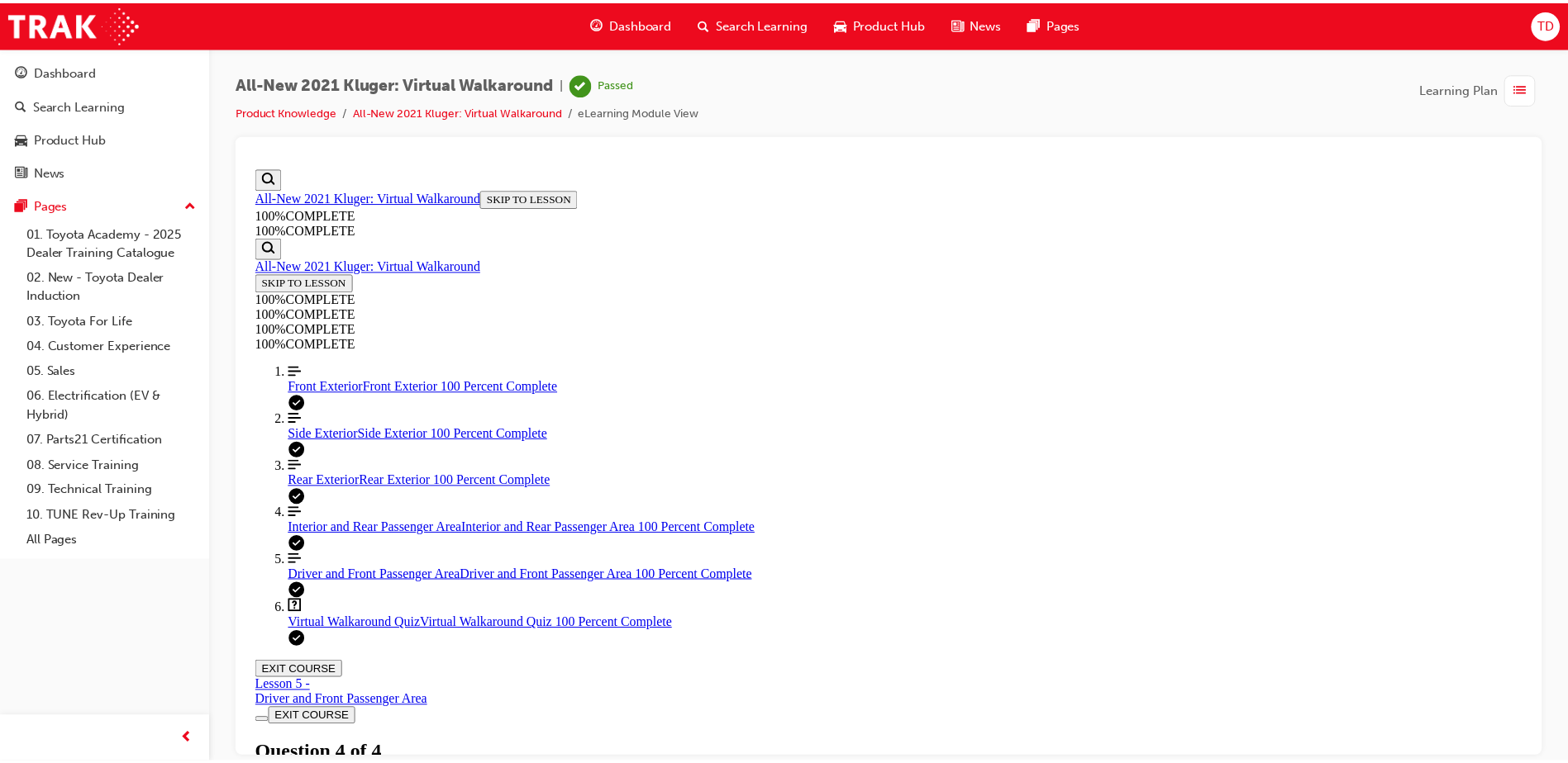
scroll to position [258, 0]
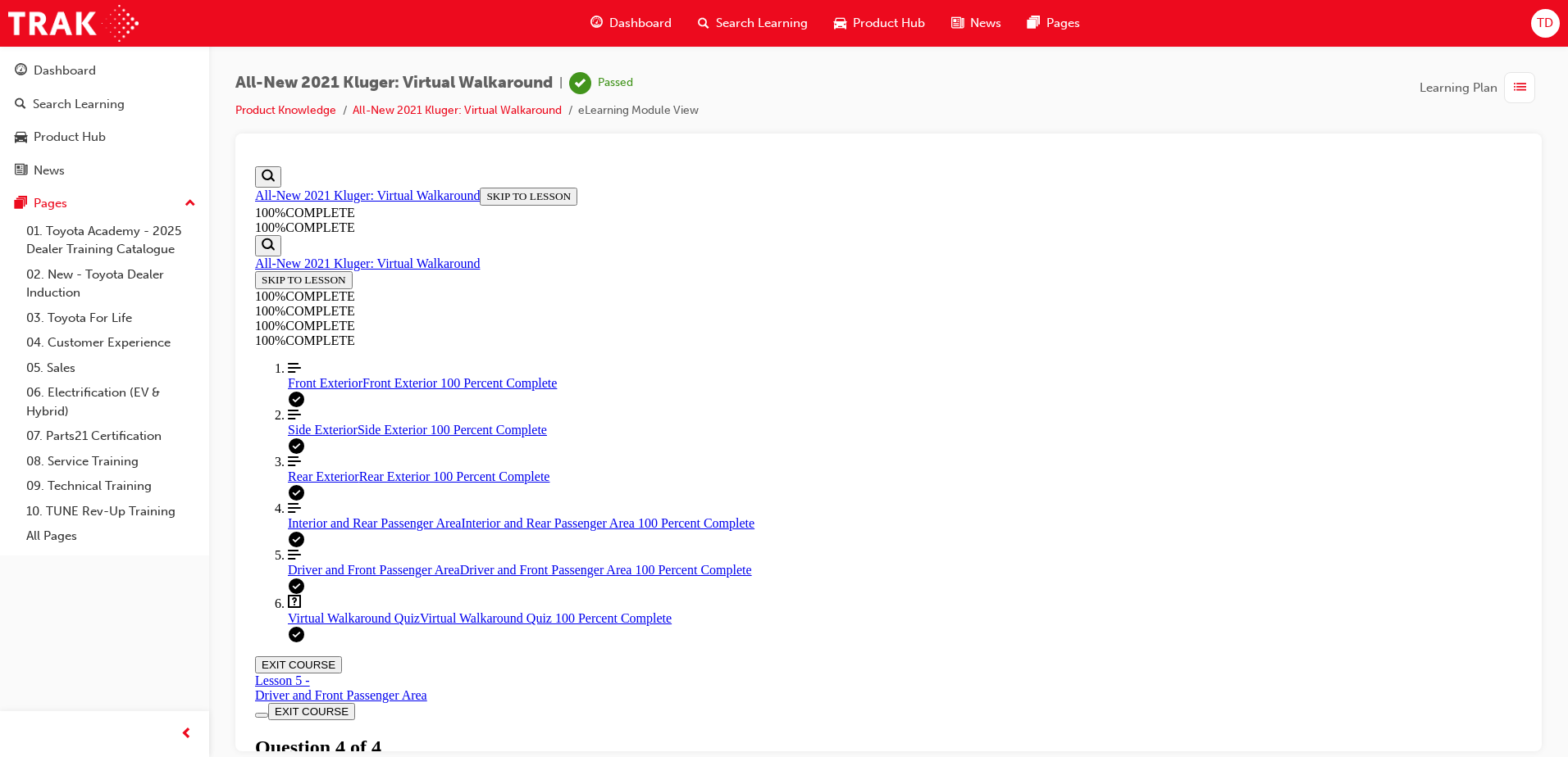
click at [648, 30] on span "Dashboard" at bounding box center [640, 23] width 63 height 19
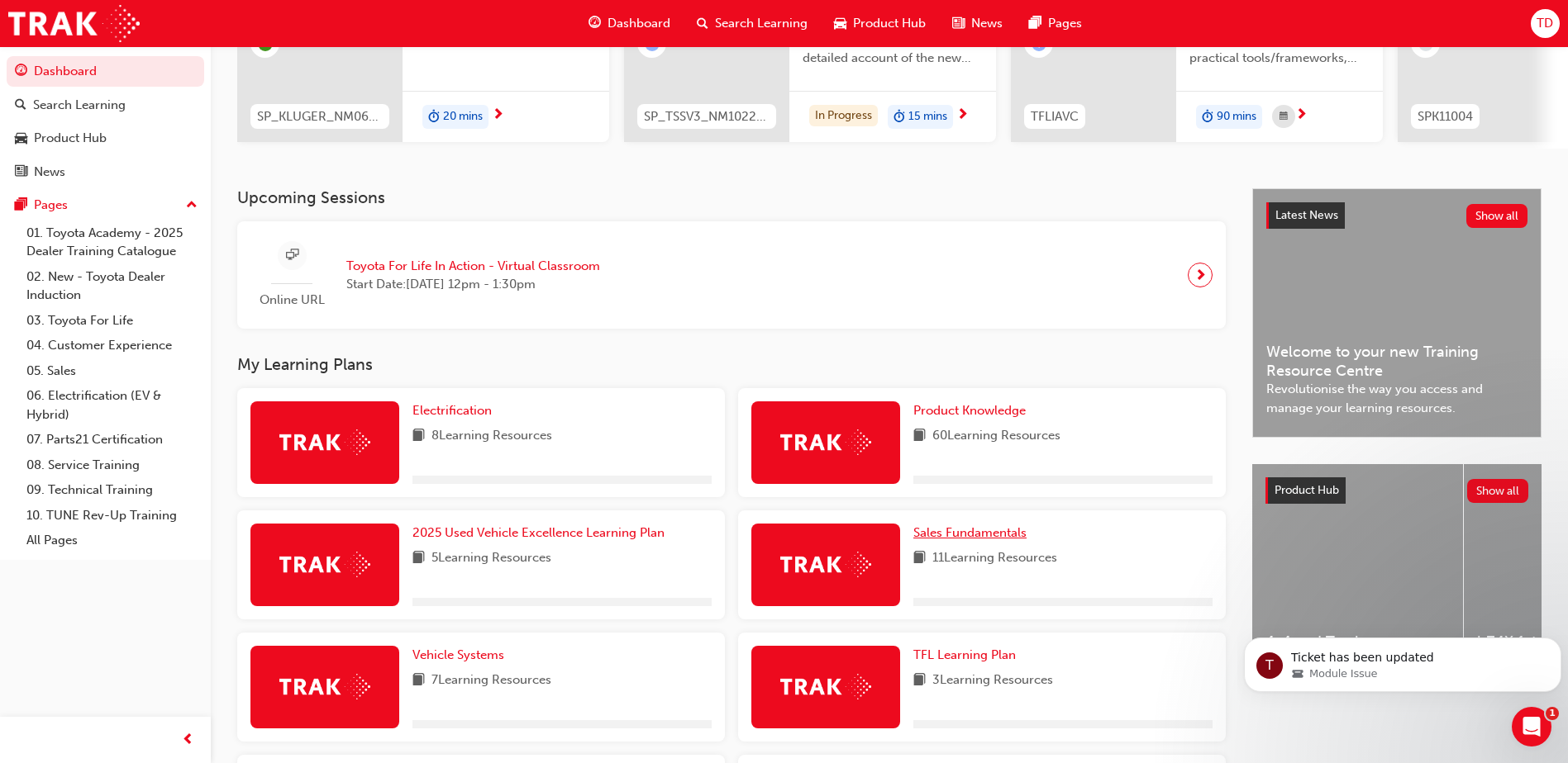
scroll to position [413, 0]
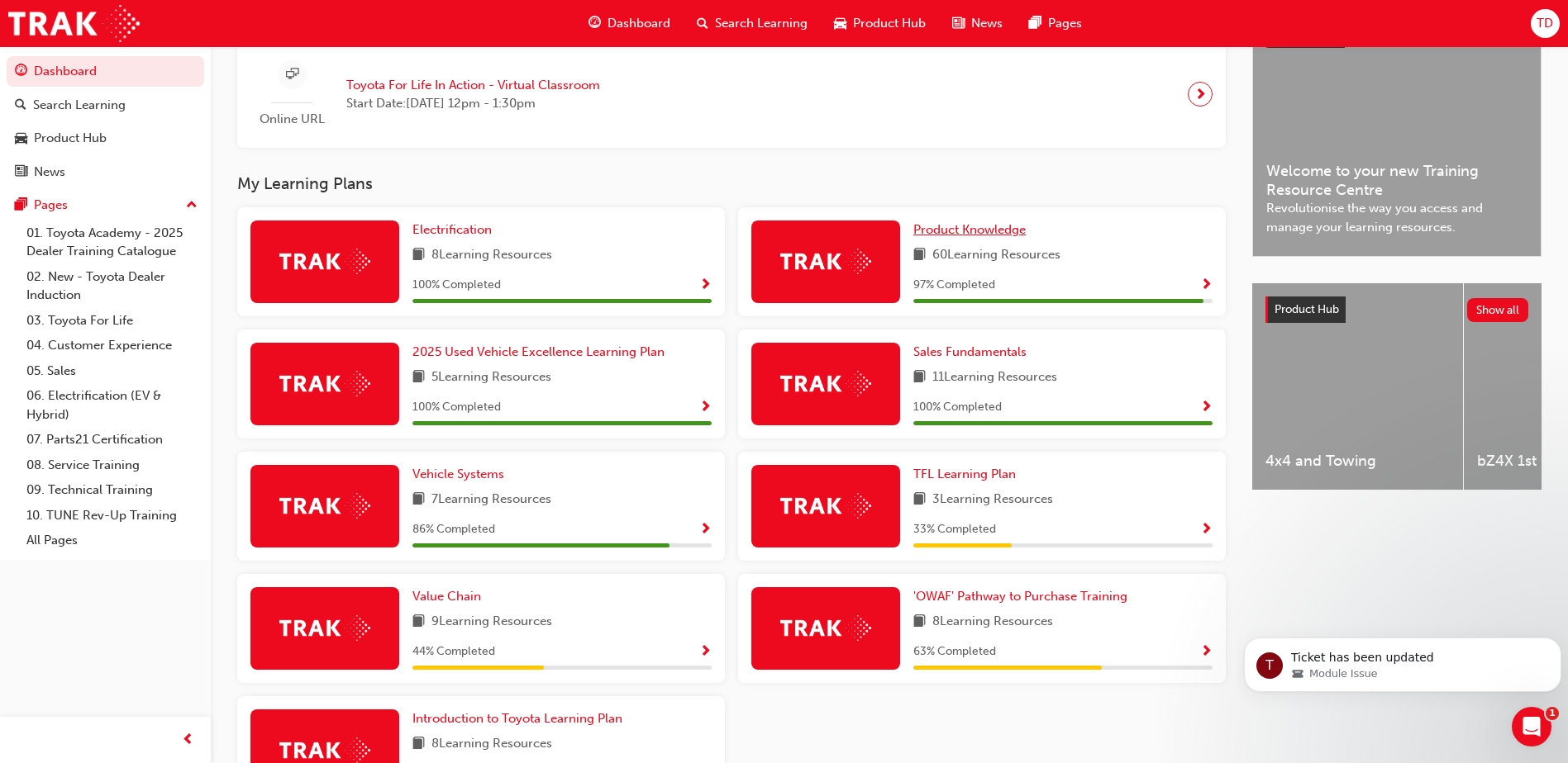
click at [980, 237] on span "Product Knowledge" at bounding box center [969, 230] width 113 height 15
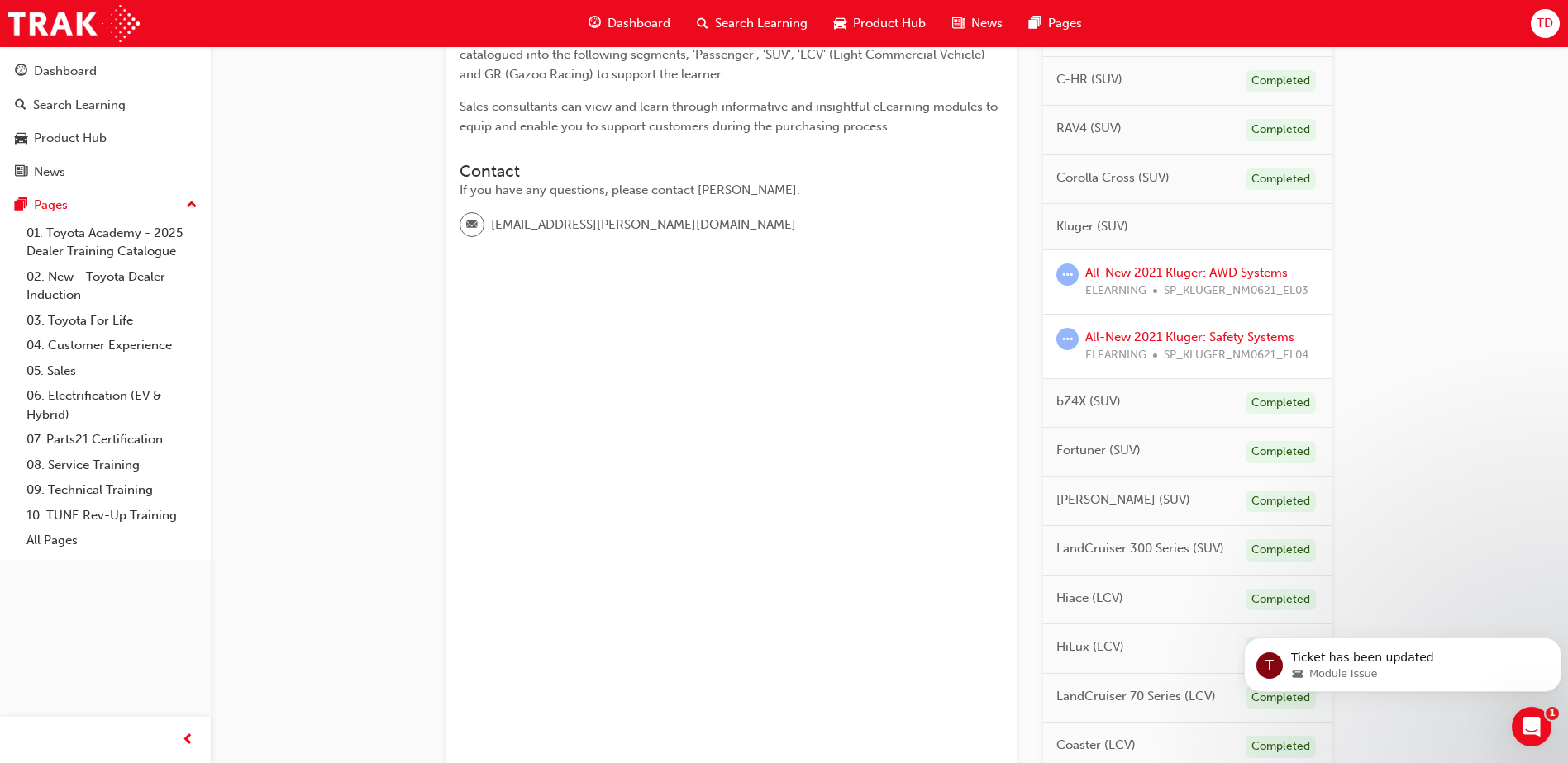
scroll to position [413, 0]
click at [1190, 275] on link "All-New 2021 Kluger: AWD Systems" at bounding box center [1186, 269] width 203 height 15
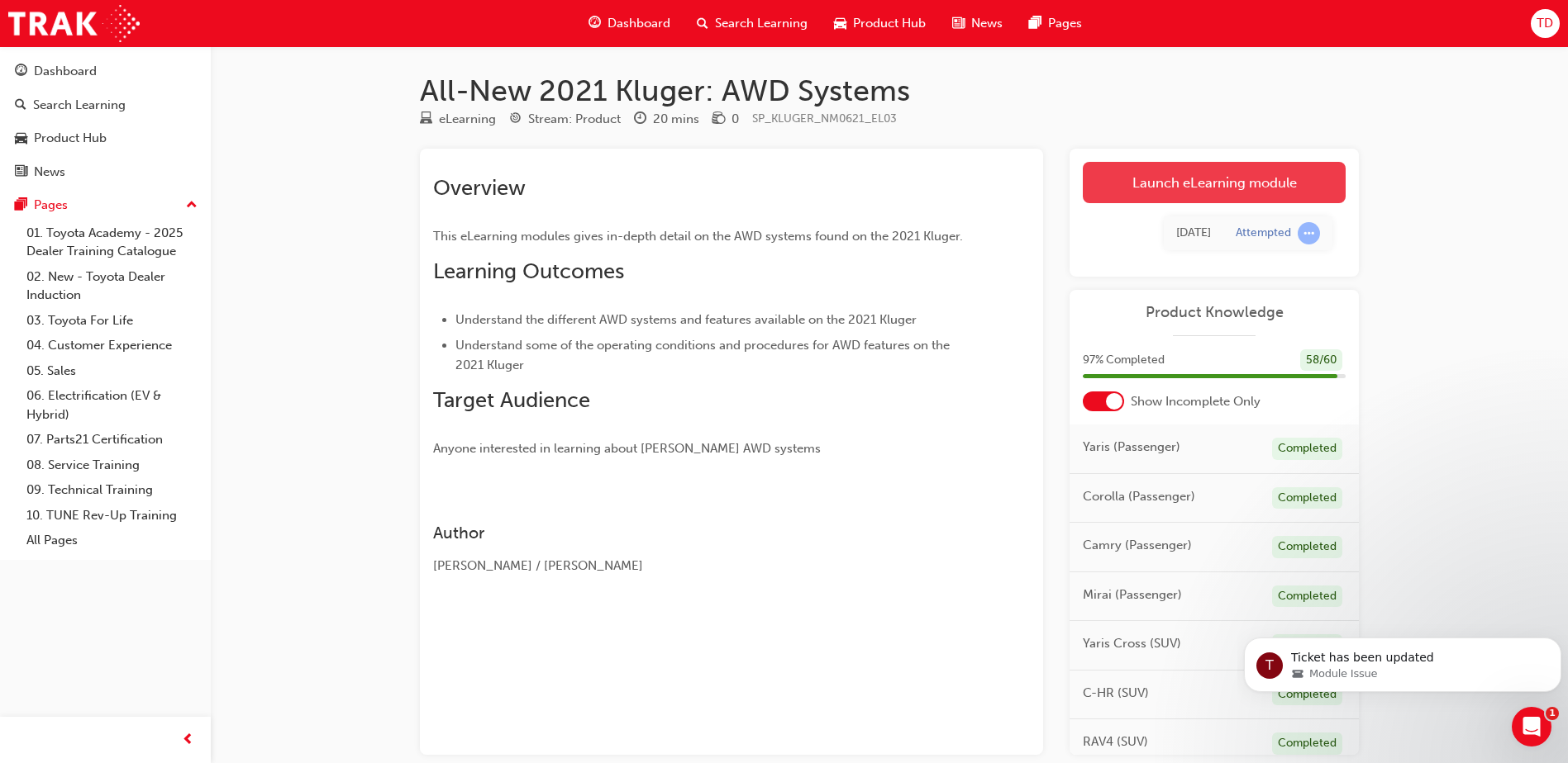
click at [1214, 194] on link "Launch eLearning module" at bounding box center [1214, 183] width 263 height 41
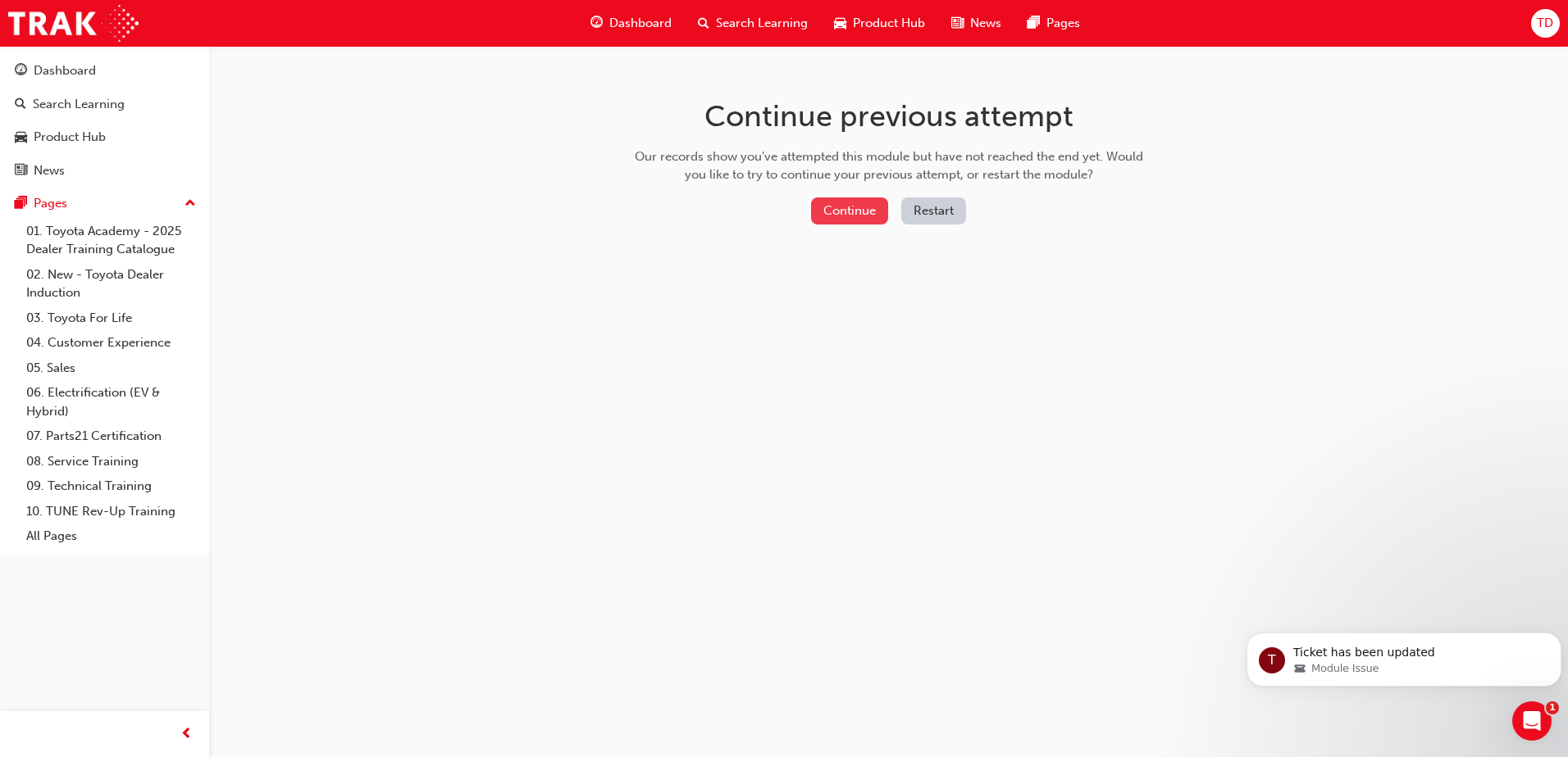
click at [845, 207] on button "Continue" at bounding box center [849, 211] width 77 height 27
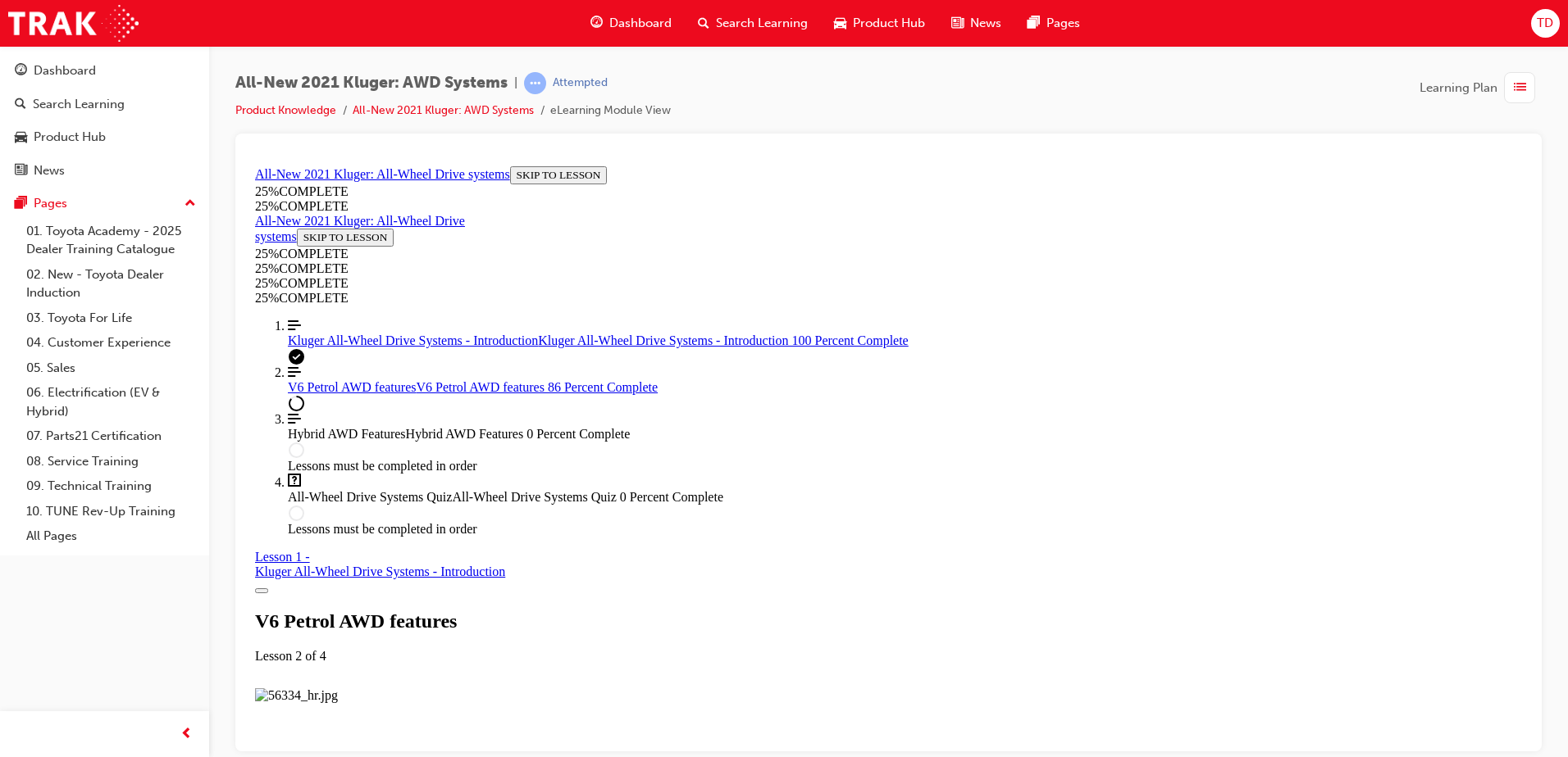
scroll to position [6670, 0]
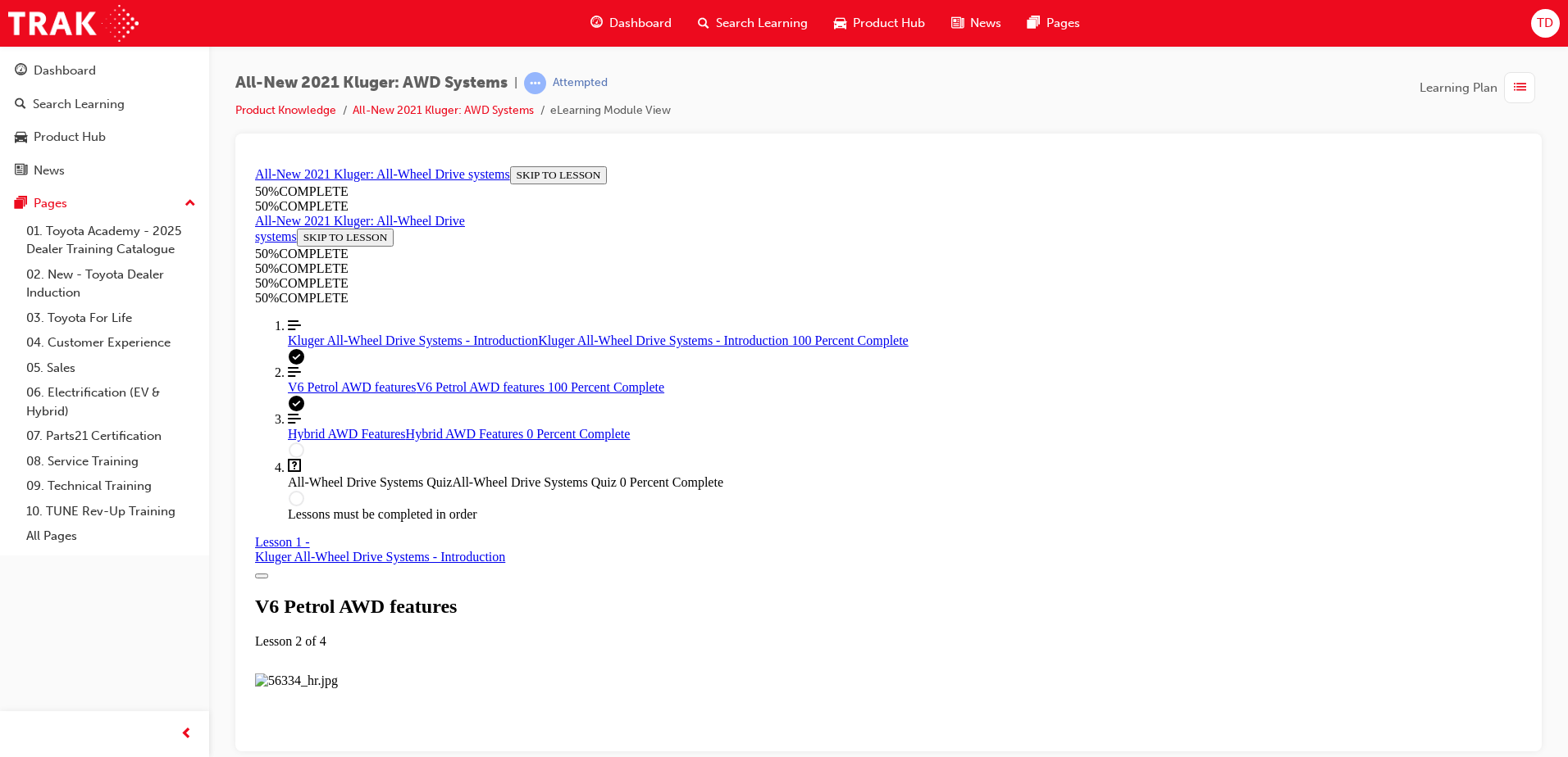
scroll to position [8069, 0]
drag, startPoint x: 727, startPoint y: 251, endPoint x: 1105, endPoint y: 562, distance: 489.5
copy div "If someone was driving the Kluger with "Mud & Sand" enabled, what would happen …"
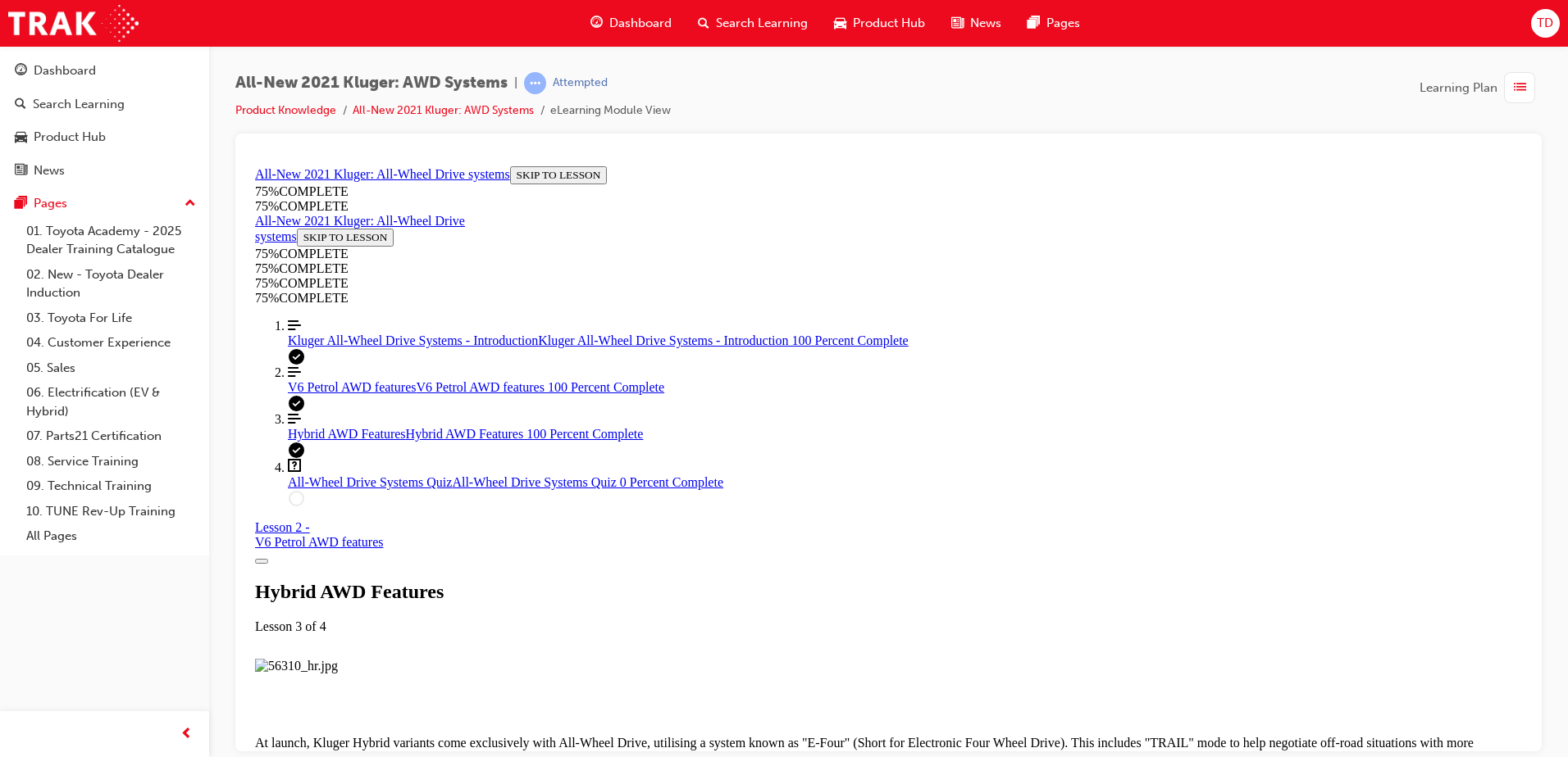
scroll to position [4264, 0]
drag, startPoint x: 726, startPoint y: 323, endPoint x: 1135, endPoint y: 623, distance: 507.2
copy div "What are the key physical features/differences on an E-Four system compared to …"
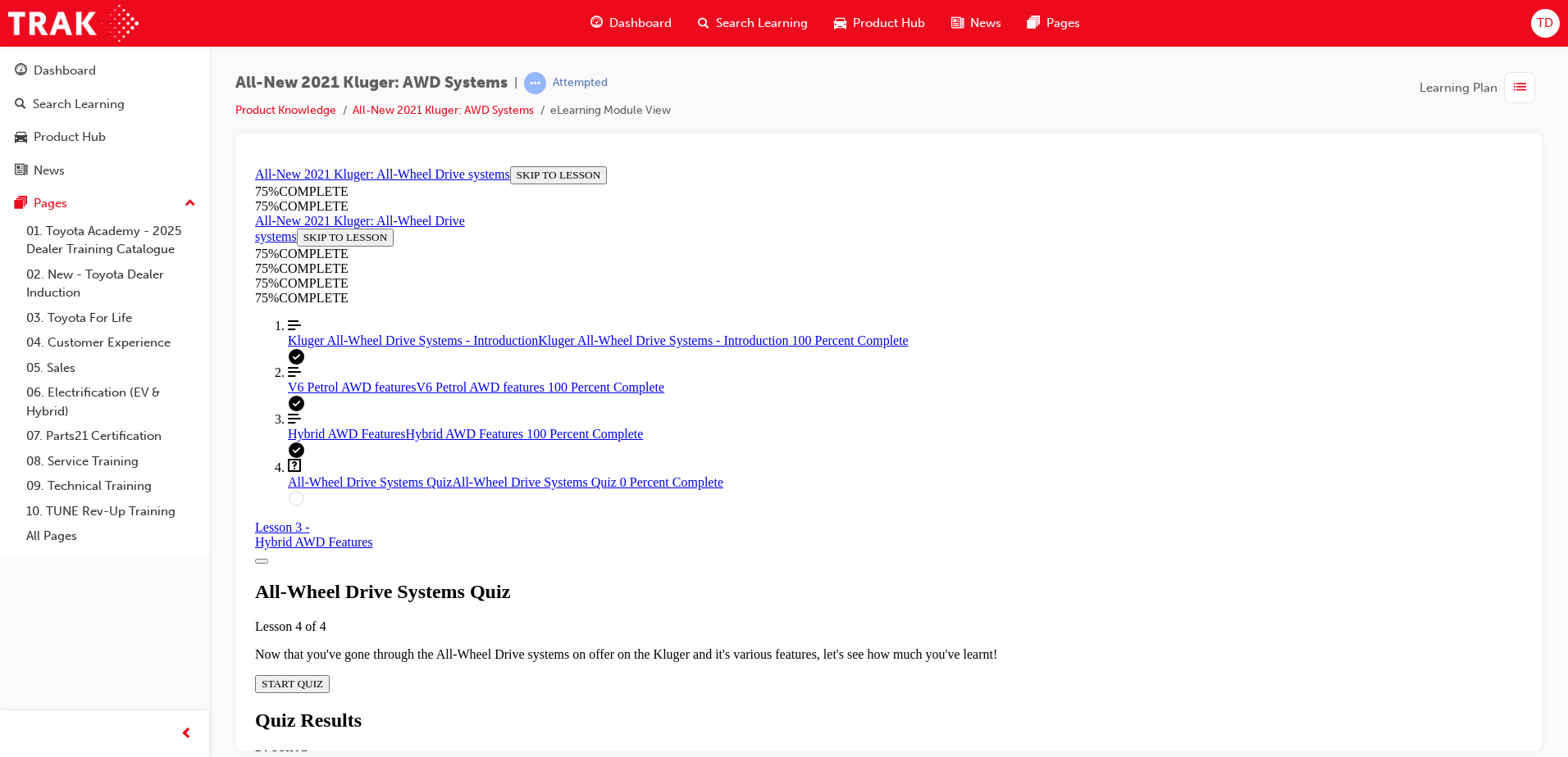
scroll to position [56, 0]
click at [323, 677] on span "START QUIZ" at bounding box center [292, 684] width 62 height 13
drag, startPoint x: 707, startPoint y: 285, endPoint x: 1112, endPoint y: 637, distance: 536.6
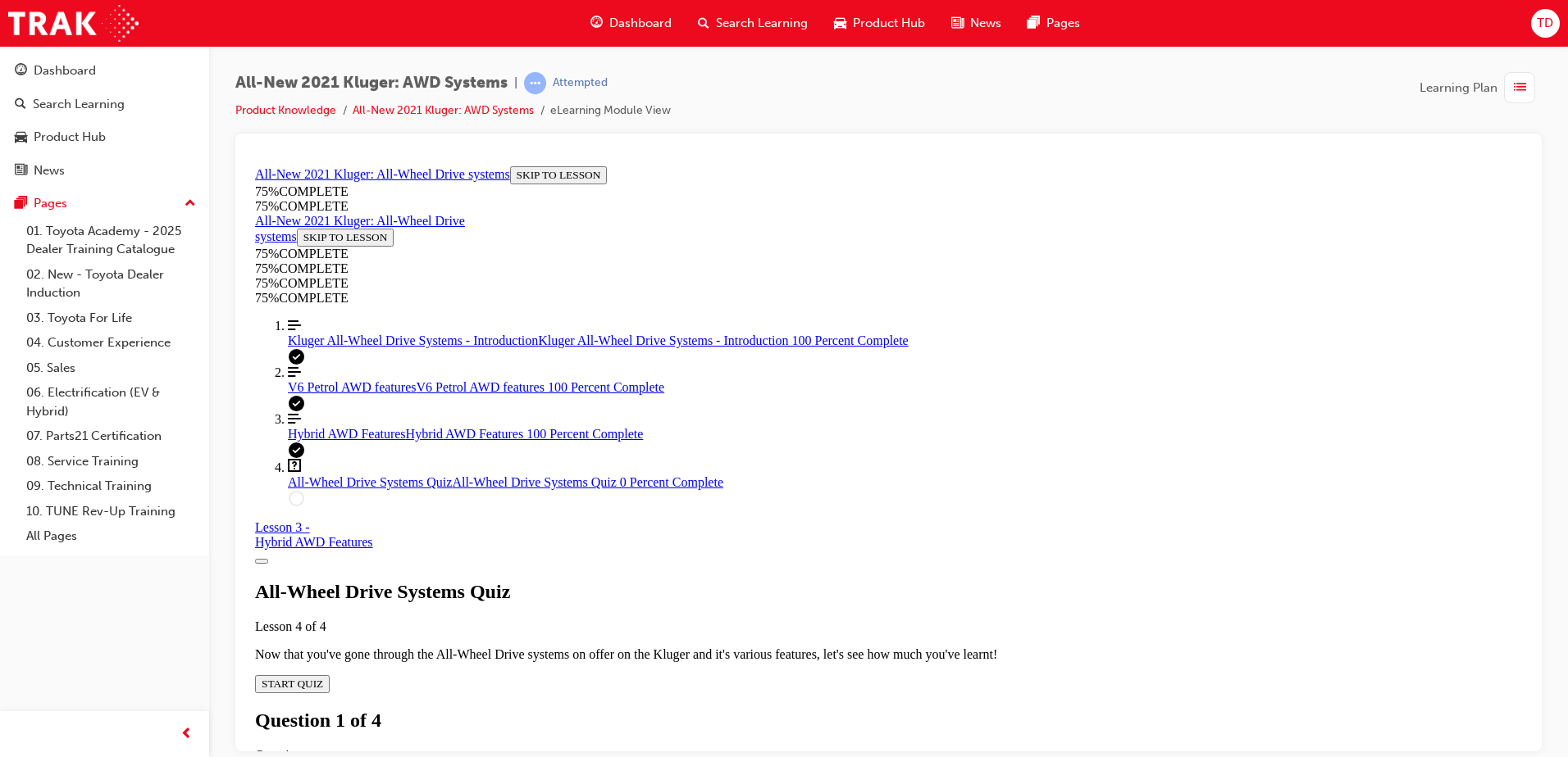
copy div "Your guest says budget isn't an issue but is still unsure whether or not AWD is…"
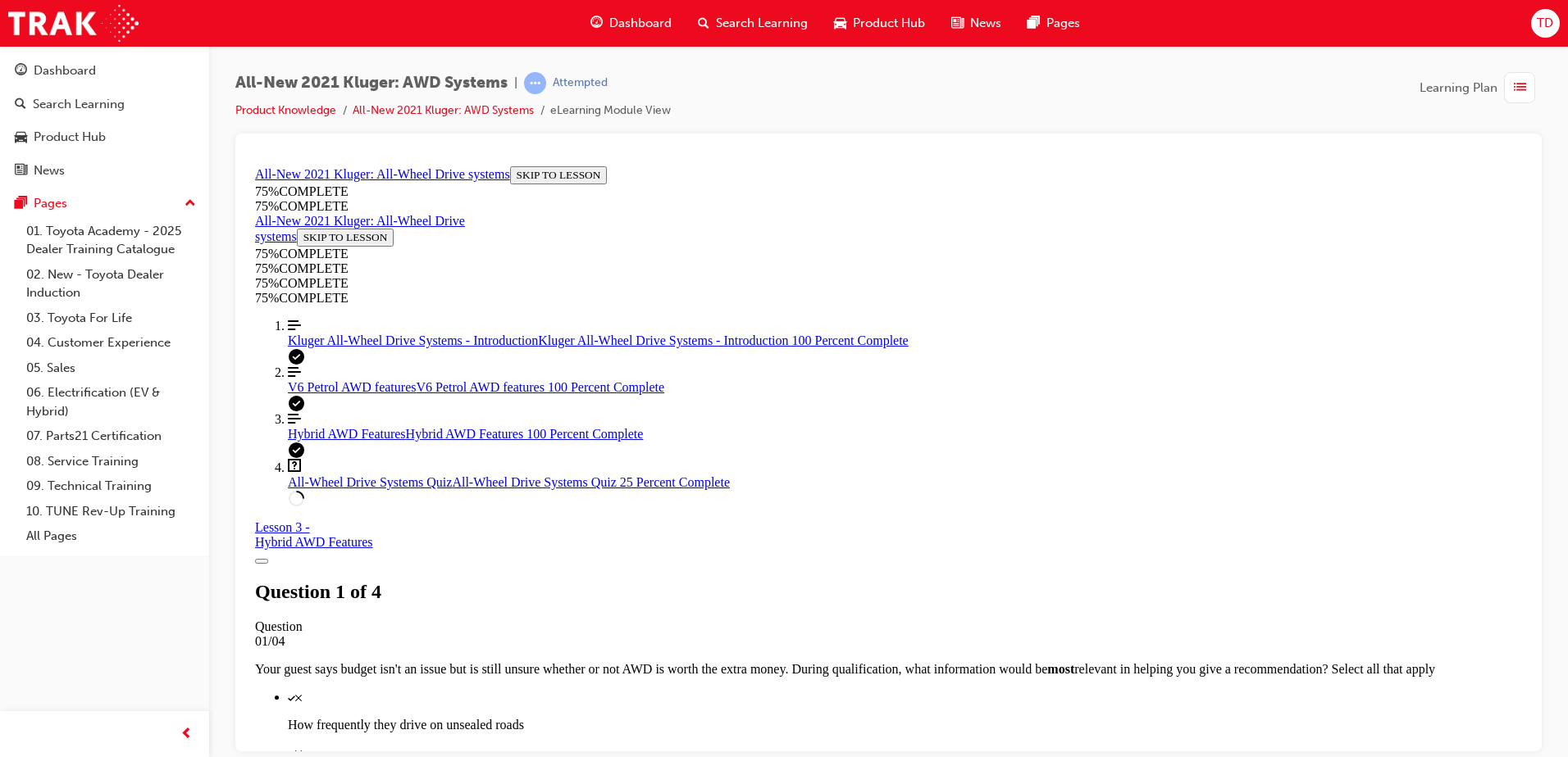
scroll to position [223, 0]
drag, startPoint x: 706, startPoint y: 231, endPoint x: 1177, endPoint y: 580, distance: 586.2
copy div "If a free-spinning wheel is detected while using "TRAIL" mode, what is the syst…"
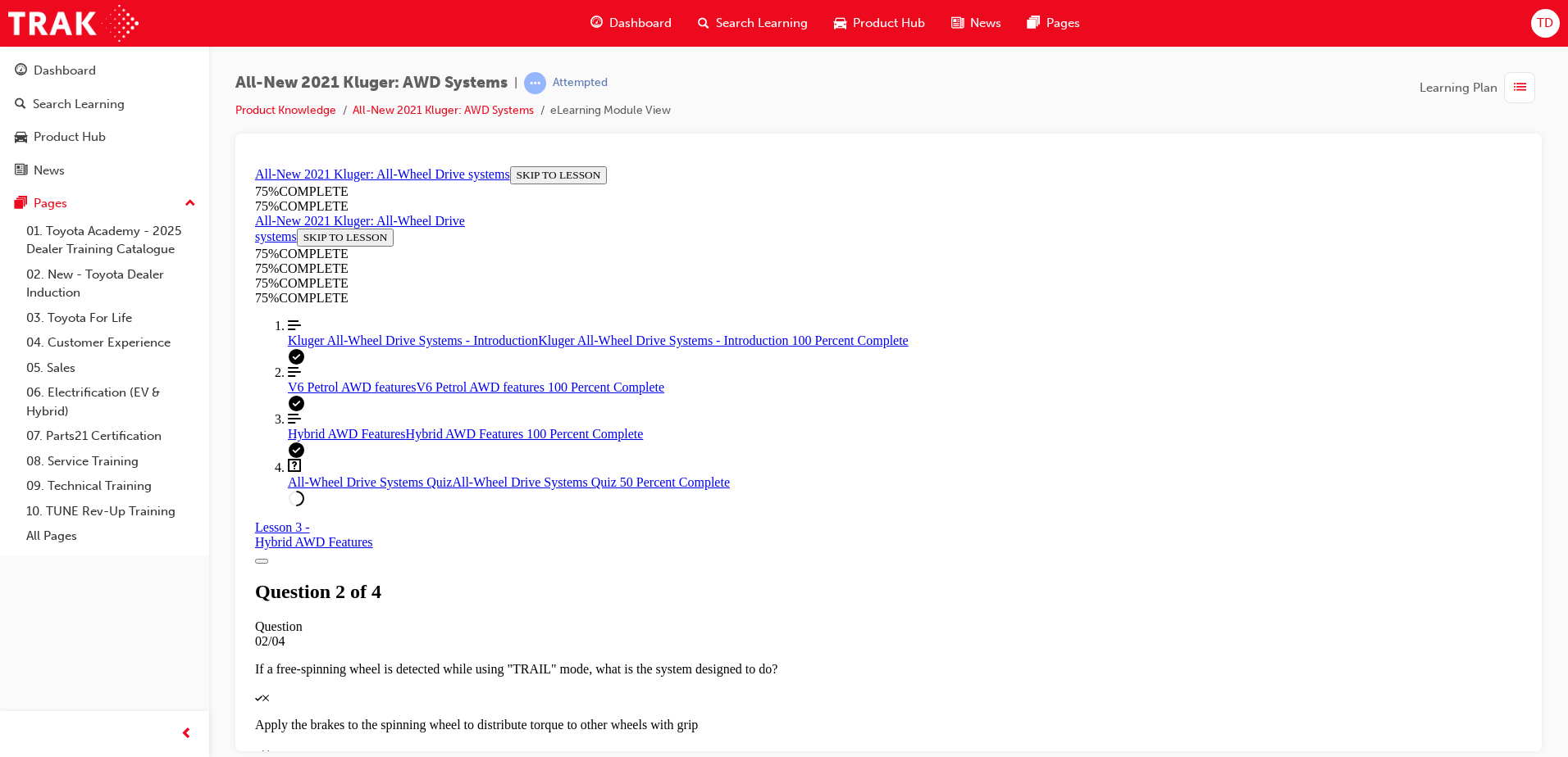
scroll to position [142, 0]
drag, startPoint x: 704, startPoint y: 320, endPoint x: 1118, endPoint y: 619, distance: 510.7
copy div "What main benefits can you talk about when it comes to the "driveline disconnec…"
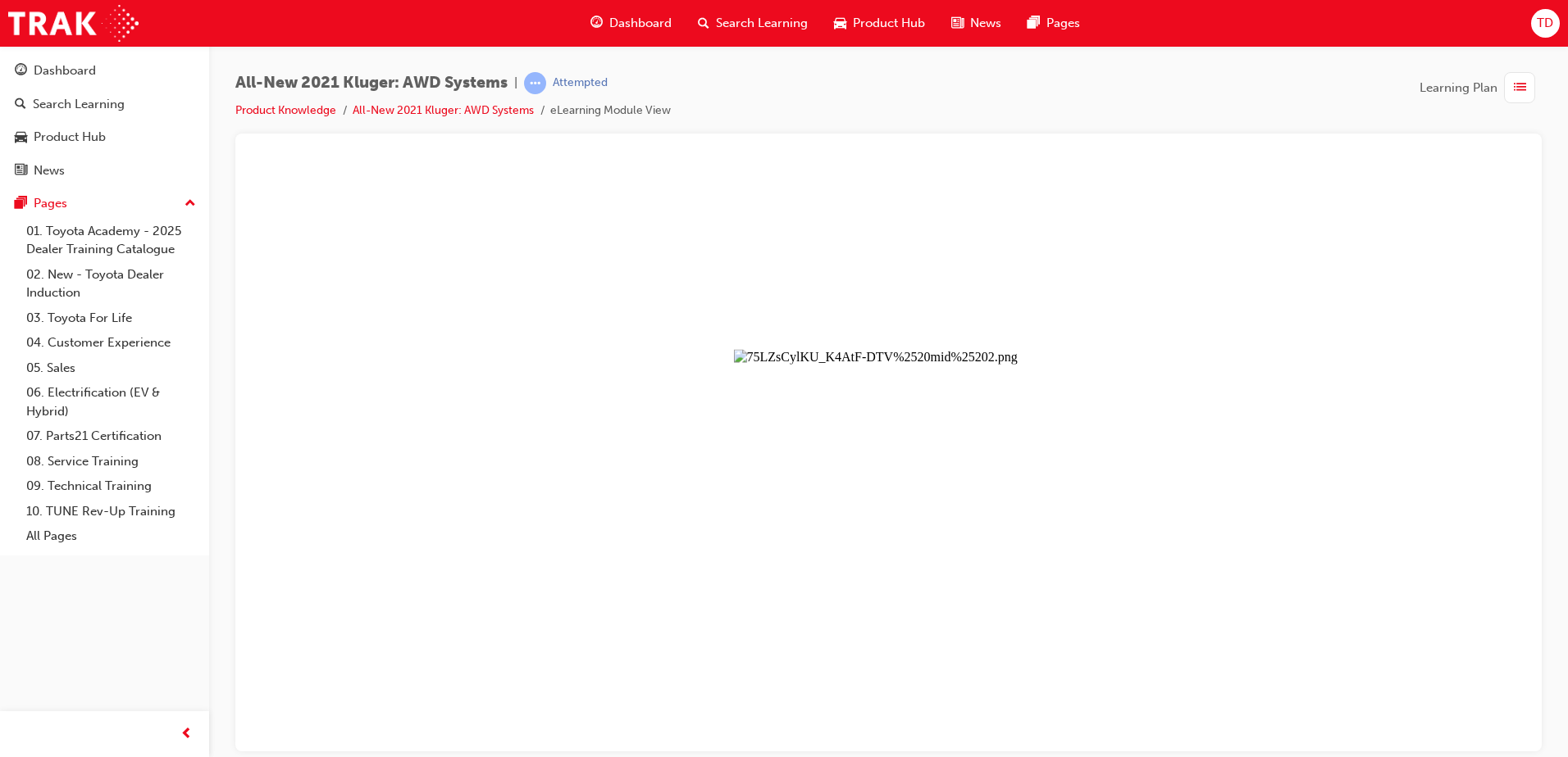
click at [968, 477] on button "Unzoom image" at bounding box center [889, 455] width 1280 height 592
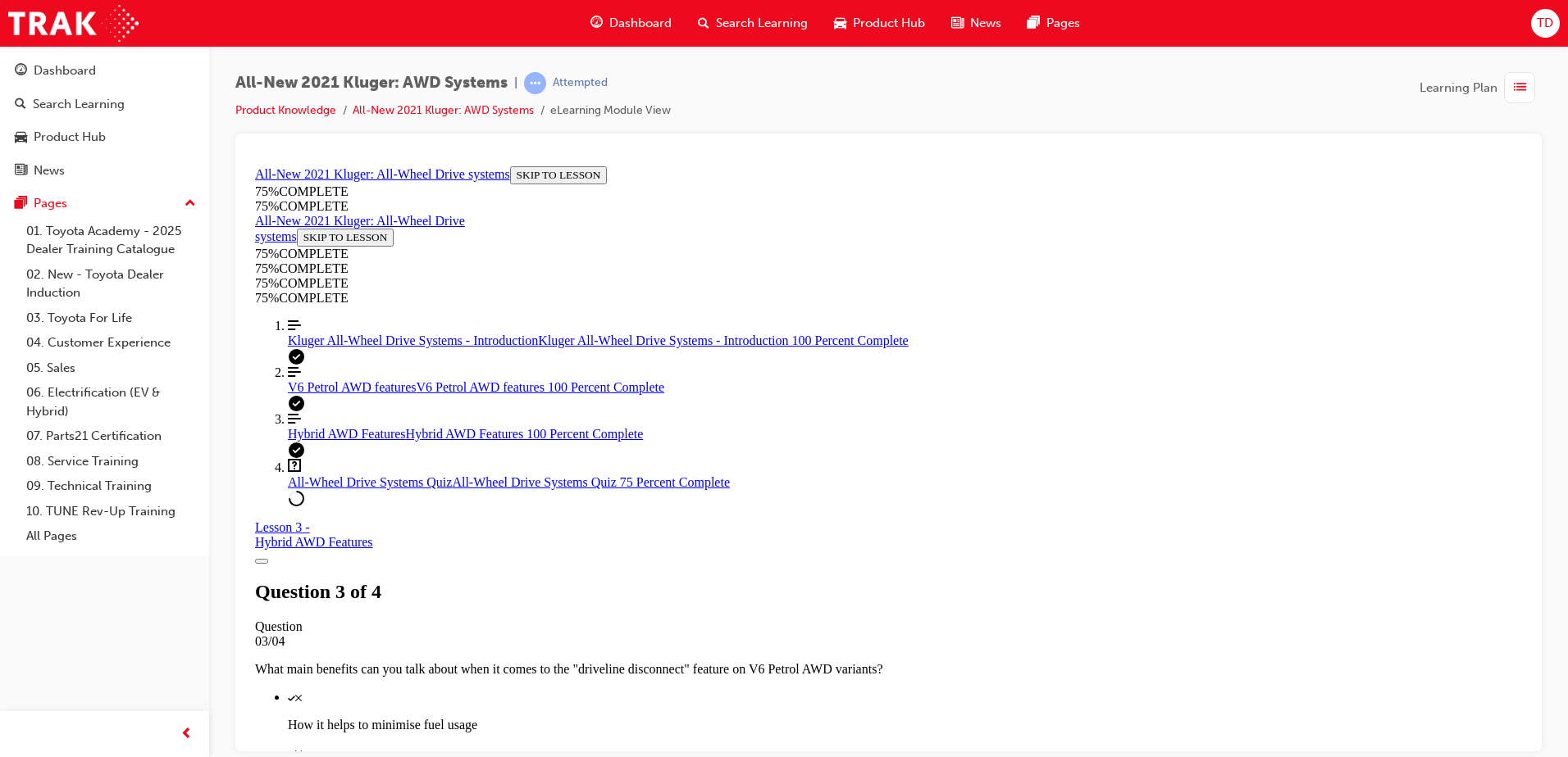
scroll to position [410, 0]
click at [403, 394] on link "Align left Three vertical lines aligned to the left V6 Petrol AWD features V6 P…" at bounding box center [905, 379] width 1234 height 29
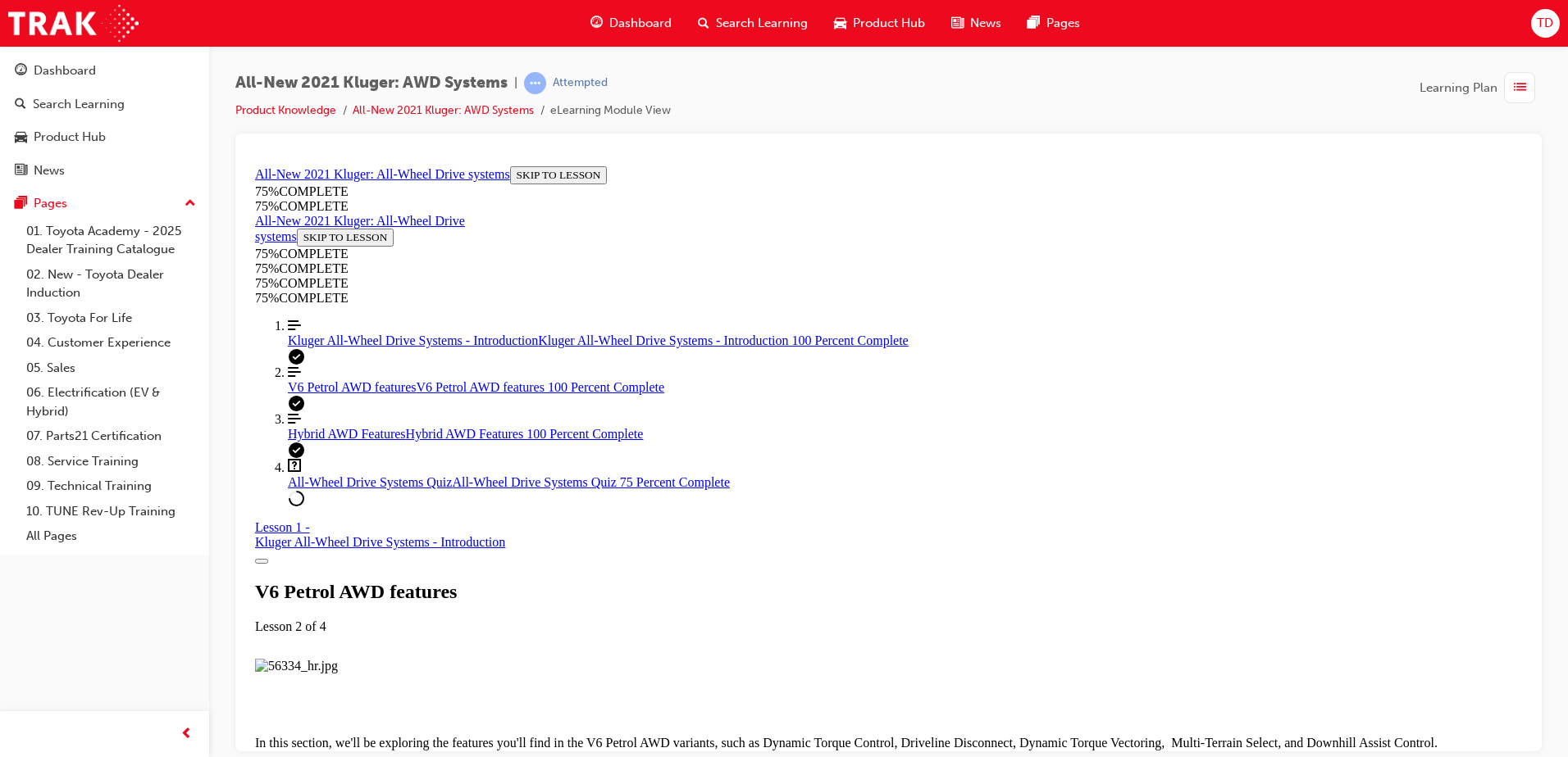
scroll to position [4729, 0]
click at [417, 490] on link "Question box Question mark inside of a square All-Wheel Drive Systems Quiz All-…" at bounding box center [905, 474] width 1234 height 31
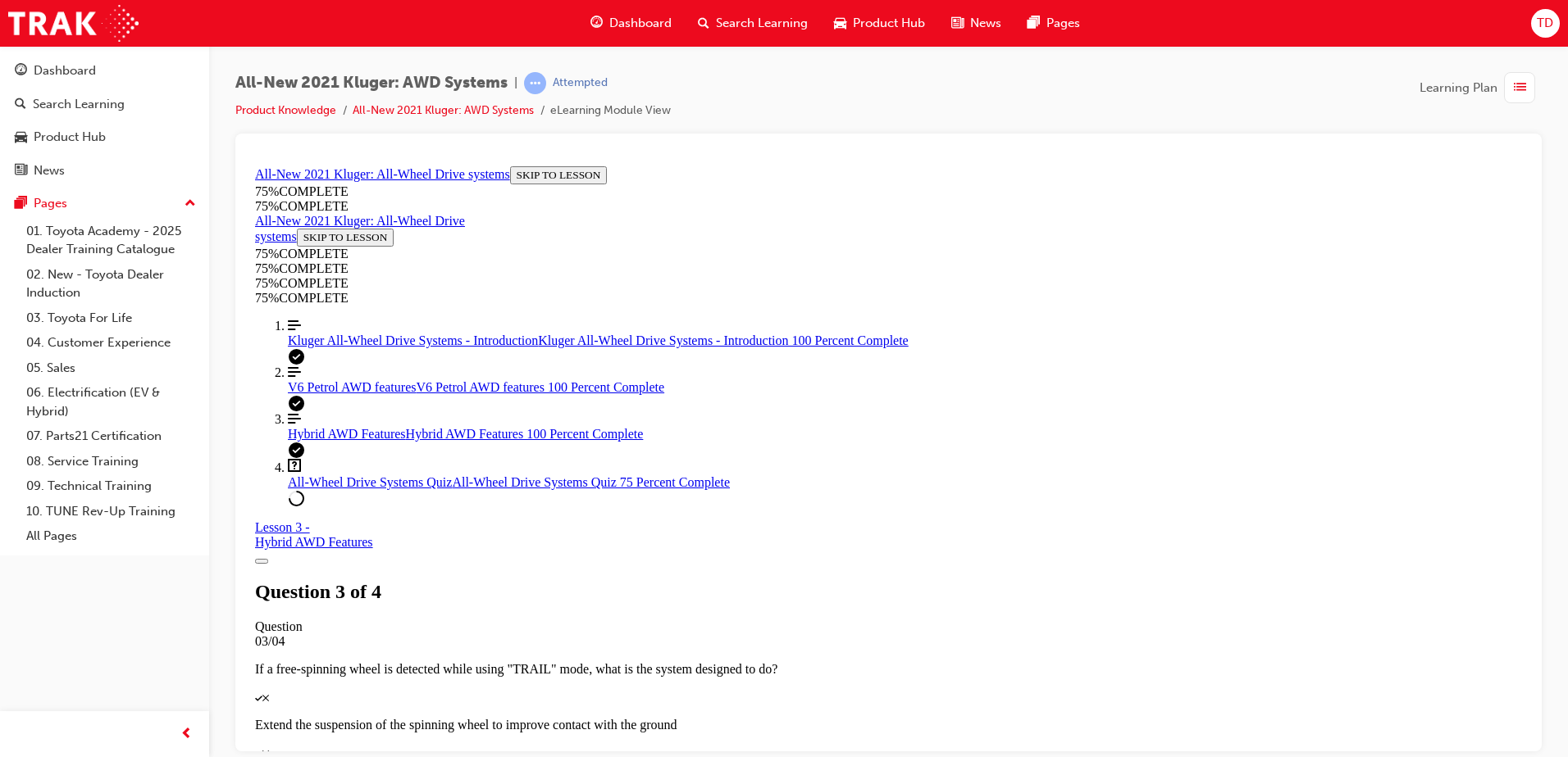
scroll to position [302, 0]
click at [400, 394] on div "V6 Petrol AWD features V6 Petrol AWD features 100 Percent Complete" at bounding box center [905, 387] width 1234 height 15
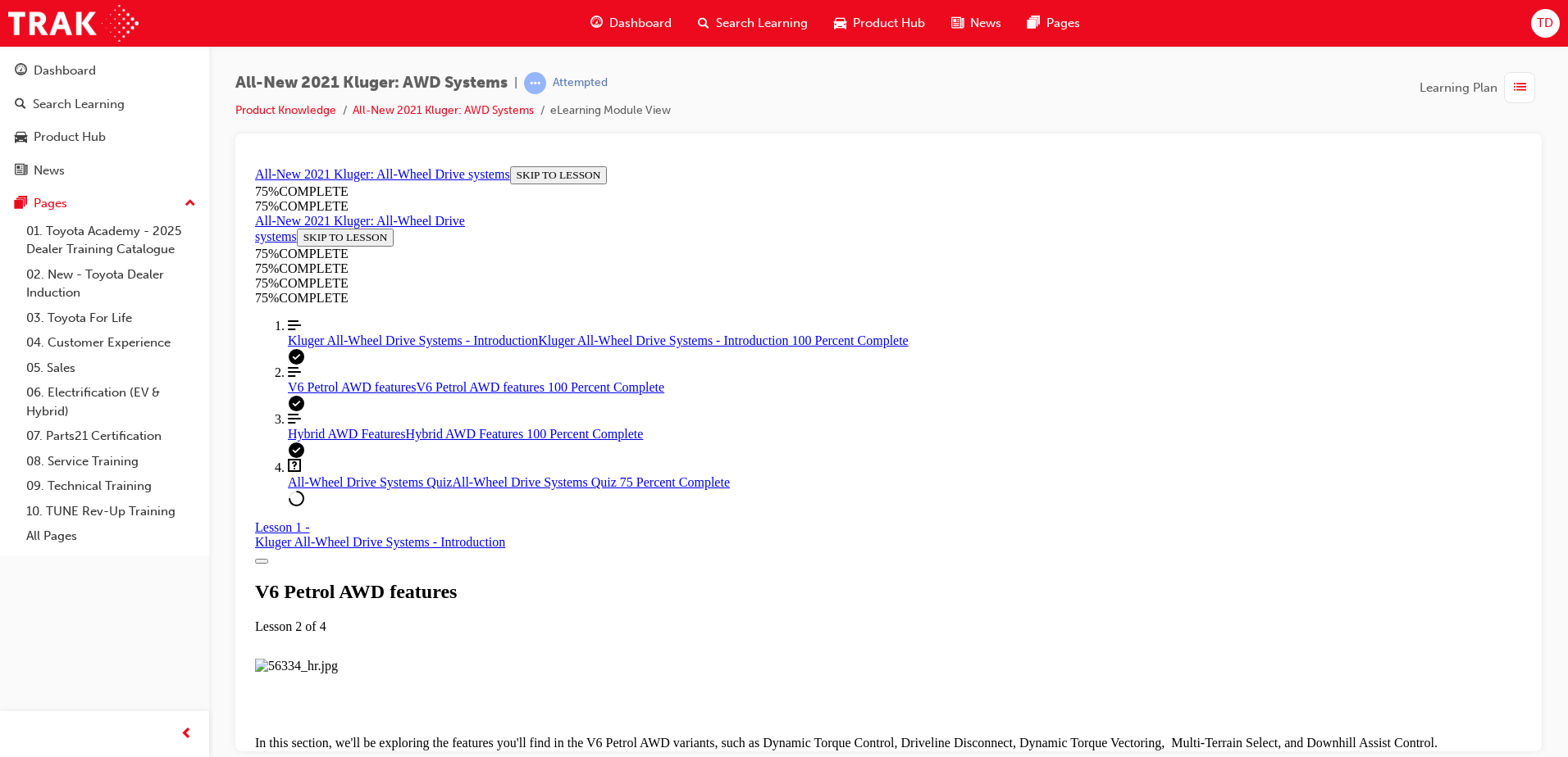
scroll to position [4811, 0]
click at [351, 490] on link "Question box Question mark inside of a square All-Wheel Drive Systems Quiz All-…" at bounding box center [905, 474] width 1234 height 31
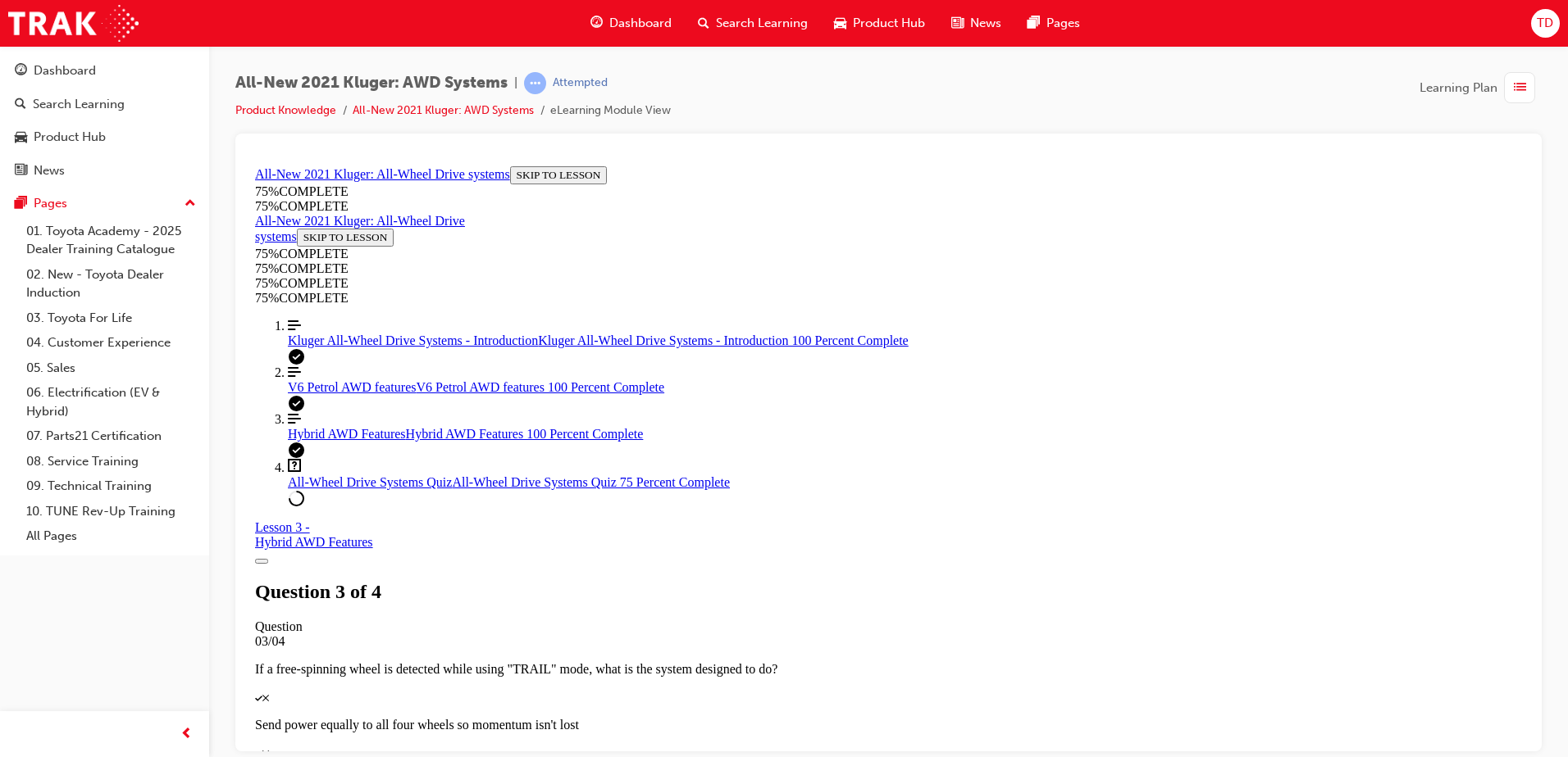
scroll to position [444, 0]
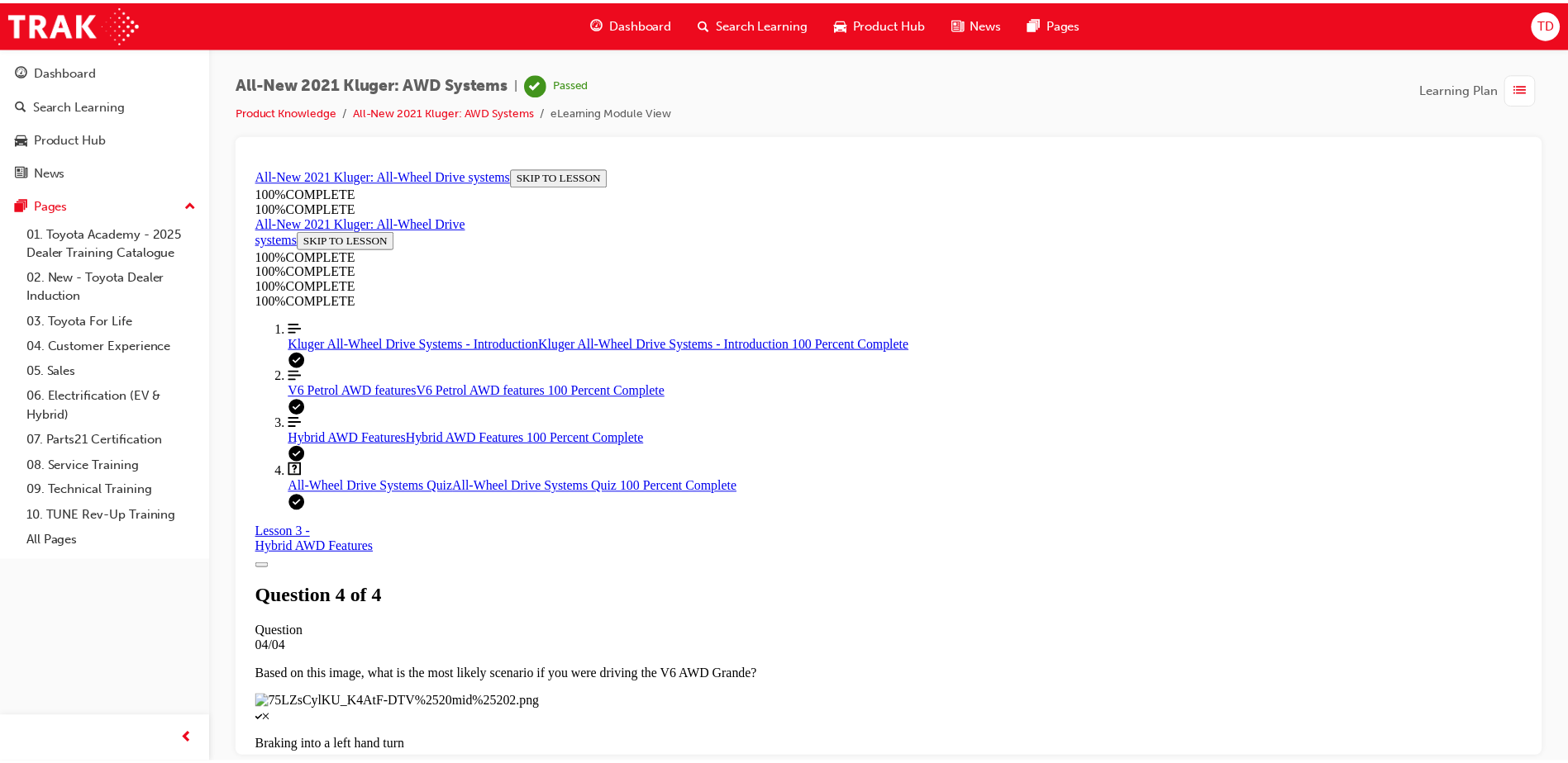
scroll to position [258, 0]
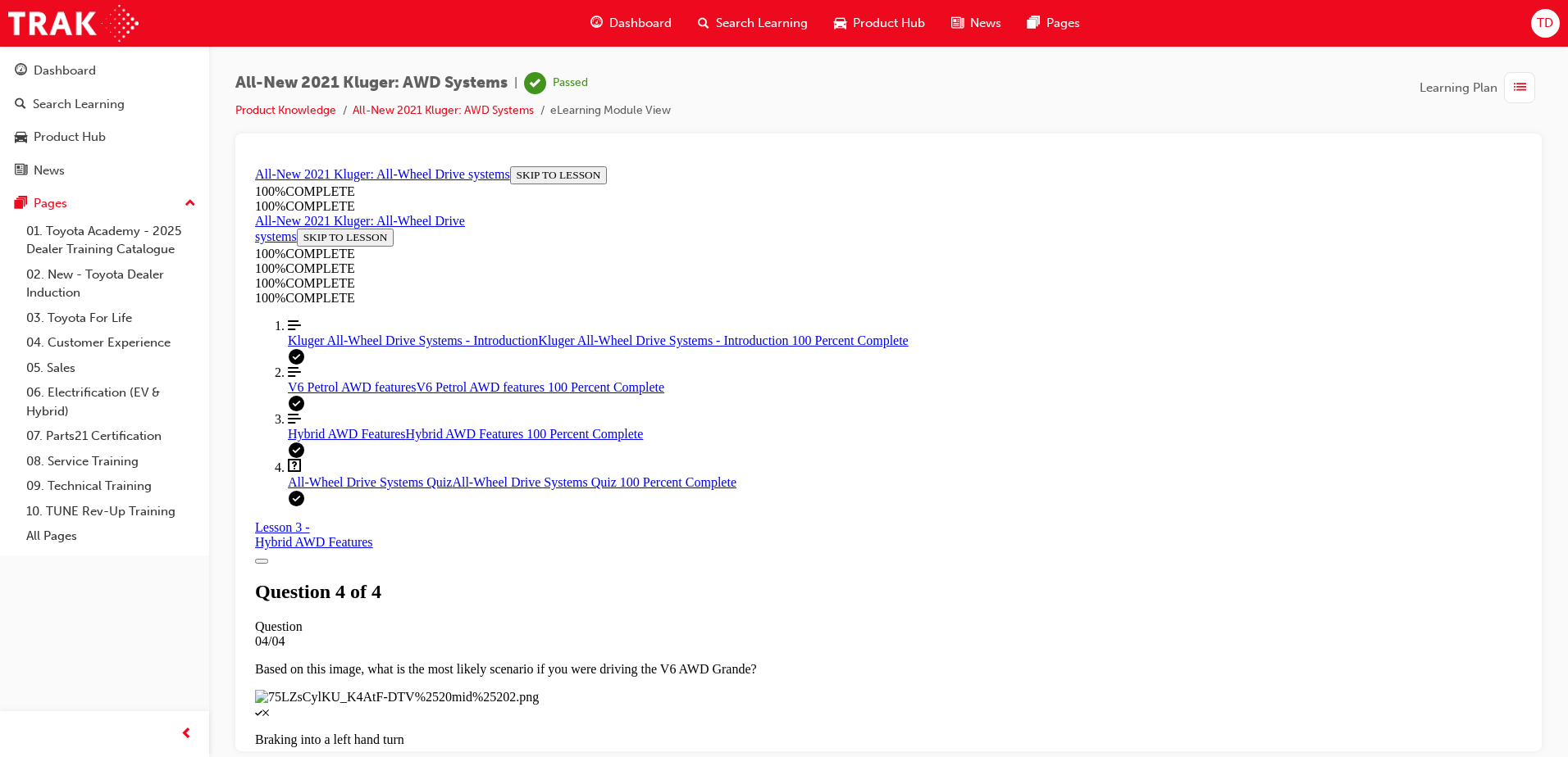
click at [618, 13] on div "Dashboard" at bounding box center [631, 23] width 107 height 34
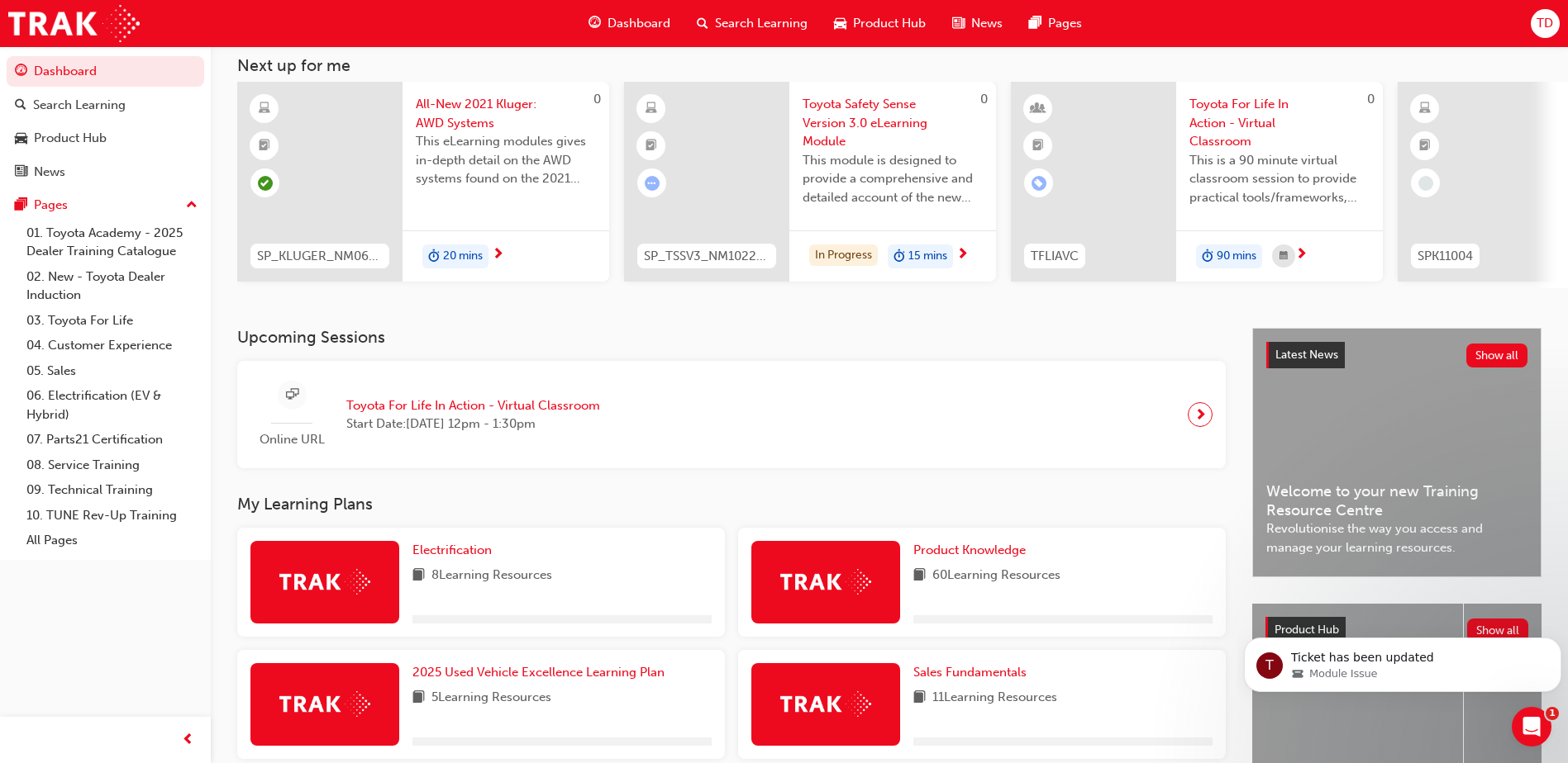
scroll to position [248, 0]
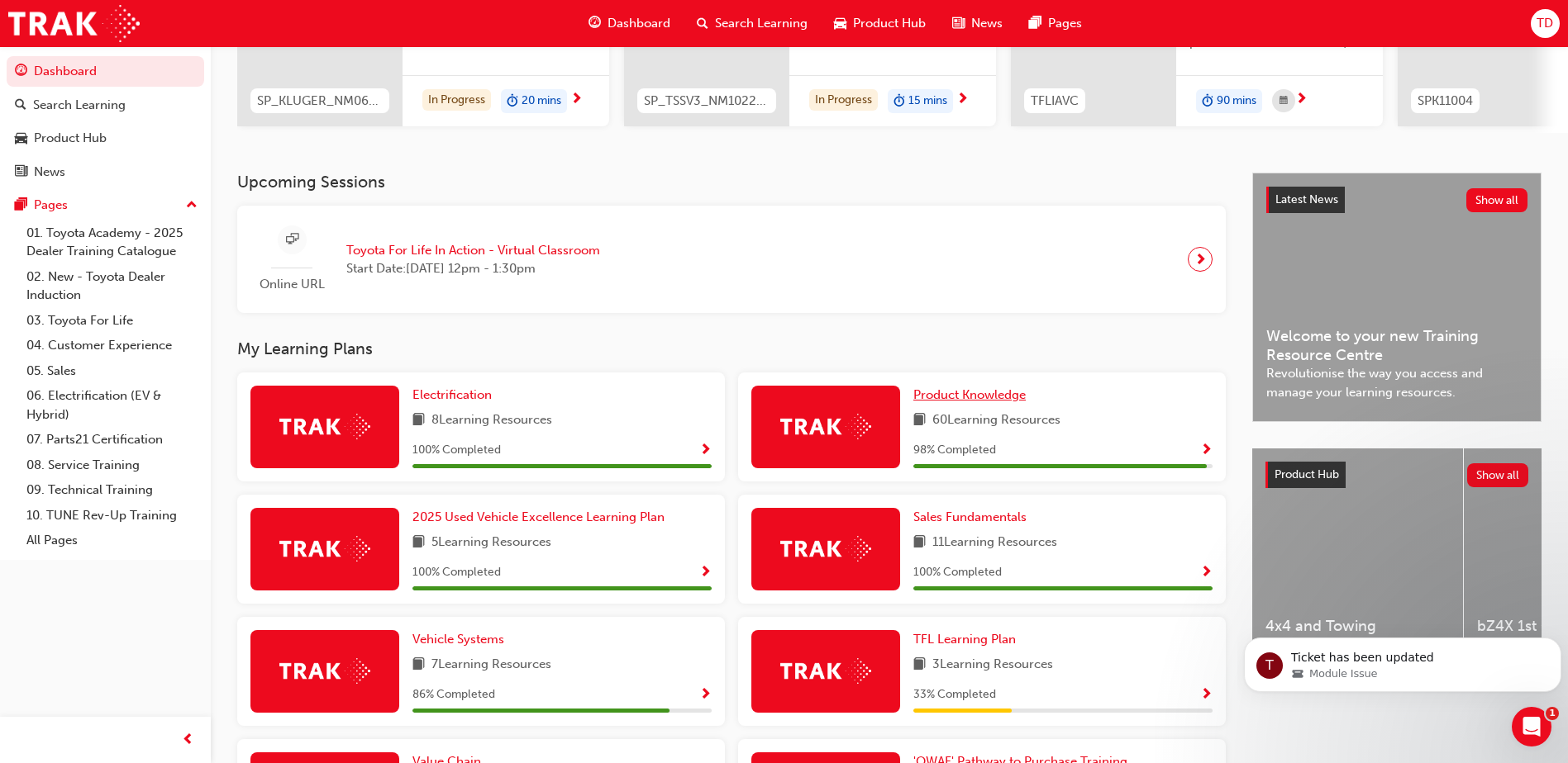
click at [983, 402] on span "Product Knowledge" at bounding box center [969, 395] width 113 height 15
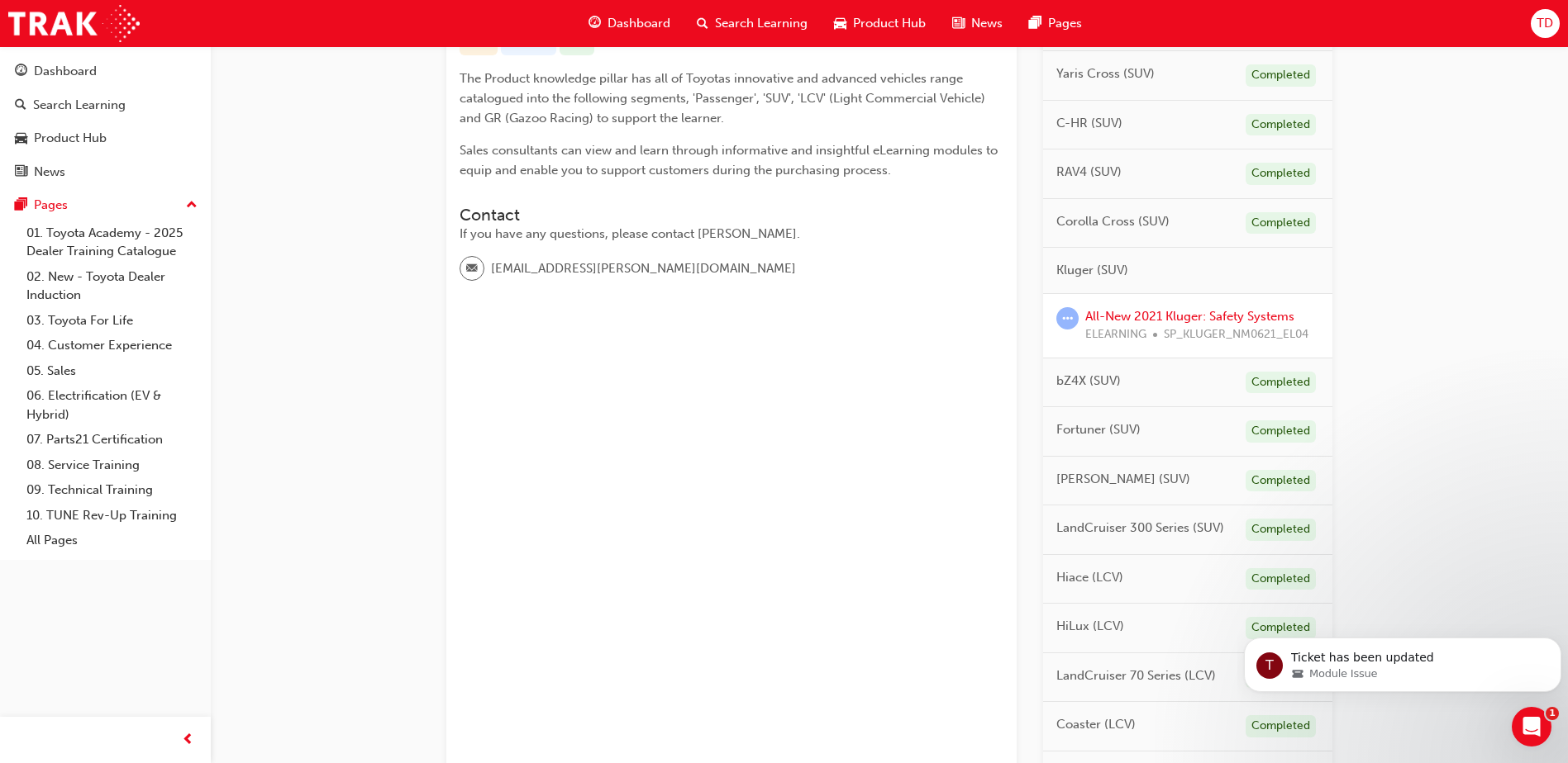
scroll to position [413, 0]
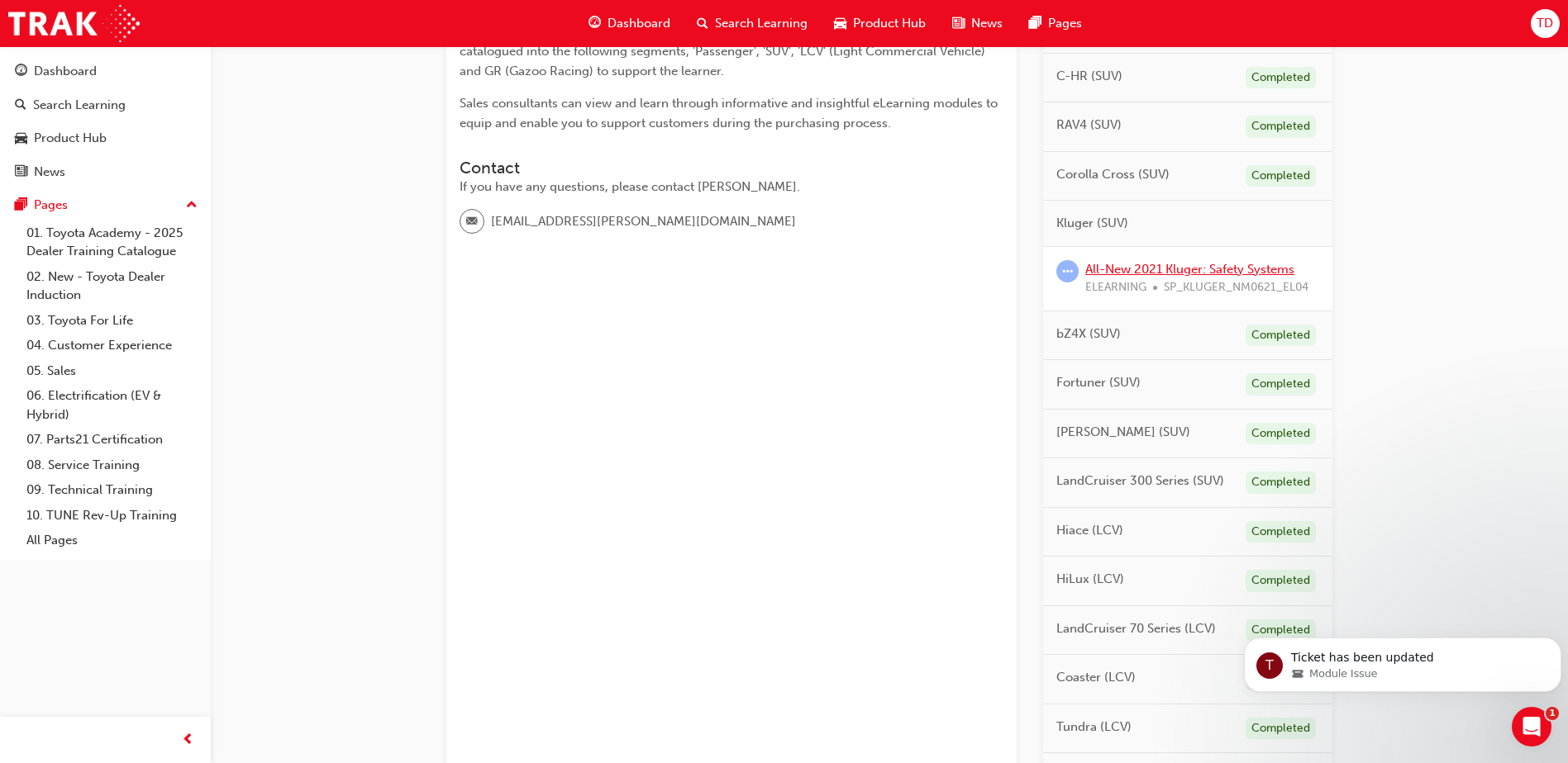
click at [1157, 267] on link "All-New 2021 Kluger: Safety Systems" at bounding box center [1190, 269] width 209 height 15
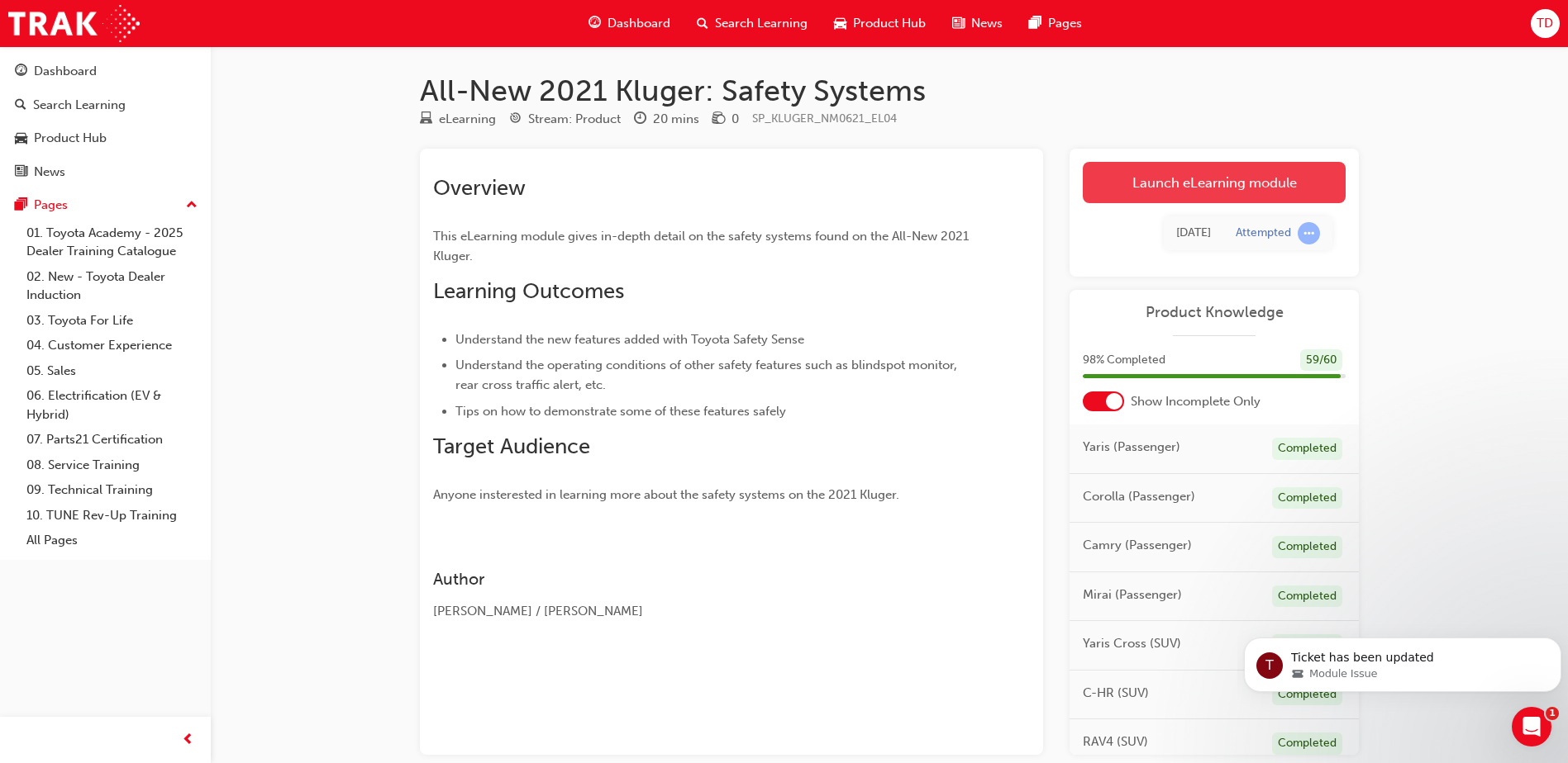
click at [1193, 183] on link "Launch eLearning module" at bounding box center [1214, 183] width 263 height 41
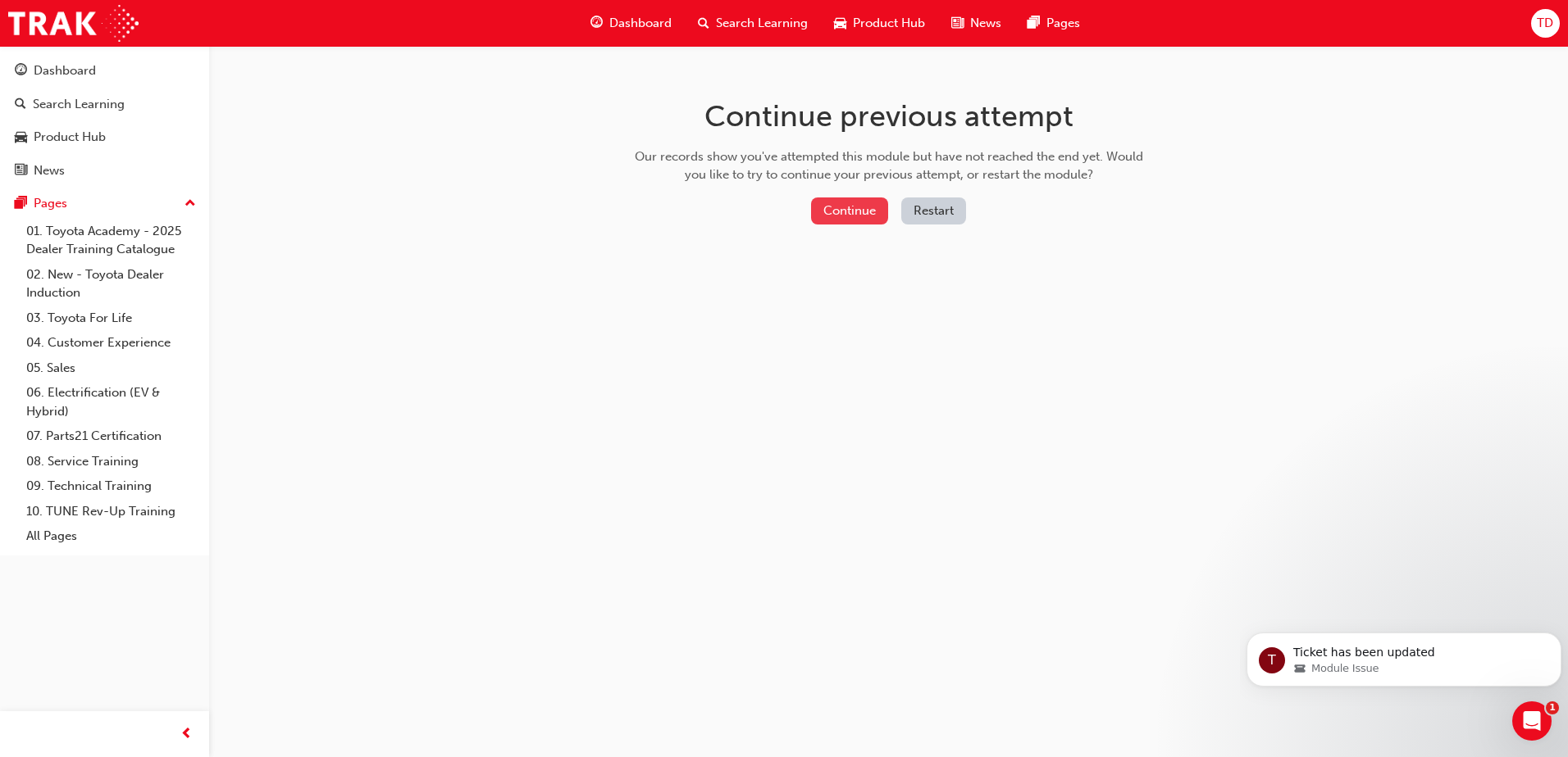
click at [850, 206] on button "Continue" at bounding box center [849, 211] width 77 height 27
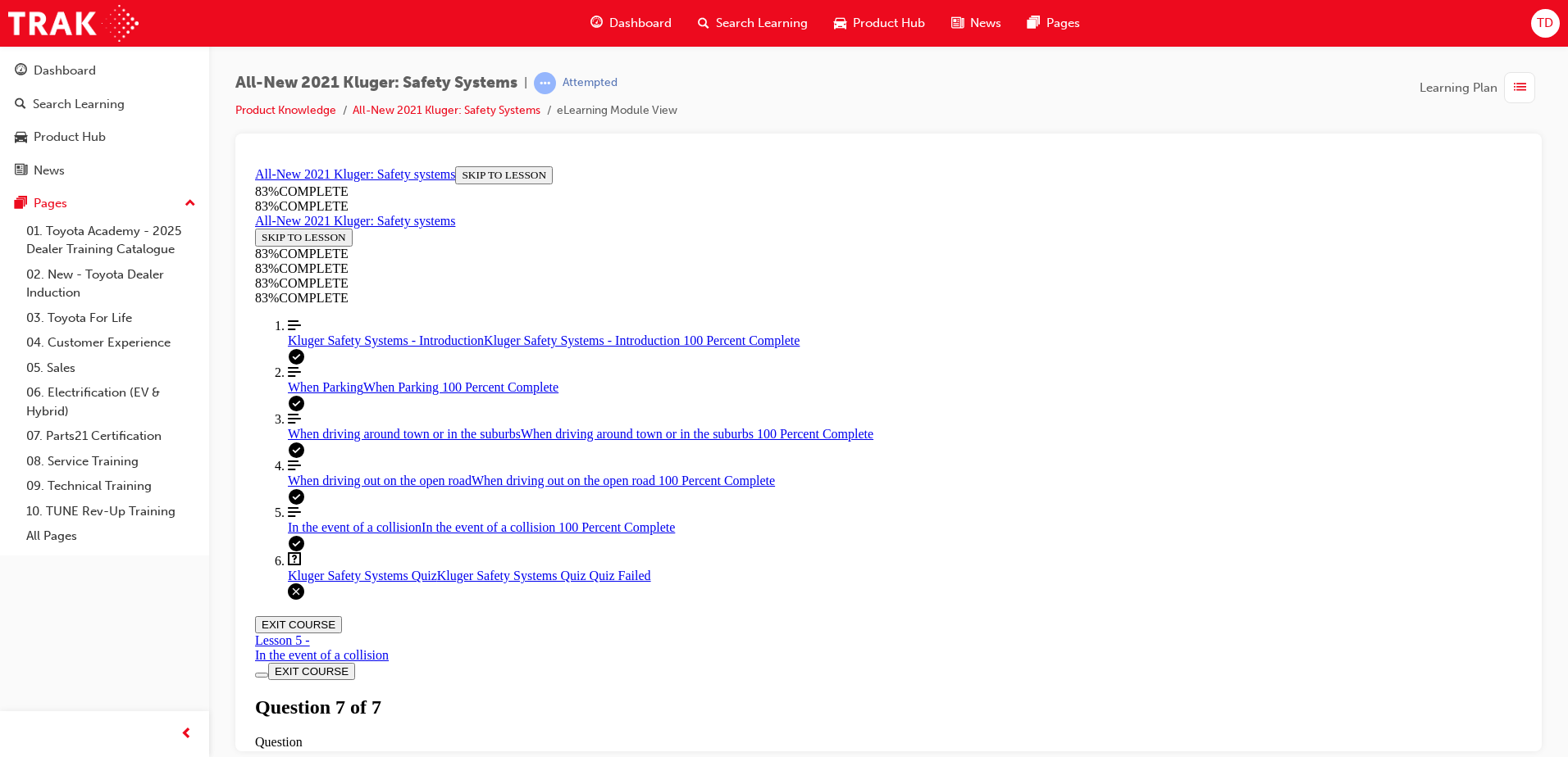
scroll to position [256, 0]
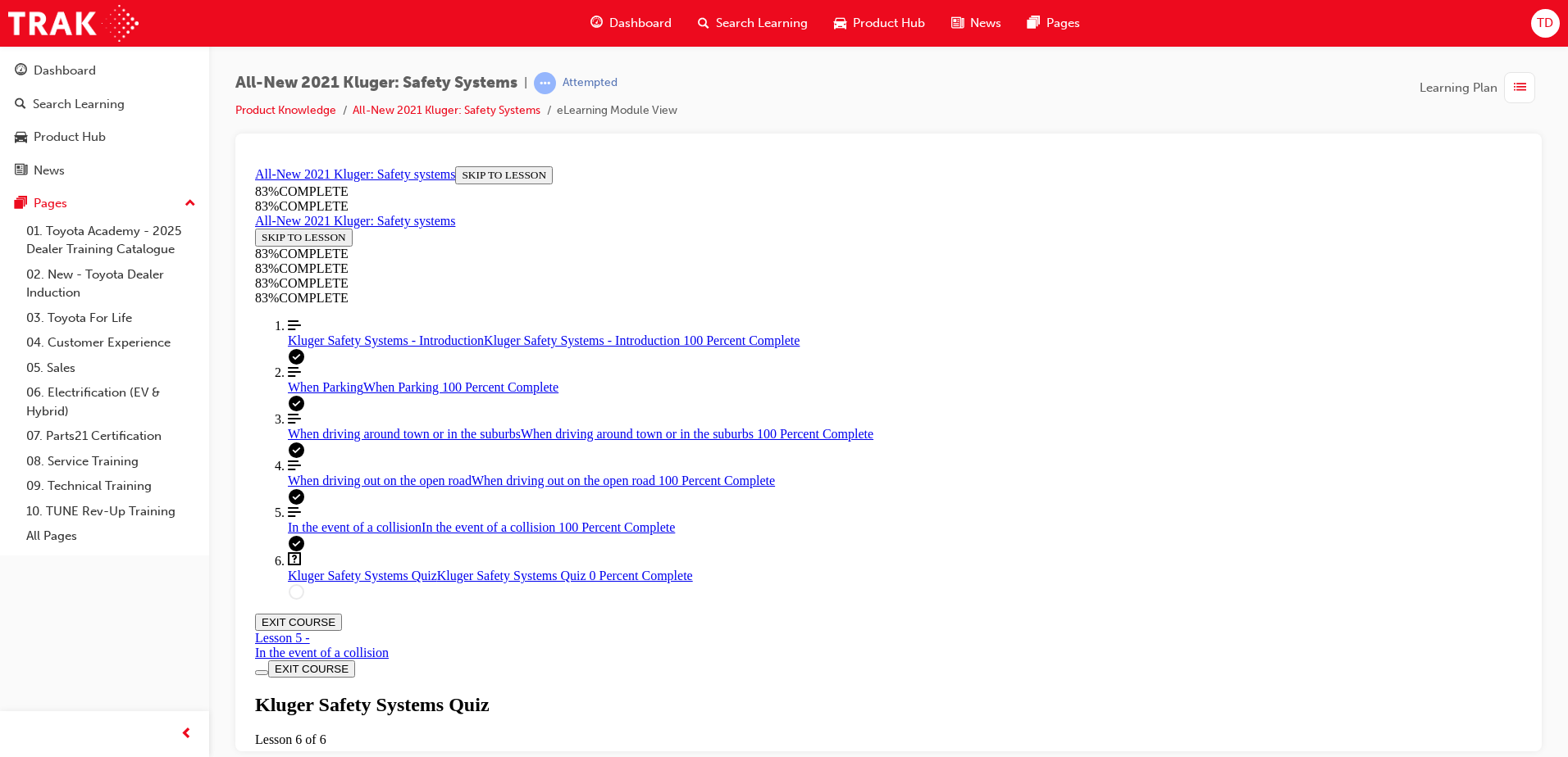
drag, startPoint x: 879, startPoint y: 490, endPoint x: 965, endPoint y: 495, distance: 86.1
drag, startPoint x: 886, startPoint y: 559, endPoint x: 985, endPoint y: 480, distance: 126.7
drag, startPoint x: 897, startPoint y: 415, endPoint x: 1010, endPoint y: 567, distance: 189.4
drag, startPoint x: 871, startPoint y: 424, endPoint x: 937, endPoint y: 424, distance: 66.0
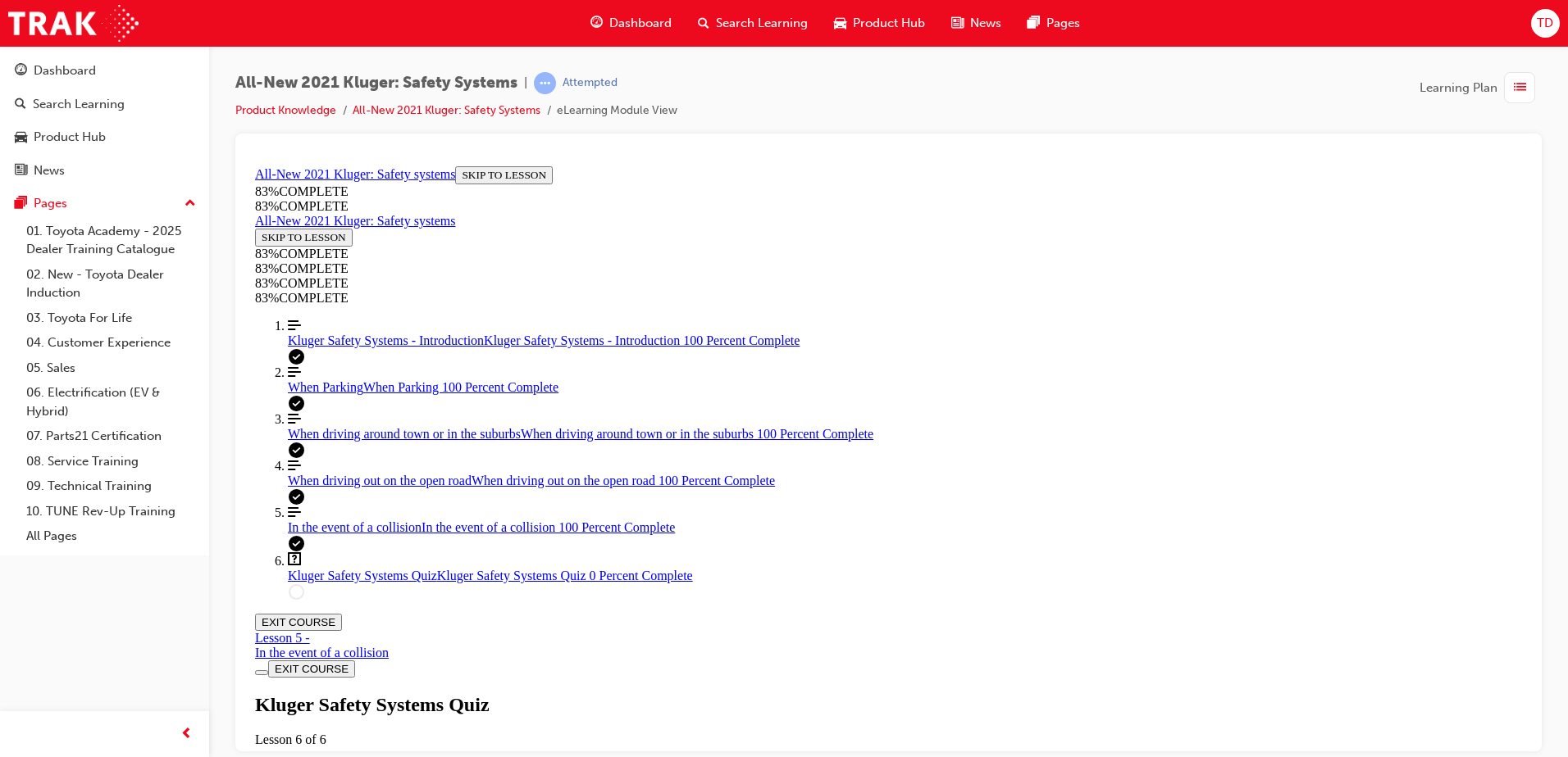
drag, startPoint x: 959, startPoint y: 501, endPoint x: 1005, endPoint y: 427, distance: 87.1
drag, startPoint x: 935, startPoint y: 496, endPoint x: 1005, endPoint y: 495, distance: 70.0
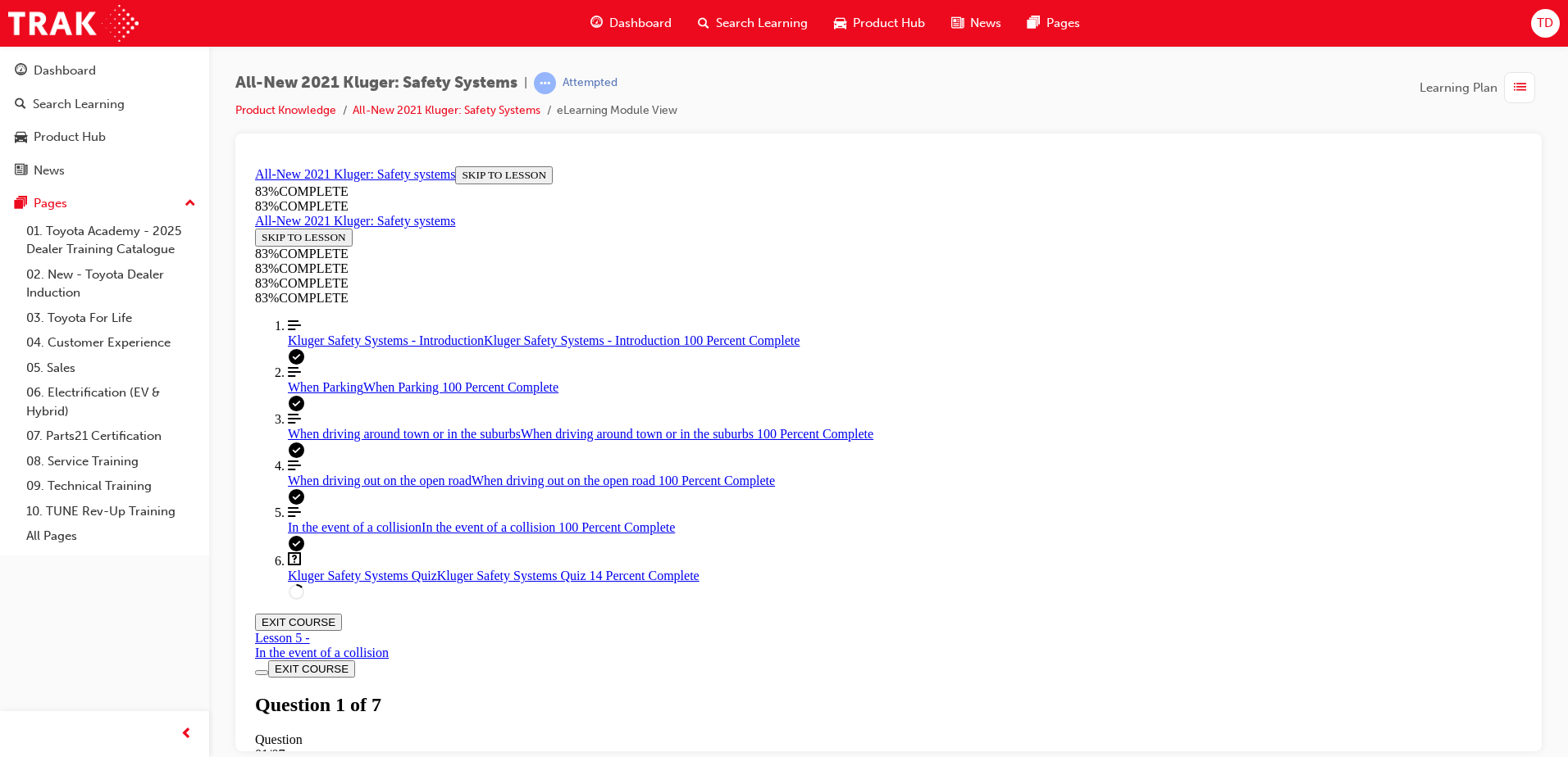
scroll to position [138, 0]
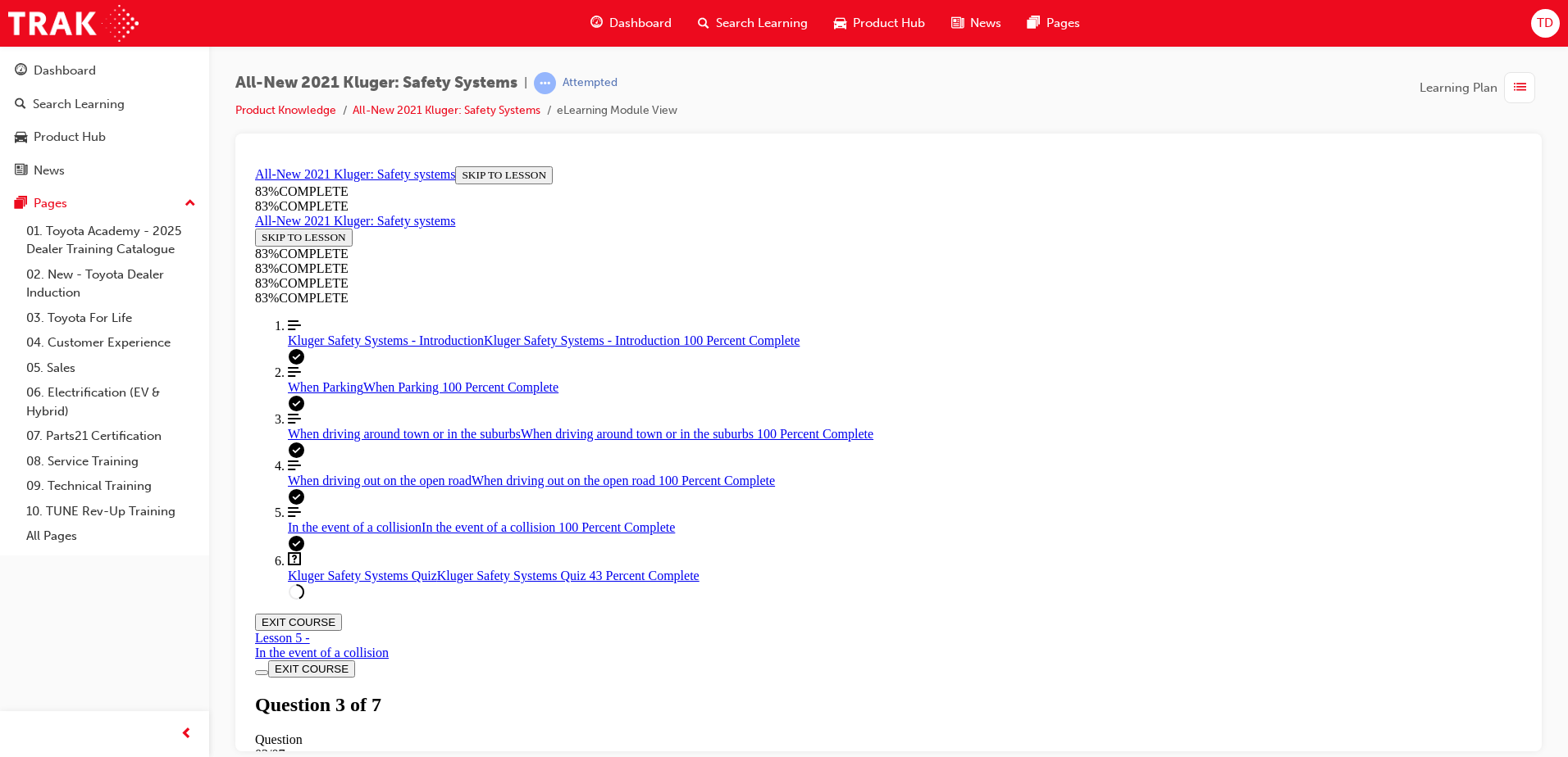
scroll to position [223, 0]
drag, startPoint x: 704, startPoint y: 236, endPoint x: 1201, endPoint y: 692, distance: 674.5
copy div "Besides automatically keeping a safe following distance between you and the veh…"
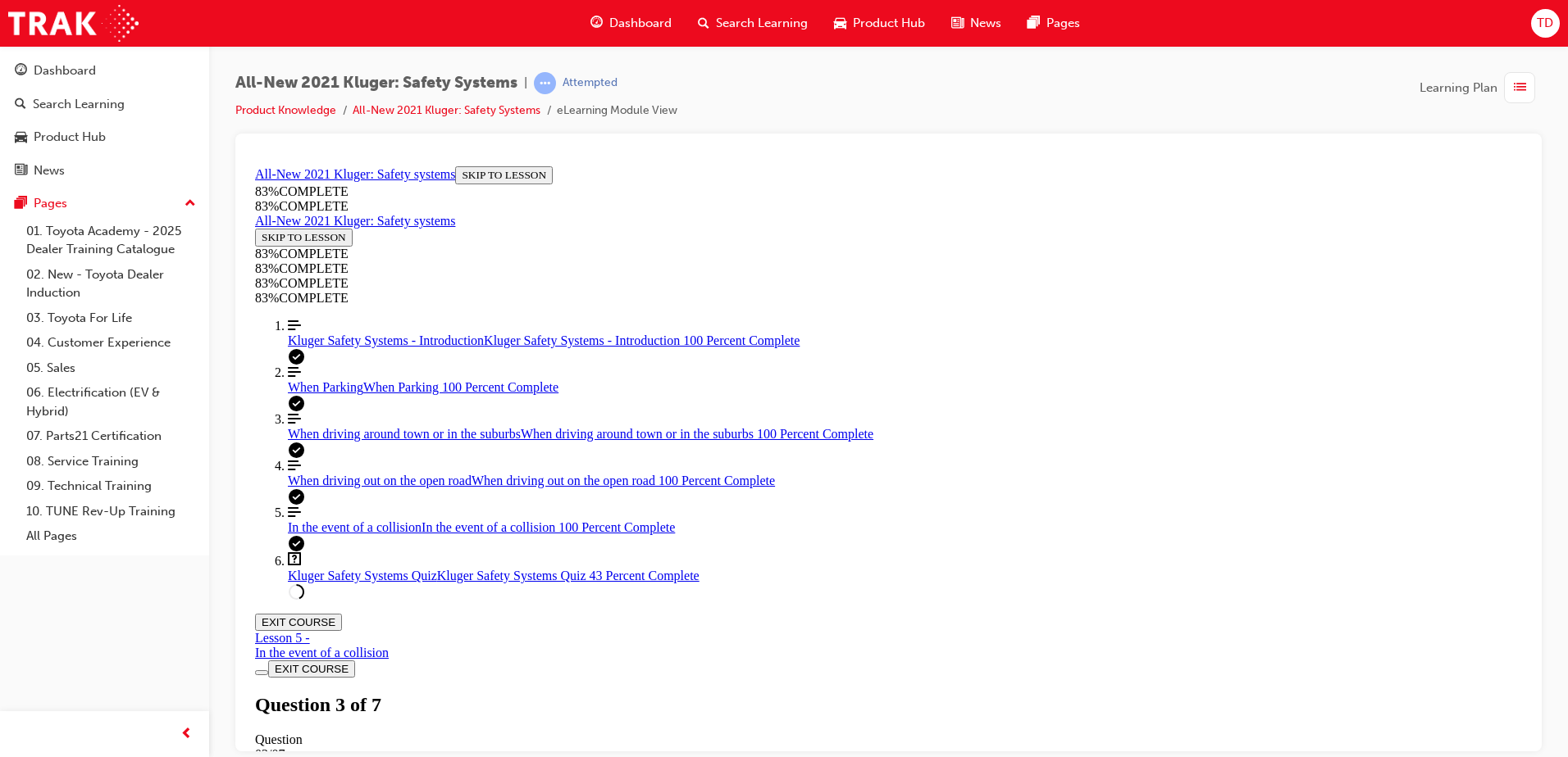
scroll to position [306, 0]
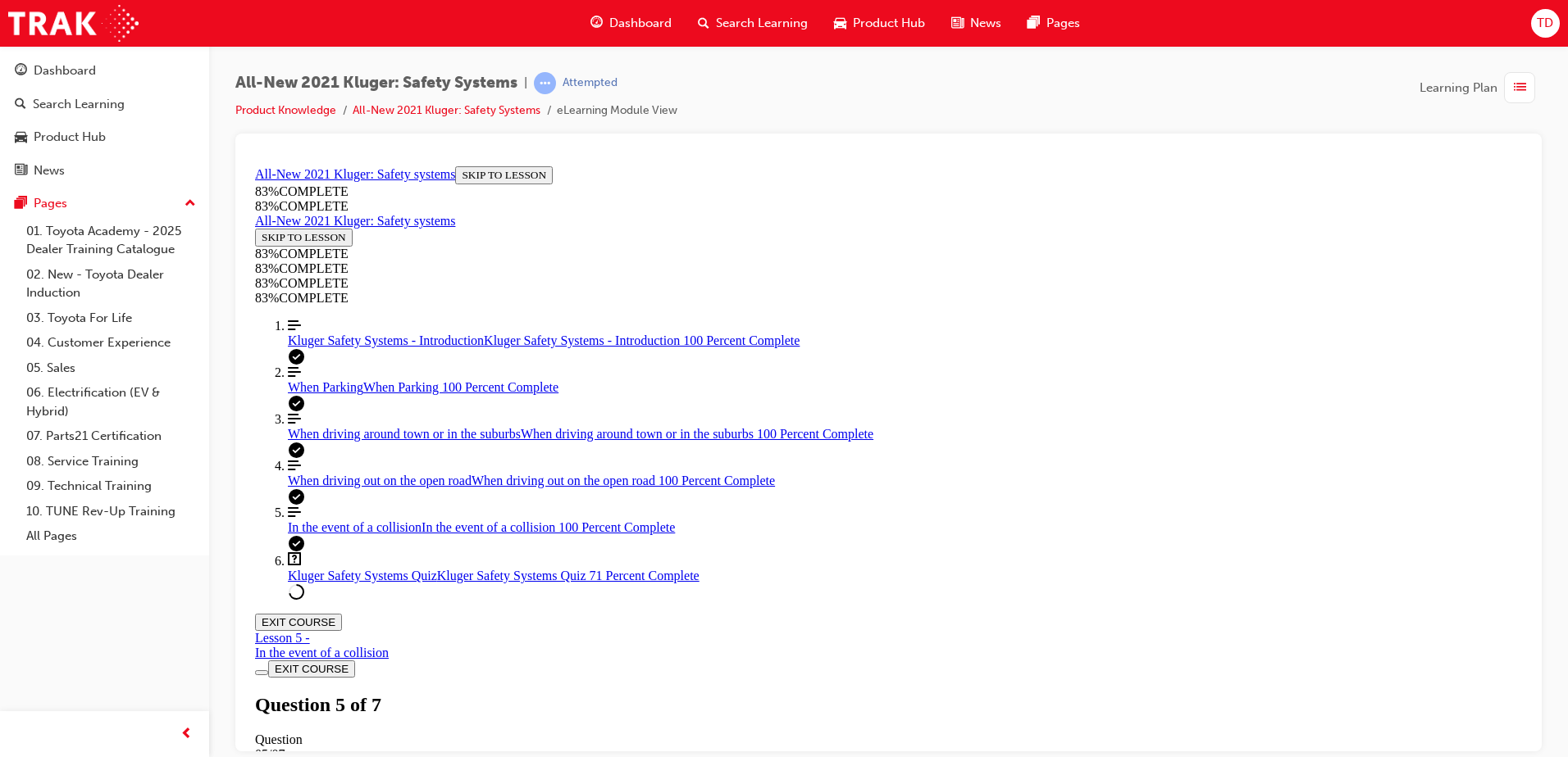
drag, startPoint x: 825, startPoint y: 522, endPoint x: 890, endPoint y: 587, distance: 91.9
drag, startPoint x: 712, startPoint y: 304, endPoint x: 938, endPoint y: 554, distance: 337.0
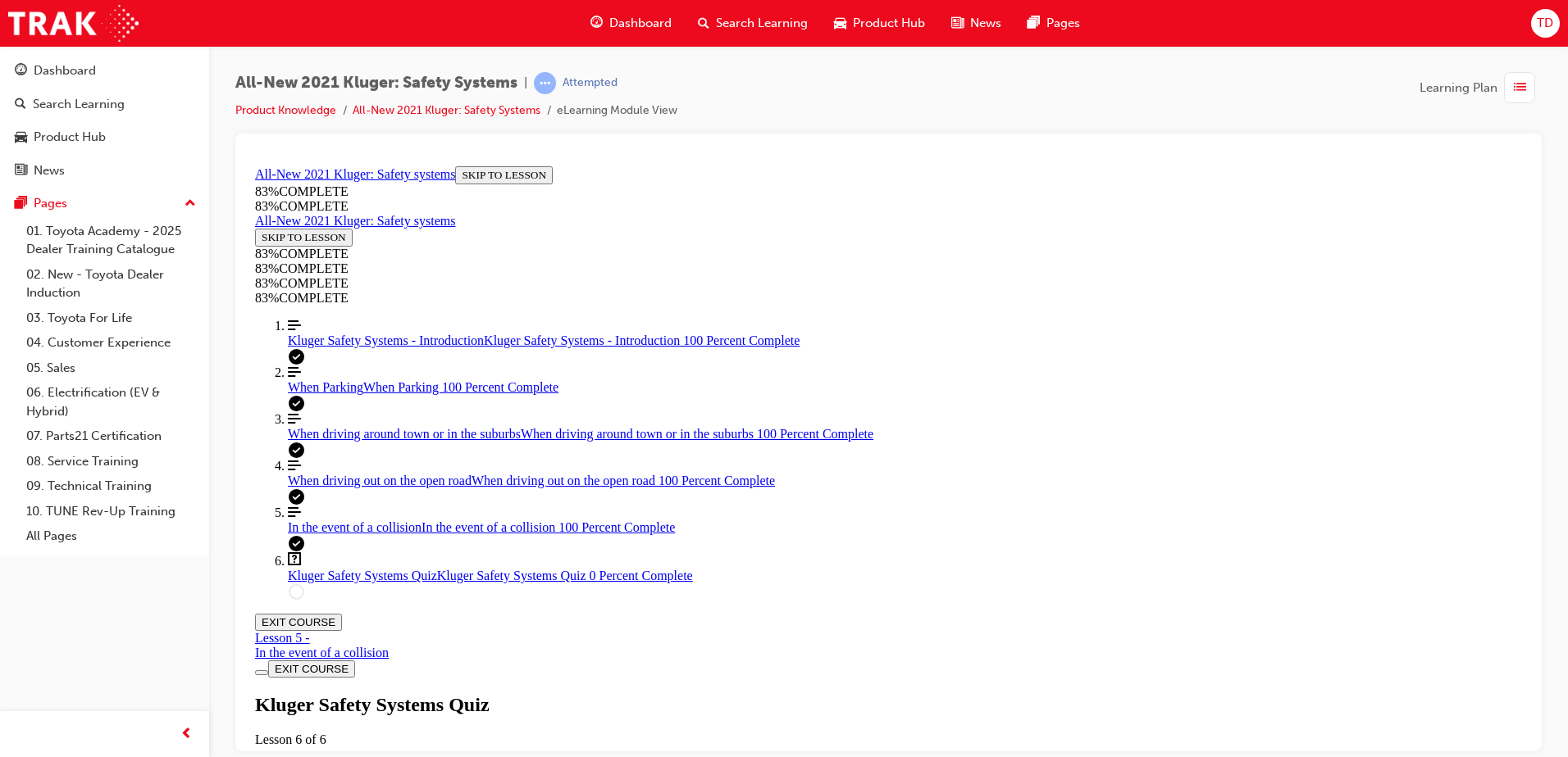
scroll to position [59, 0]
click at [779, 694] on div "Kluger Safety Systems Quiz Lesson 6 of 6 Now that you've gone through the Kluge…" at bounding box center [888, 750] width 1267 height 113
click at [771, 694] on div "Kluger Safety Systems Quiz Lesson 6 of 6 Now that you've gone through the Kluge…" at bounding box center [888, 750] width 1267 height 113
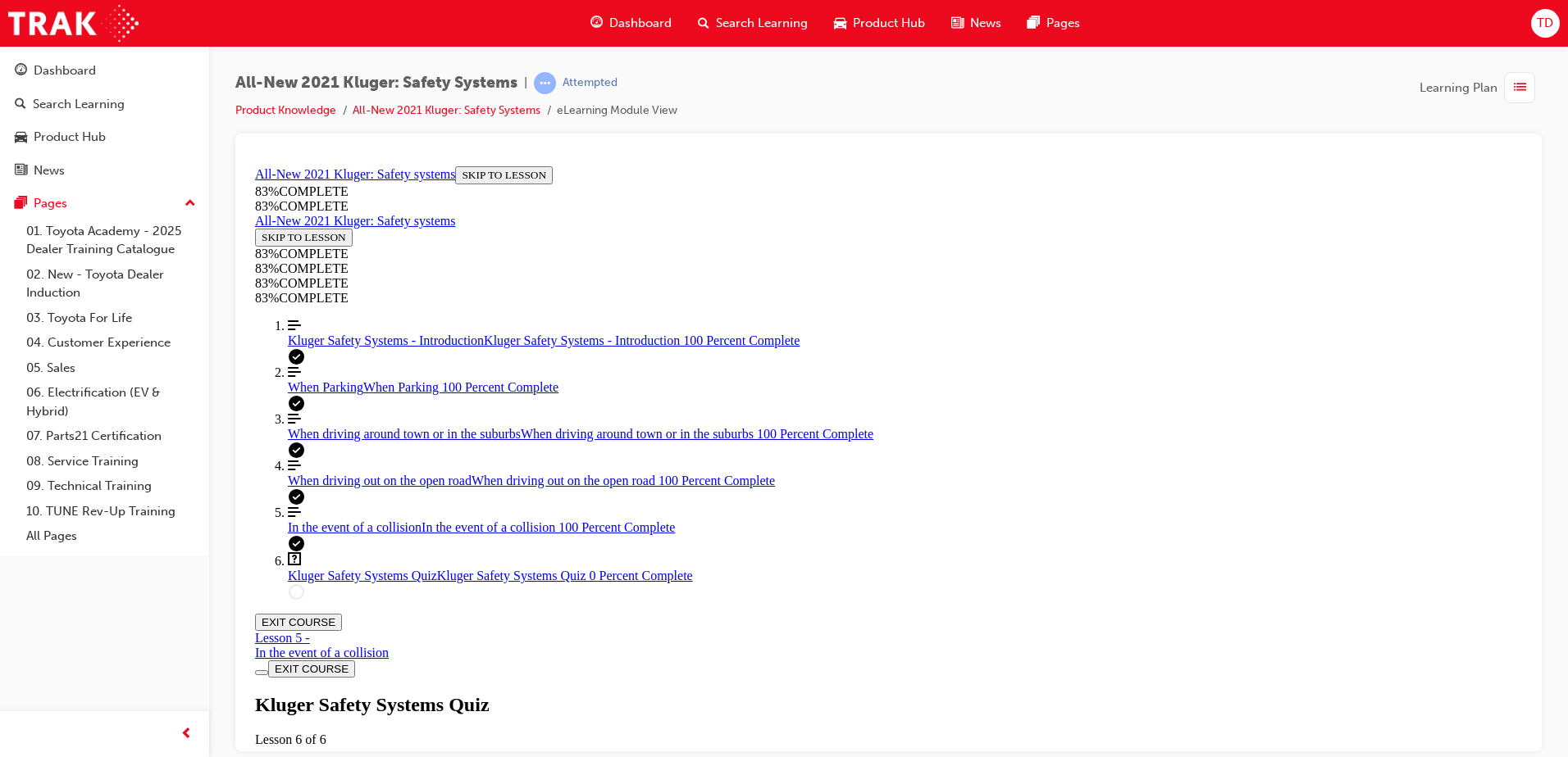
drag, startPoint x: 991, startPoint y: 419, endPoint x: 1042, endPoint y: 419, distance: 51.0
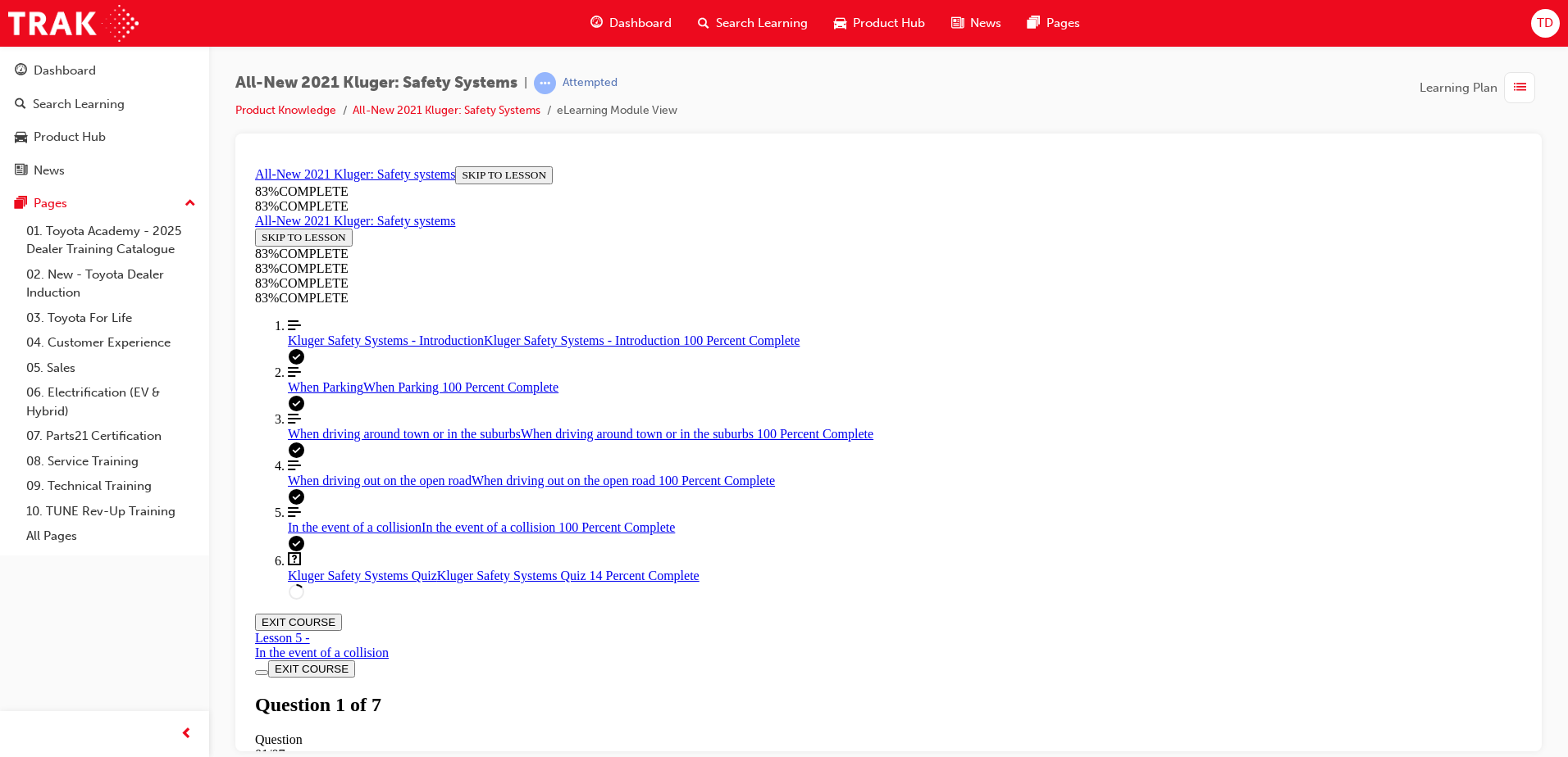
drag, startPoint x: 952, startPoint y: 560, endPoint x: 1044, endPoint y: 484, distance: 119.3
drag, startPoint x: 906, startPoint y: 578, endPoint x: 1031, endPoint y: 570, distance: 125.3
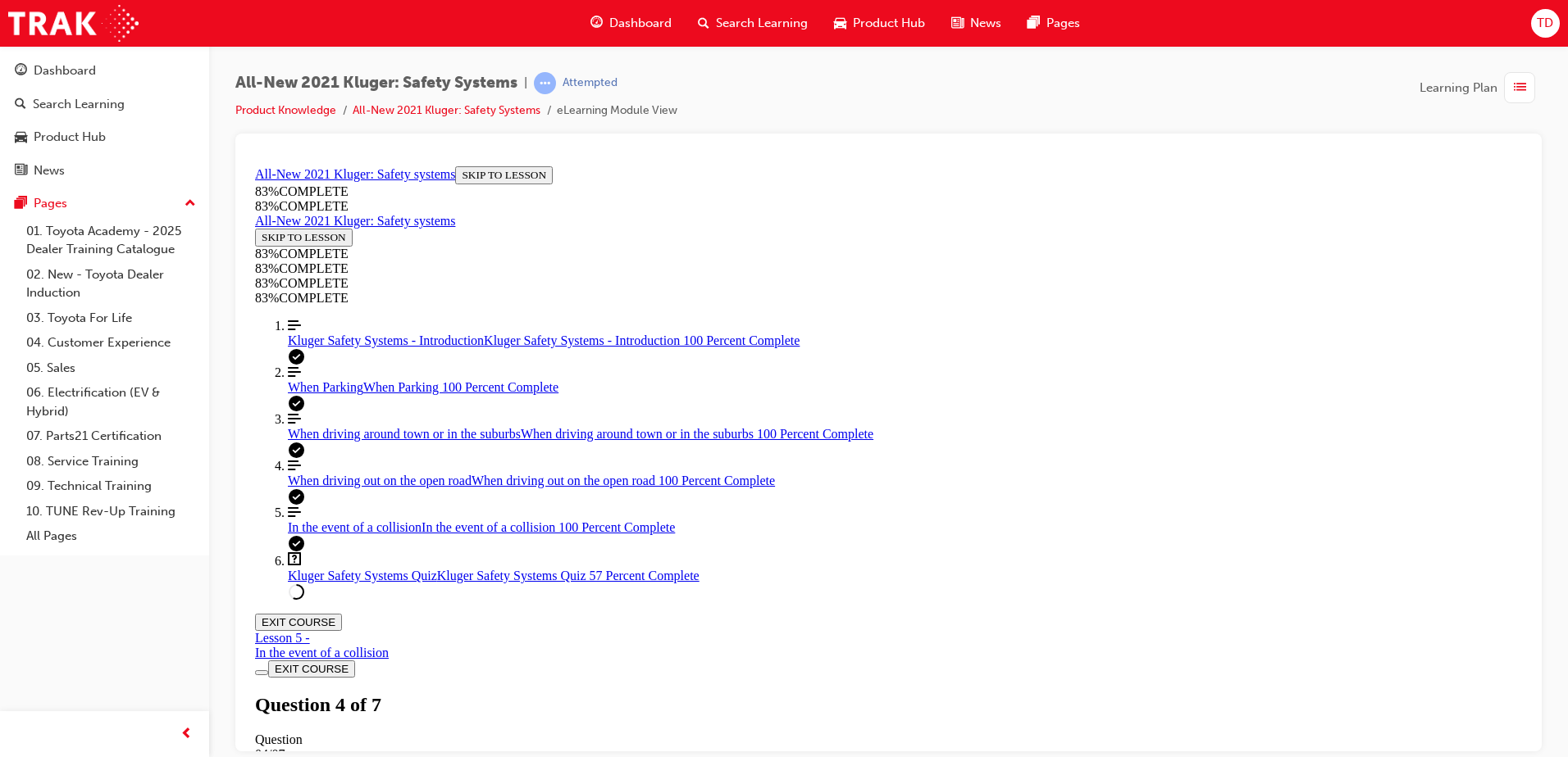
scroll to position [464, 0]
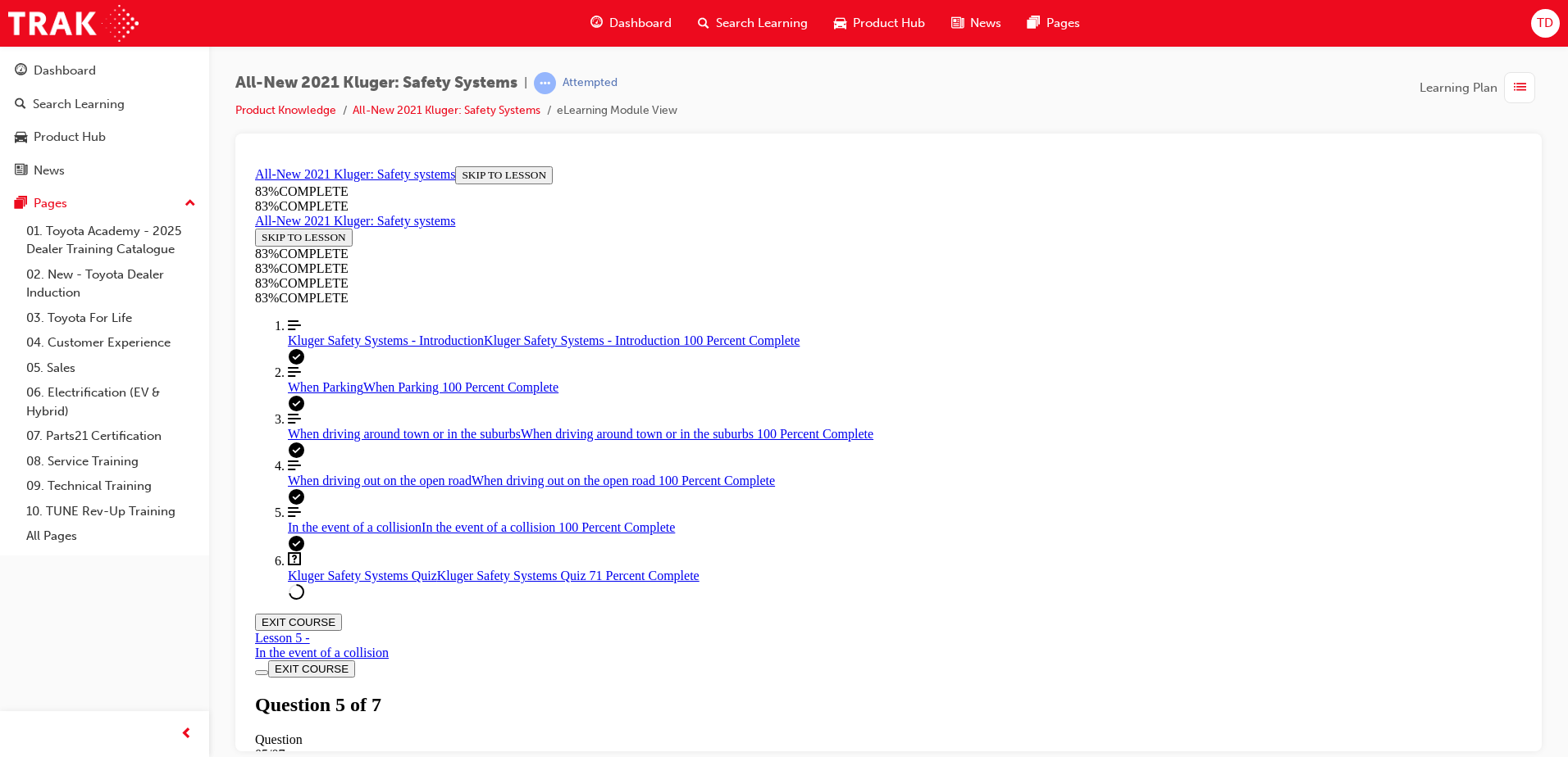
scroll to position [306, 0]
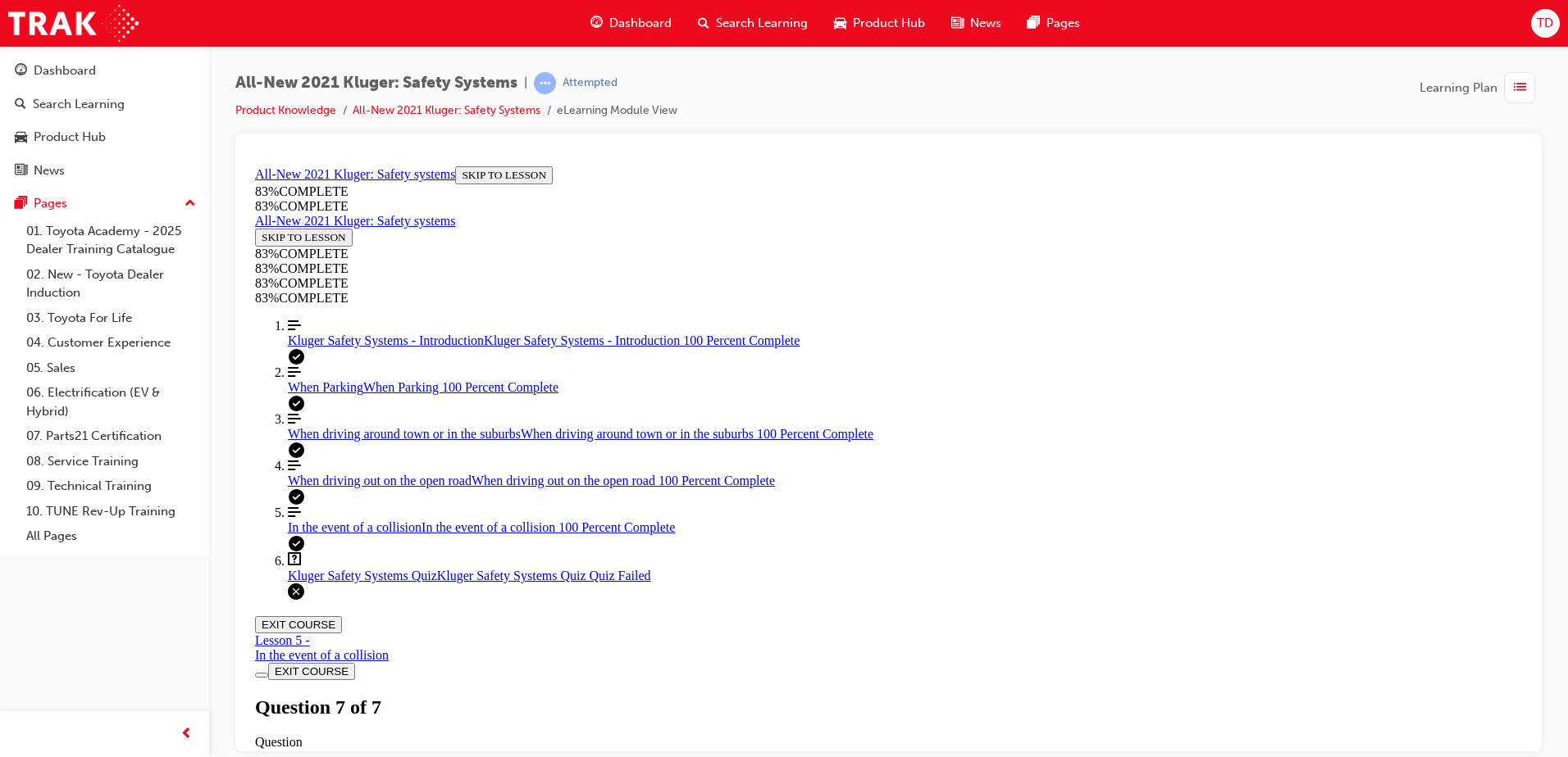
scroll to position [59, 0]
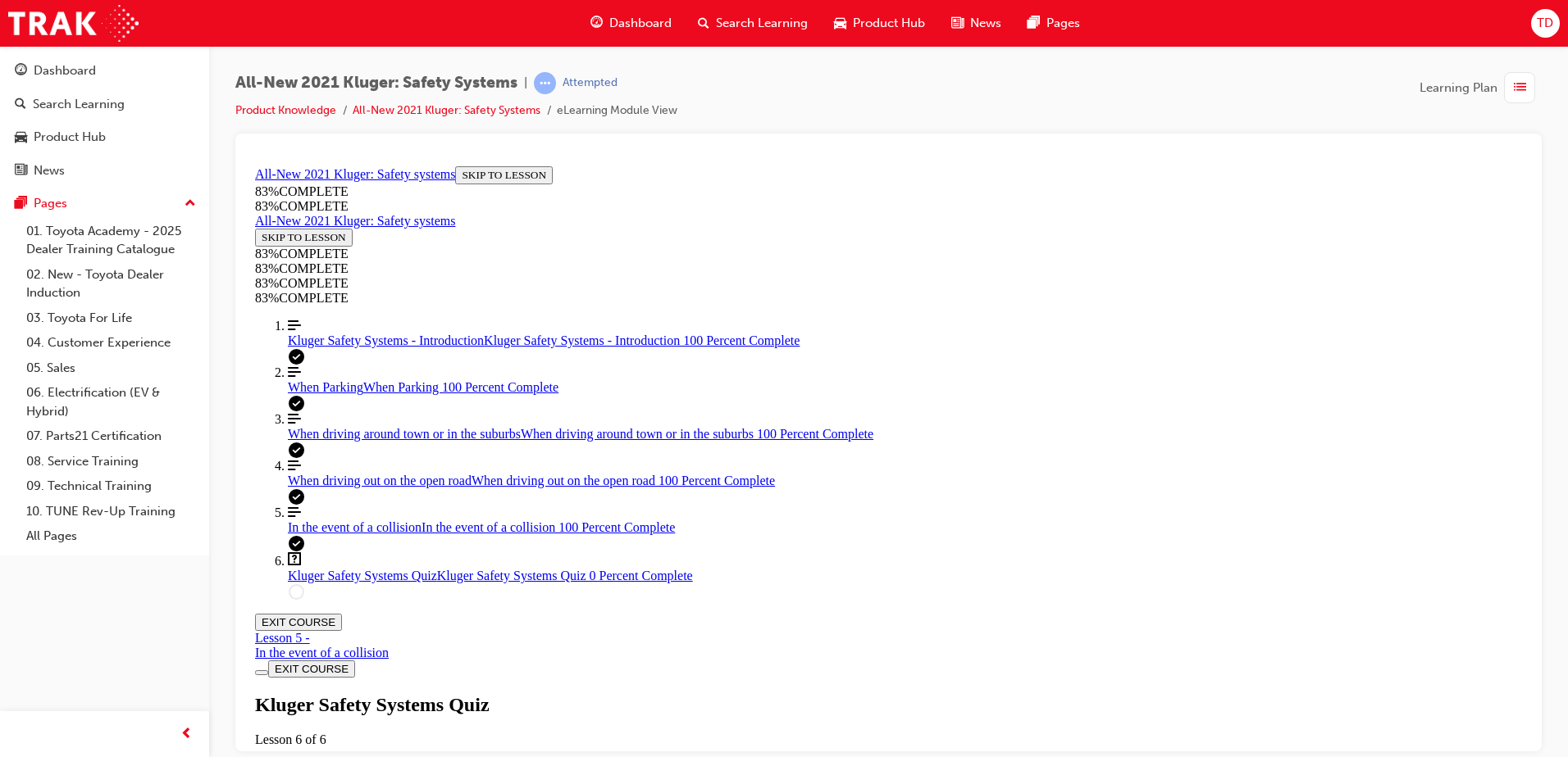
scroll to position [60, 0]
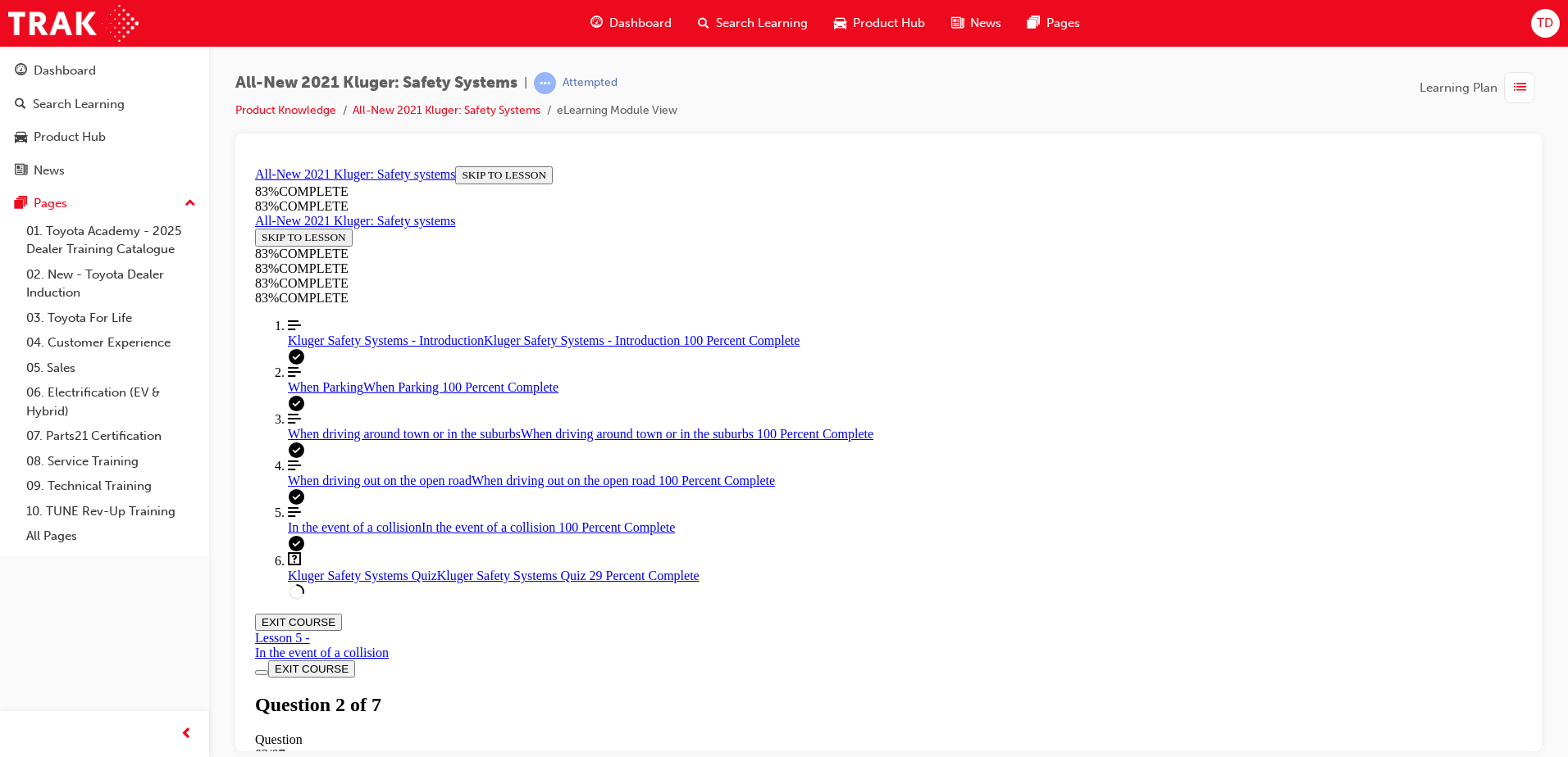
scroll to position [214, 0]
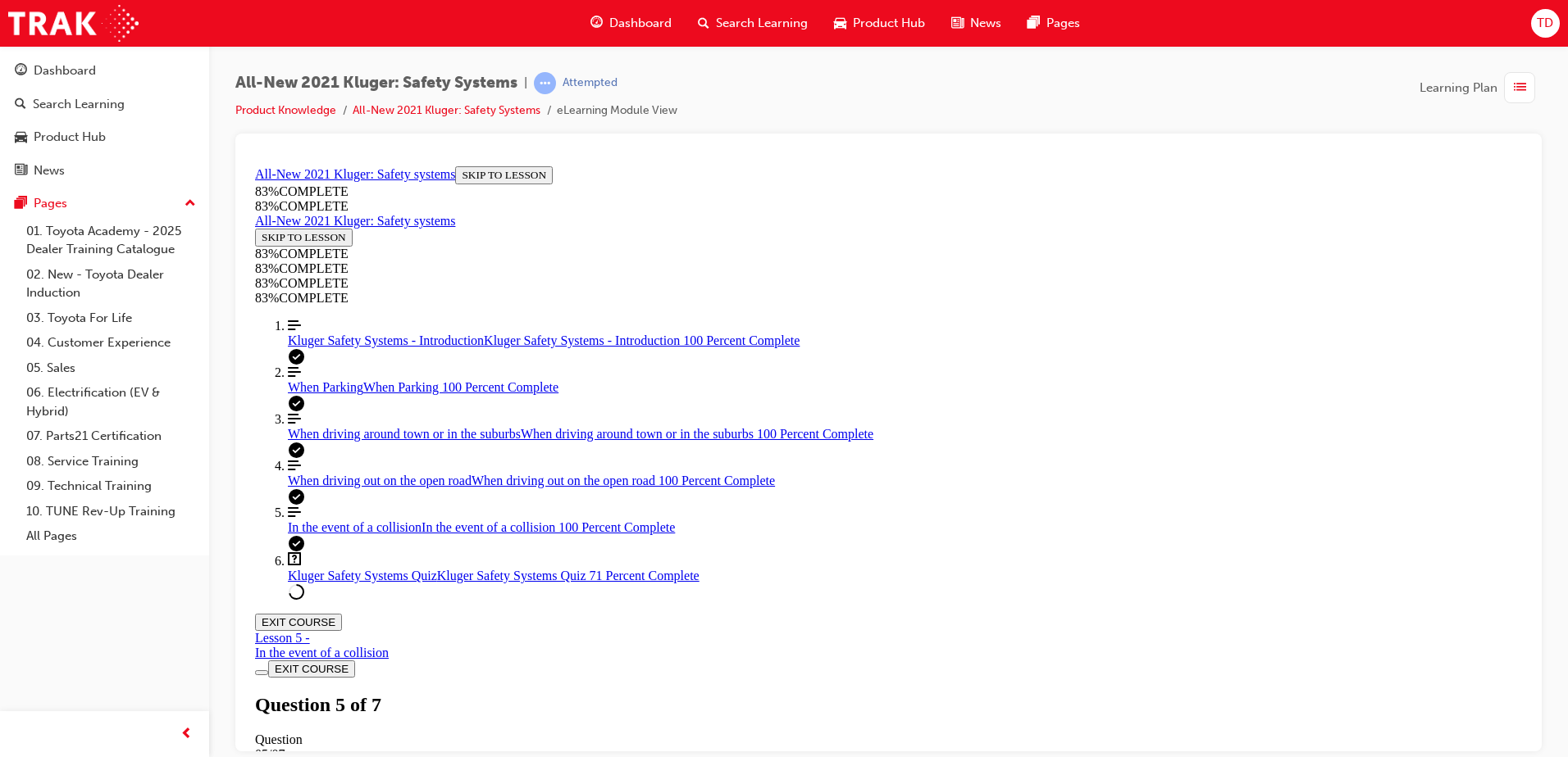
drag, startPoint x: 901, startPoint y: 659, endPoint x: 1015, endPoint y: 502, distance: 194.0
drag, startPoint x: 978, startPoint y: 576, endPoint x: 1041, endPoint y: 577, distance: 63.0
drag, startPoint x: 928, startPoint y: 653, endPoint x: 1024, endPoint y: 656, distance: 96.0
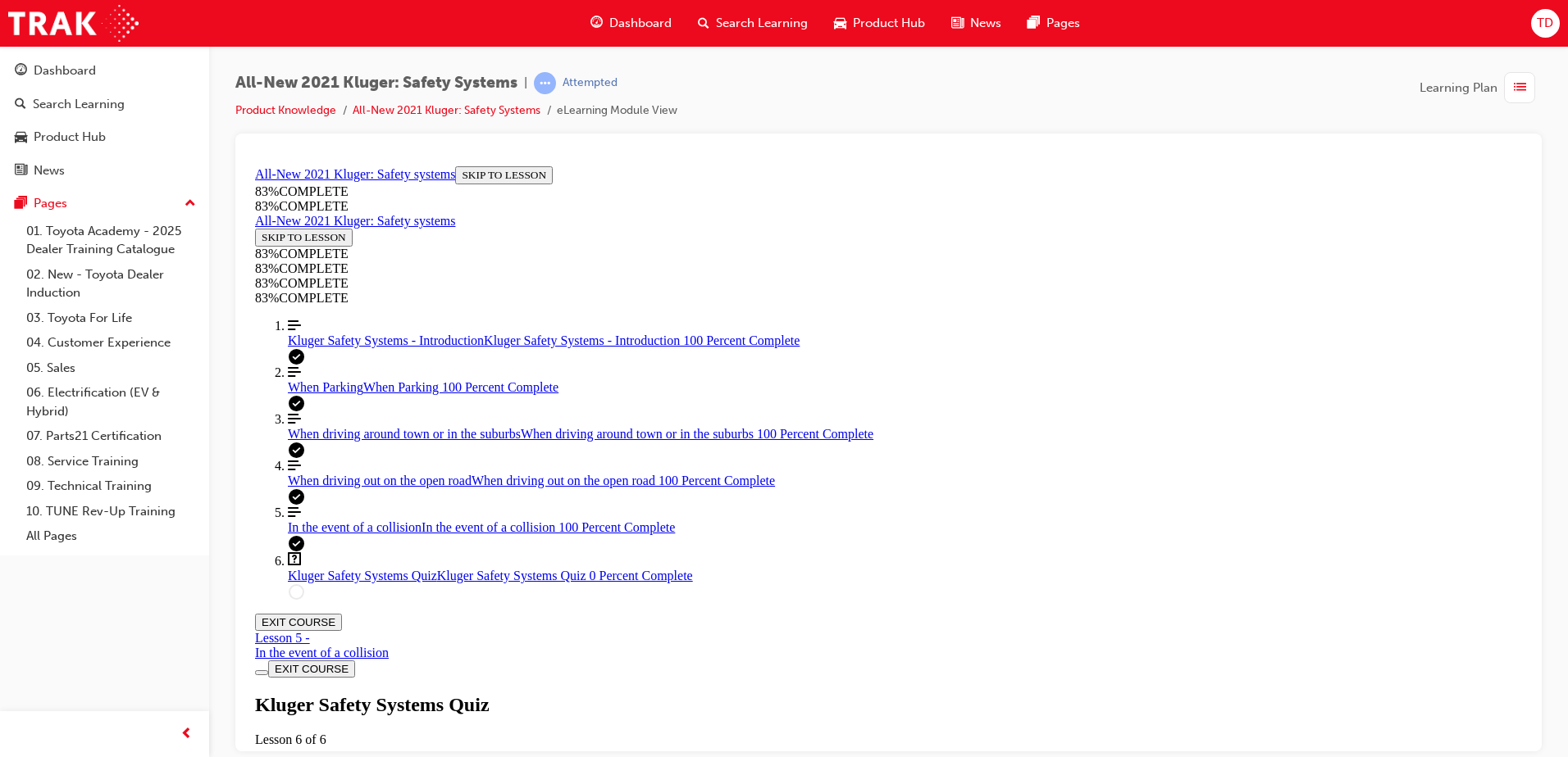
scroll to position [470, 0]
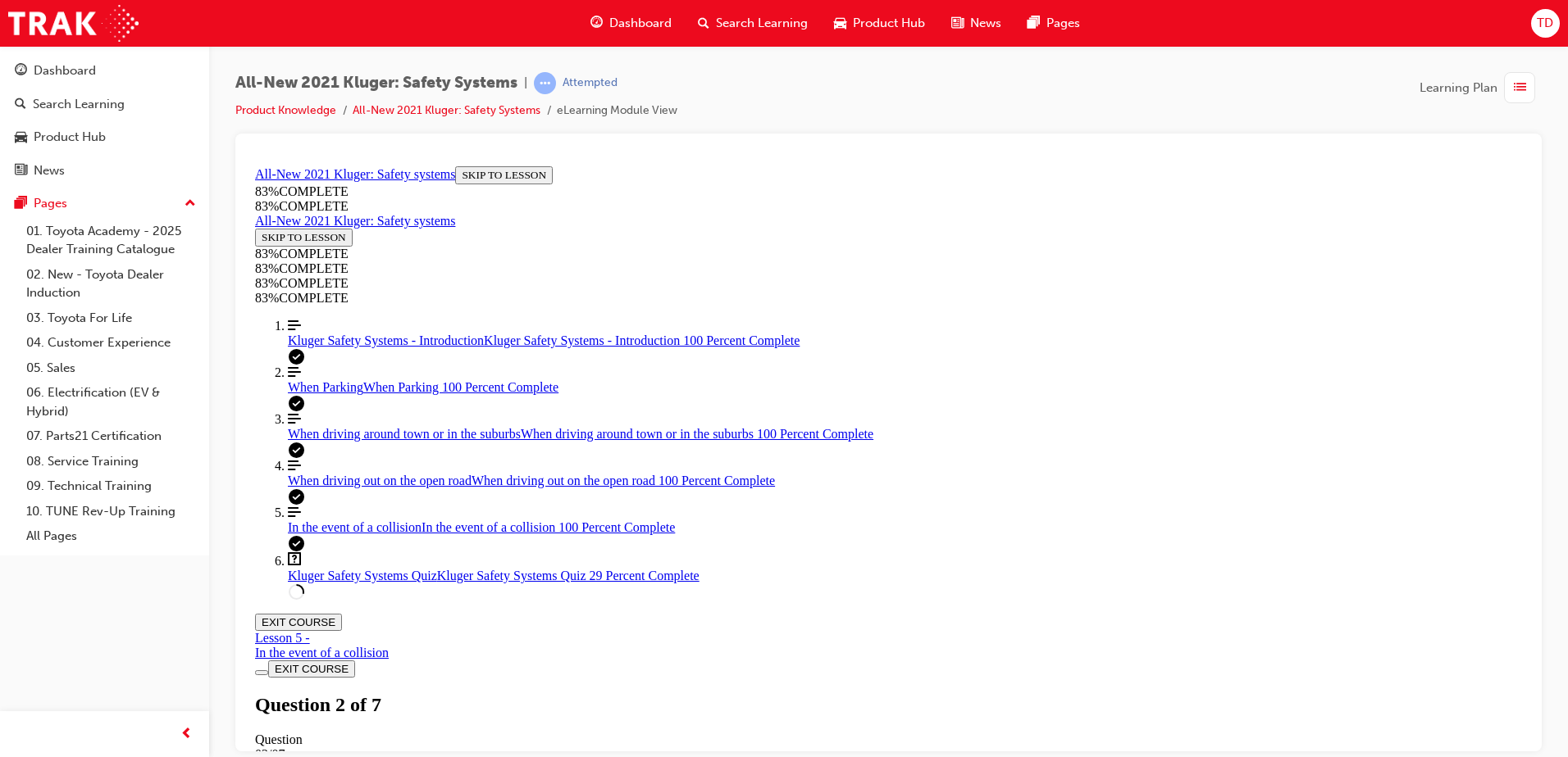
scroll to position [362, 0]
drag, startPoint x: 850, startPoint y: 500, endPoint x: 969, endPoint y: 499, distance: 119.0
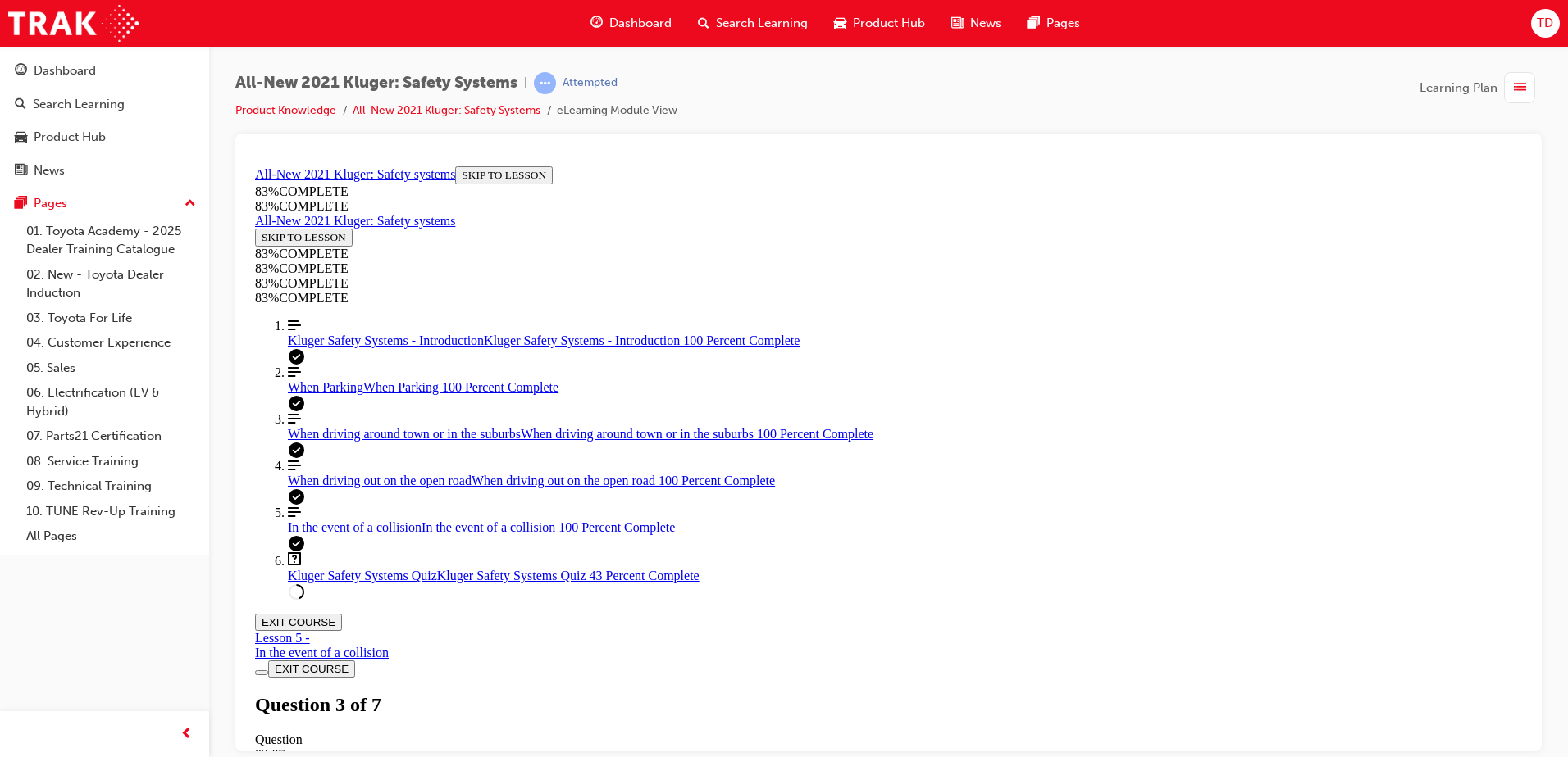
drag, startPoint x: 886, startPoint y: 652, endPoint x: 1007, endPoint y: 559, distance: 152.6
drag, startPoint x: 923, startPoint y: 652, endPoint x: 1008, endPoint y: 657, distance: 85.1
drag, startPoint x: 1007, startPoint y: 748, endPoint x: 1258, endPoint y: 912, distance: 299.8
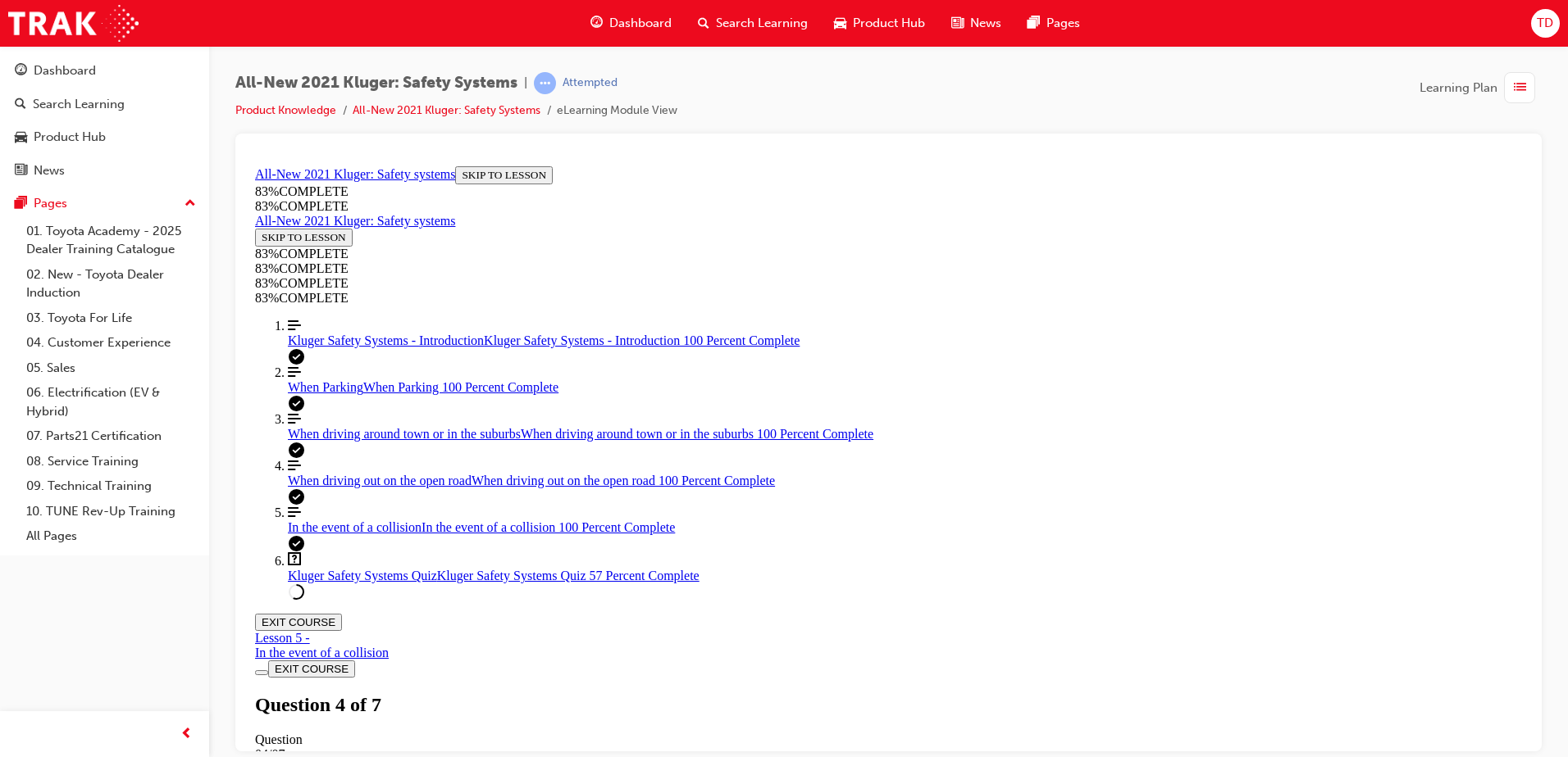
scroll to position [214, 0]
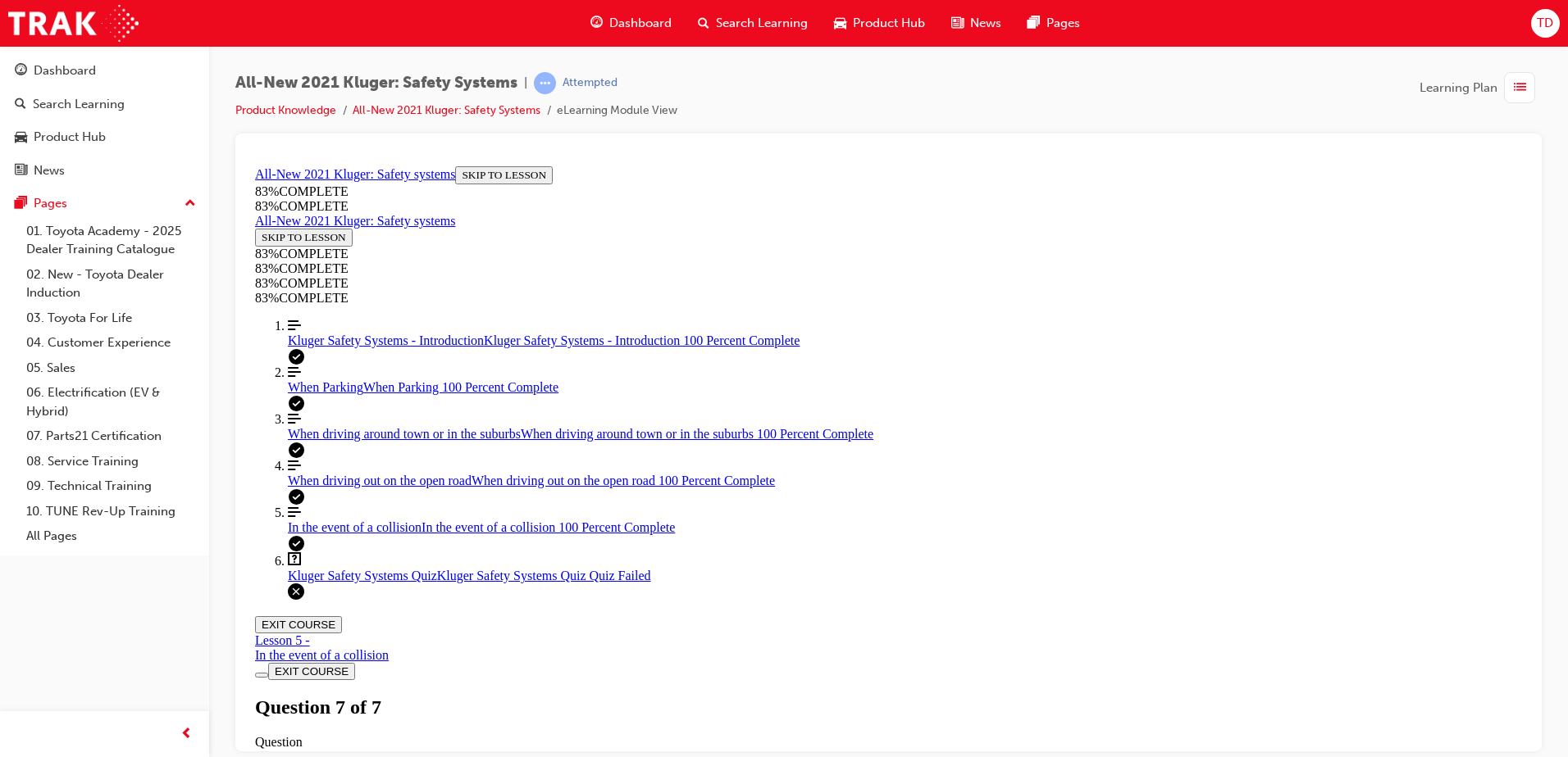
scroll to position [256, 0]
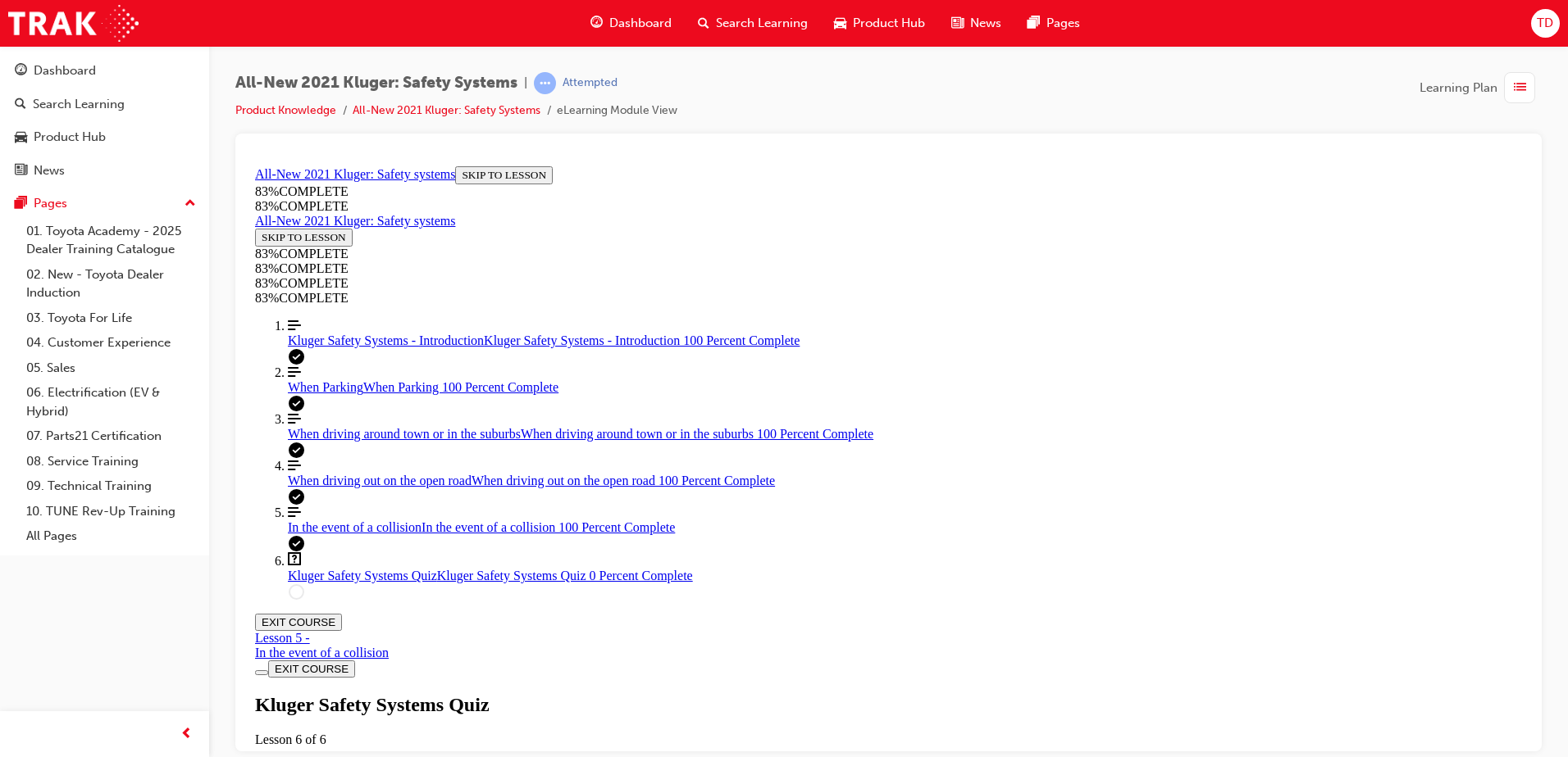
drag, startPoint x: 715, startPoint y: 453, endPoint x: 1172, endPoint y: 560, distance: 469.4
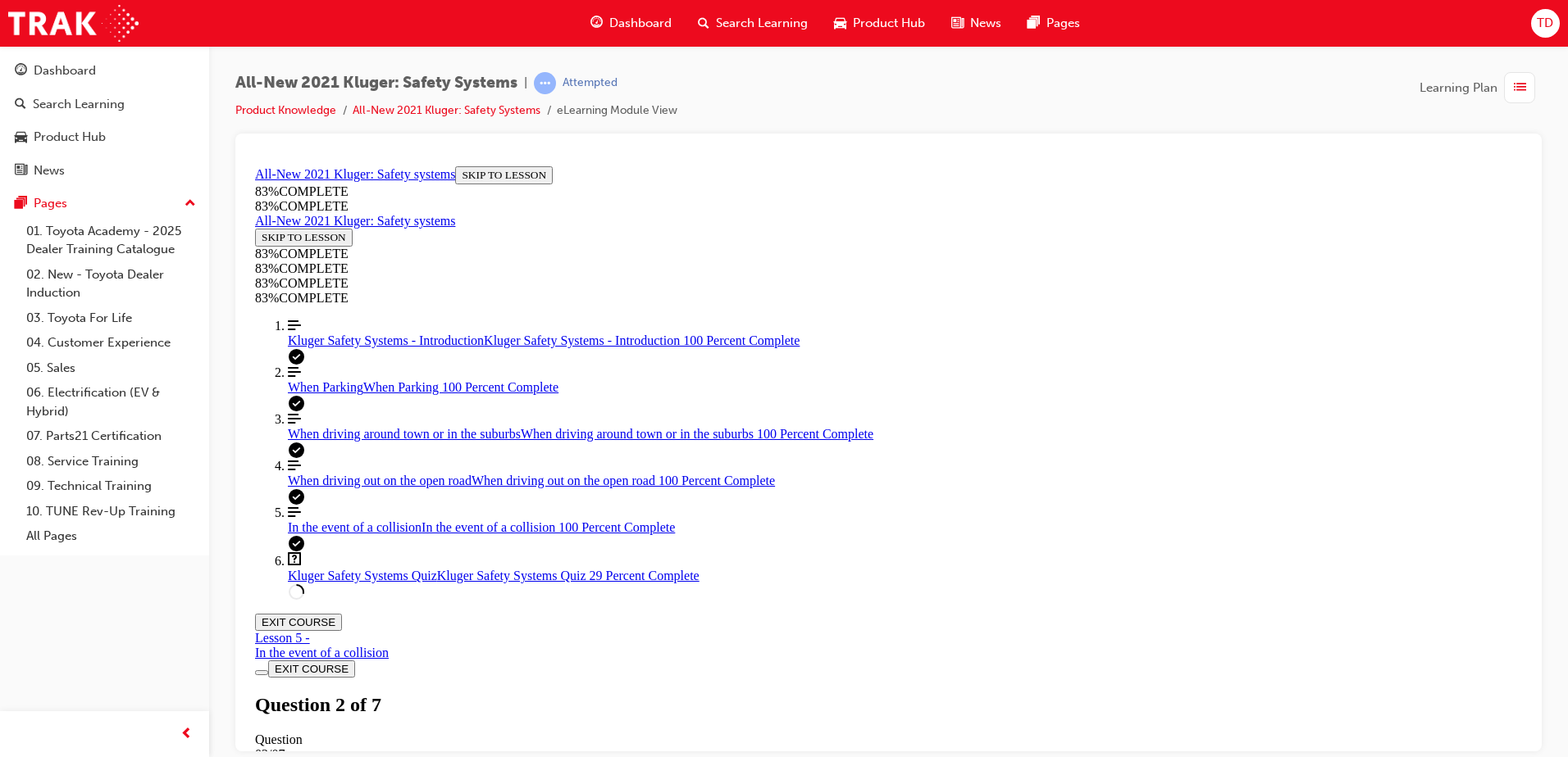
scroll to position [214, 0]
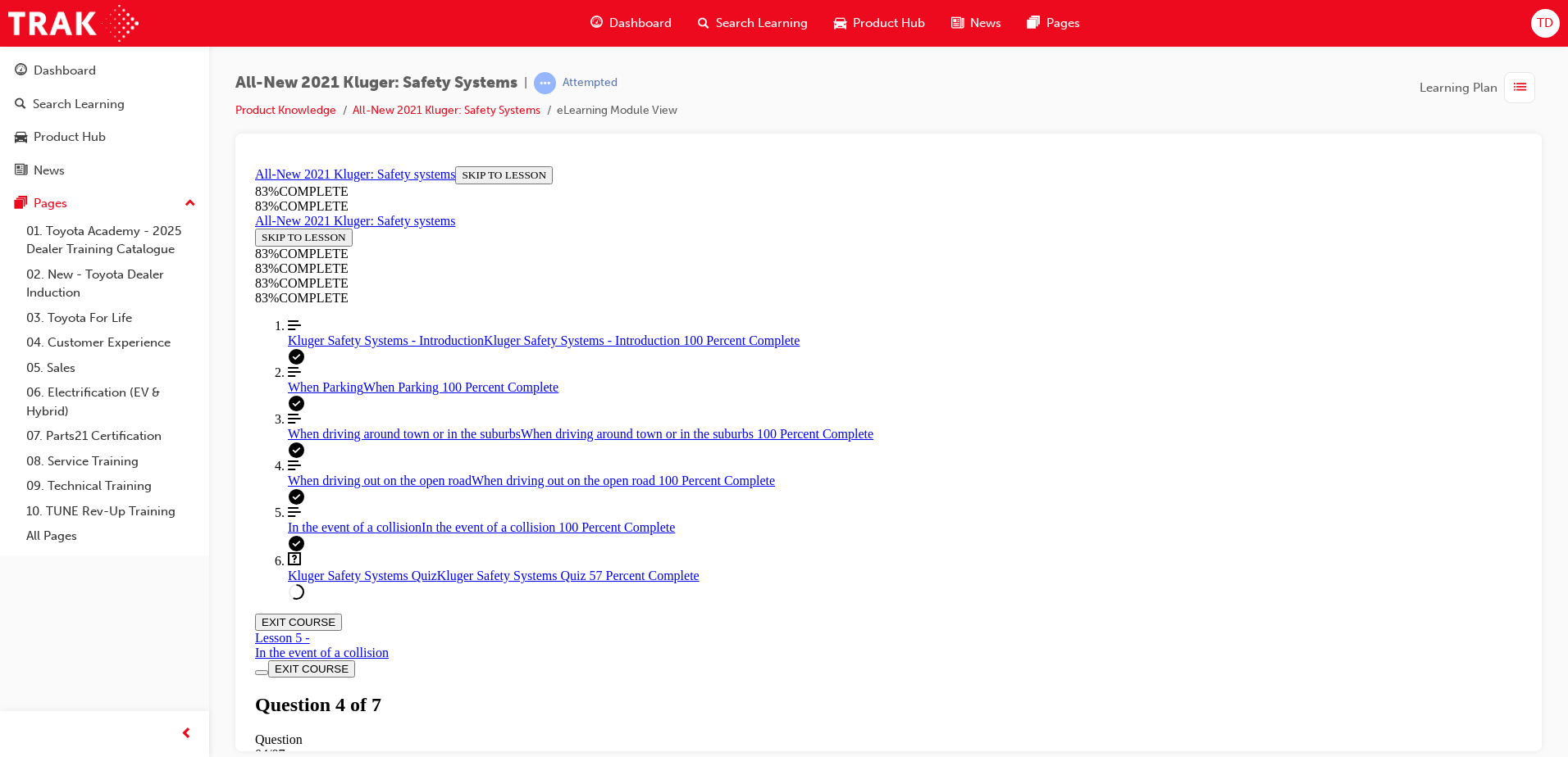
scroll to position [60, 0]
drag, startPoint x: 854, startPoint y: 504, endPoint x: 999, endPoint y: 508, distance: 145.1
drag, startPoint x: 880, startPoint y: 576, endPoint x: 1033, endPoint y: 588, distance: 153.5
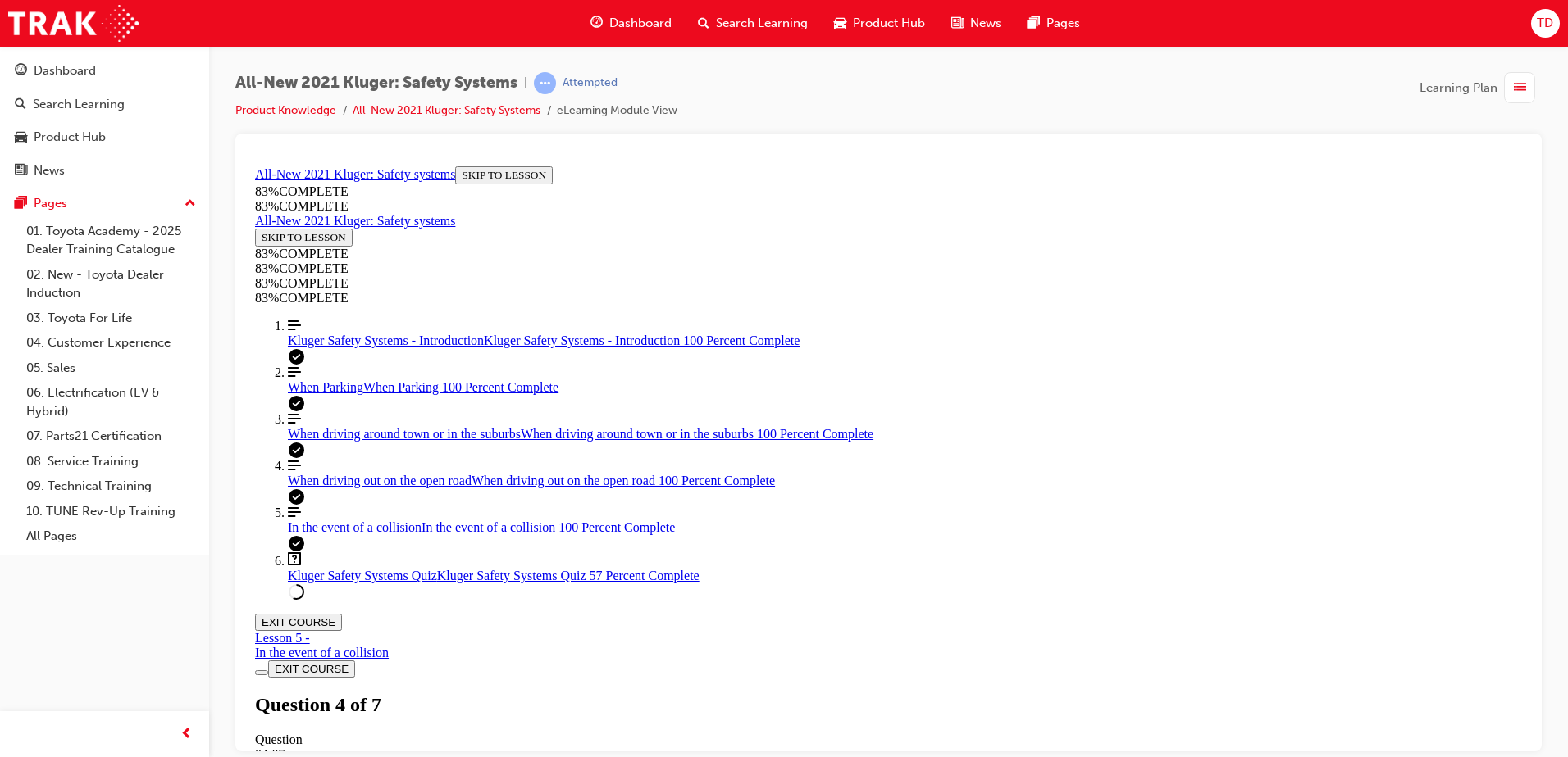
drag, startPoint x: 939, startPoint y: 645, endPoint x: 1080, endPoint y: 656, distance: 141.4
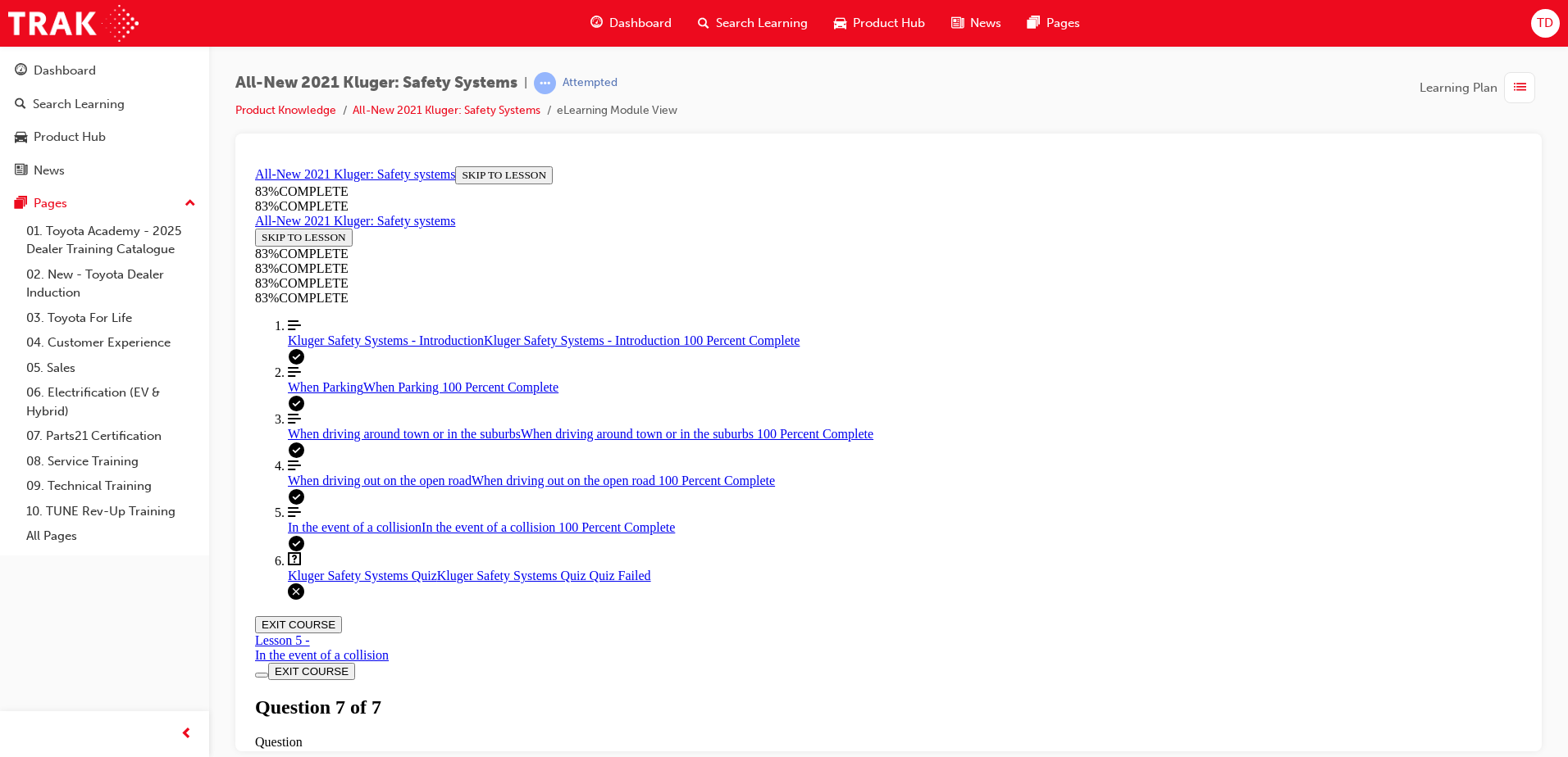
scroll to position [59, 0]
click at [772, 694] on div "Kluger Safety Systems Quiz Lesson 6 of 6 Now that you've gone through the Kluge…" at bounding box center [888, 750] width 1267 height 113
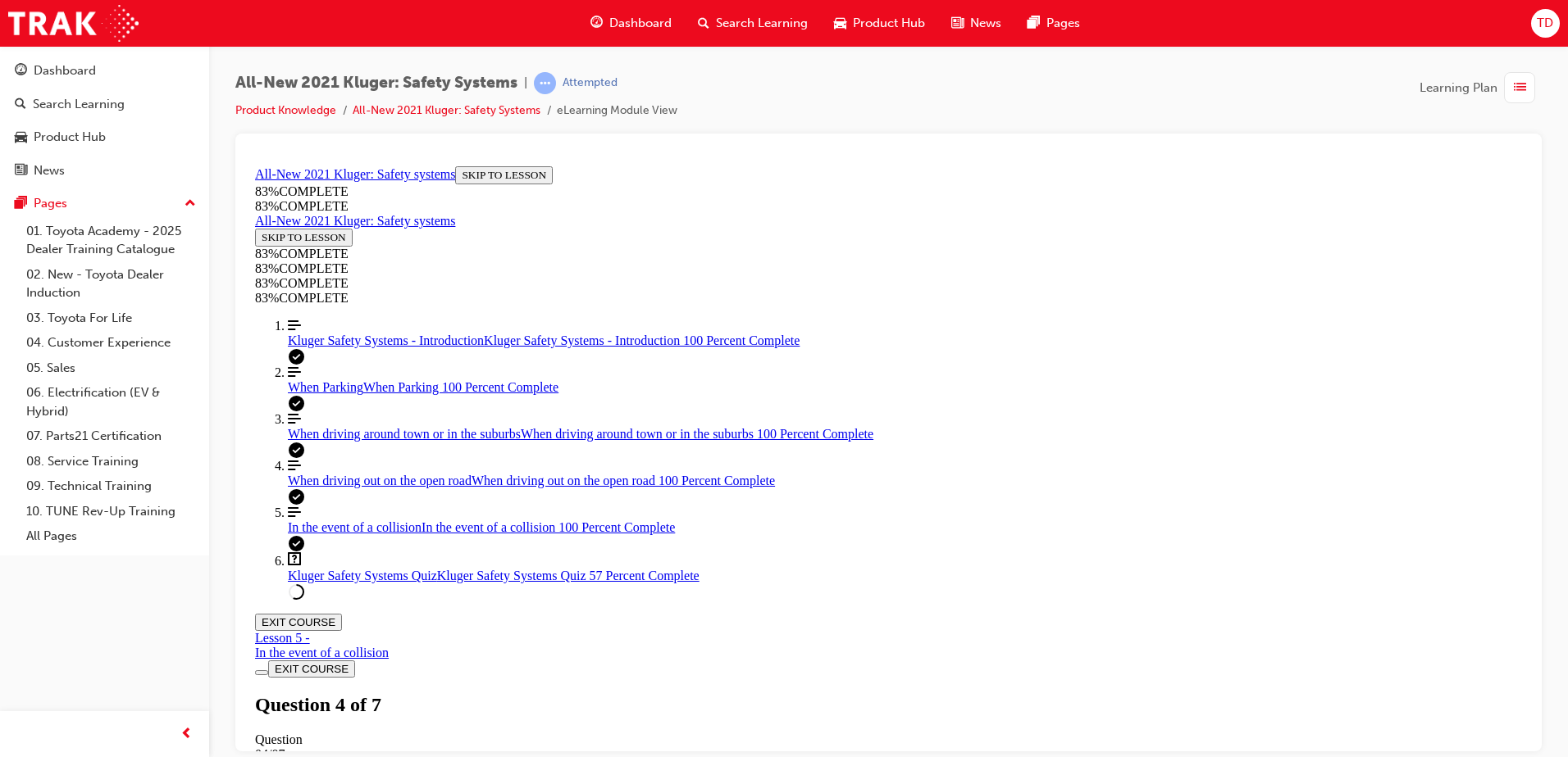
drag, startPoint x: 880, startPoint y: 506, endPoint x: 1012, endPoint y: 506, distance: 132.0
drag, startPoint x: 928, startPoint y: 567, endPoint x: 1042, endPoint y: 566, distance: 114.0
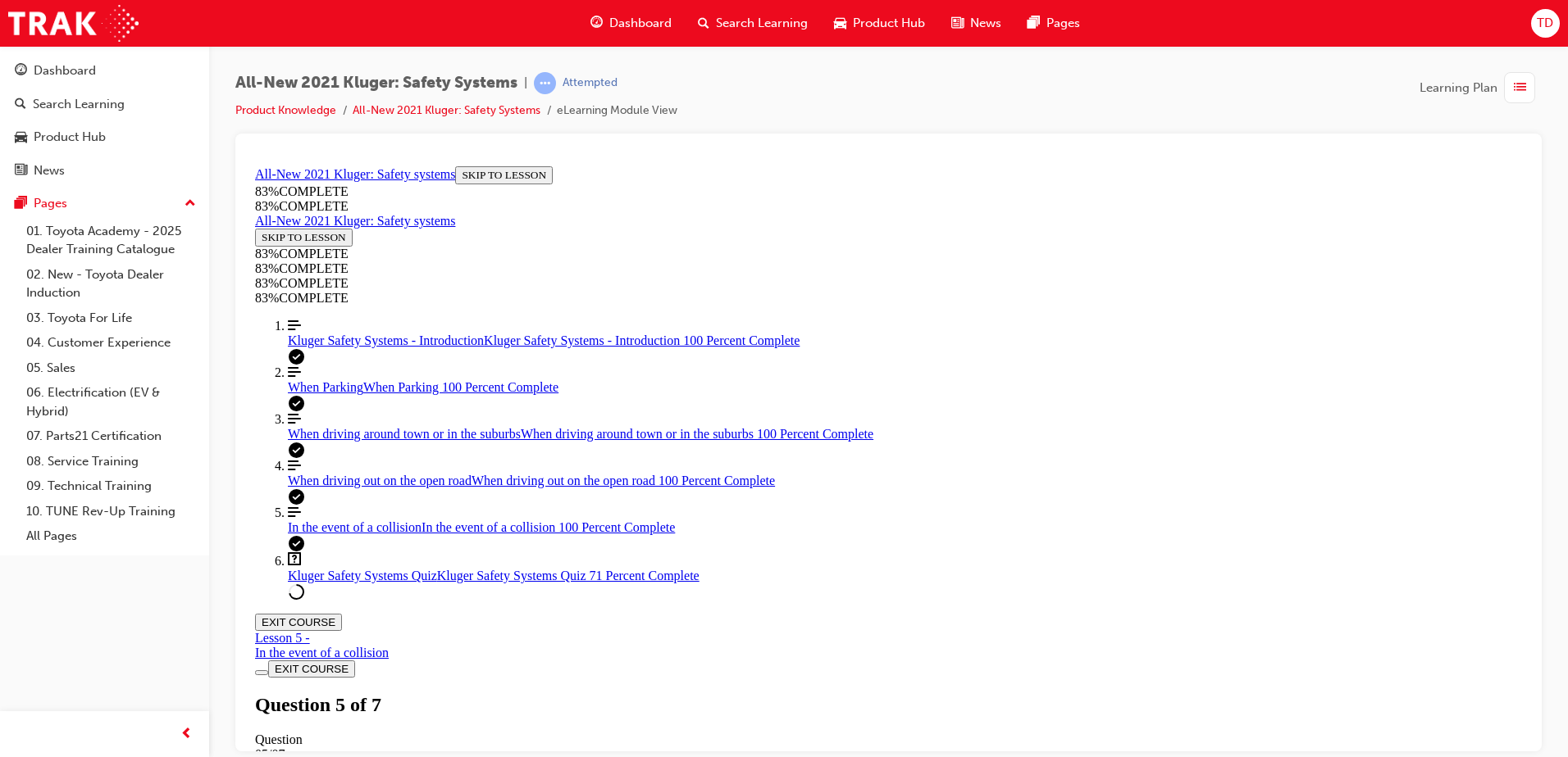
drag, startPoint x: 933, startPoint y: 623, endPoint x: 1094, endPoint y: 626, distance: 161.0
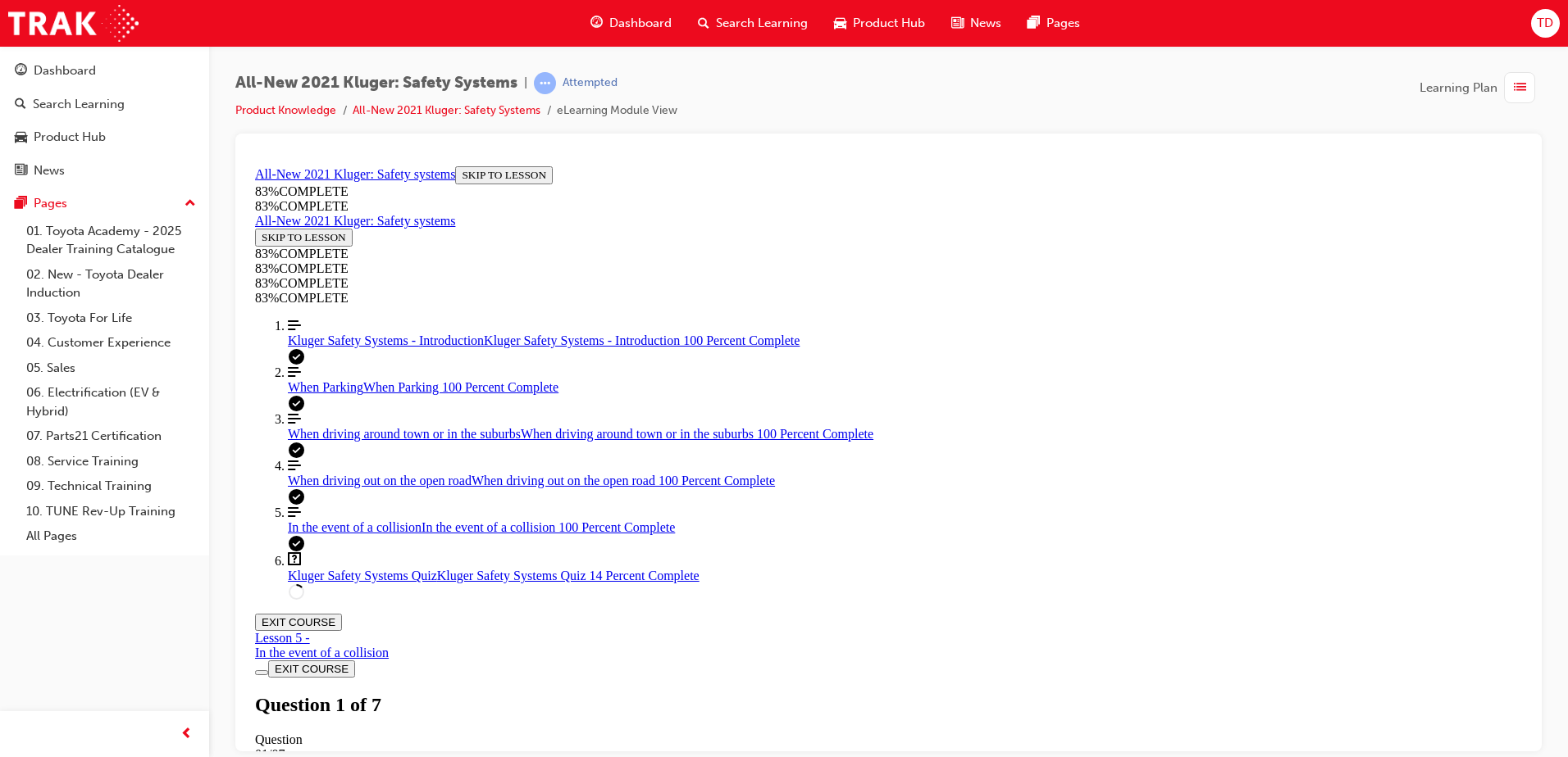
drag, startPoint x: 710, startPoint y: 391, endPoint x: 908, endPoint y: 630, distance: 310.4
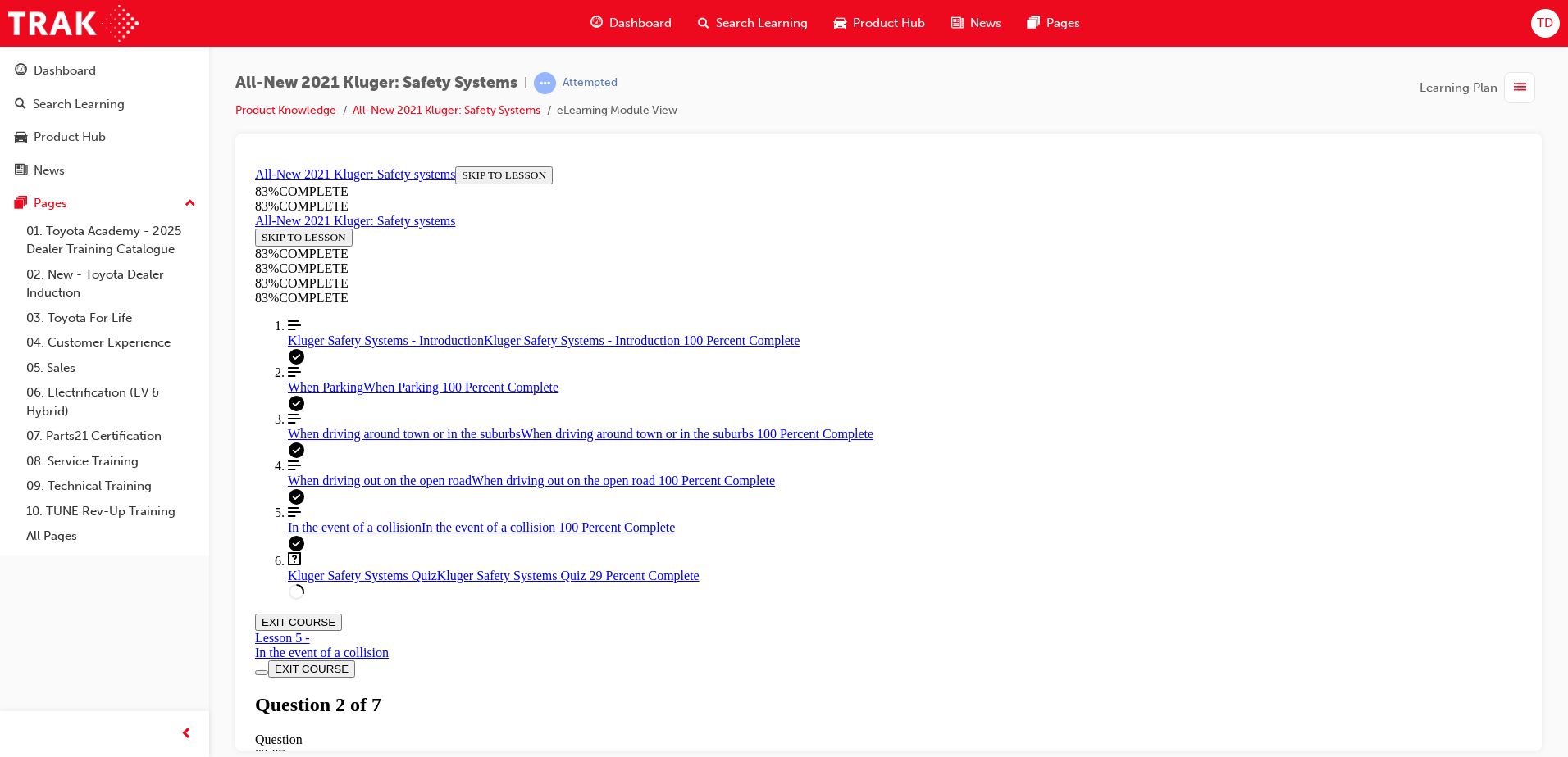
drag, startPoint x: 696, startPoint y: 394, endPoint x: 1084, endPoint y: 587, distance: 433.4
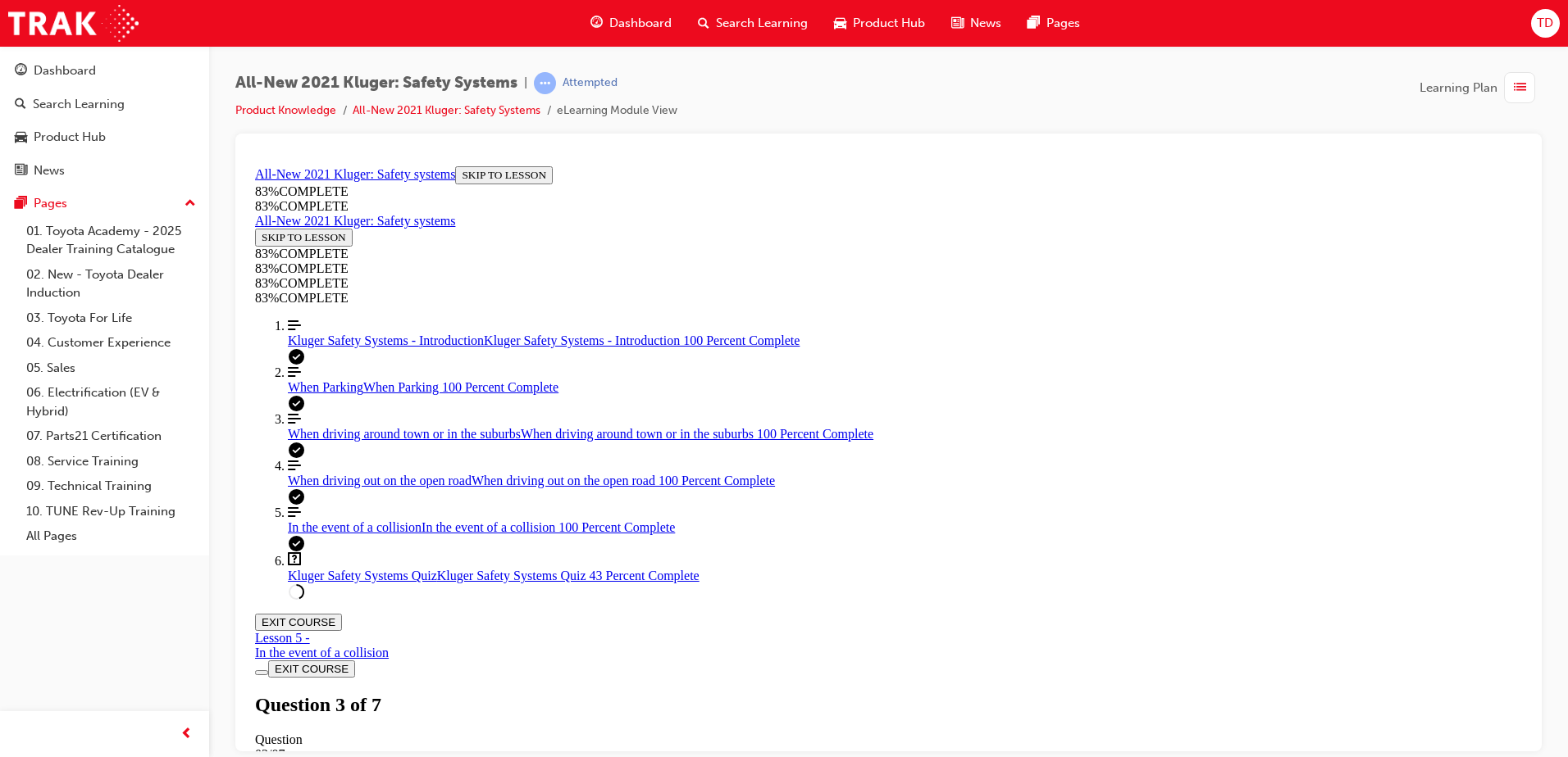
drag, startPoint x: 879, startPoint y: 576, endPoint x: 1003, endPoint y: 504, distance: 143.4
drag, startPoint x: 899, startPoint y: 578, endPoint x: 999, endPoint y: 573, distance: 100.1
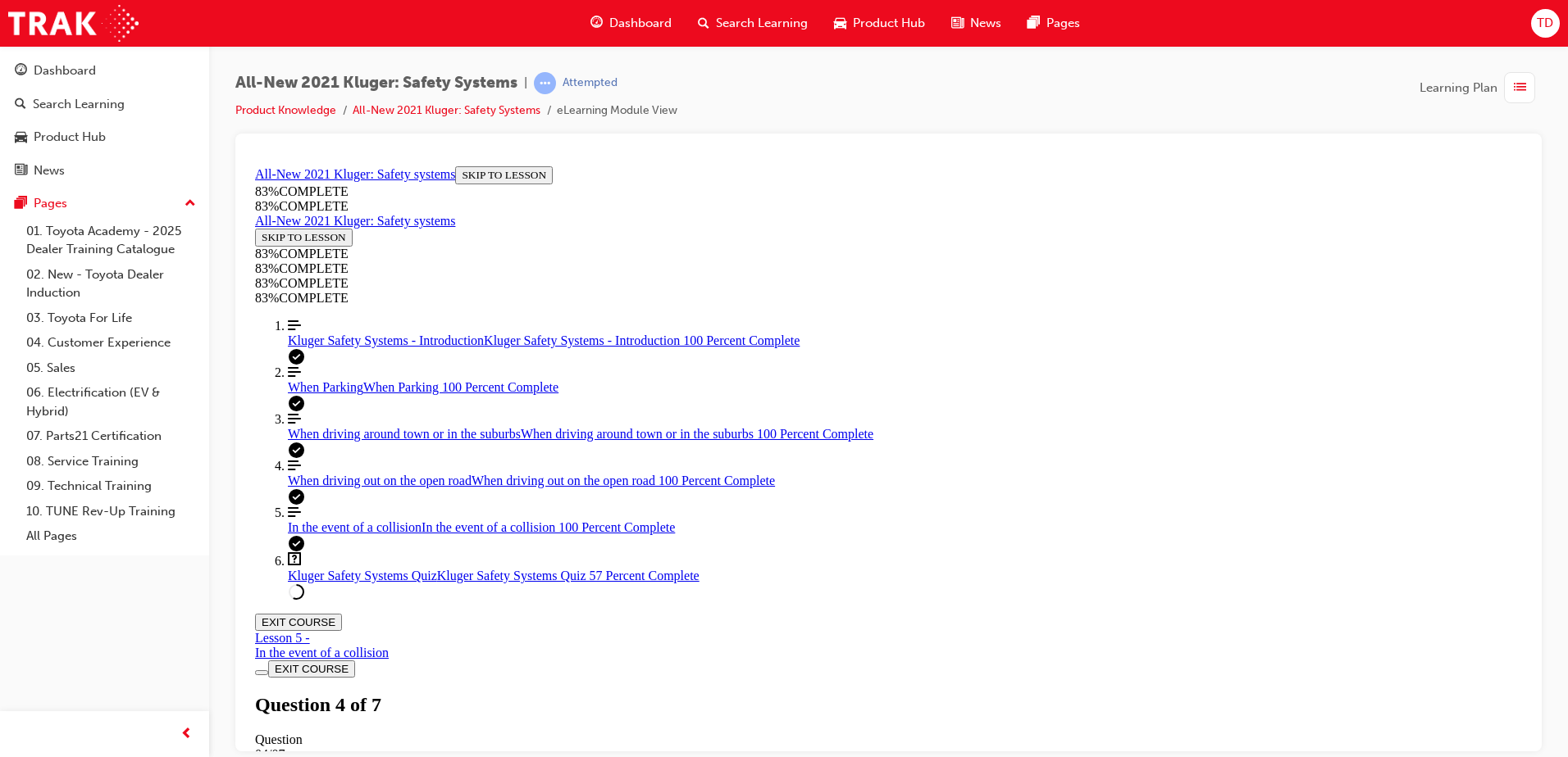
drag, startPoint x: 911, startPoint y: 645, endPoint x: 1012, endPoint y: 643, distance: 101.0
drag, startPoint x: 700, startPoint y: 315, endPoint x: 1003, endPoint y: 668, distance: 465.2
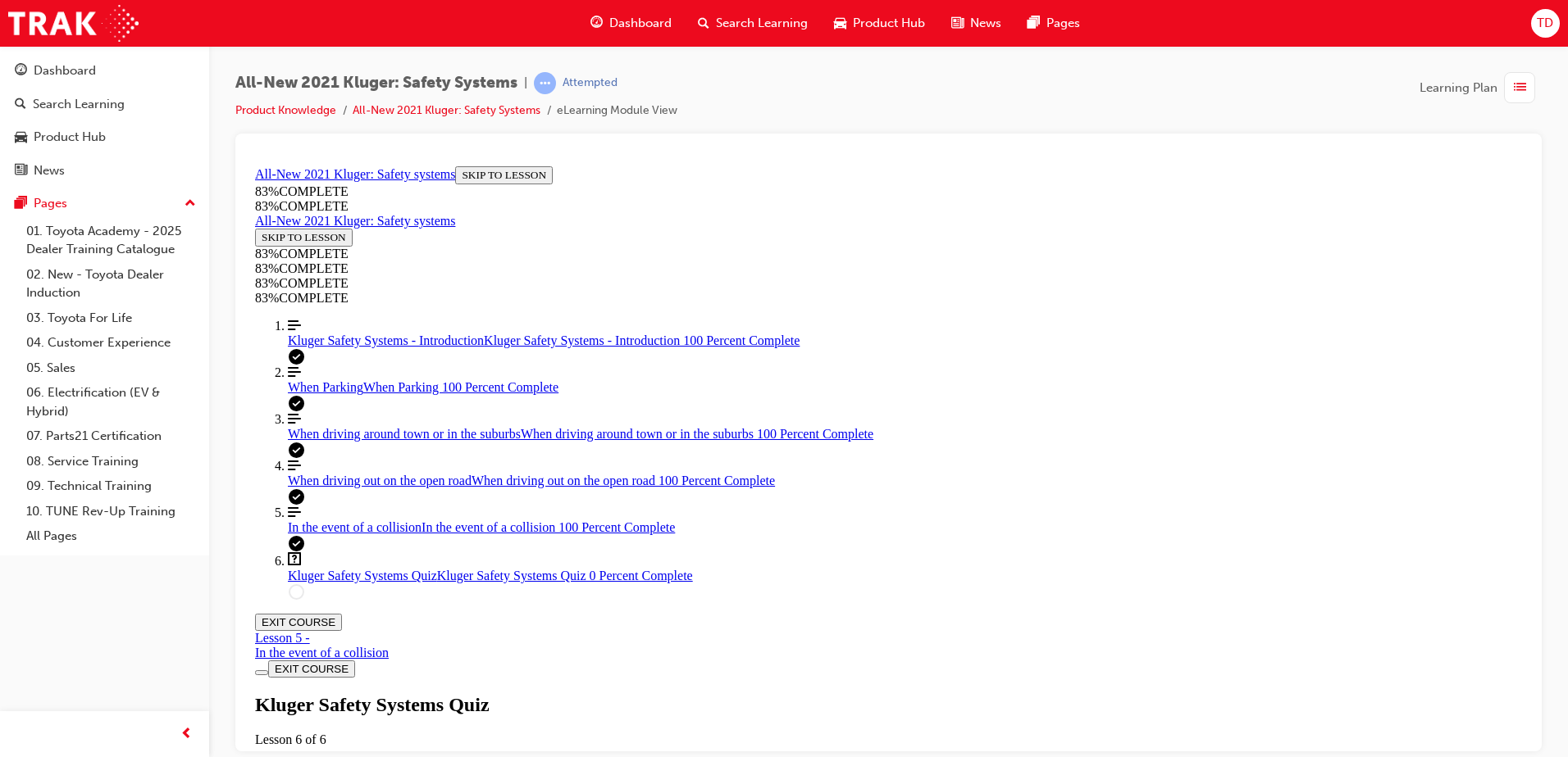
scroll to position [223, 0]
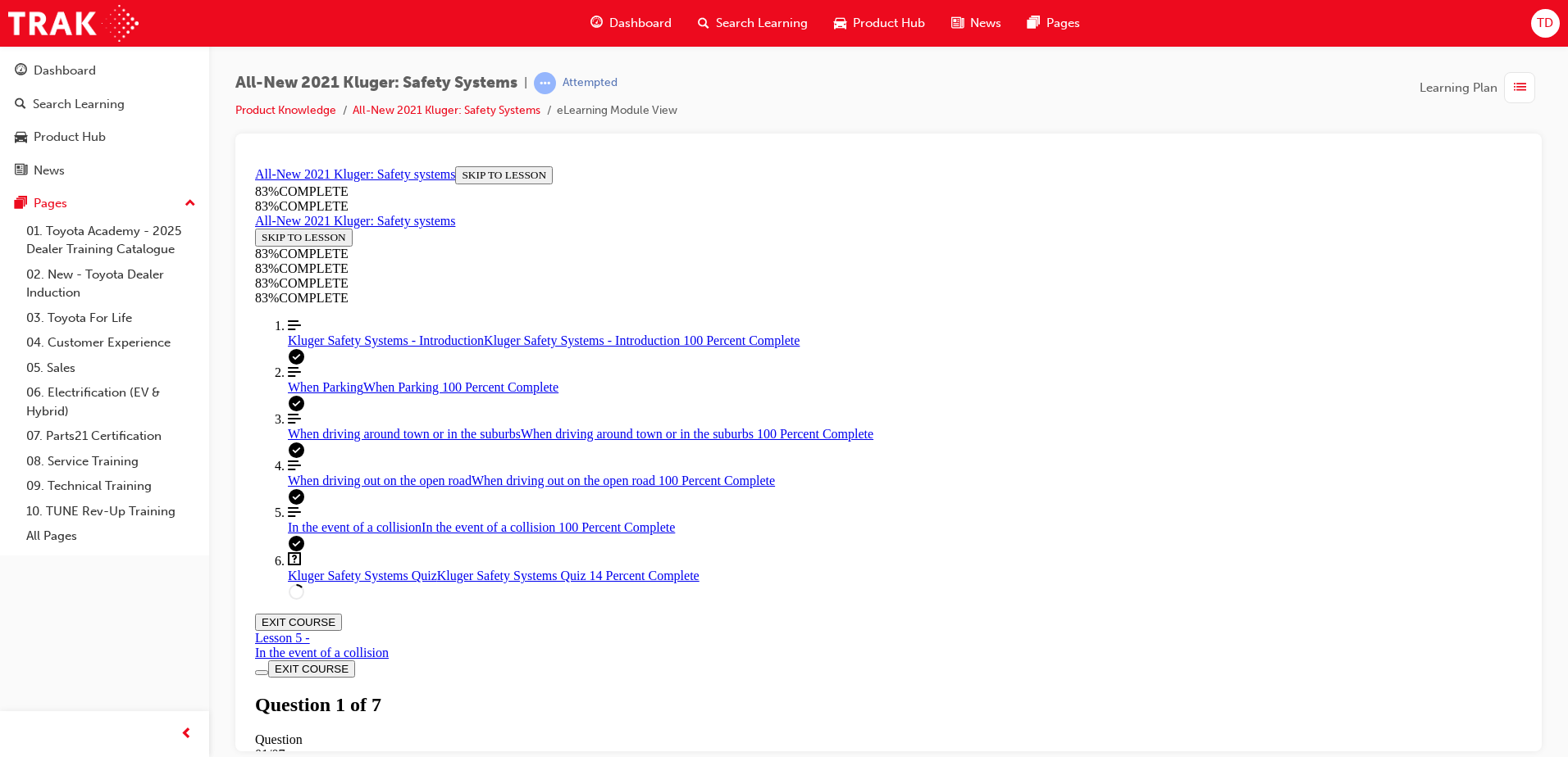
drag, startPoint x: 870, startPoint y: 580, endPoint x: 1015, endPoint y: 588, distance: 145.2
drag, startPoint x: 912, startPoint y: 652, endPoint x: 1029, endPoint y: 510, distance: 184.0
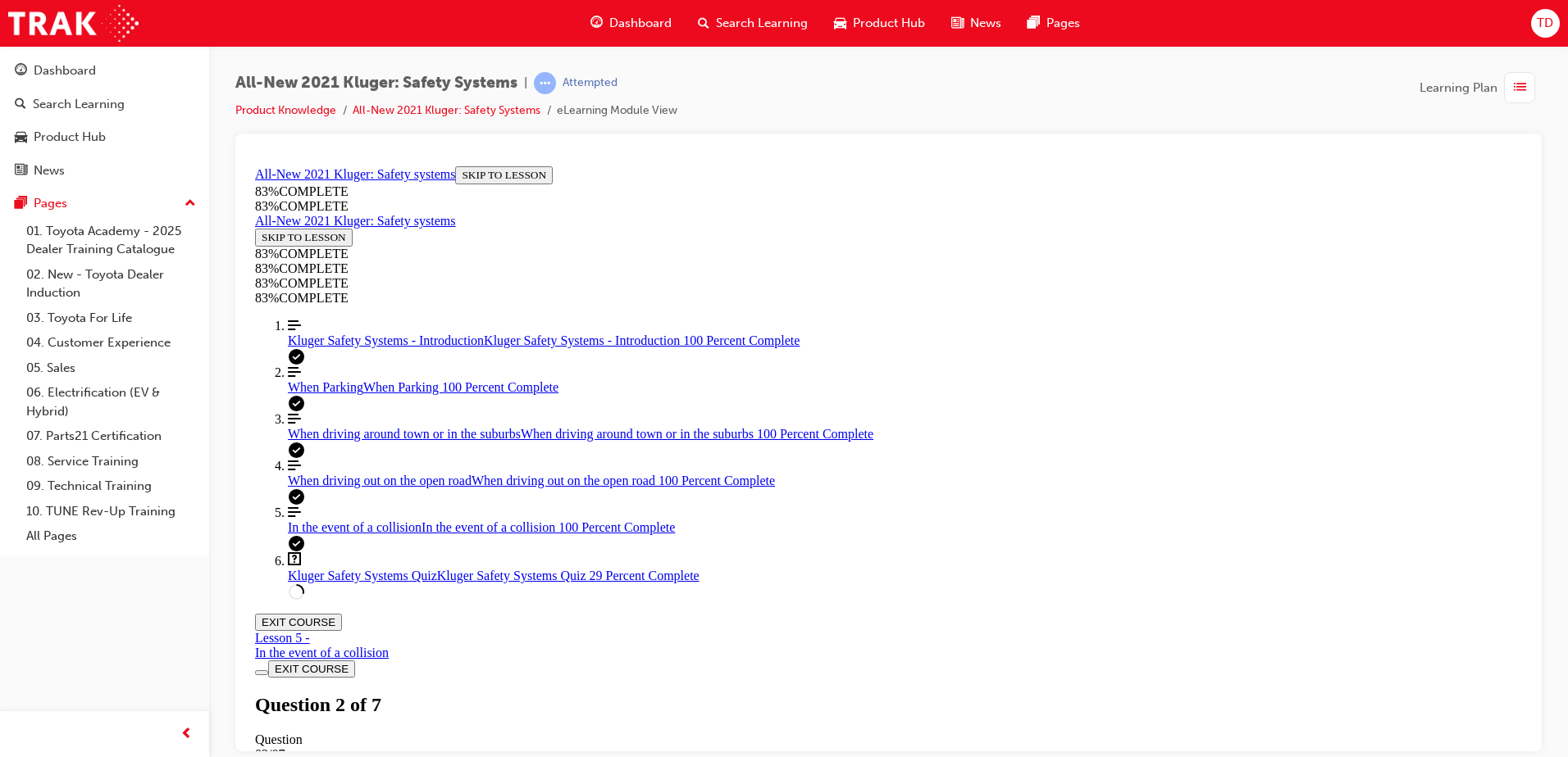
drag, startPoint x: 896, startPoint y: 674, endPoint x: 1016, endPoint y: 665, distance: 120.3
drag, startPoint x: 1016, startPoint y: 665, endPoint x: 1028, endPoint y: 658, distance: 13.9
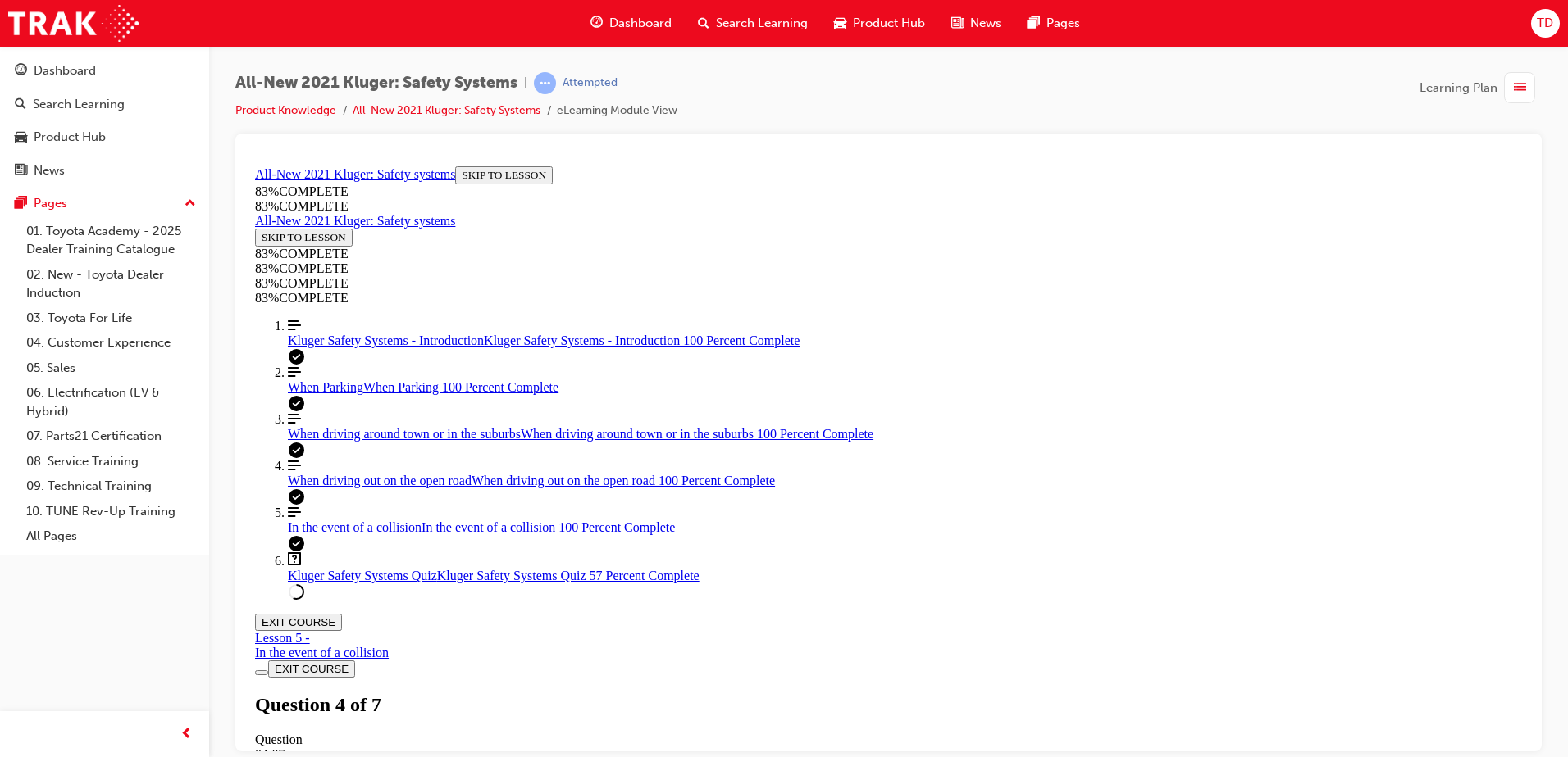
scroll to position [470, 0]
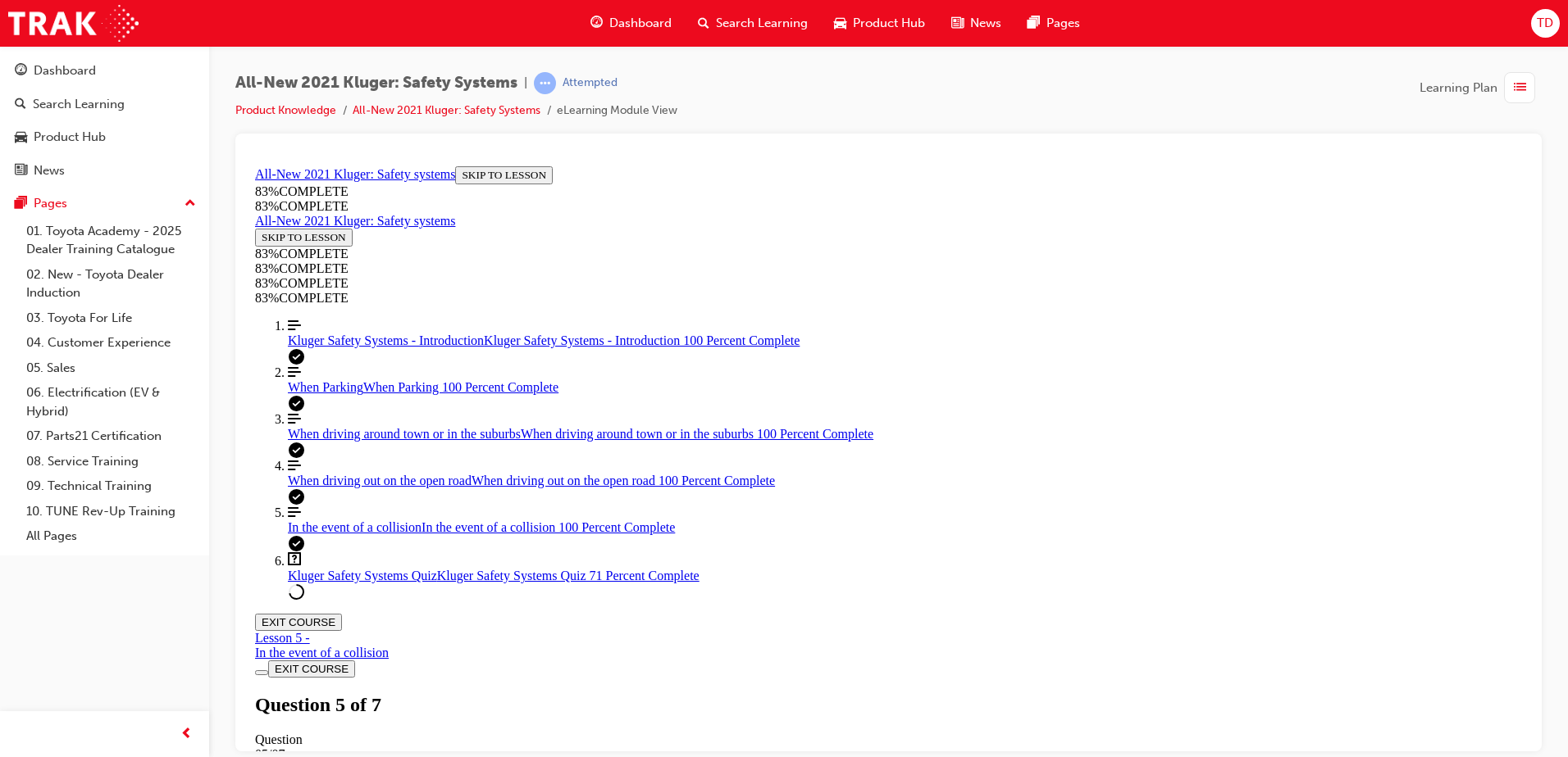
drag, startPoint x: 708, startPoint y: 452, endPoint x: 1153, endPoint y: 593, distance: 466.8
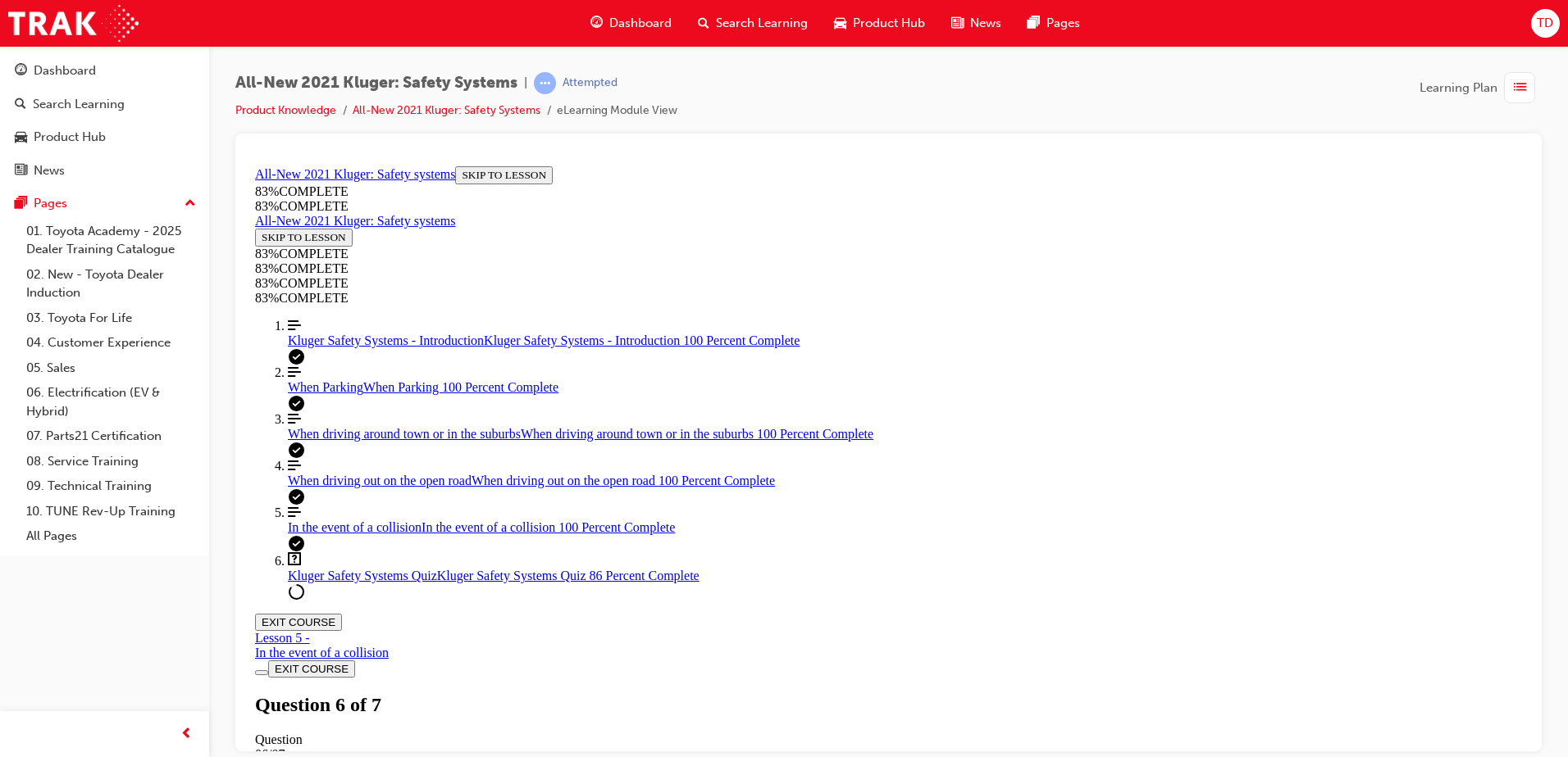
click at [782, 694] on div "Kluger Safety Systems Quiz Lesson 6 of 6 Now that you've gone through the Kluge…" at bounding box center [888, 750] width 1267 height 113
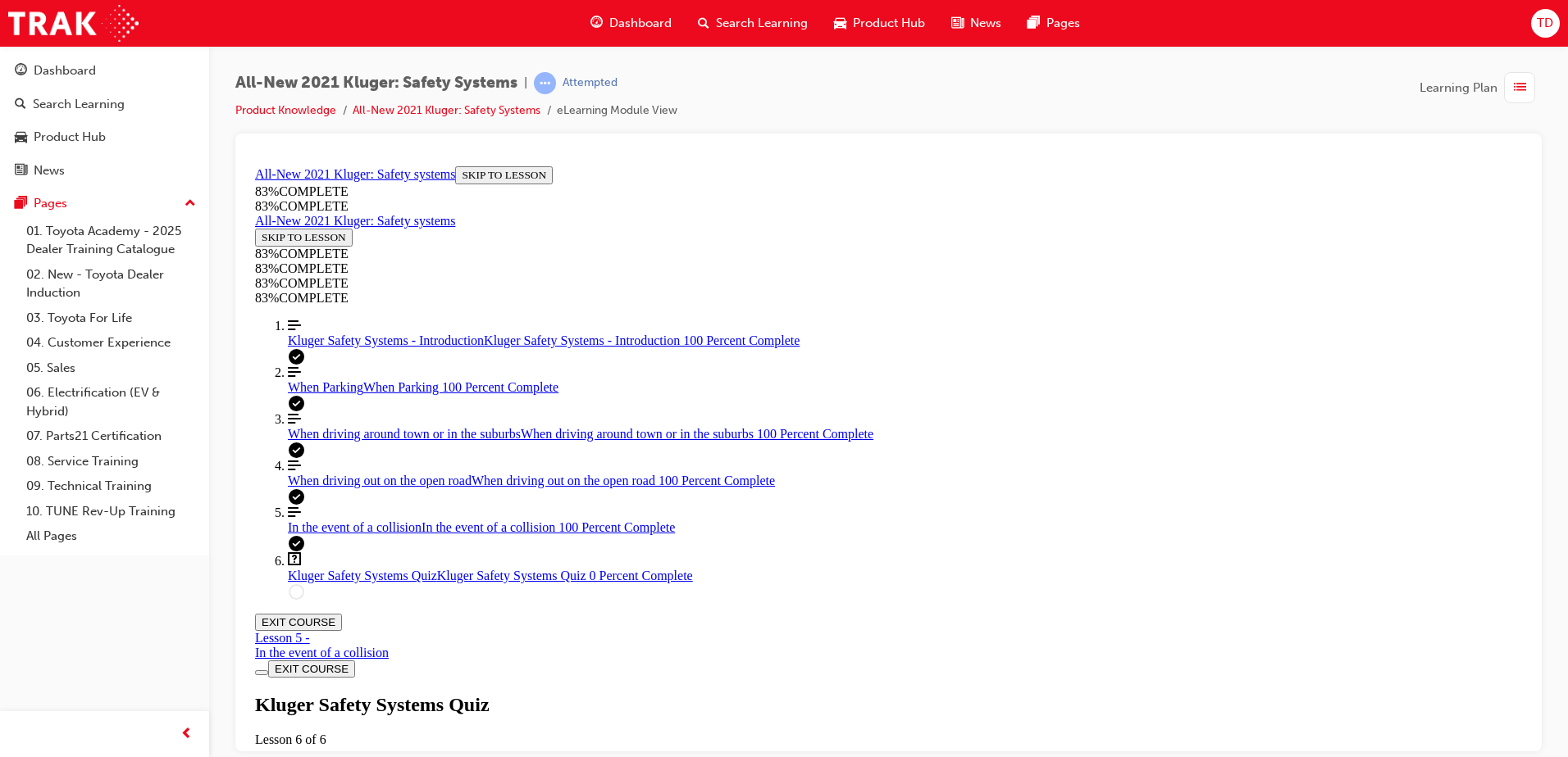
drag, startPoint x: 896, startPoint y: 576, endPoint x: 1015, endPoint y: 492, distance: 145.7
drag, startPoint x: 916, startPoint y: 653, endPoint x: 1035, endPoint y: 653, distance: 119.0
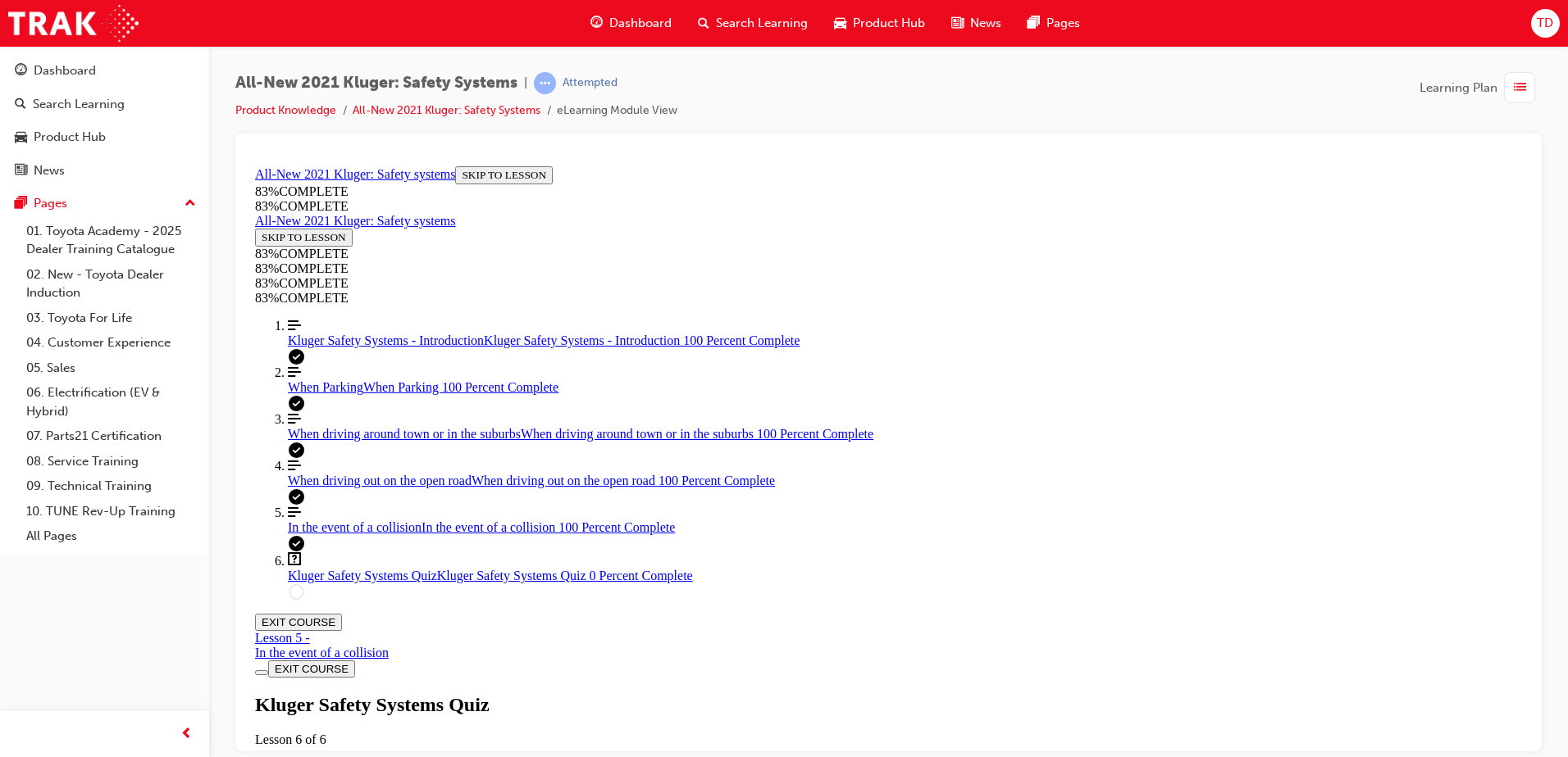
drag, startPoint x: 898, startPoint y: 586, endPoint x: 1001, endPoint y: 582, distance: 103.1
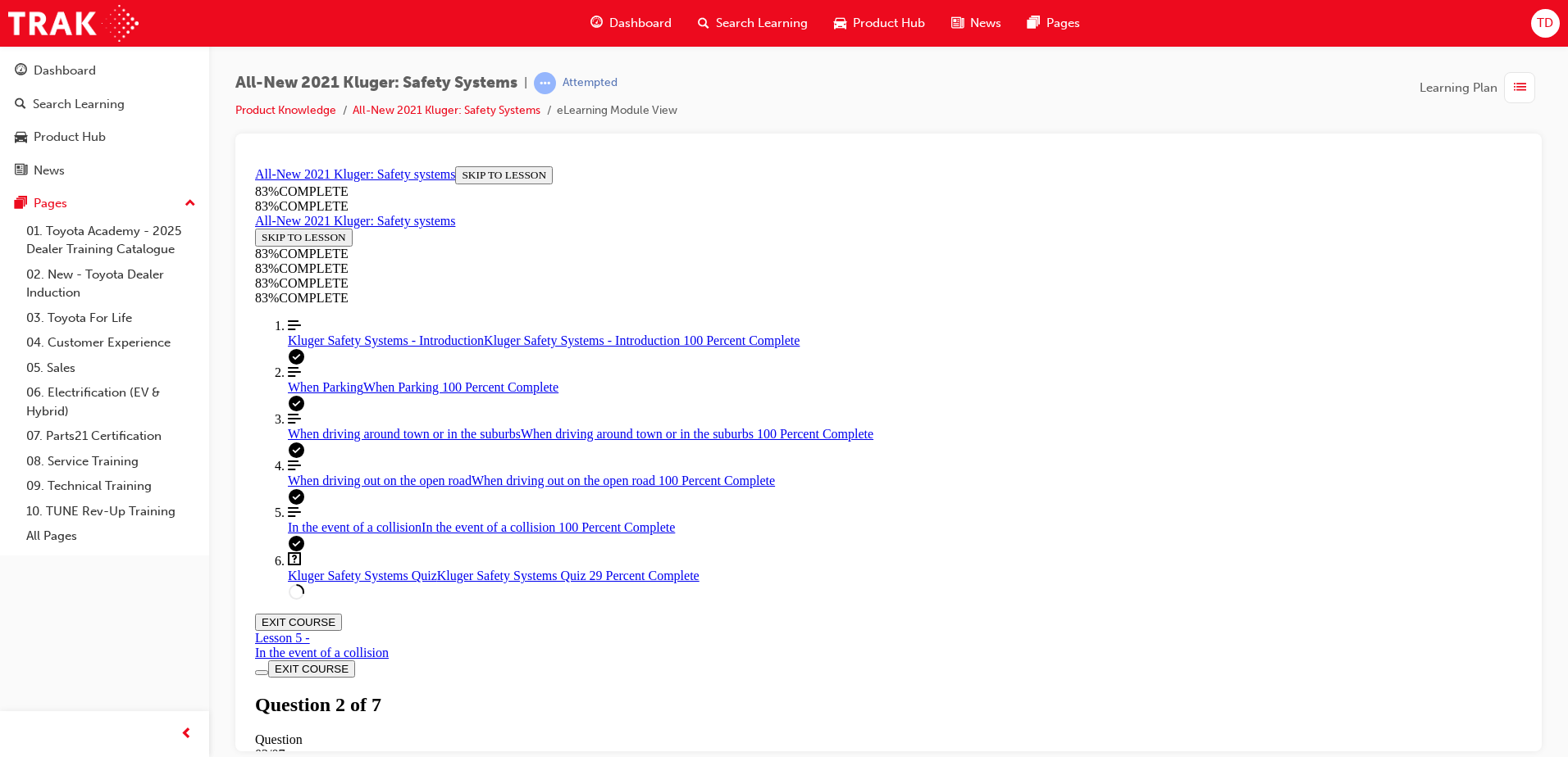
drag, startPoint x: 917, startPoint y: 524, endPoint x: 964, endPoint y: 566, distance: 63.0
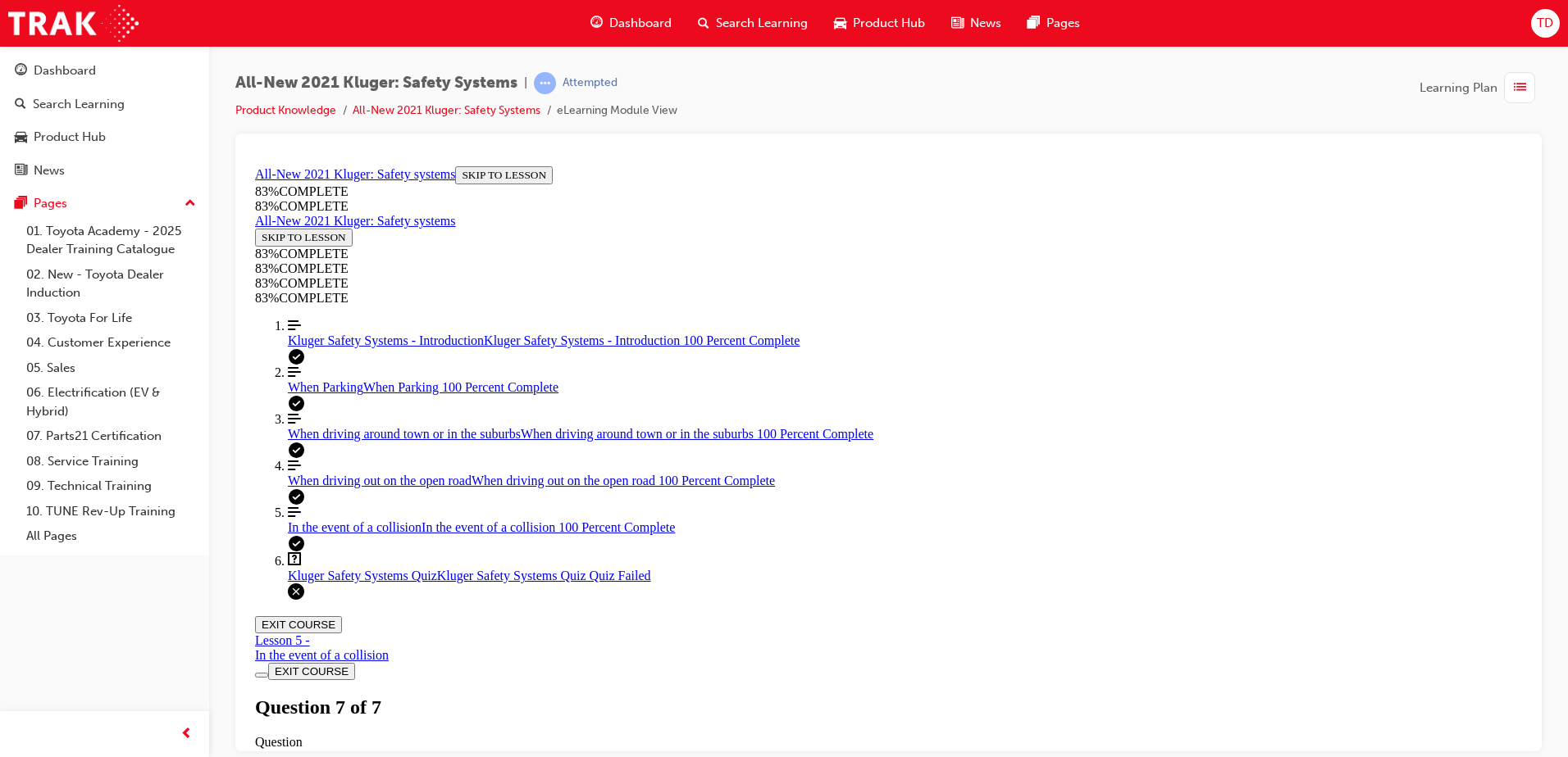
scroll to position [223, 0]
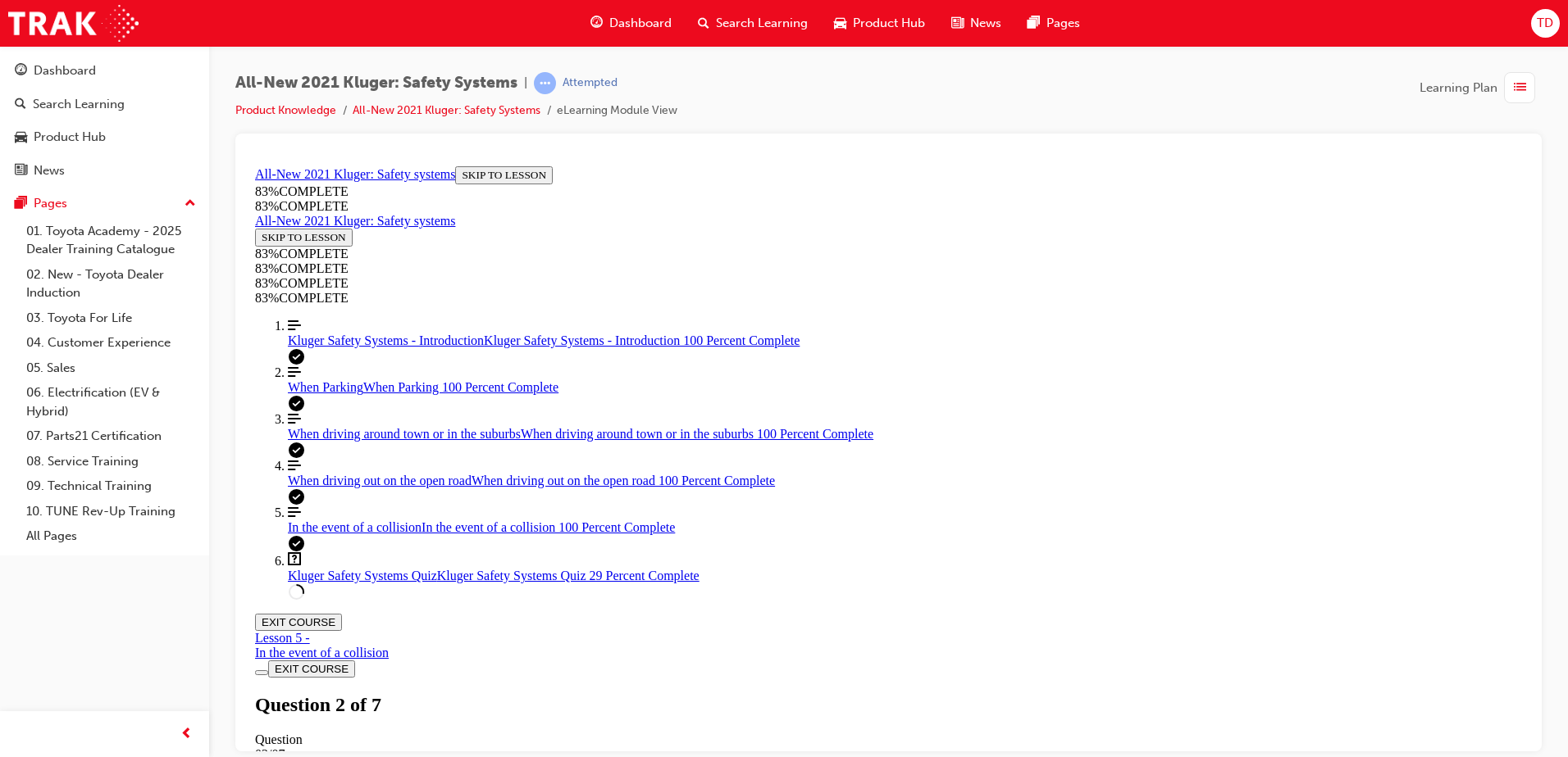
scroll to position [142, 0]
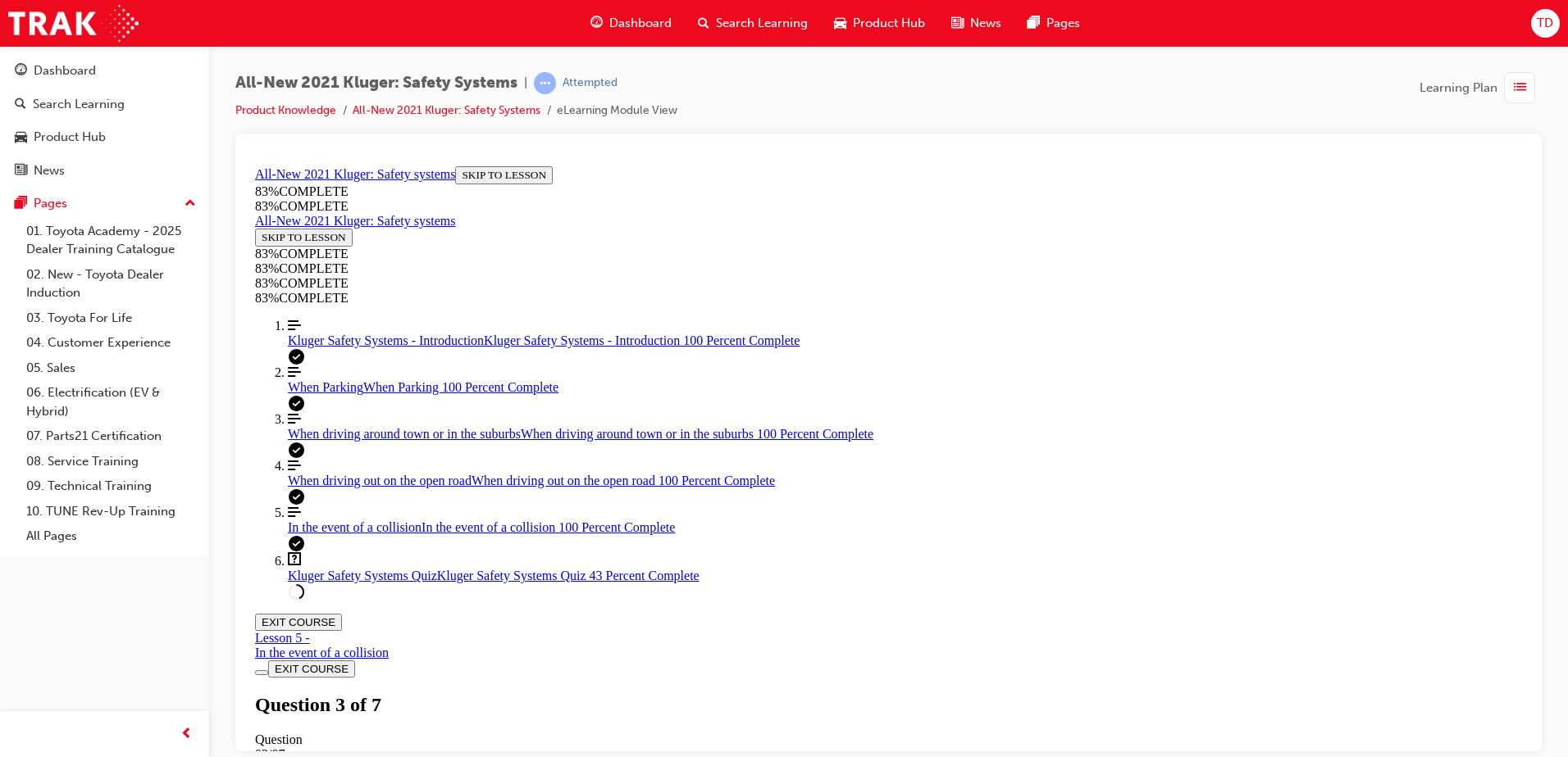
drag, startPoint x: 854, startPoint y: 500, endPoint x: 967, endPoint y: 420, distance: 138.5
drag, startPoint x: 834, startPoint y: 507, endPoint x: 985, endPoint y: 497, distance: 151.3
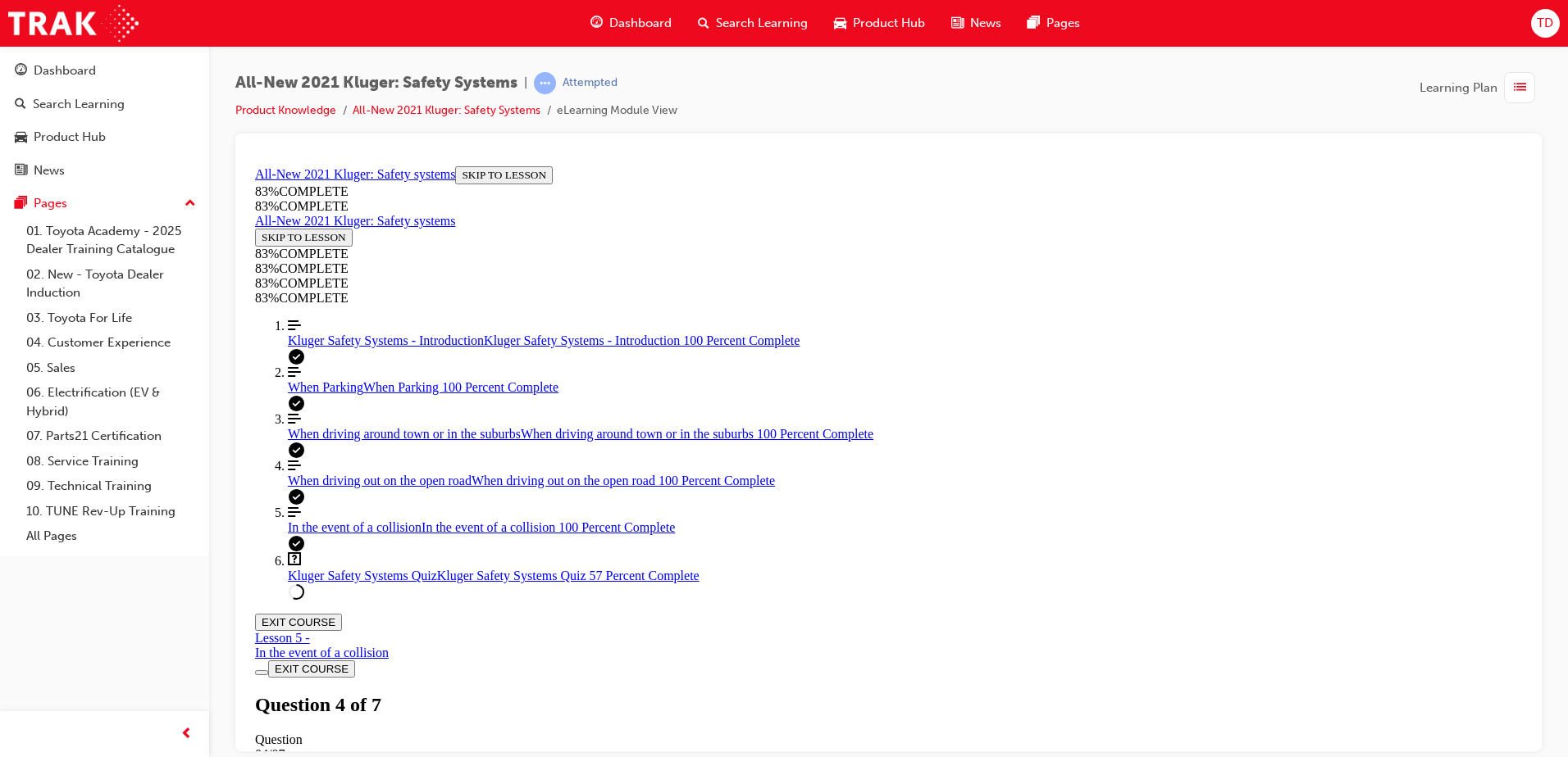
drag, startPoint x: 913, startPoint y: 576, endPoint x: 1043, endPoint y: 568, distance: 130.2
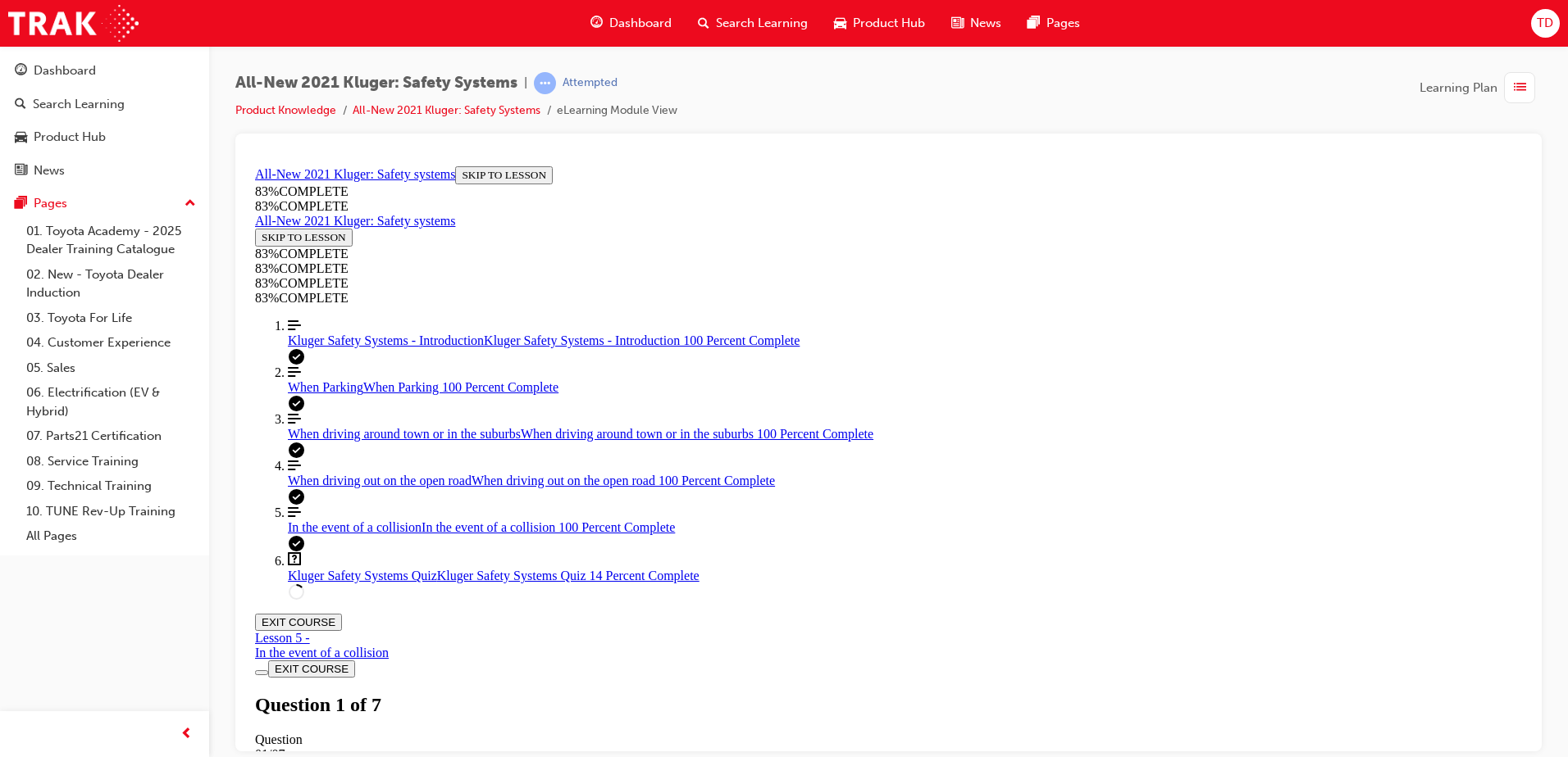
drag, startPoint x: 915, startPoint y: 553, endPoint x: 930, endPoint y: 551, distance: 15.1
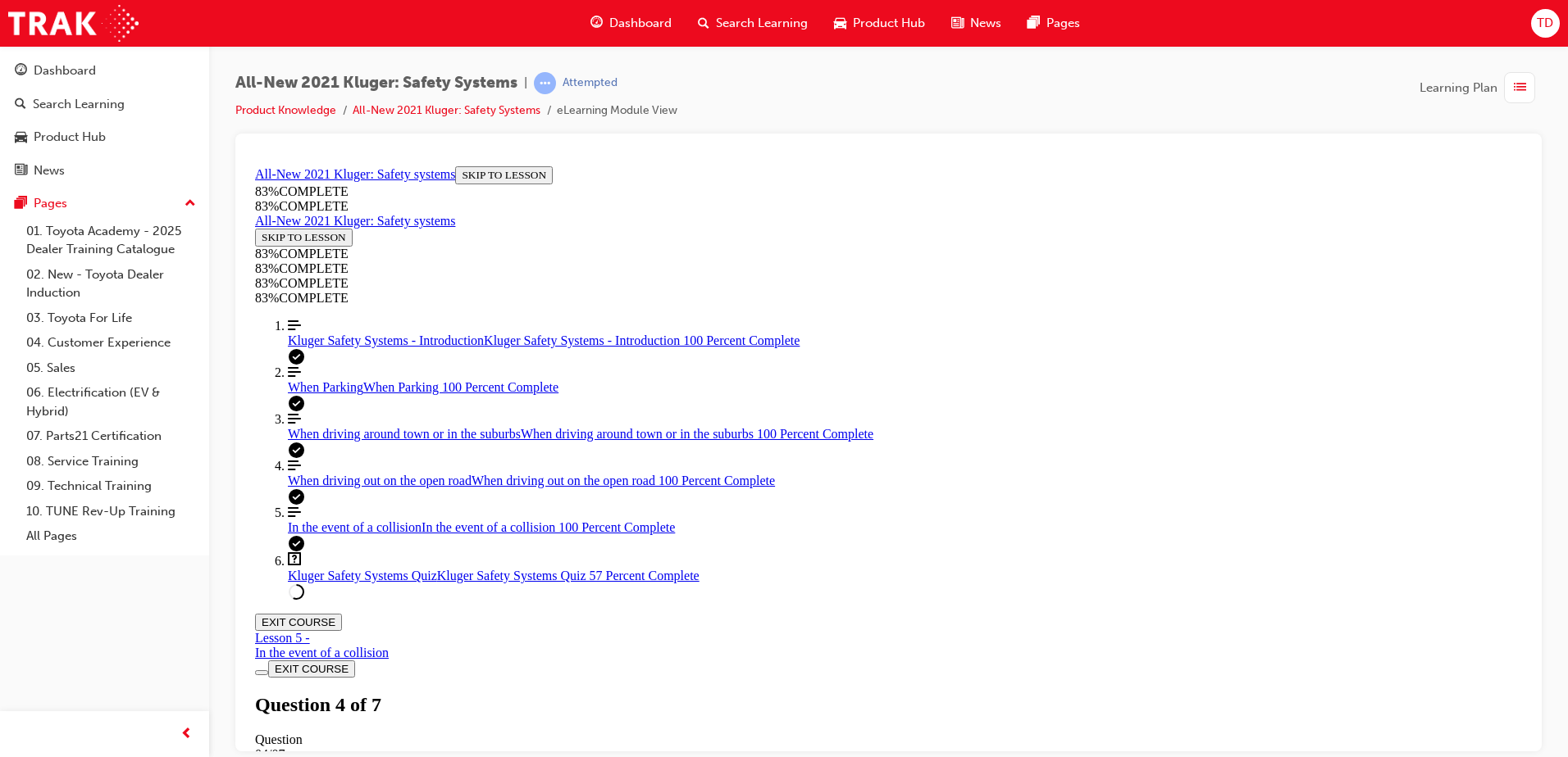
scroll to position [142, 0]
drag, startPoint x: 866, startPoint y: 424, endPoint x: 948, endPoint y: 430, distance: 82.2
drag, startPoint x: 917, startPoint y: 497, endPoint x: 1010, endPoint y: 501, distance: 93.1
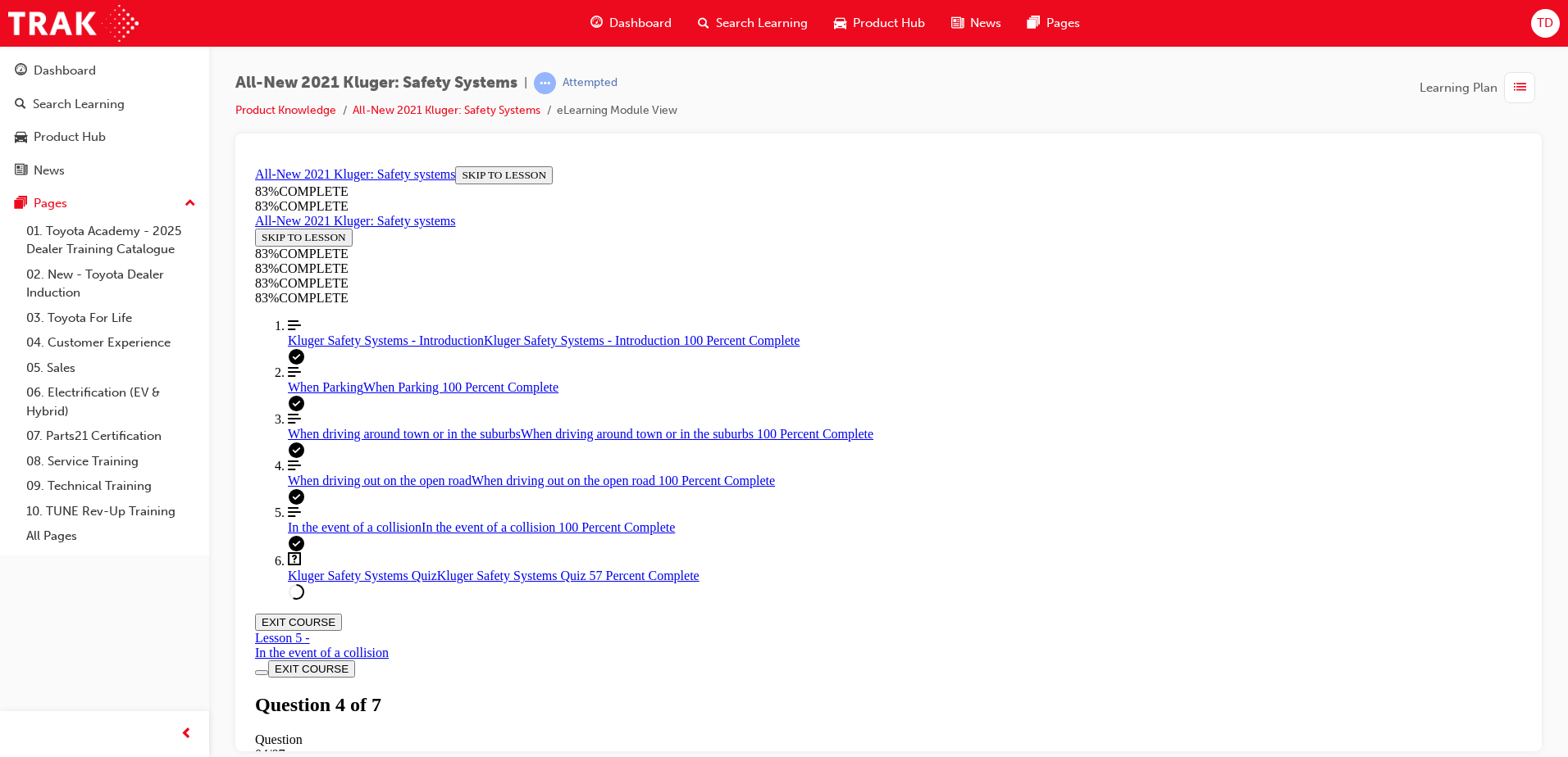
drag, startPoint x: 913, startPoint y: 573, endPoint x: 1016, endPoint y: 579, distance: 103.2
drag, startPoint x: 919, startPoint y: 495, endPoint x: 975, endPoint y: 425, distance: 89.6
drag, startPoint x: 906, startPoint y: 430, endPoint x: 948, endPoint y: 513, distance: 93.0
drag, startPoint x: 882, startPoint y: 438, endPoint x: 963, endPoint y: 431, distance: 81.3
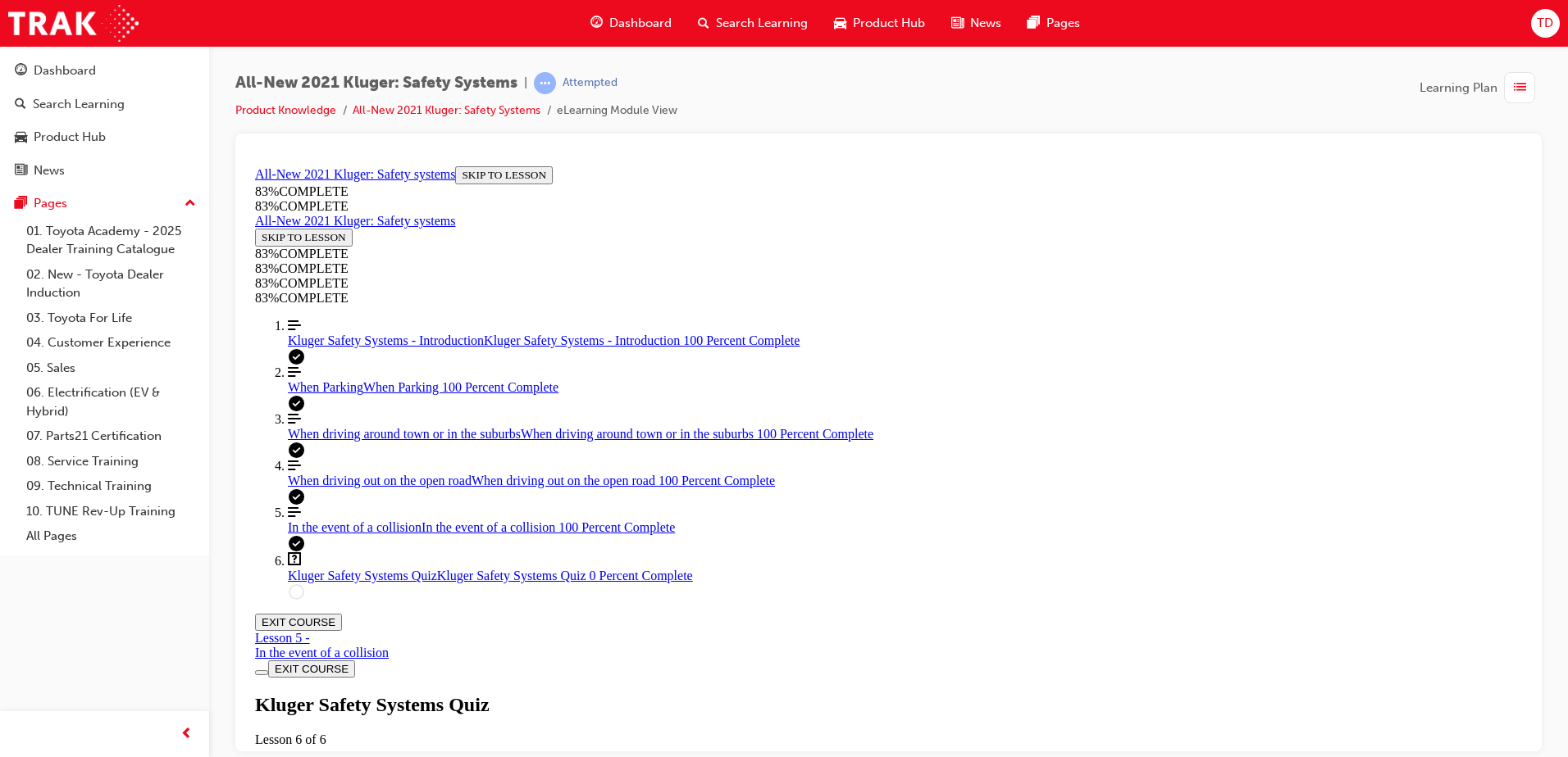
click at [753, 694] on div "Kluger Safety Systems Quiz Lesson 6 of 6 Now that you've gone through the Kluge…" at bounding box center [888, 750] width 1267 height 113
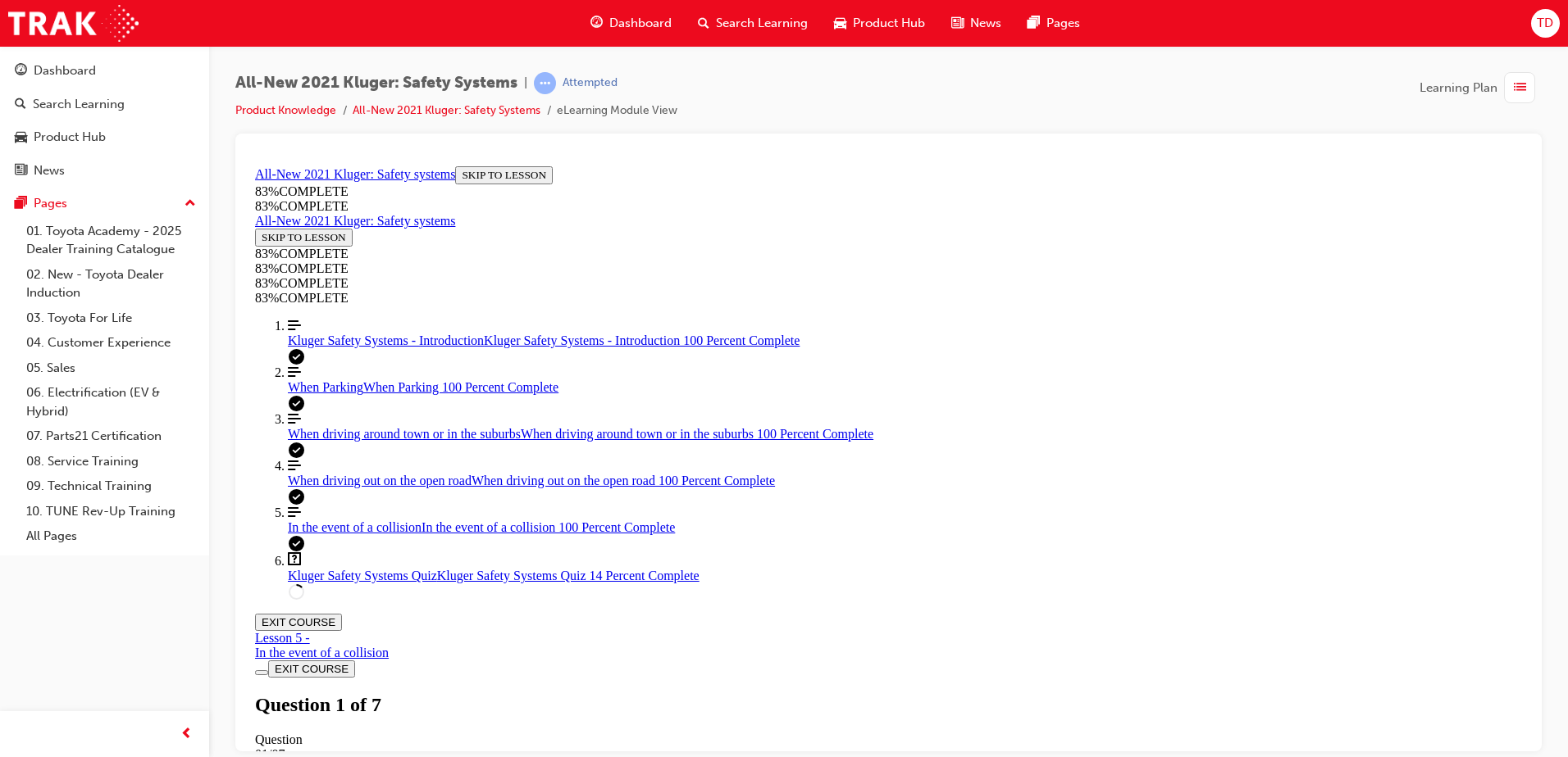
scroll to position [60, 0]
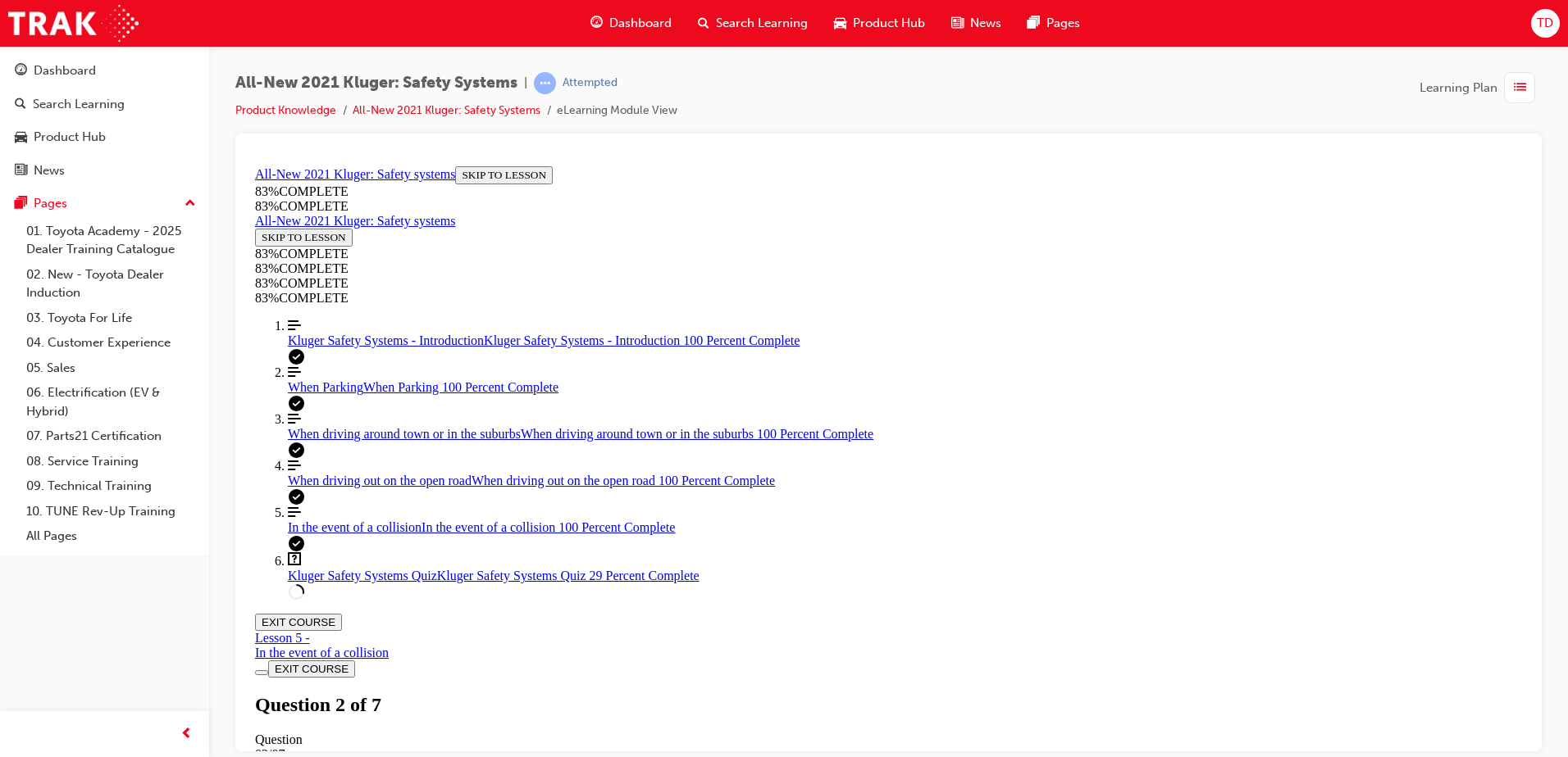
drag, startPoint x: 897, startPoint y: 503, endPoint x: 1032, endPoint y: 504, distance: 135.0
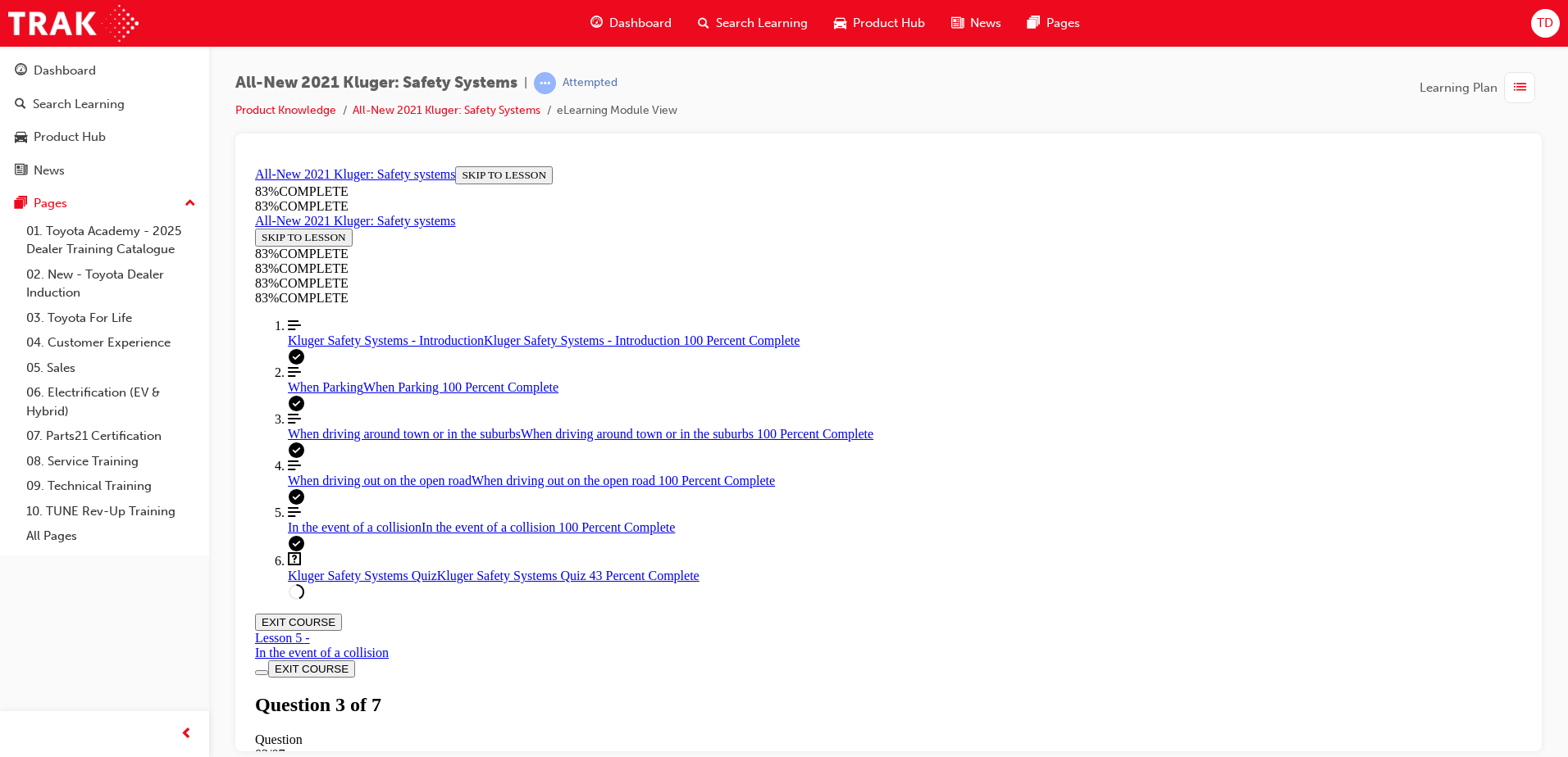
drag, startPoint x: 912, startPoint y: 648, endPoint x: 1024, endPoint y: 571, distance: 135.9
drag, startPoint x: 911, startPoint y: 648, endPoint x: 1006, endPoint y: 643, distance: 95.1
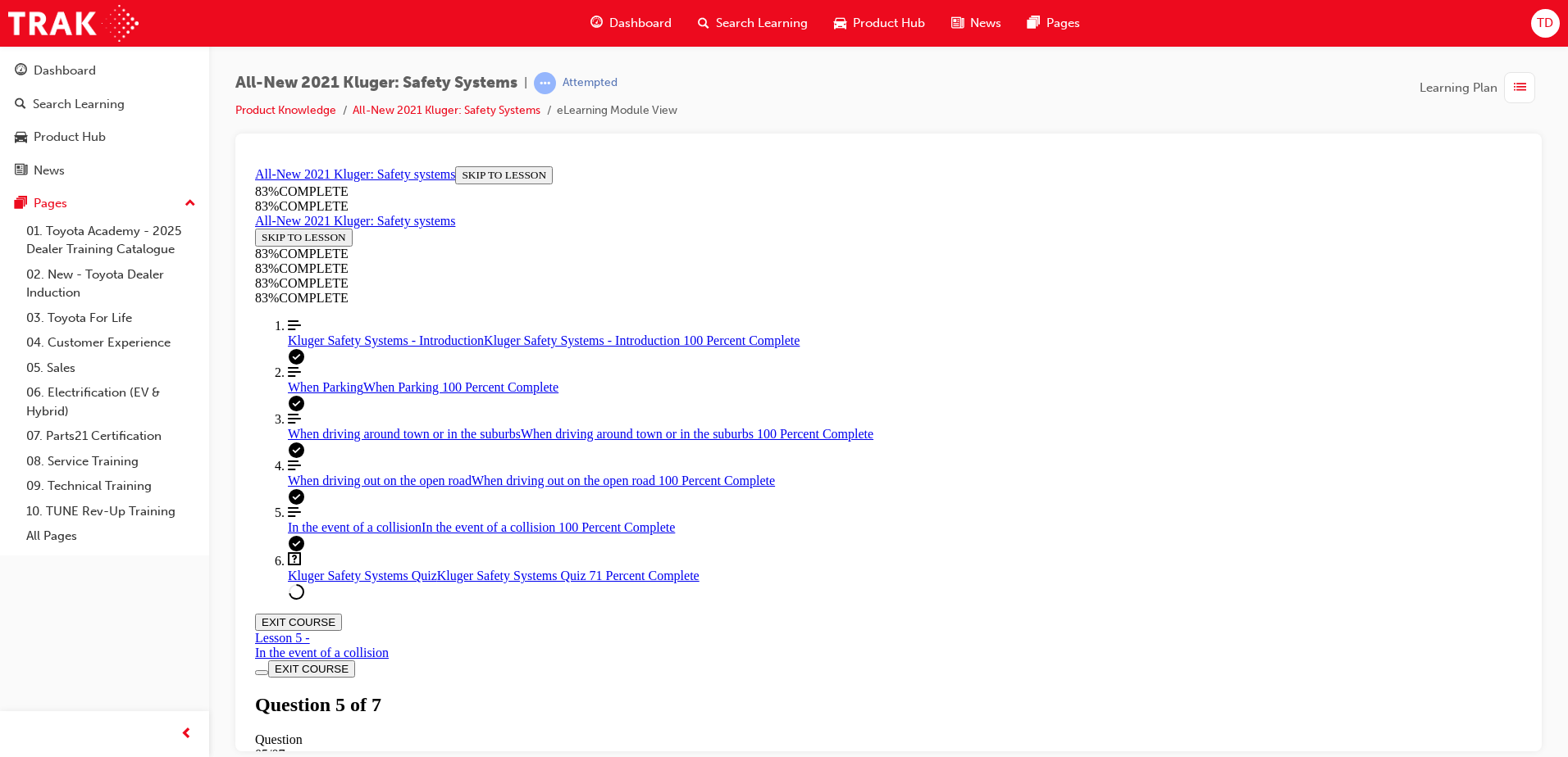
scroll to position [60, 0]
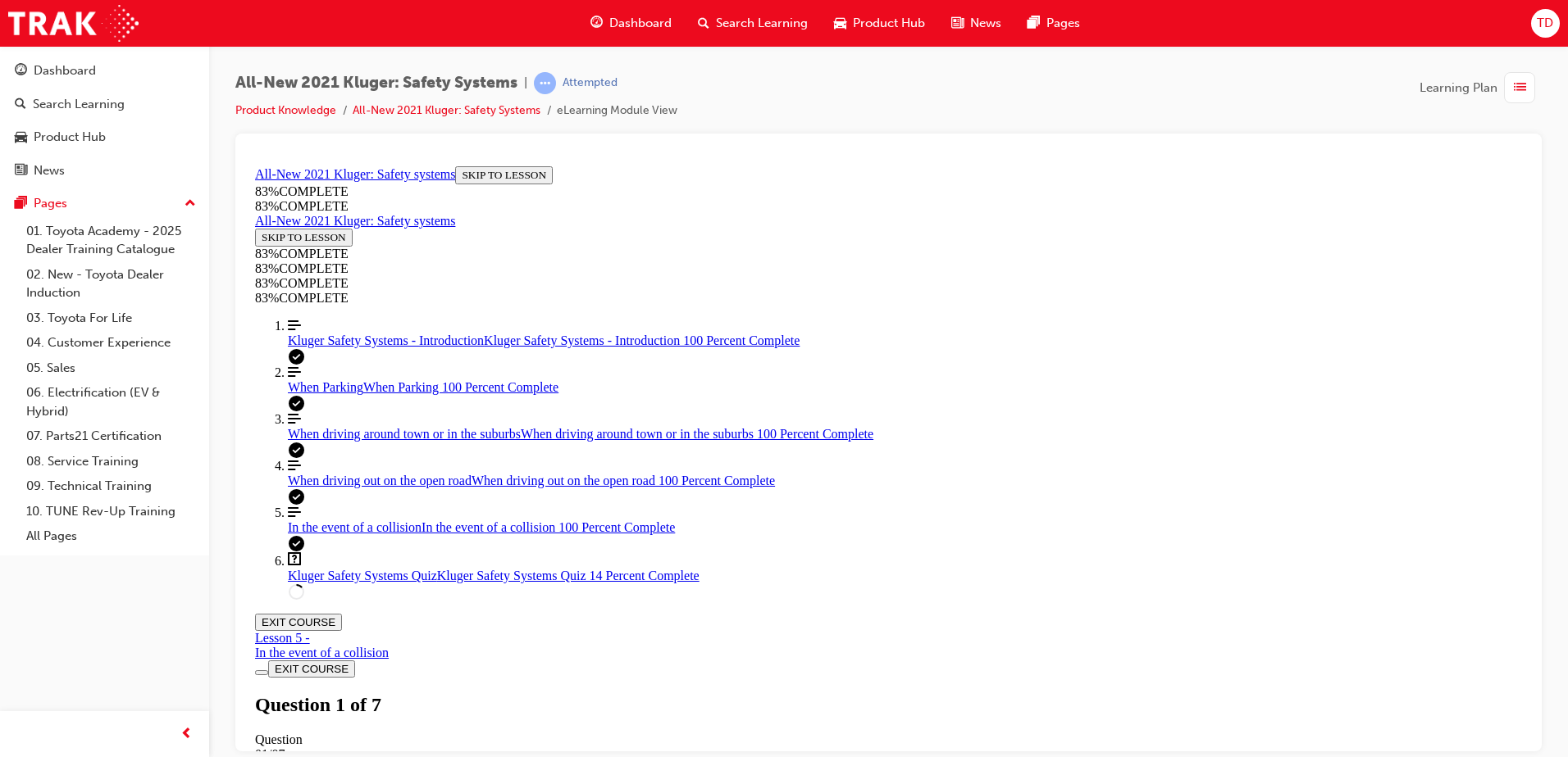
drag, startPoint x: 703, startPoint y: 405, endPoint x: 706, endPoint y: 413, distance: 8.5
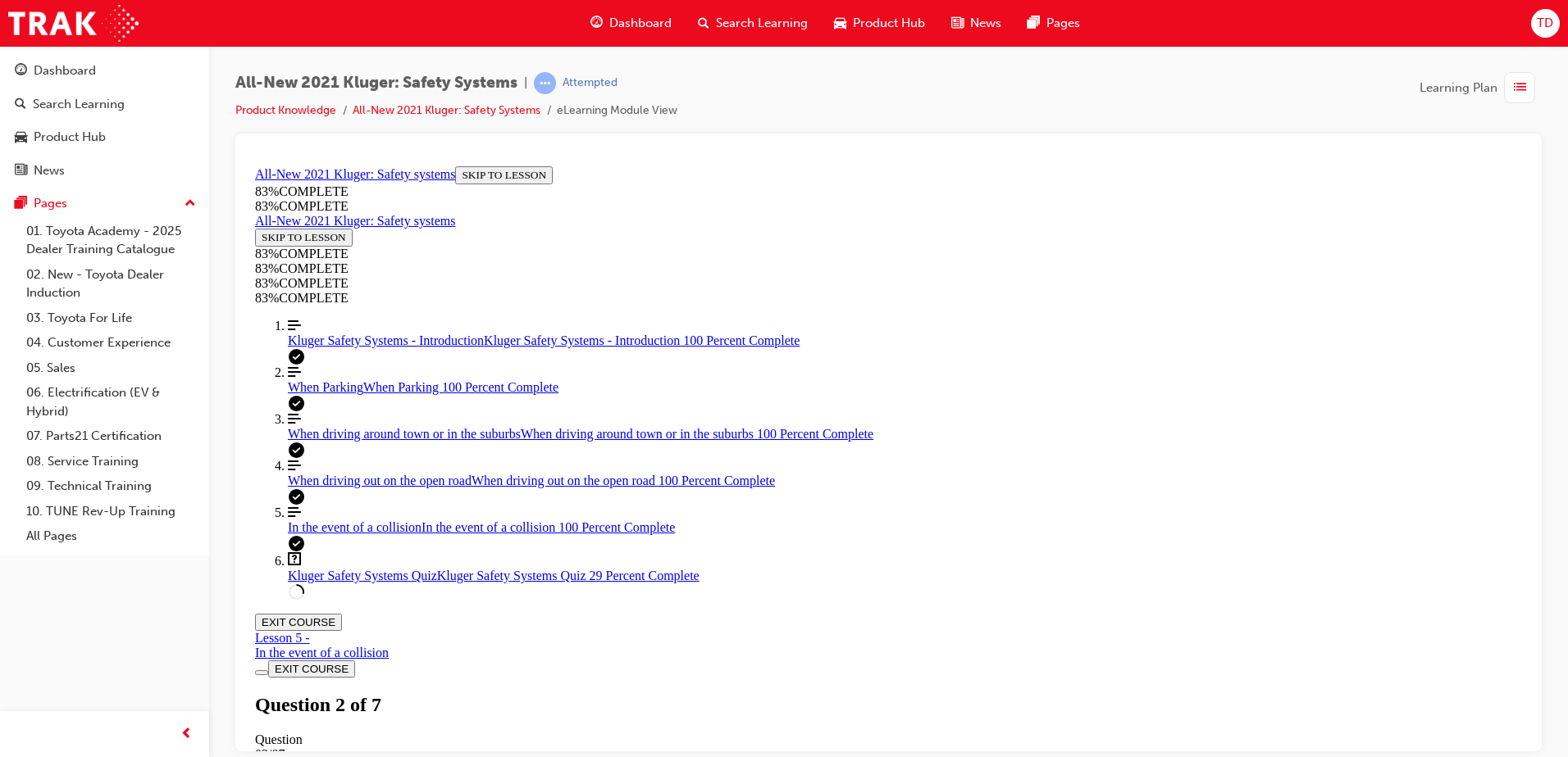
drag, startPoint x: 882, startPoint y: 656, endPoint x: 995, endPoint y: 500, distance: 192.6
drag, startPoint x: 901, startPoint y: 646, endPoint x: 1017, endPoint y: 555, distance: 147.4
drag, startPoint x: 900, startPoint y: 645, endPoint x: 980, endPoint y: 645, distance: 80.0
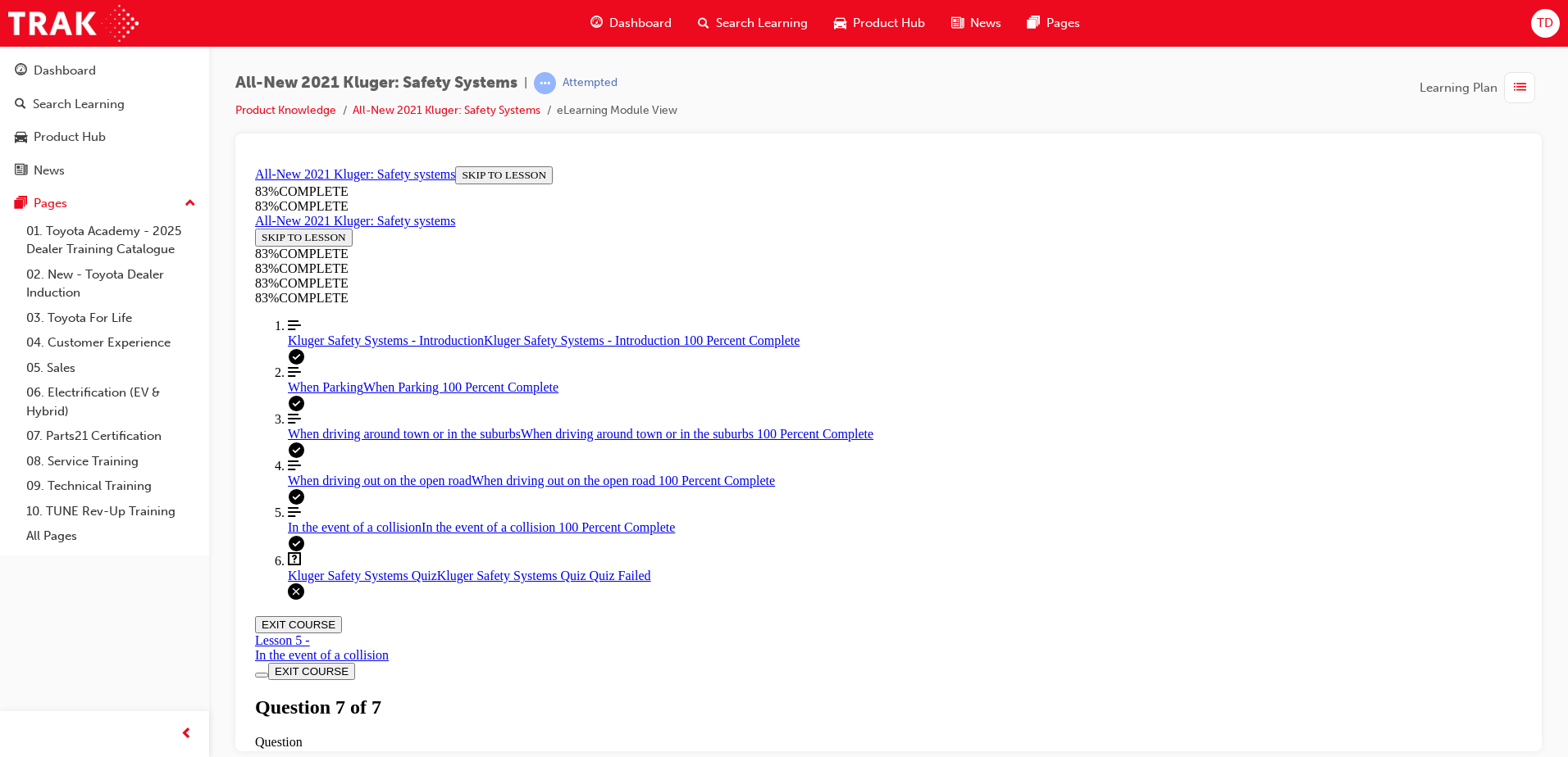
scroll to position [256, 0]
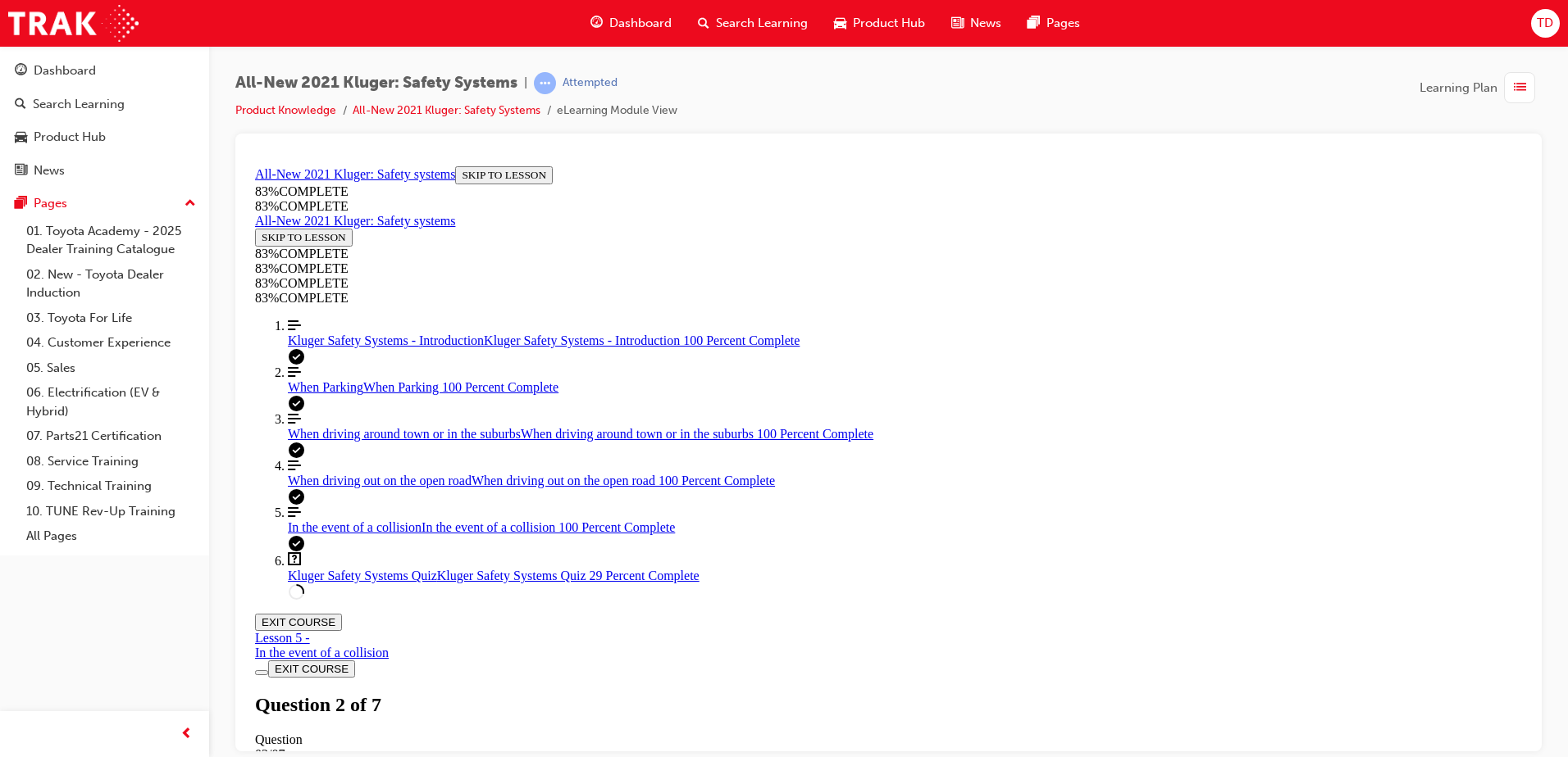
scroll to position [223, 0]
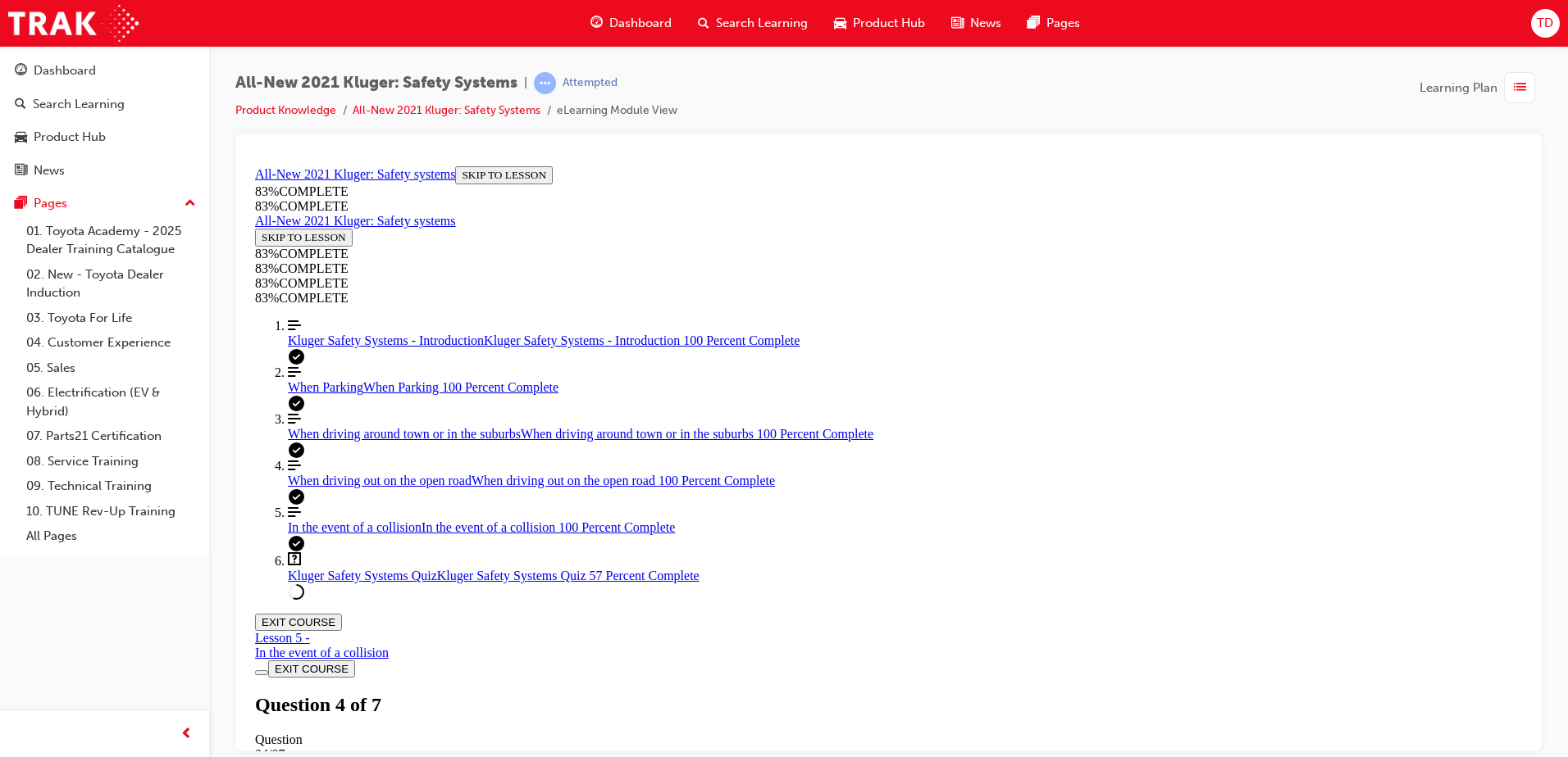
drag, startPoint x: 935, startPoint y: 562, endPoint x: 1027, endPoint y: 560, distance: 92.0
drag, startPoint x: 936, startPoint y: 501, endPoint x: 985, endPoint y: 500, distance: 49.0
drag, startPoint x: 897, startPoint y: 424, endPoint x: 970, endPoint y: 420, distance: 73.1
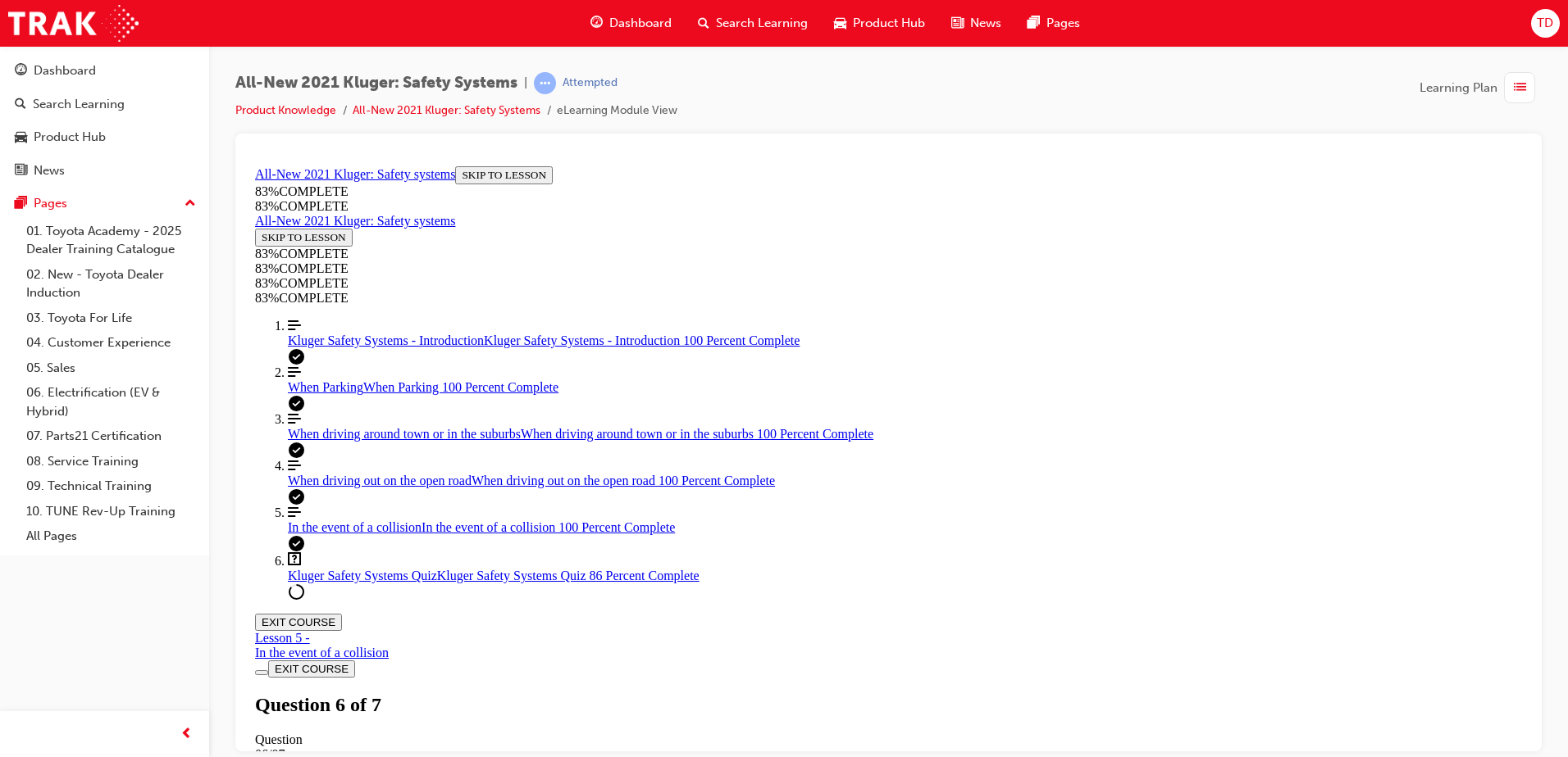
scroll to position [214, 0]
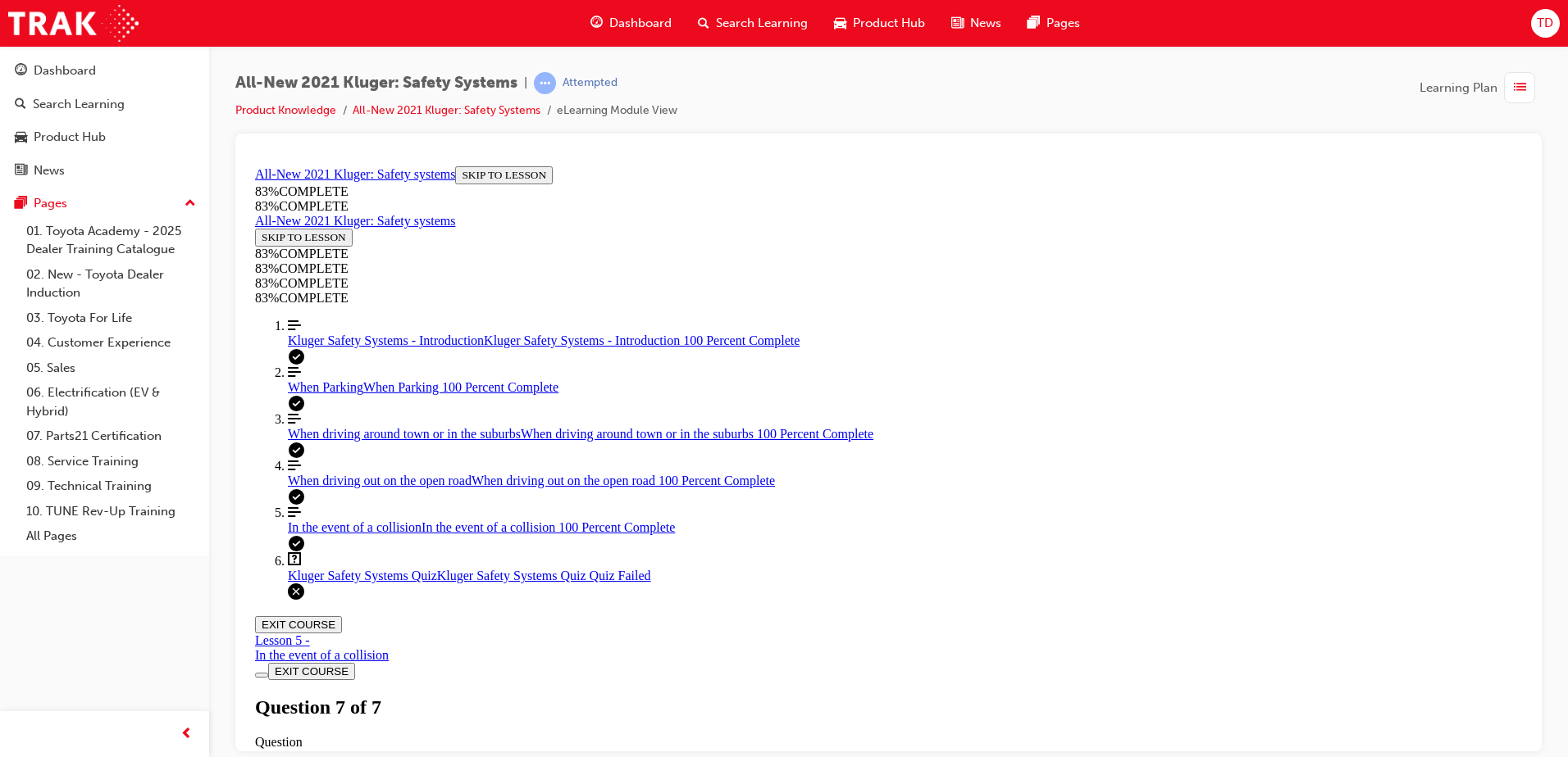
scroll to position [59, 0]
click at [341, 613] on button "EXIT COURSE" at bounding box center [298, 621] width 87 height 17
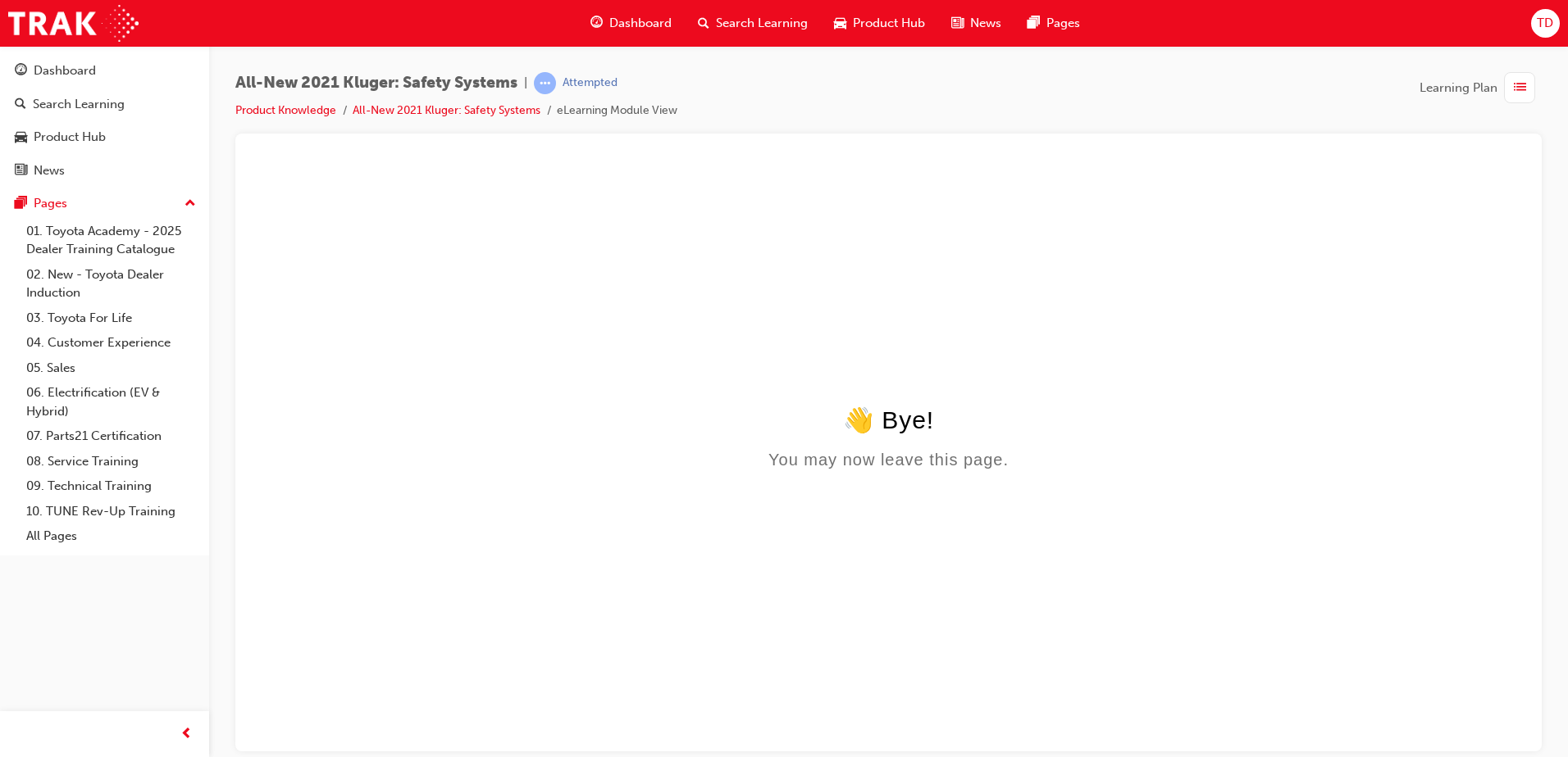
click at [617, 15] on span "Dashboard" at bounding box center [640, 23] width 63 height 19
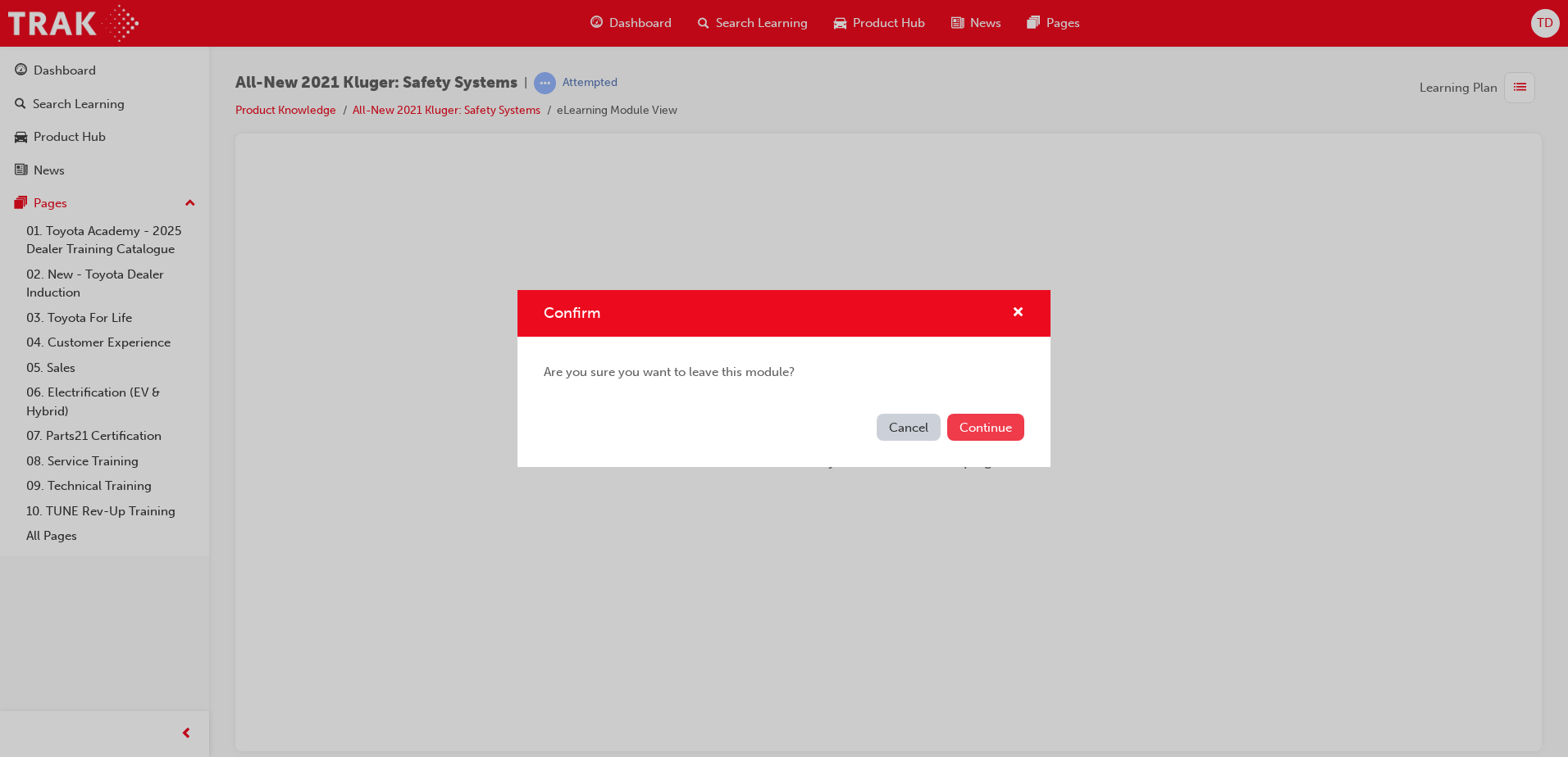
click at [997, 428] on button "Continue" at bounding box center [985, 427] width 77 height 27
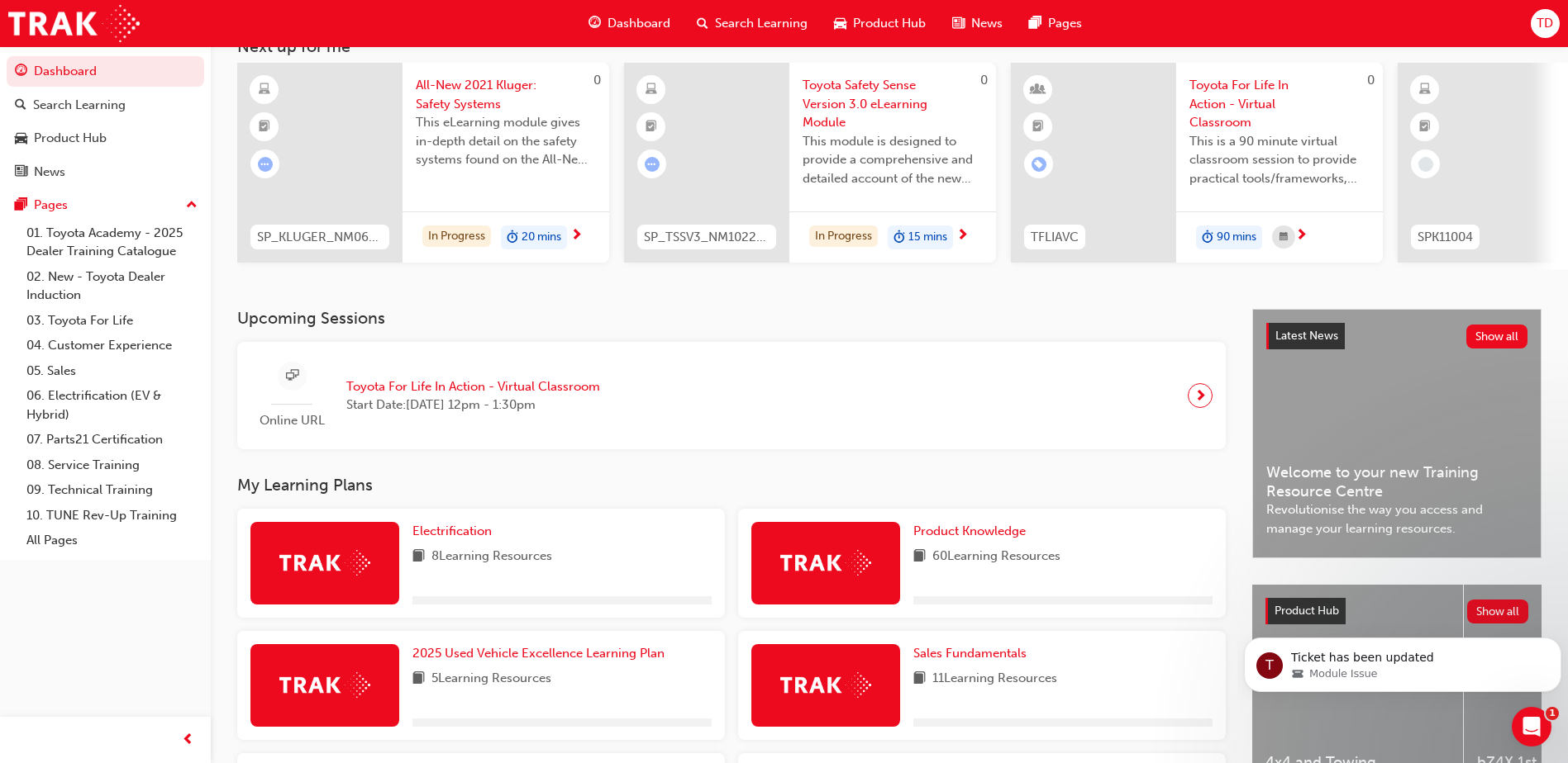
scroll to position [495, 0]
